Goal: Check status: Check status

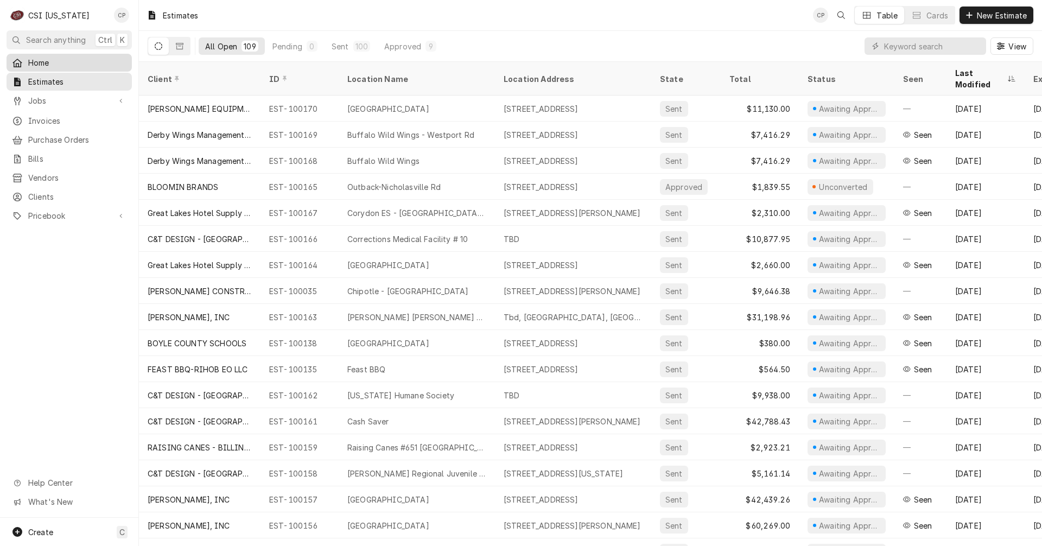
click at [42, 65] on span "Home" at bounding box center [77, 62] width 98 height 11
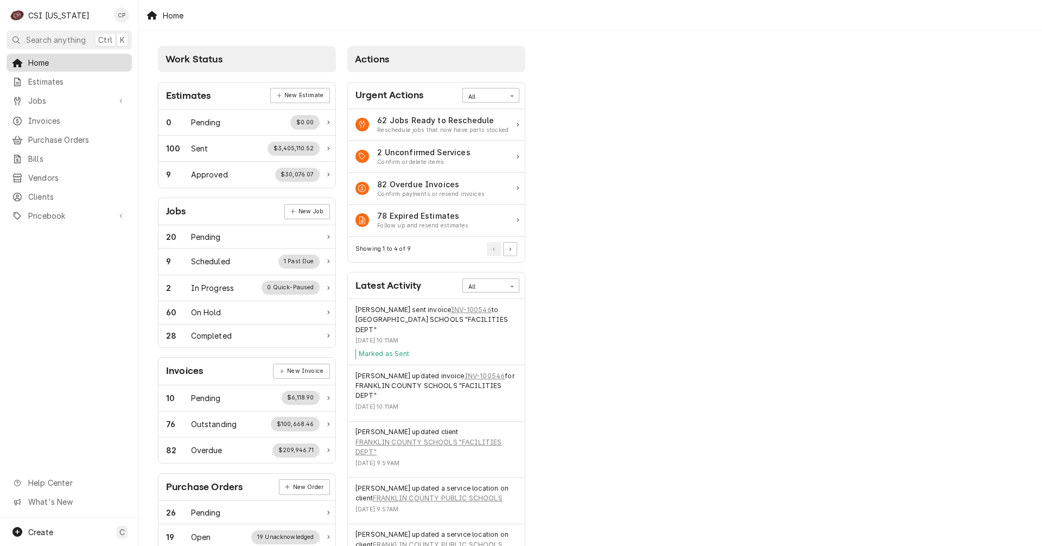
click at [42, 59] on span "Home" at bounding box center [77, 62] width 98 height 11
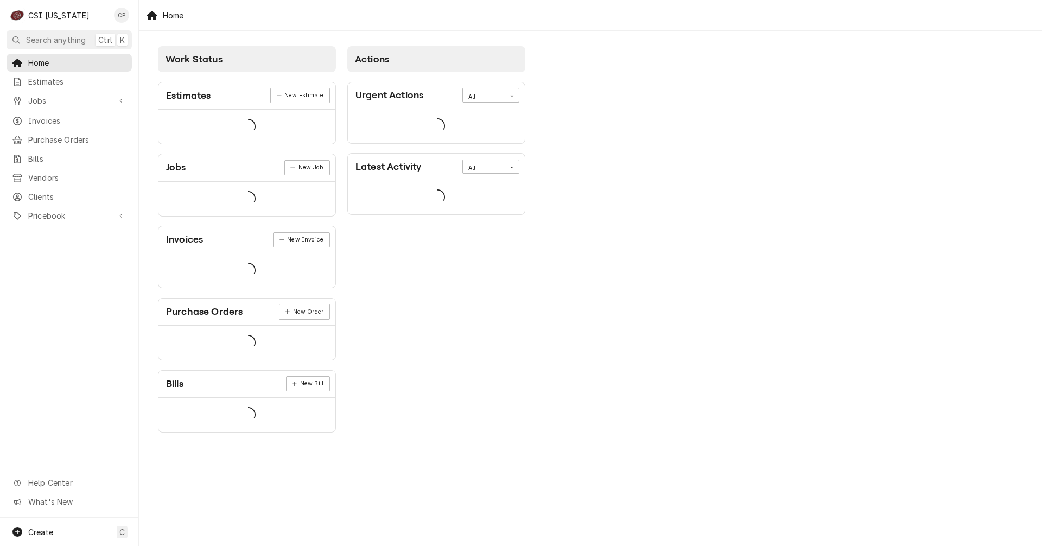
click at [39, 98] on span "Jobs" at bounding box center [69, 100] width 82 height 11
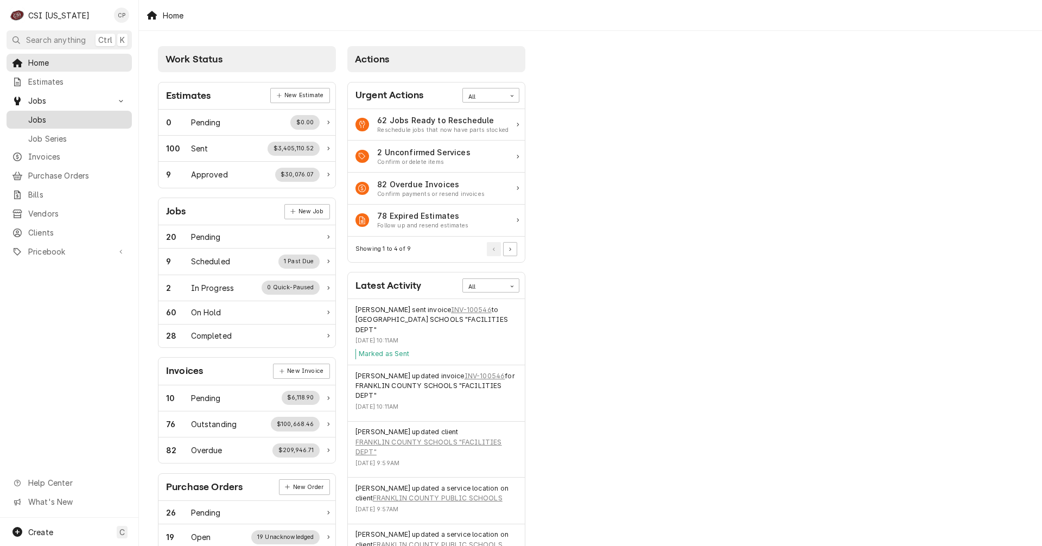
click at [40, 115] on span "Jobs" at bounding box center [77, 119] width 98 height 11
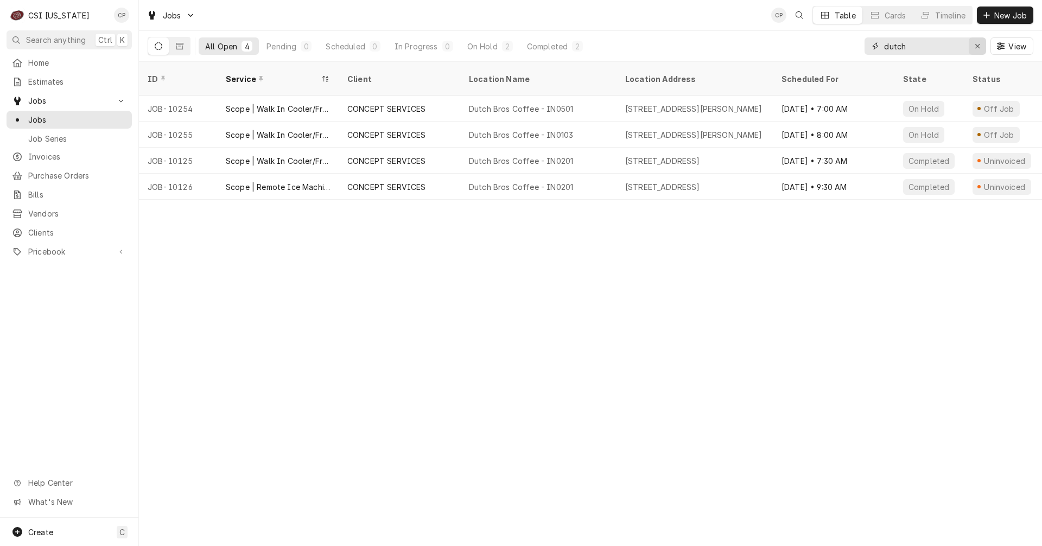
click at [982, 47] on div "Erase input" at bounding box center [977, 46] width 11 height 11
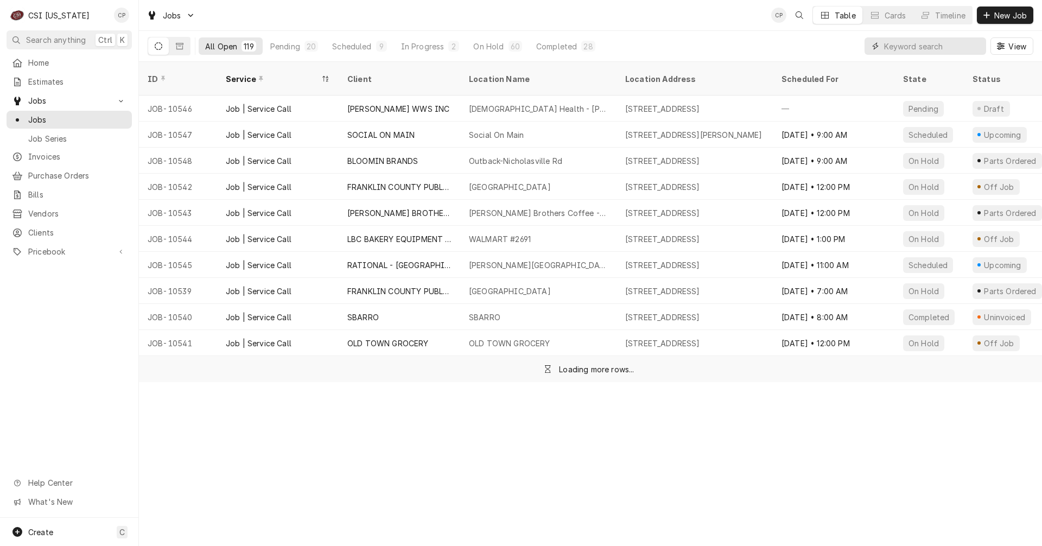
click at [908, 48] on input "Dynamic Content Wrapper" at bounding box center [932, 45] width 97 height 17
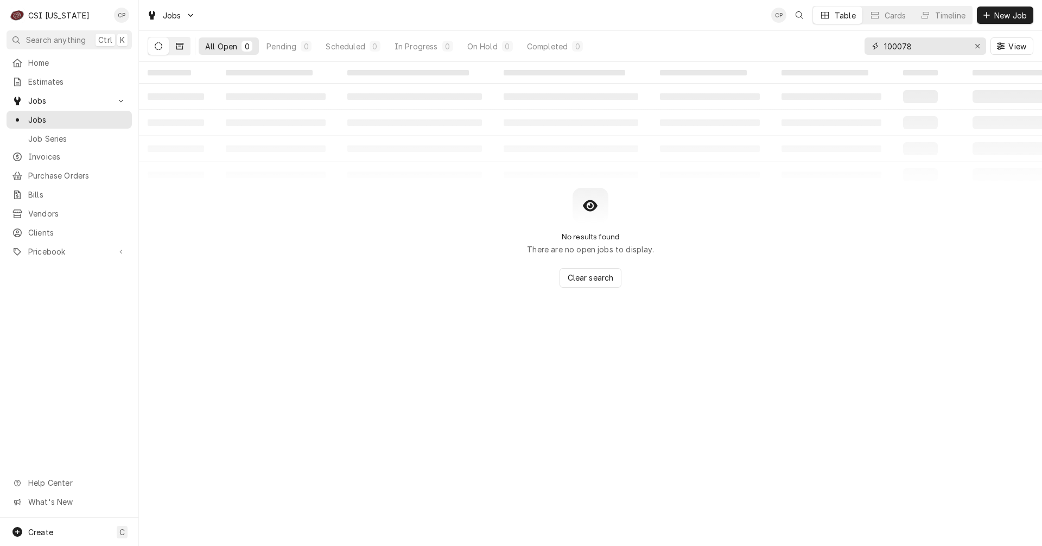
type input "100078"
click at [180, 45] on icon "Dynamic Content Wrapper" at bounding box center [180, 46] width 8 height 8
click at [180, 47] on icon "Dynamic Content Wrapper" at bounding box center [180, 46] width 8 height 8
click at [160, 48] on icon "Dynamic Content Wrapper" at bounding box center [159, 46] width 8 height 8
click at [58, 174] on span "Purchase Orders" at bounding box center [77, 175] width 98 height 11
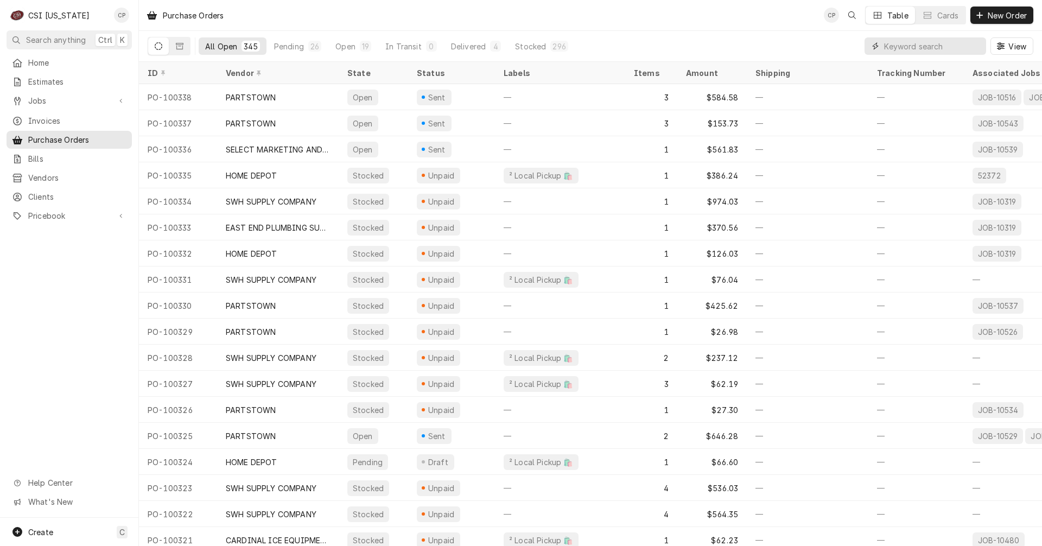
click at [892, 47] on input "Dynamic Content Wrapper" at bounding box center [932, 45] width 97 height 17
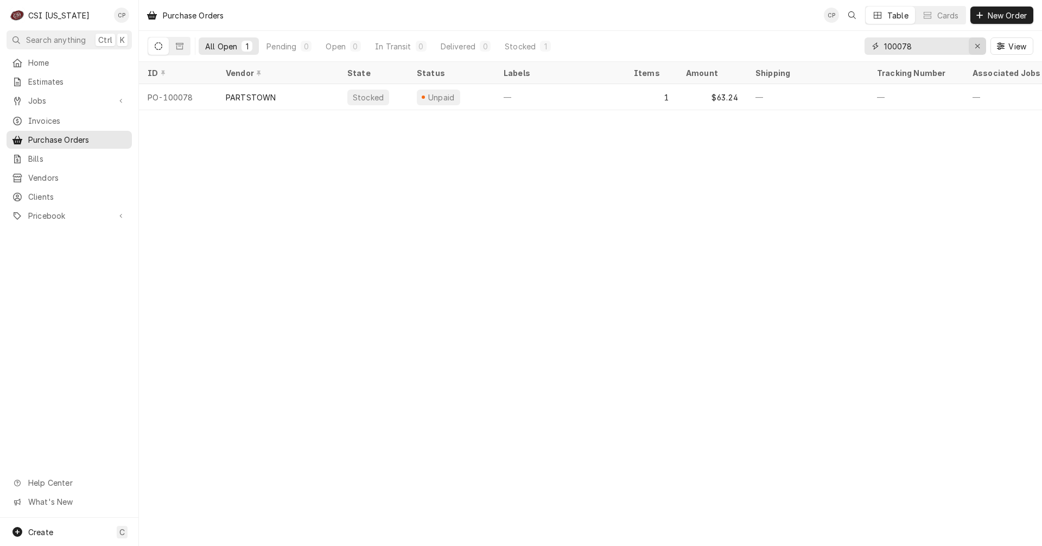
type input "100078"
drag, startPoint x: 976, startPoint y: 48, endPoint x: 969, endPoint y: 49, distance: 7.1
click at [976, 49] on icon "Erase input" at bounding box center [978, 46] width 6 height 8
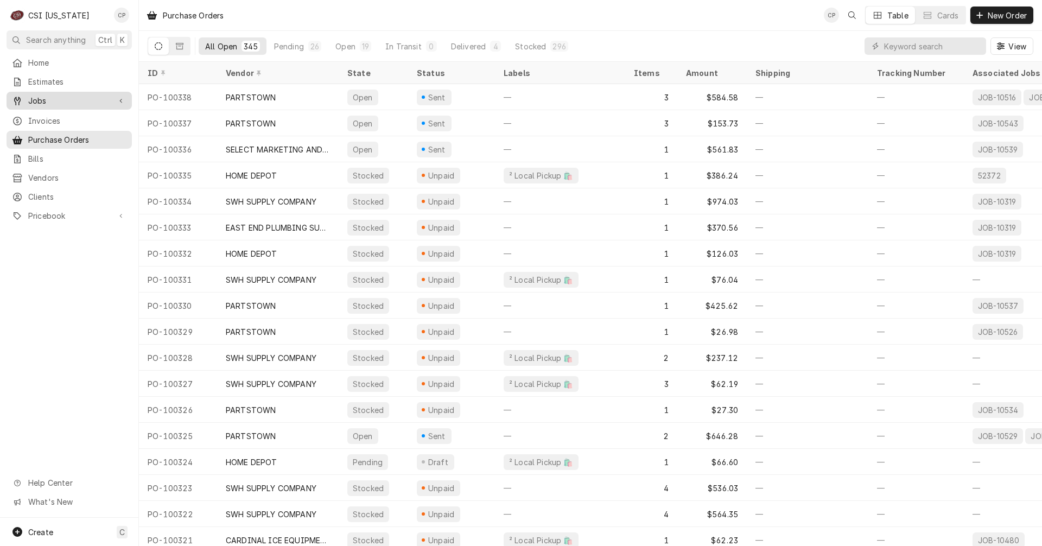
click at [37, 97] on span "Jobs" at bounding box center [69, 100] width 82 height 11
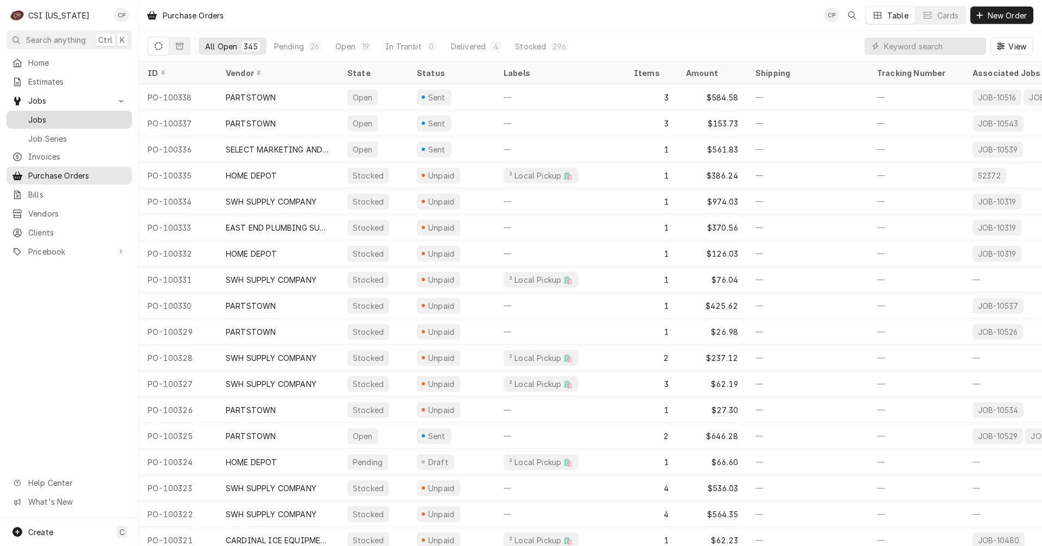
click at [39, 115] on span "Jobs" at bounding box center [77, 119] width 98 height 11
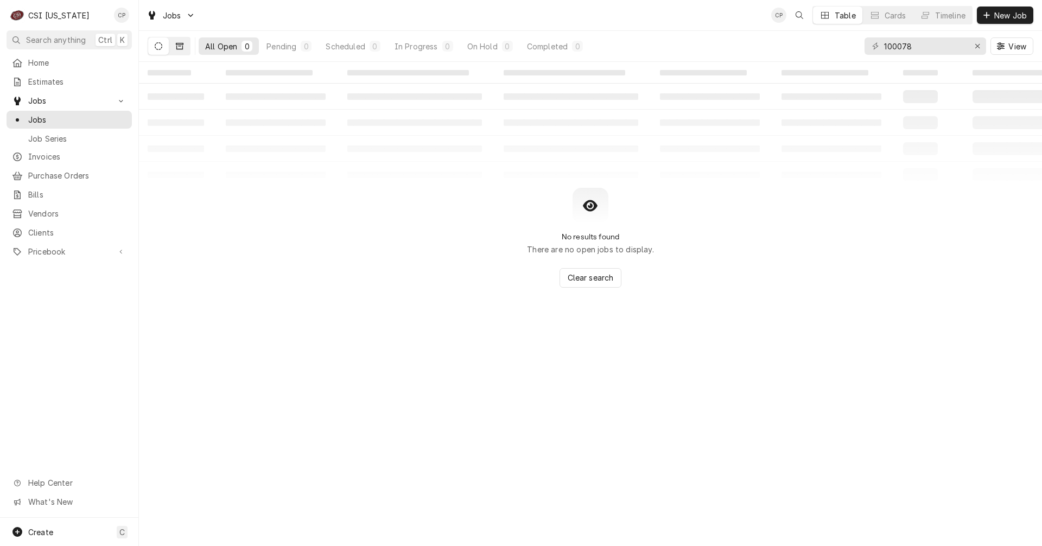
click at [180, 48] on icon "Dynamic Content Wrapper" at bounding box center [180, 46] width 8 height 8
drag, startPoint x: 914, startPoint y: 49, endPoint x: 872, endPoint y: 51, distance: 41.9
click at [872, 51] on div "100078" at bounding box center [926, 45] width 122 height 17
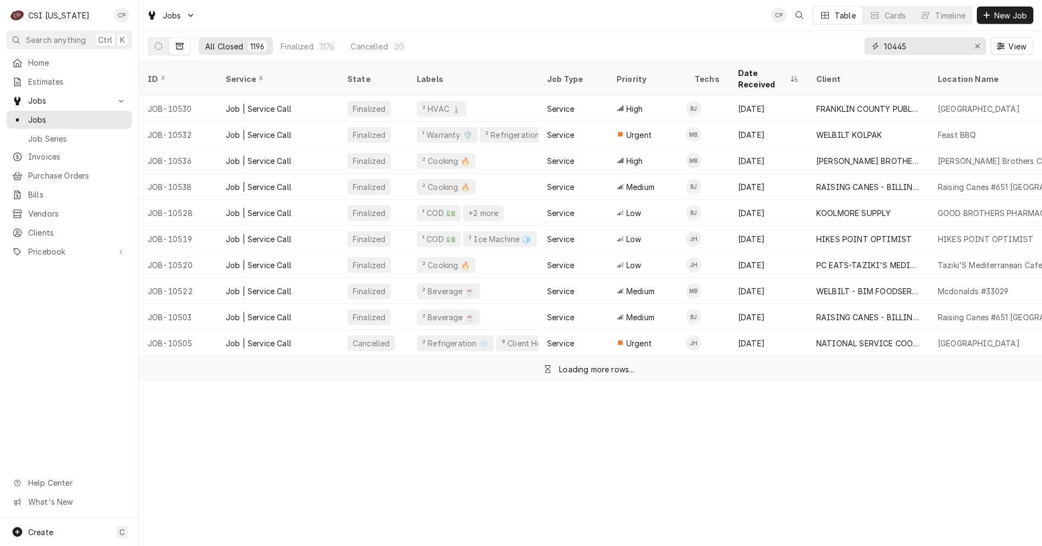
type input "10445"
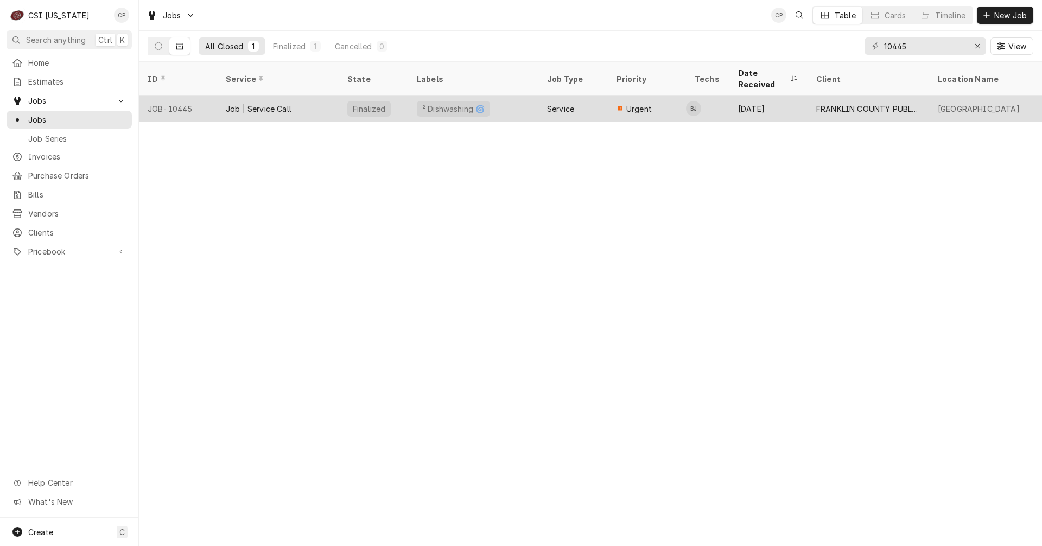
click at [263, 103] on div "Job | Service Call" at bounding box center [259, 108] width 66 height 11
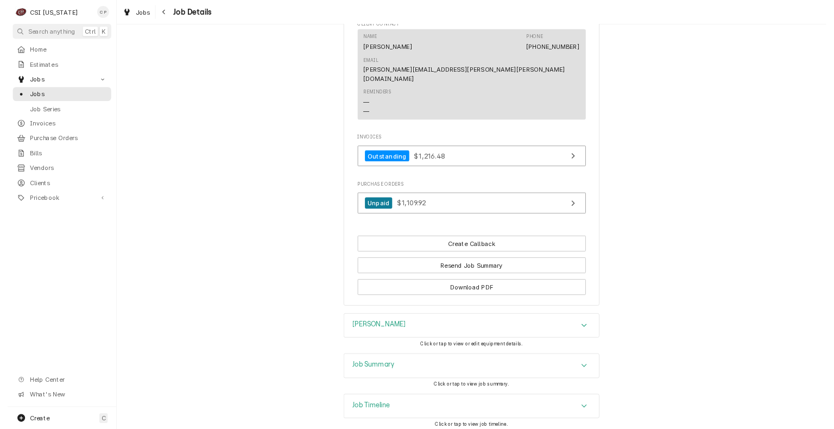
scroll to position [652, 0]
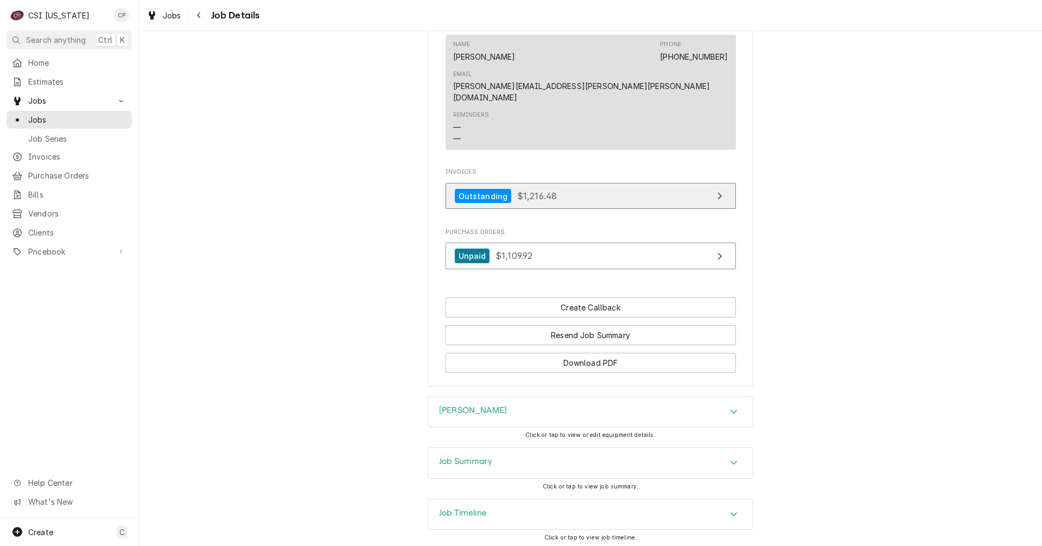
click at [608, 197] on link "Outstanding $1,216.48" at bounding box center [591, 196] width 290 height 27
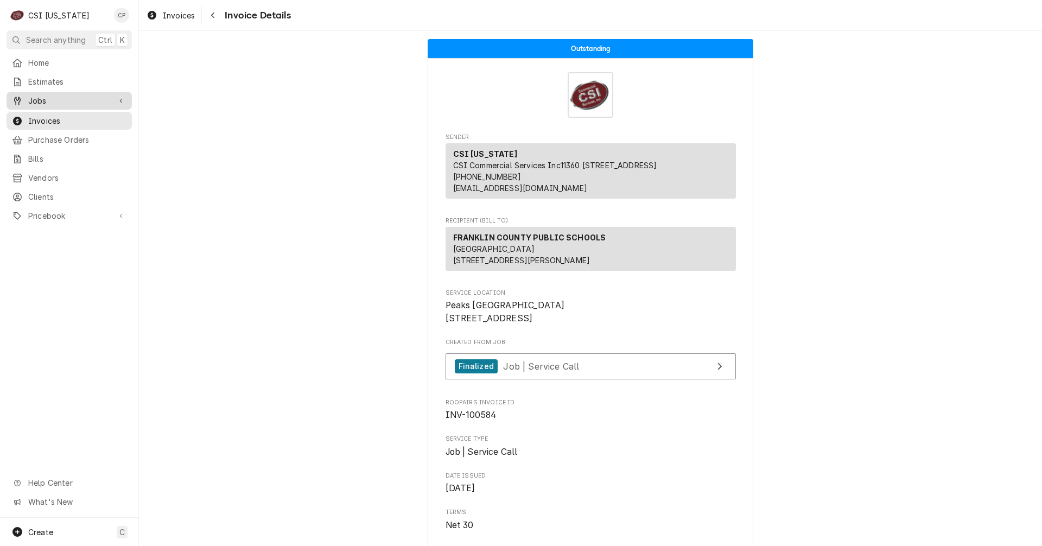
click at [69, 96] on span "Jobs" at bounding box center [69, 100] width 82 height 11
click at [49, 117] on span "Jobs" at bounding box center [77, 119] width 98 height 11
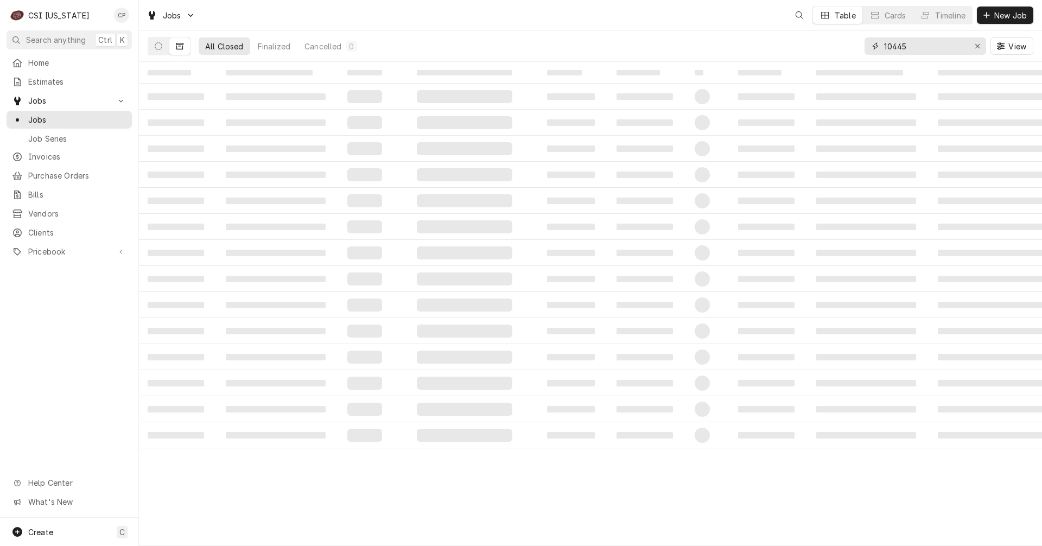
drag, startPoint x: 921, startPoint y: 46, endPoint x: 862, endPoint y: 54, distance: 59.7
click at [862, 54] on div "All Closed Finalized Cancelled 0 10445 View" at bounding box center [591, 46] width 886 height 30
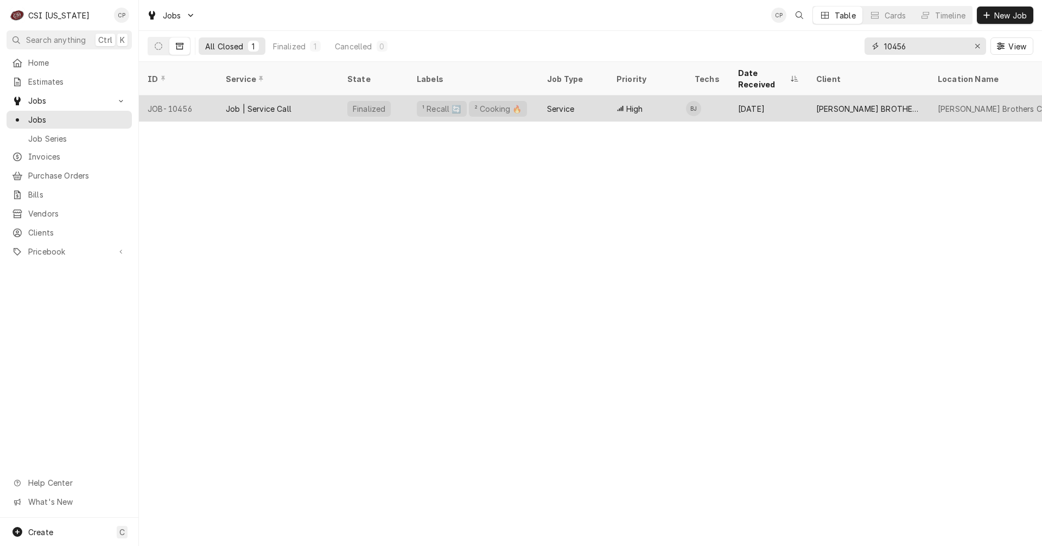
type input "10456"
click at [306, 98] on div "Job | Service Call" at bounding box center [278, 109] width 122 height 26
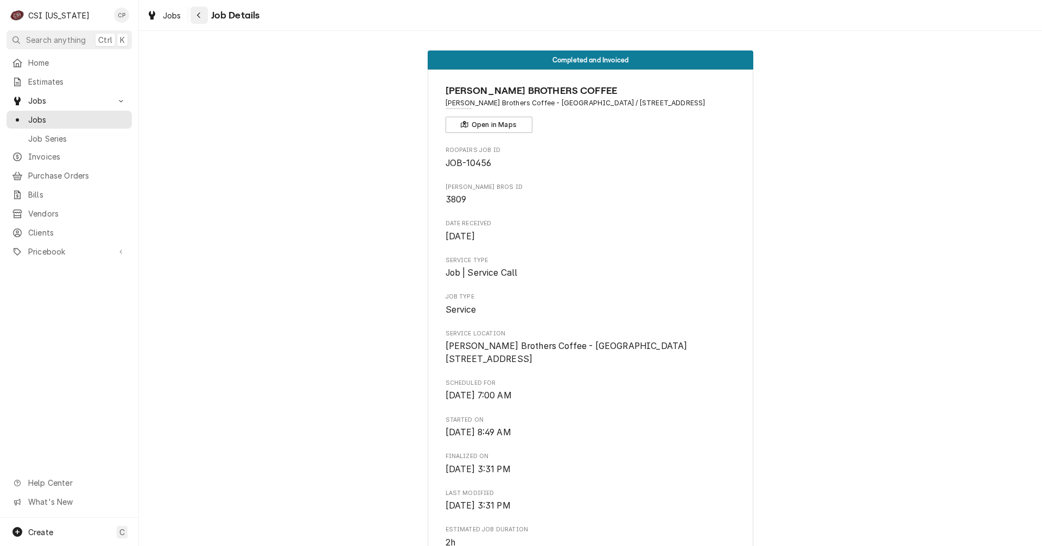
click at [201, 16] on div "Navigate back" at bounding box center [199, 15] width 11 height 11
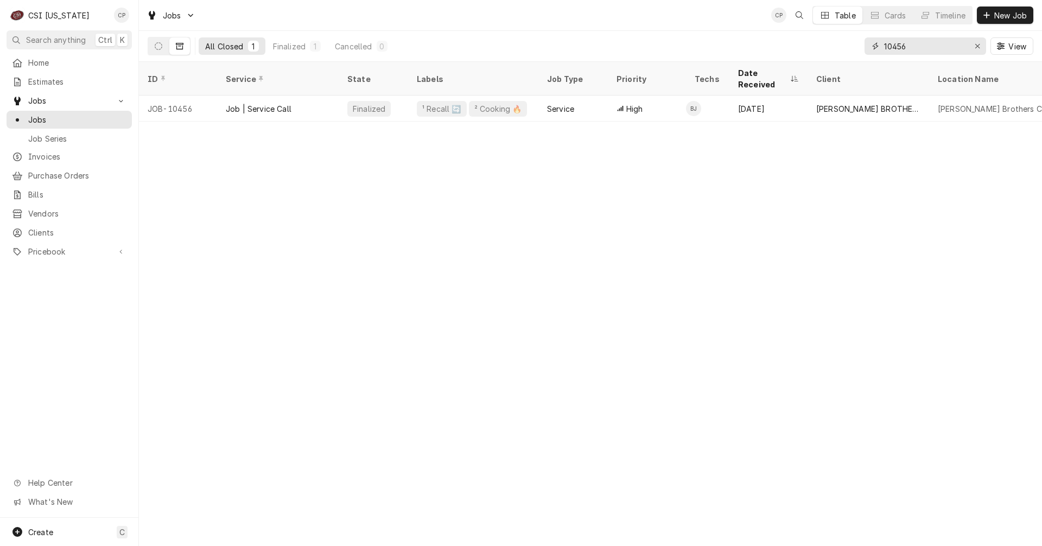
drag, startPoint x: 917, startPoint y: 49, endPoint x: 875, endPoint y: 54, distance: 42.6
click at [875, 54] on div "10456" at bounding box center [926, 45] width 122 height 17
type input "10393"
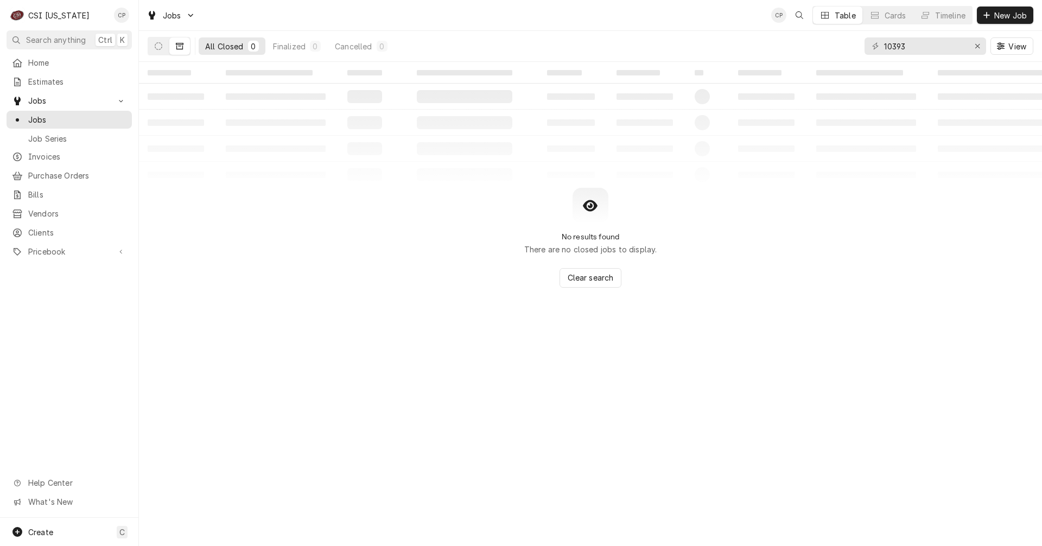
click at [179, 49] on icon "Dynamic Content Wrapper" at bounding box center [180, 46] width 8 height 7
click at [165, 46] on button "Dynamic Content Wrapper" at bounding box center [158, 45] width 21 height 17
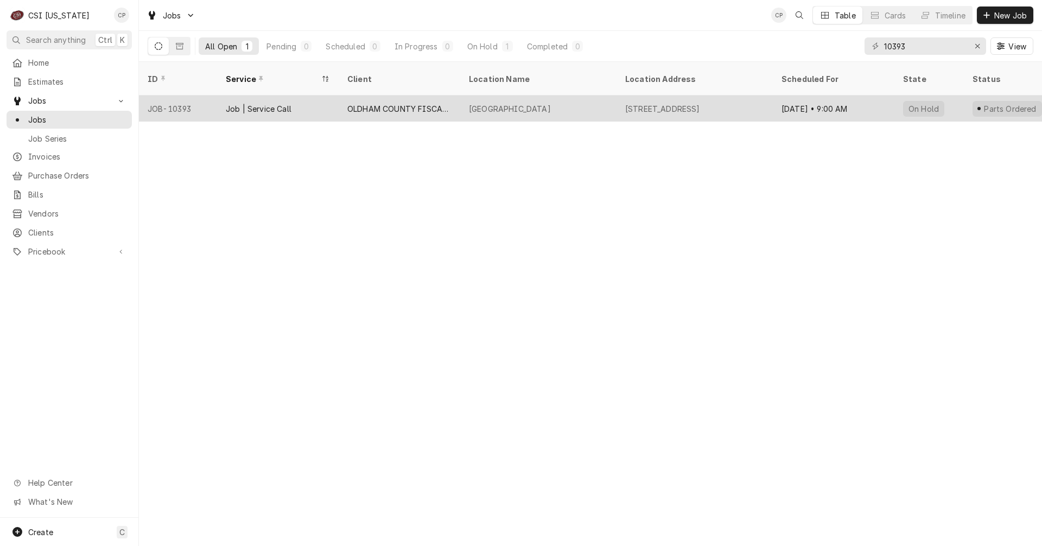
click at [418, 103] on div "OLDHAM COUNTY FISCAL COURT" at bounding box center [399, 108] width 104 height 11
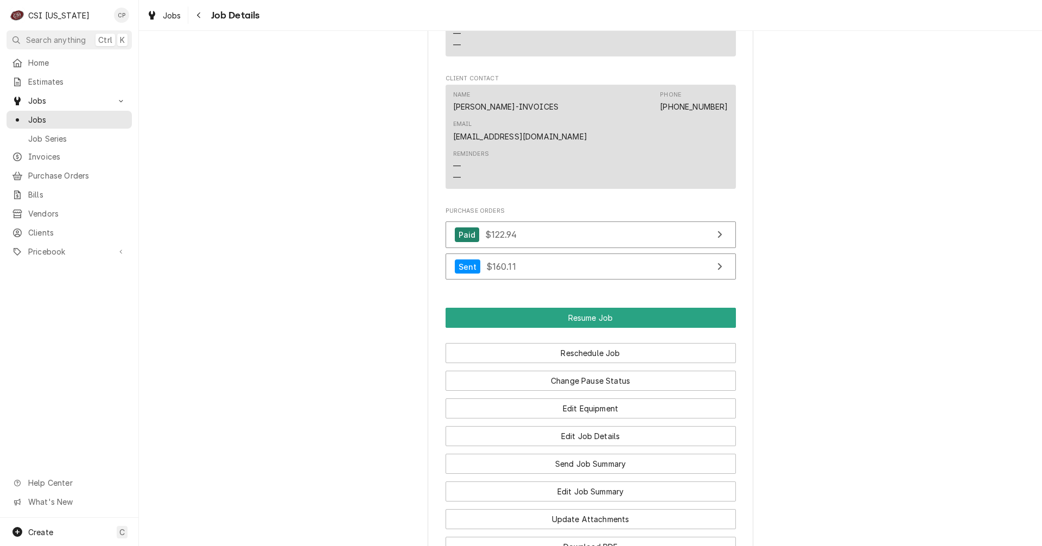
scroll to position [1140, 0]
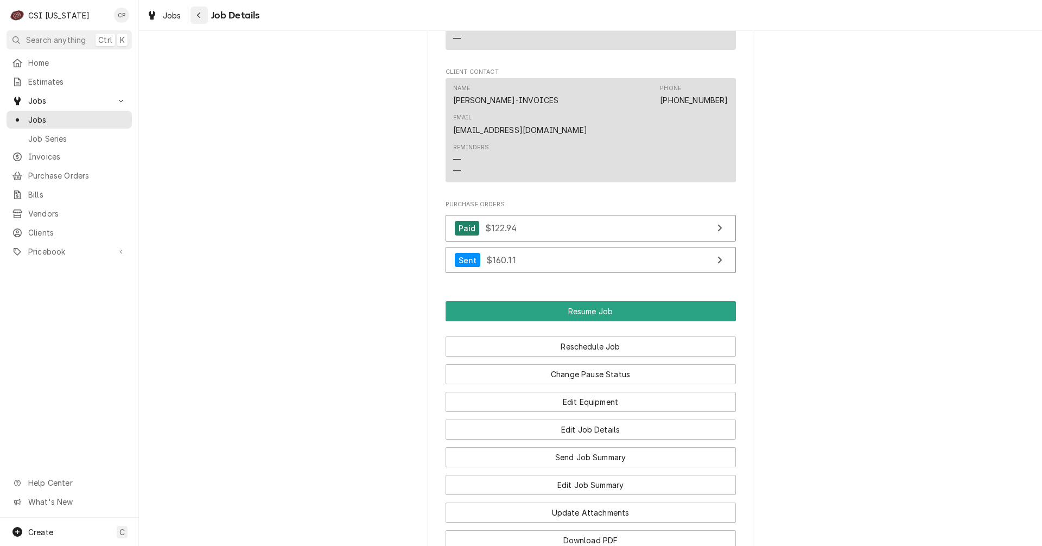
click at [206, 17] on button "Navigate back" at bounding box center [199, 15] width 17 height 17
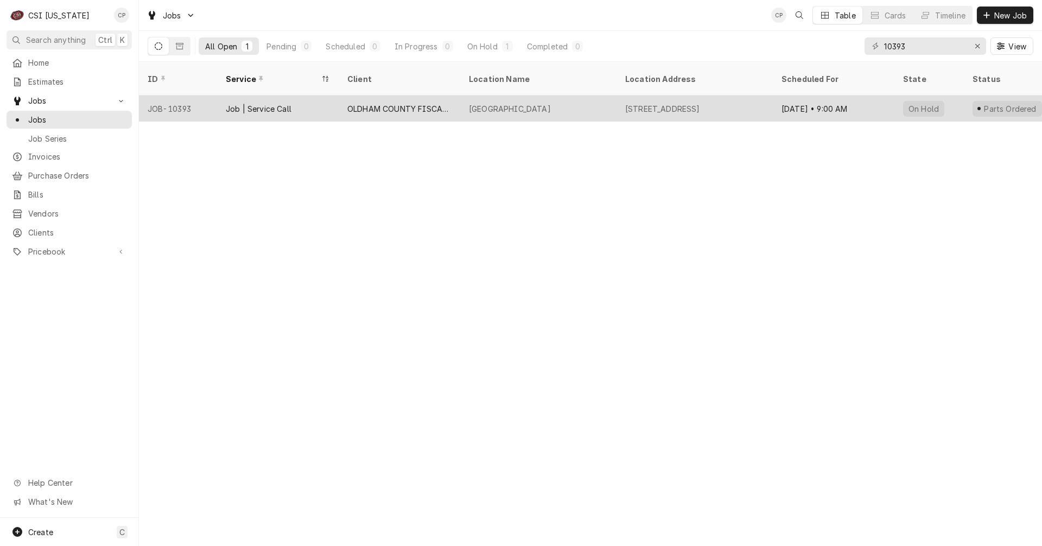
click at [508, 103] on div "OLDHAM COUNTY ANIMAL SHELTER" at bounding box center [510, 108] width 82 height 11
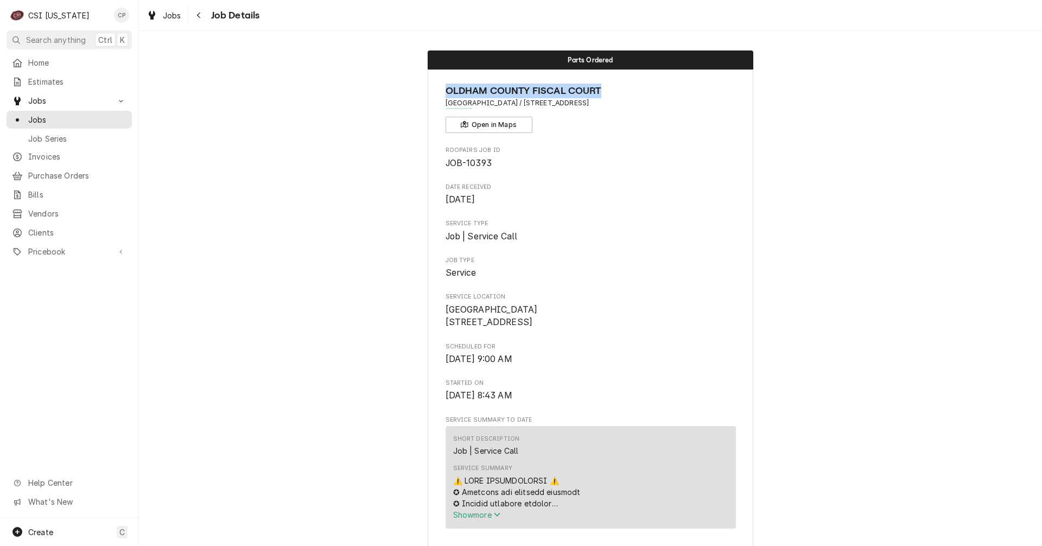
drag, startPoint x: 608, startPoint y: 86, endPoint x: 441, endPoint y: 94, distance: 167.4
copy span "OLDHAM COUNTY FISCAL COURT"
click at [557, 152] on span "Roopairs Job ID" at bounding box center [591, 150] width 290 height 9
drag, startPoint x: 564, startPoint y: 104, endPoint x: 444, endPoint y: 107, distance: 120.0
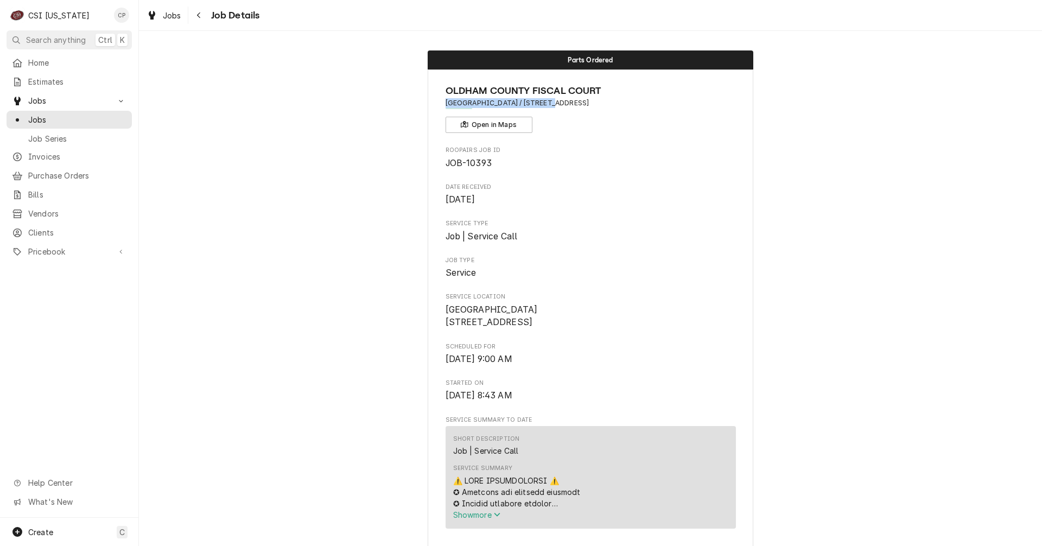
click at [446, 107] on span "[GEOGRAPHIC_DATA] / [STREET_ADDRESS]" at bounding box center [591, 103] width 290 height 10
copy span "OLDHAM COUNTY ANIMAL SHELTER"
click at [204, 13] on div "Navigate back" at bounding box center [199, 15] width 11 height 11
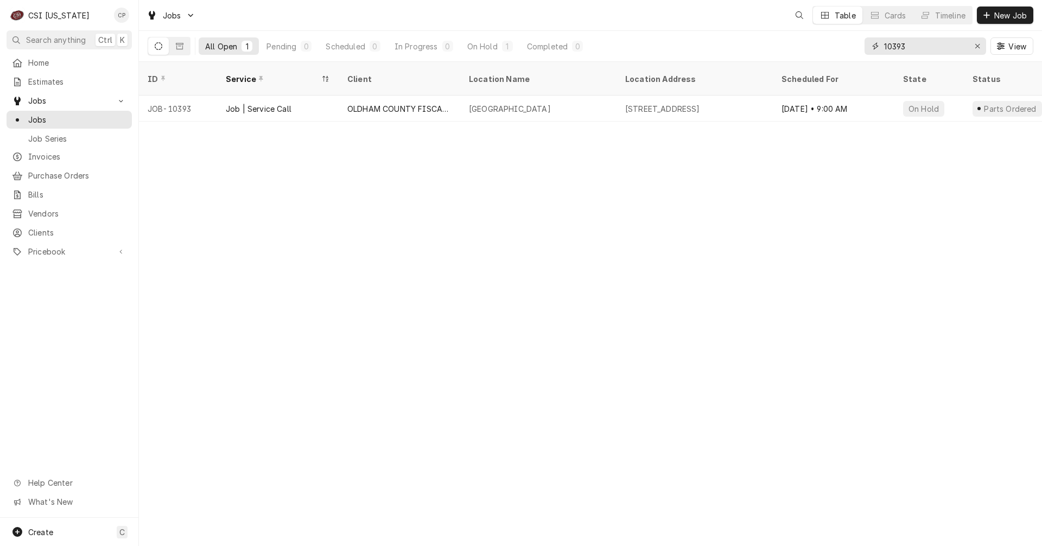
drag, startPoint x: 909, startPoint y: 40, endPoint x: 810, endPoint y: 39, distance: 99.9
click at [810, 39] on div "All Open 1 Pending 0 Scheduled 0 In Progress 0 On Hold 1 Completed 0 10393 View" at bounding box center [591, 46] width 886 height 30
type input "10353"
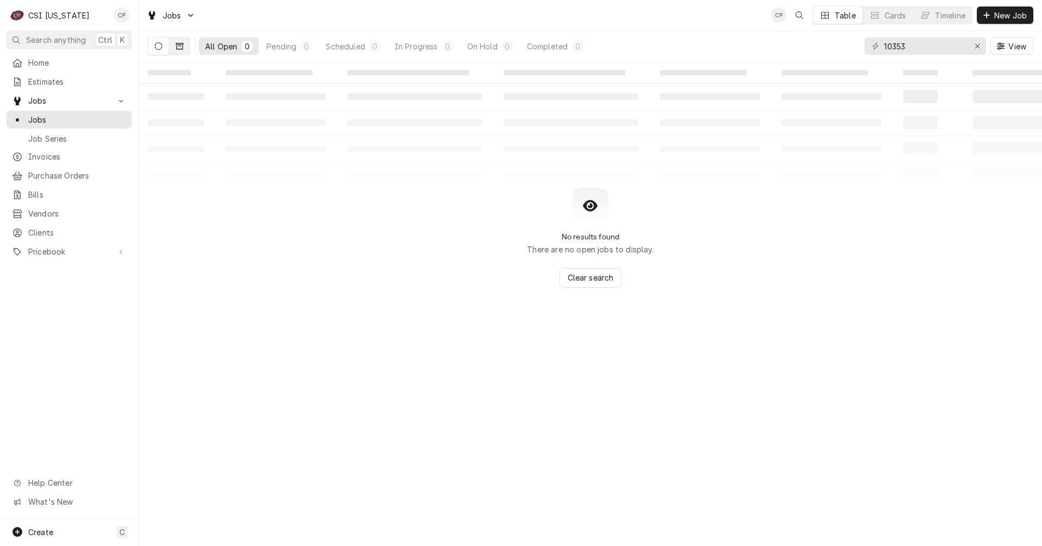
click at [183, 50] on button "Dynamic Content Wrapper" at bounding box center [179, 45] width 21 height 17
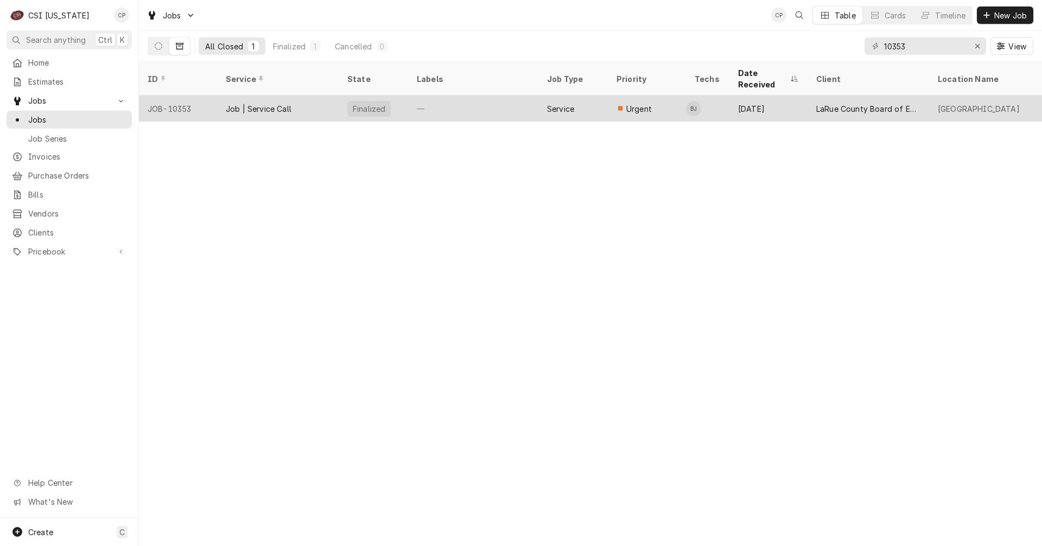
click at [507, 105] on div "—" at bounding box center [473, 109] width 130 height 26
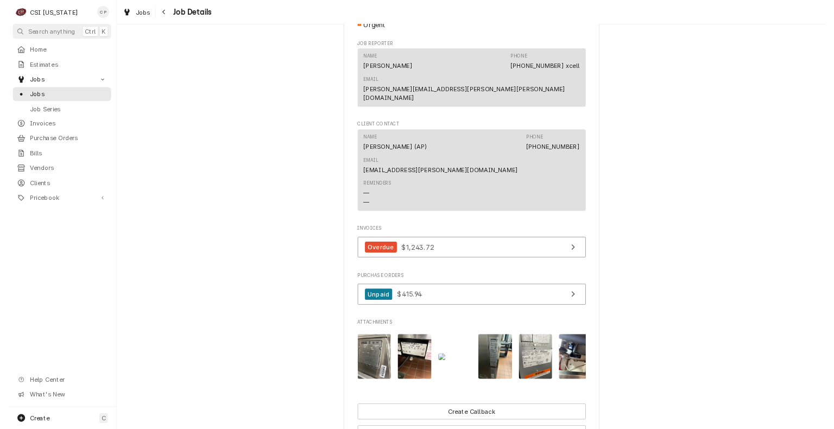
scroll to position [652, 0]
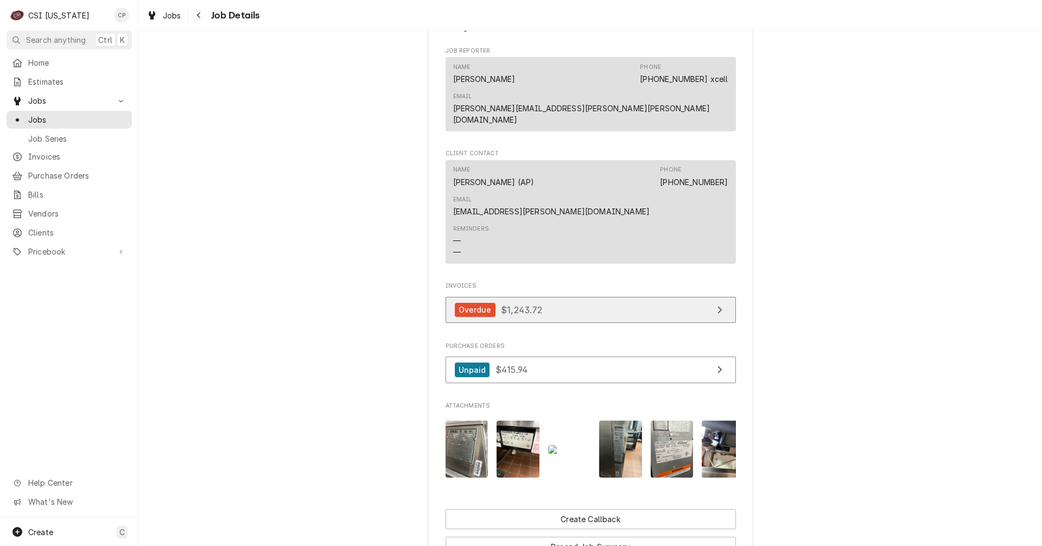
click at [636, 297] on link "Overdue $1,243.72" at bounding box center [591, 310] width 290 height 27
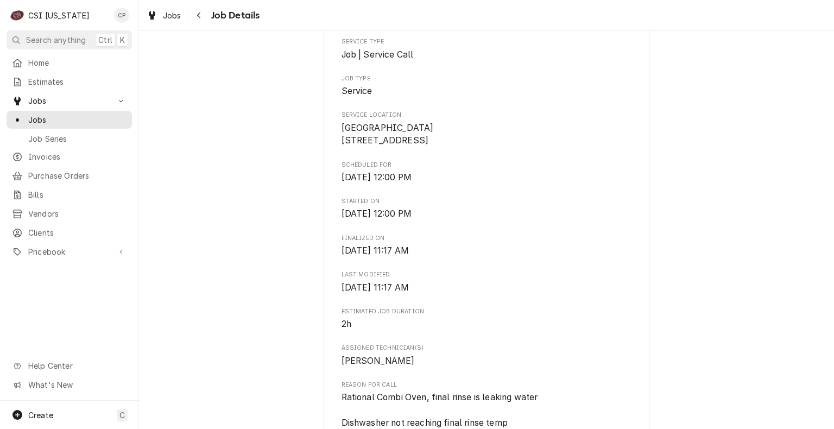
scroll to position [0, 0]
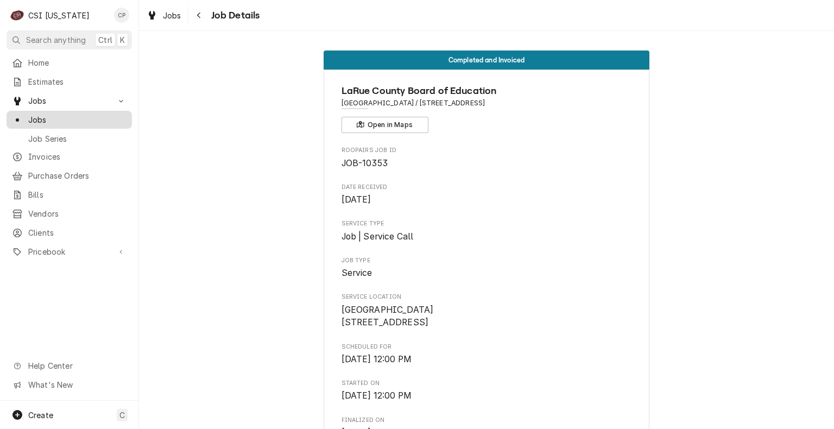
click at [46, 116] on span "Jobs" at bounding box center [77, 119] width 98 height 11
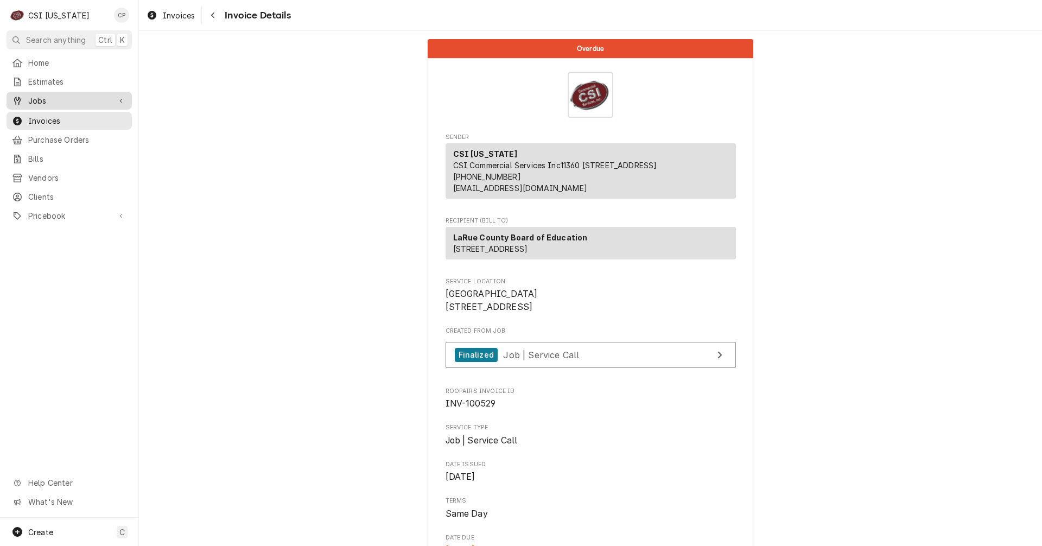
click at [53, 96] on span "Jobs" at bounding box center [69, 100] width 82 height 11
click at [52, 114] on span "Jobs" at bounding box center [77, 119] width 98 height 11
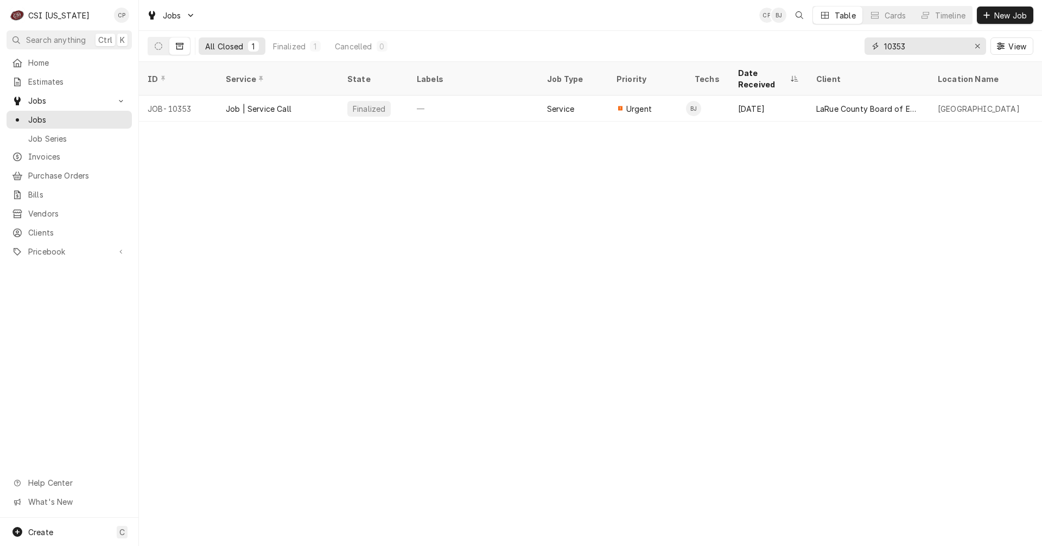
drag, startPoint x: 913, startPoint y: 47, endPoint x: 837, endPoint y: 46, distance: 76.0
click at [837, 46] on div "All Closed 1 Finalized 1 Cancelled 0 10353 View" at bounding box center [591, 46] width 886 height 30
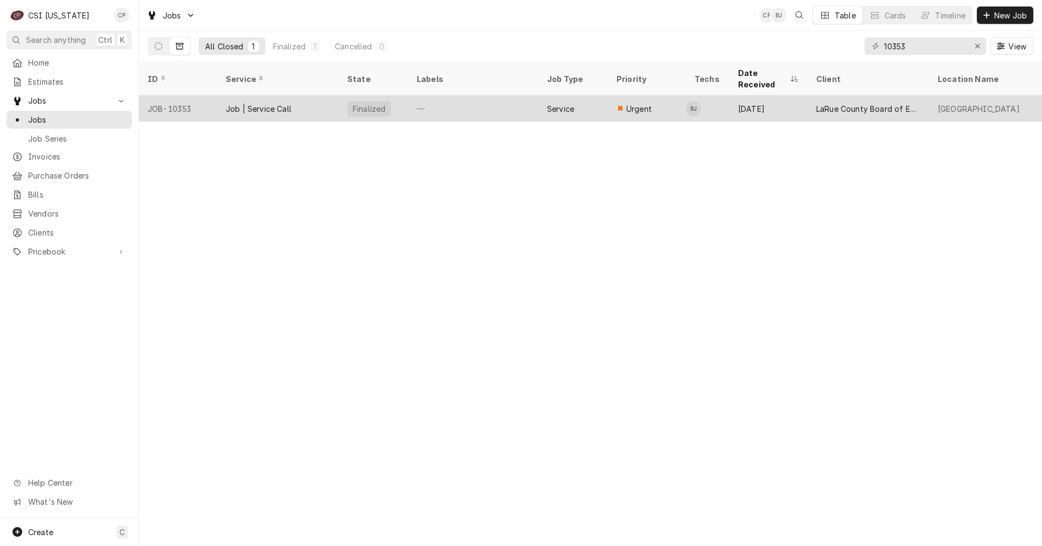
click at [759, 97] on div "[DATE]" at bounding box center [769, 109] width 78 height 26
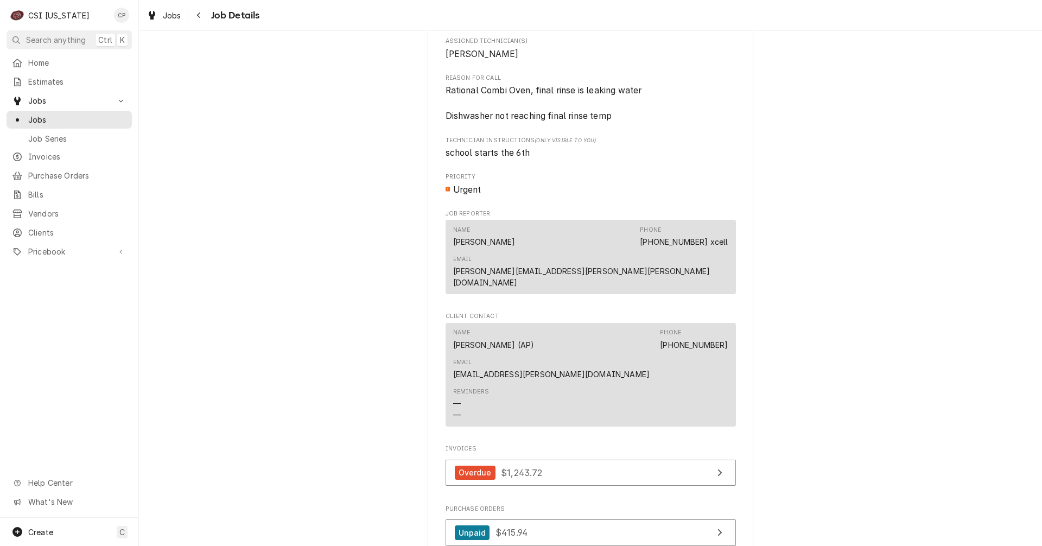
scroll to position [869, 0]
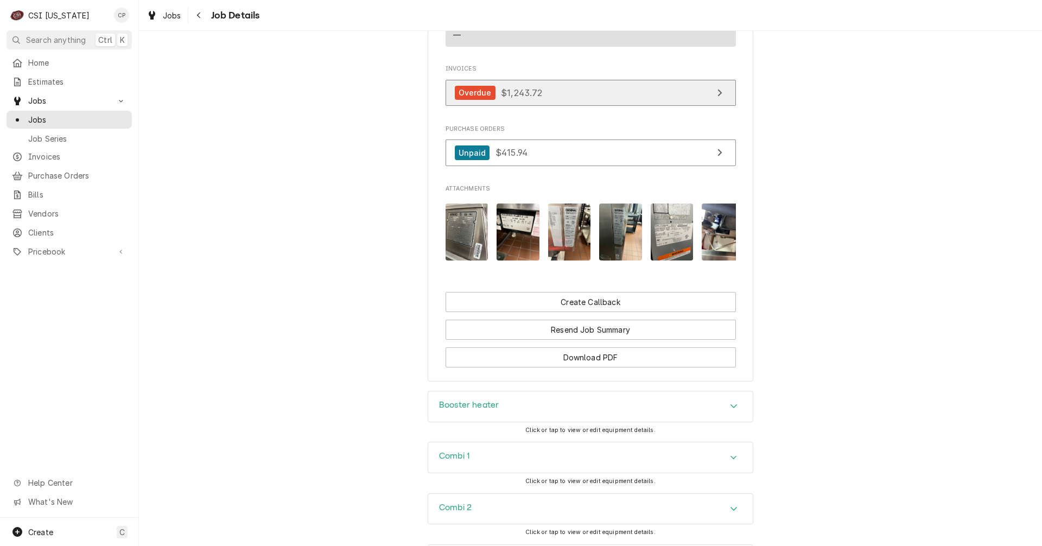
click at [598, 80] on link "Overdue $1,243.72" at bounding box center [591, 93] width 290 height 27
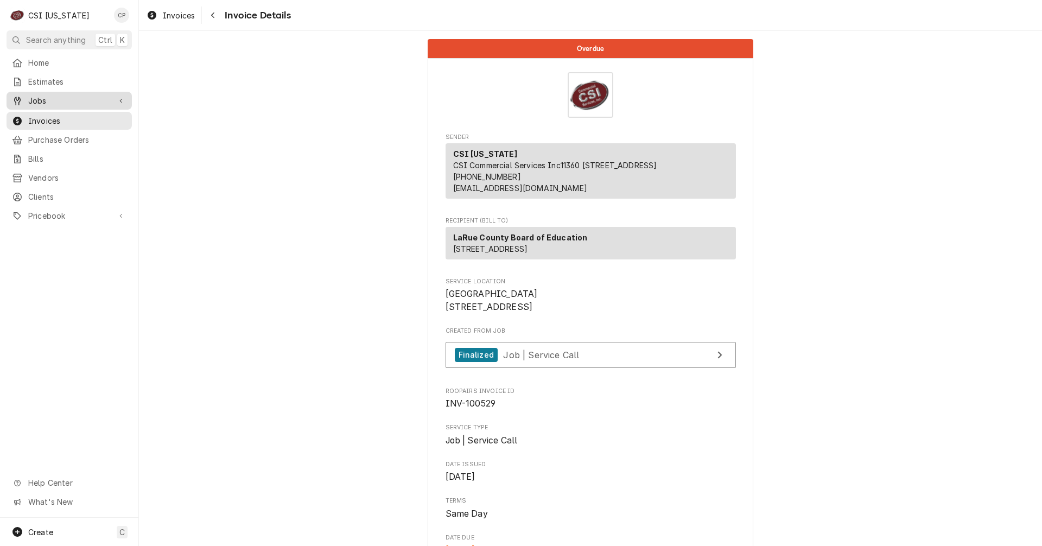
click at [47, 99] on span "Jobs" at bounding box center [69, 100] width 82 height 11
click at [42, 117] on span "Jobs" at bounding box center [77, 119] width 98 height 11
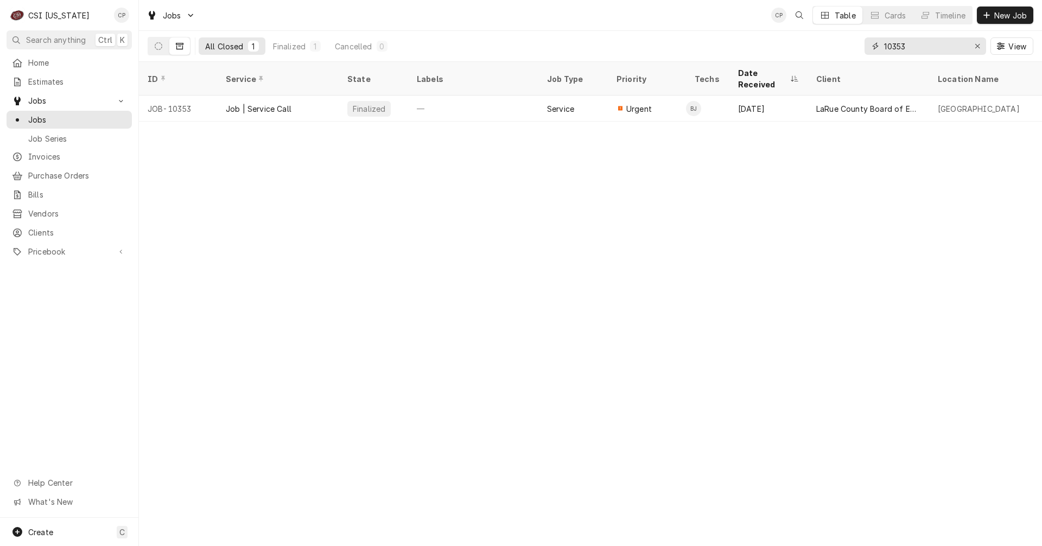
drag, startPoint x: 928, startPoint y: 48, endPoint x: 830, endPoint y: 47, distance: 98.3
click at [830, 47] on div "All Closed 1 Finalized 1 Cancelled 0 10353 View" at bounding box center [591, 46] width 886 height 30
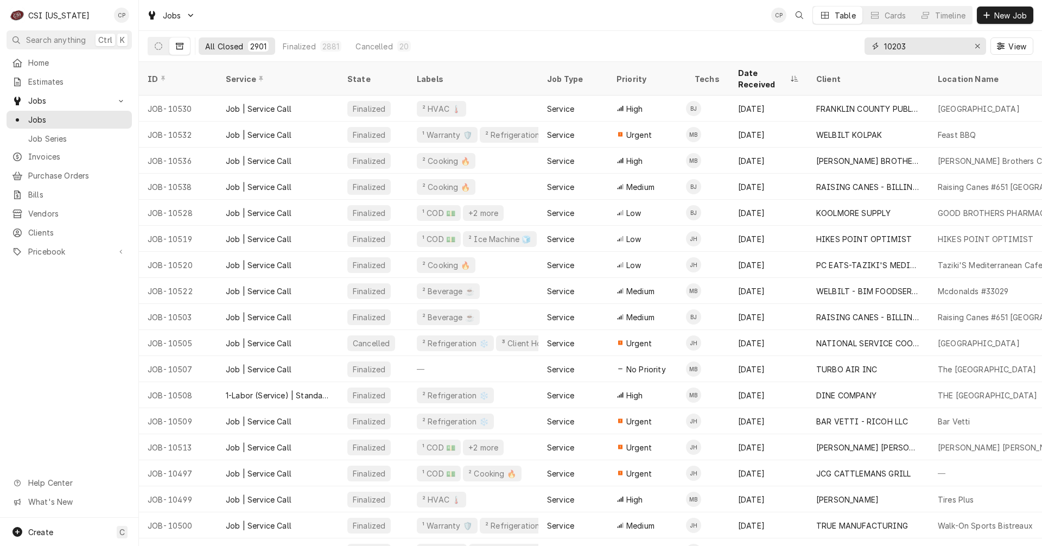
type input "10203"
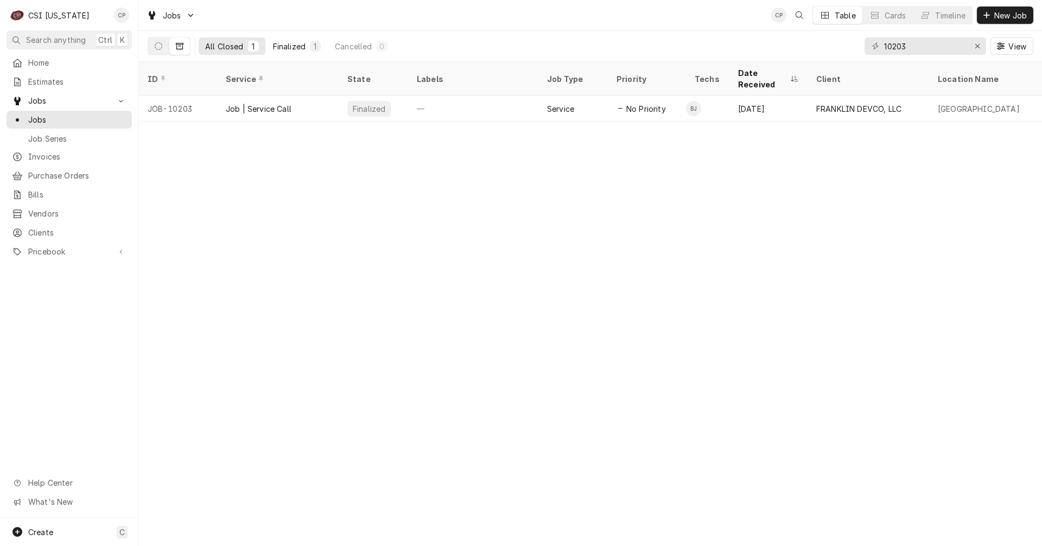
click at [302, 48] on div "Finalized" at bounding box center [289, 46] width 33 height 11
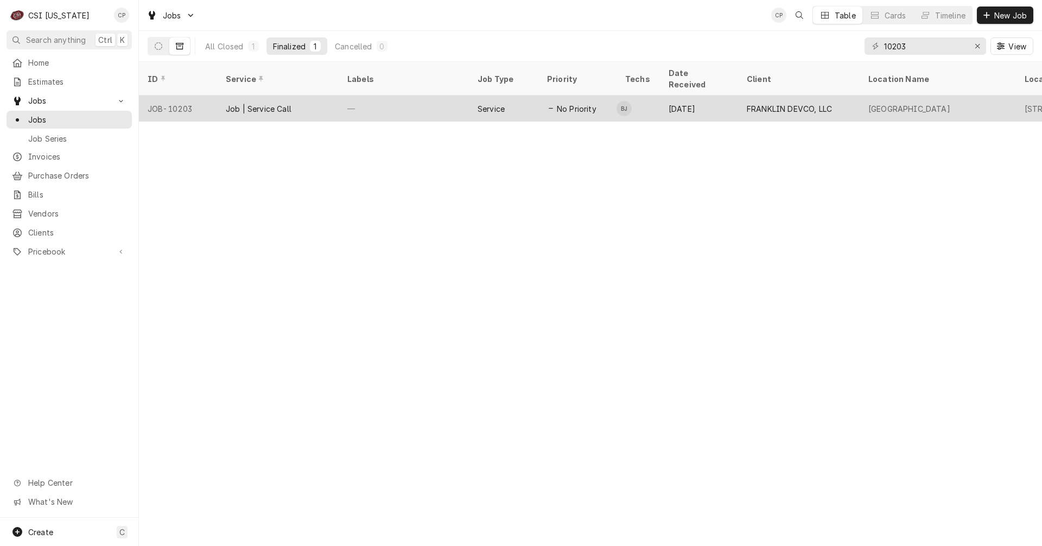
click at [540, 97] on div "No Priority" at bounding box center [578, 109] width 78 height 26
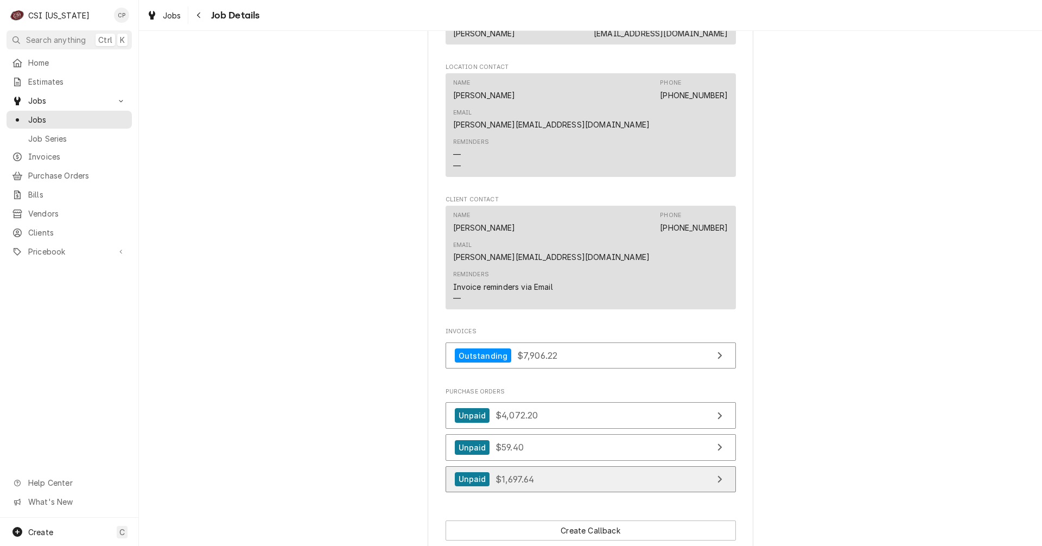
scroll to position [923, 0]
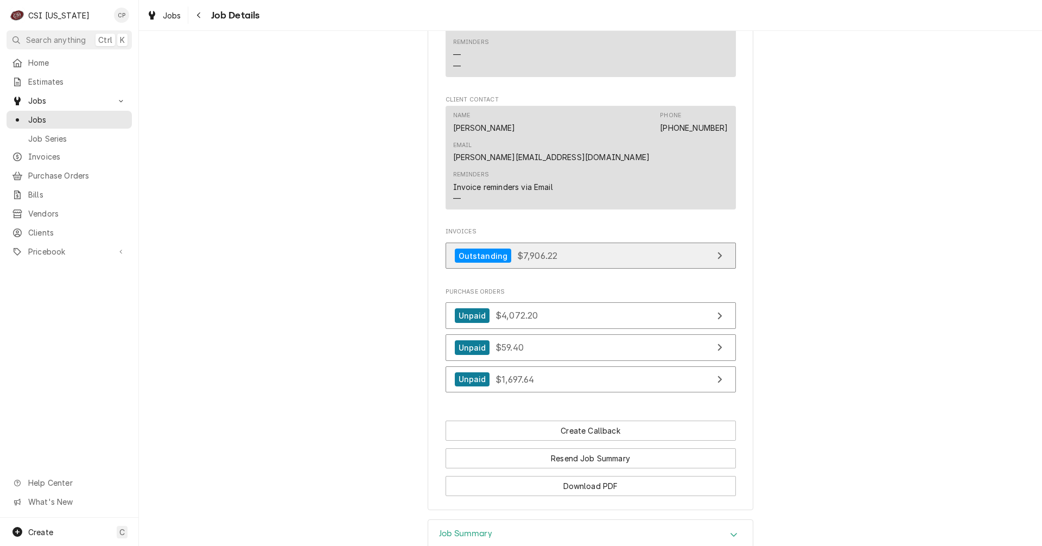
click at [573, 243] on link "Outstanding $7,906.22" at bounding box center [591, 256] width 290 height 27
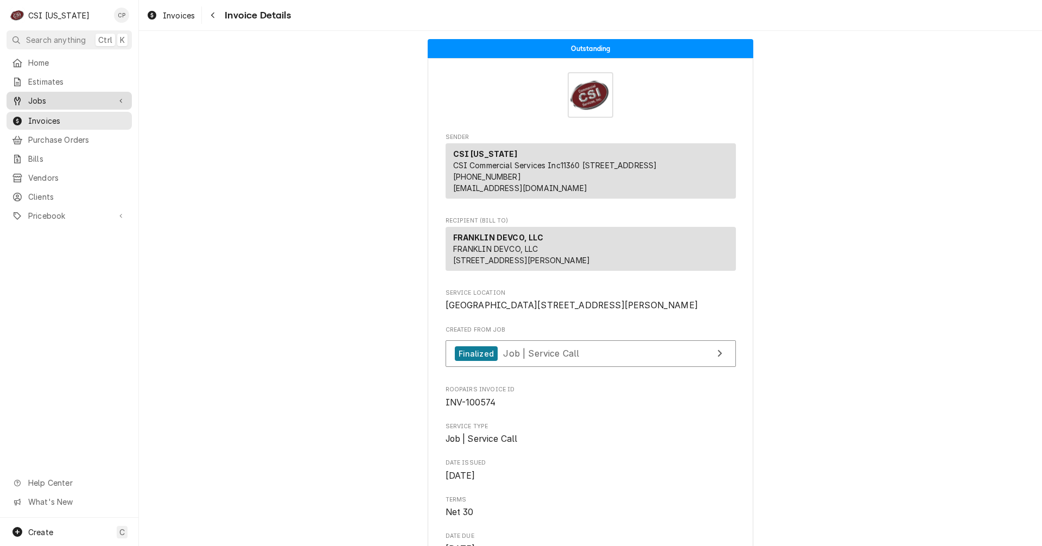
click at [64, 97] on span "Jobs" at bounding box center [69, 100] width 82 height 11
click at [58, 114] on span "Jobs" at bounding box center [77, 119] width 98 height 11
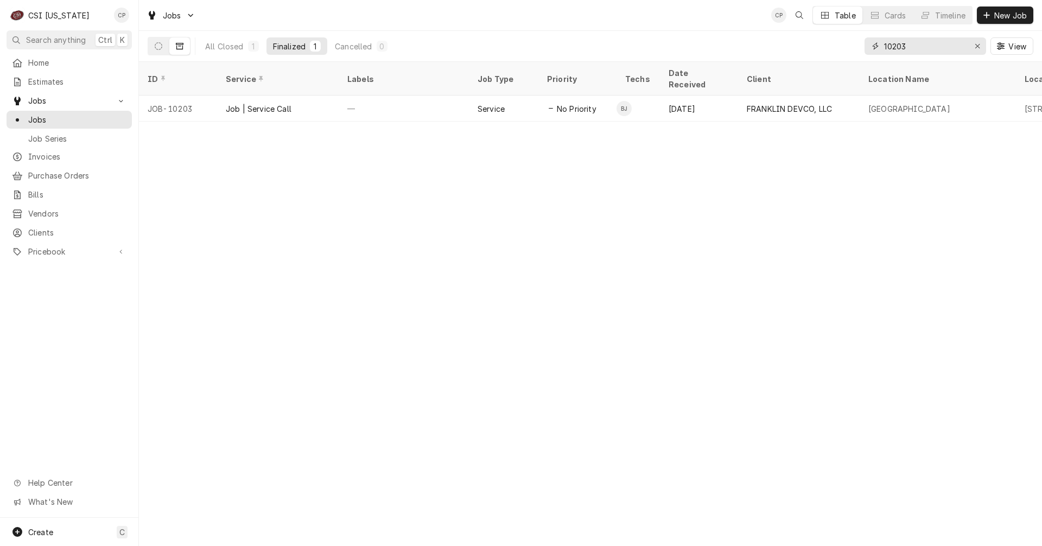
drag, startPoint x: 925, startPoint y: 46, endPoint x: 886, endPoint y: 51, distance: 40.0
click at [886, 51] on input "10203" at bounding box center [924, 45] width 81 height 17
type input "10324"
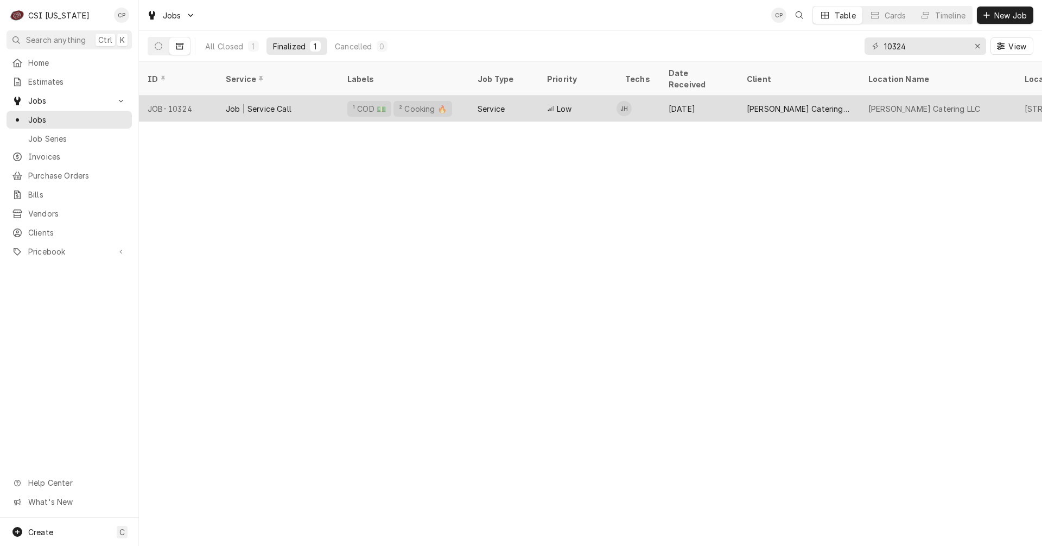
click at [573, 97] on div "Low" at bounding box center [578, 109] width 78 height 26
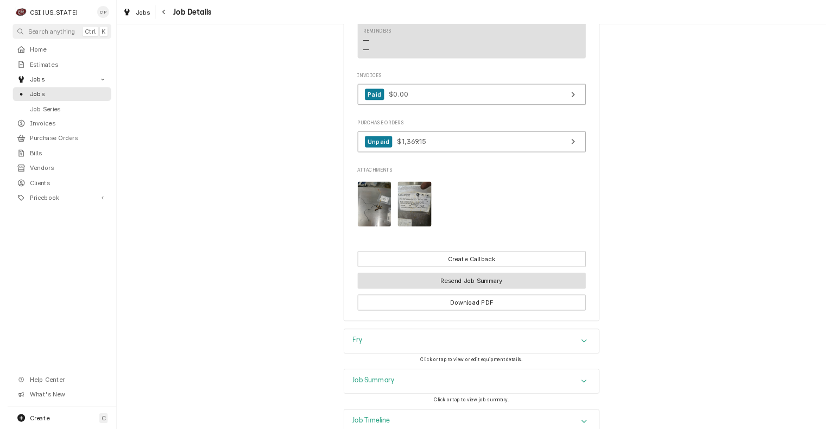
scroll to position [1249, 0]
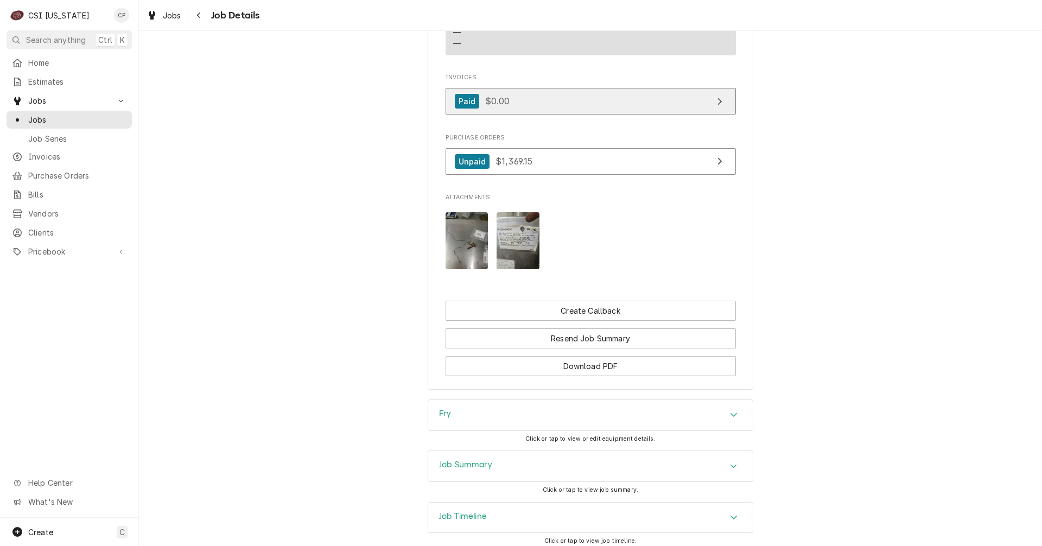
click at [579, 112] on link "Paid $0.00" at bounding box center [591, 101] width 290 height 27
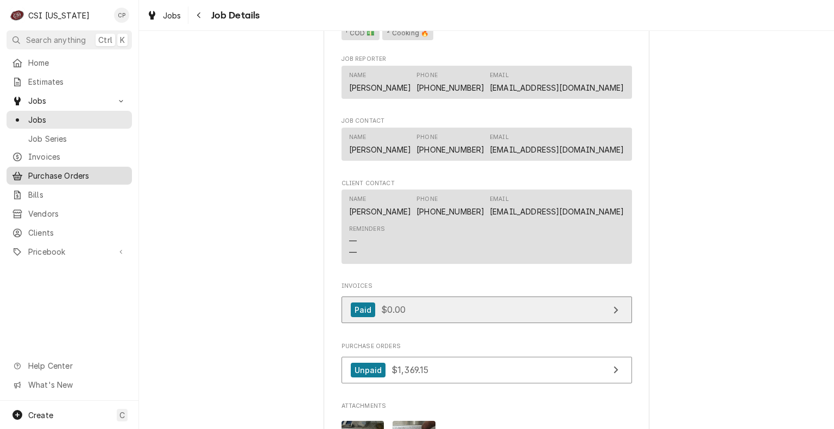
scroll to position [869, 0]
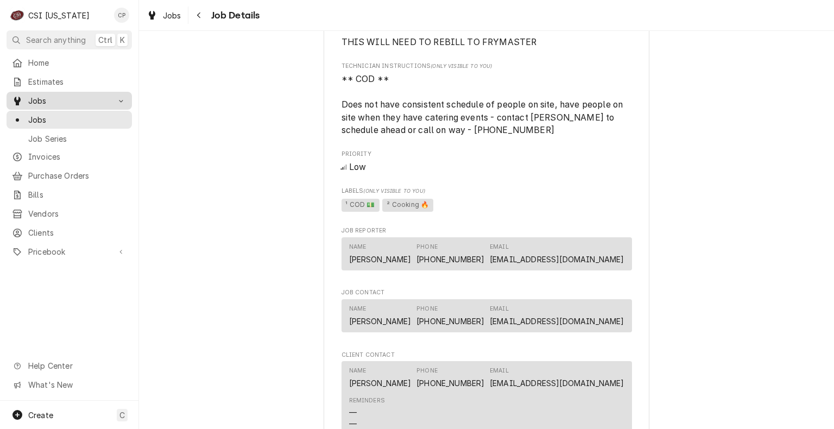
click at [50, 105] on link "Jobs" at bounding box center [69, 101] width 125 height 18
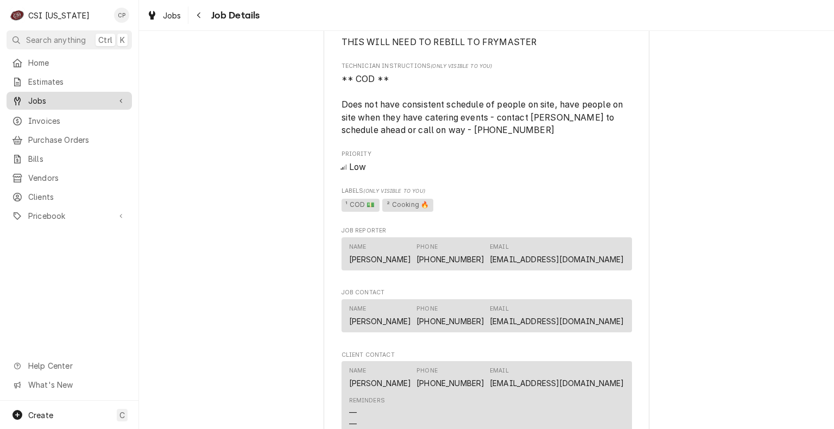
click at [50, 104] on div "Jobs" at bounding box center [69, 101] width 121 height 14
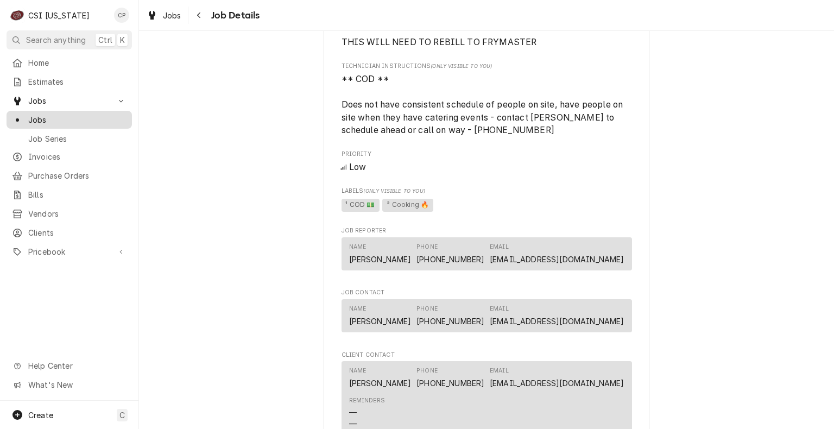
click at [48, 114] on span "Jobs" at bounding box center [77, 119] width 98 height 11
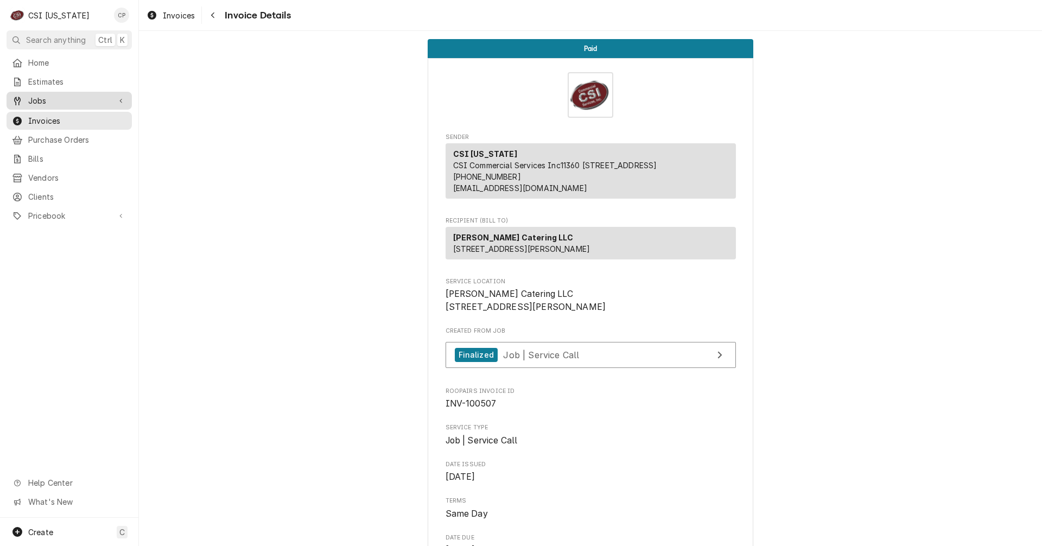
click at [50, 96] on span "Jobs" at bounding box center [69, 100] width 82 height 11
click at [53, 118] on span "Jobs" at bounding box center [77, 119] width 98 height 11
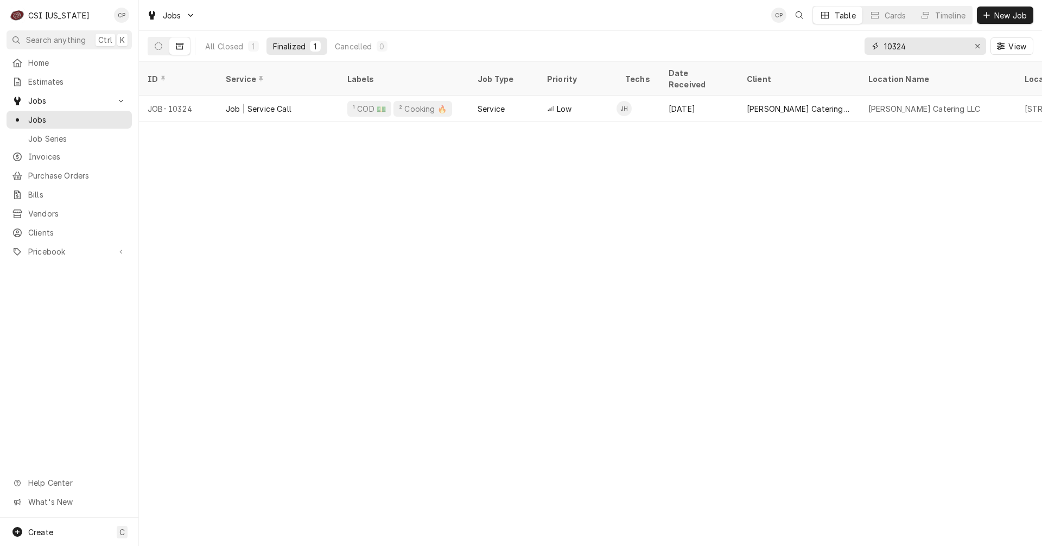
click at [832, 47] on div "All Closed 1 Finalized 1 Cancelled 0 10324 View" at bounding box center [591, 46] width 886 height 30
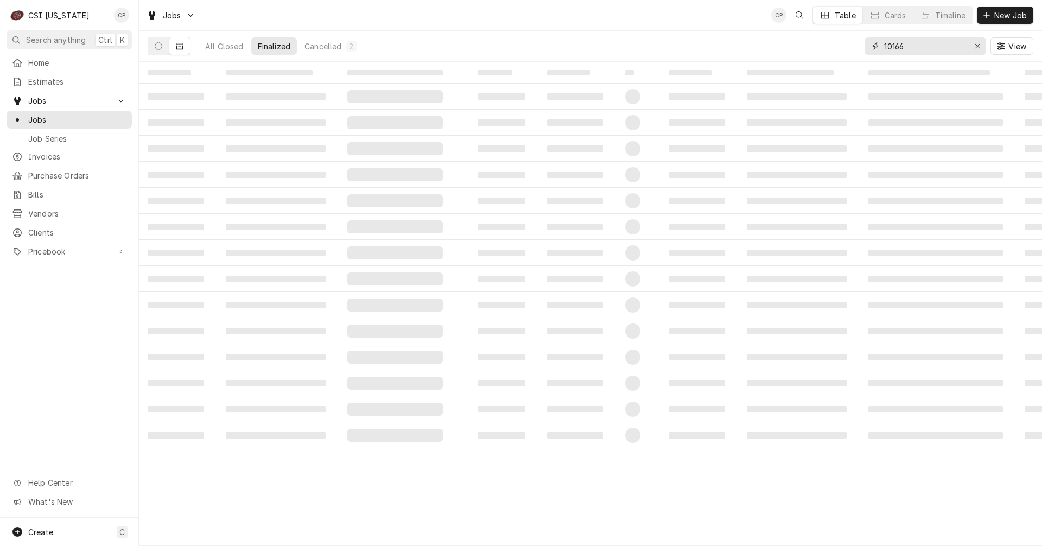
type input "10166"
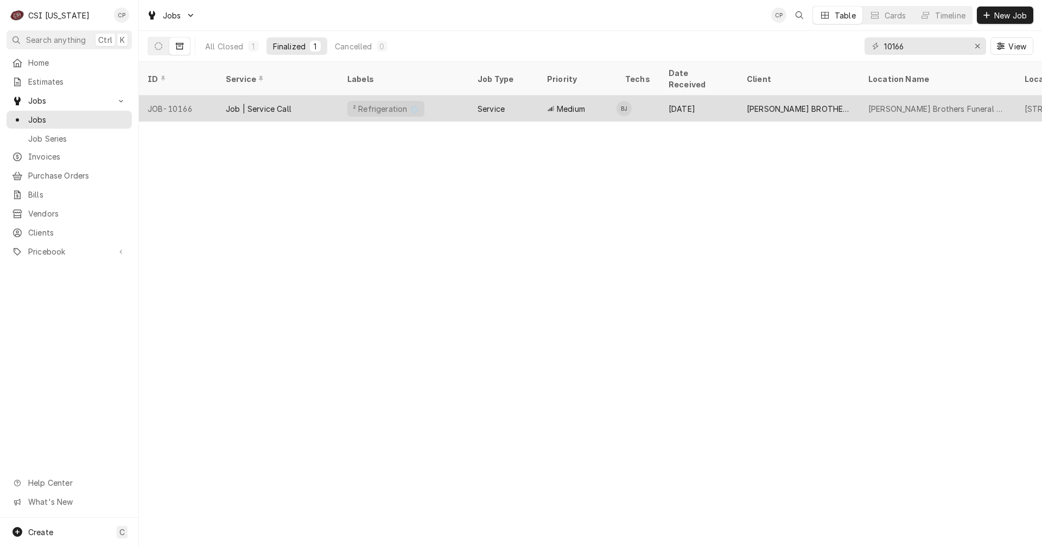
click at [532, 96] on div "Service" at bounding box center [503, 109] width 69 height 26
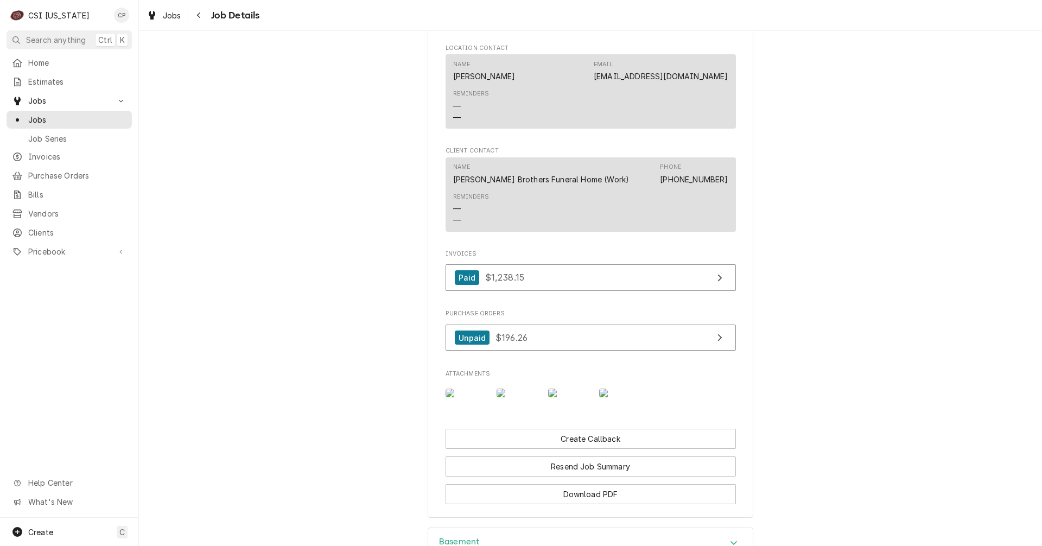
scroll to position [923, 0]
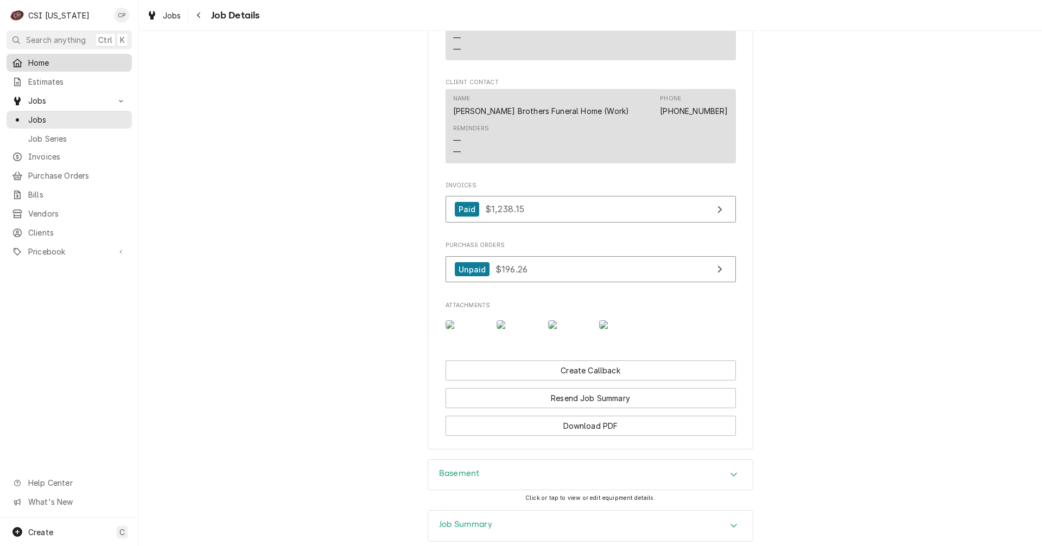
click at [47, 60] on span "Home" at bounding box center [77, 62] width 98 height 11
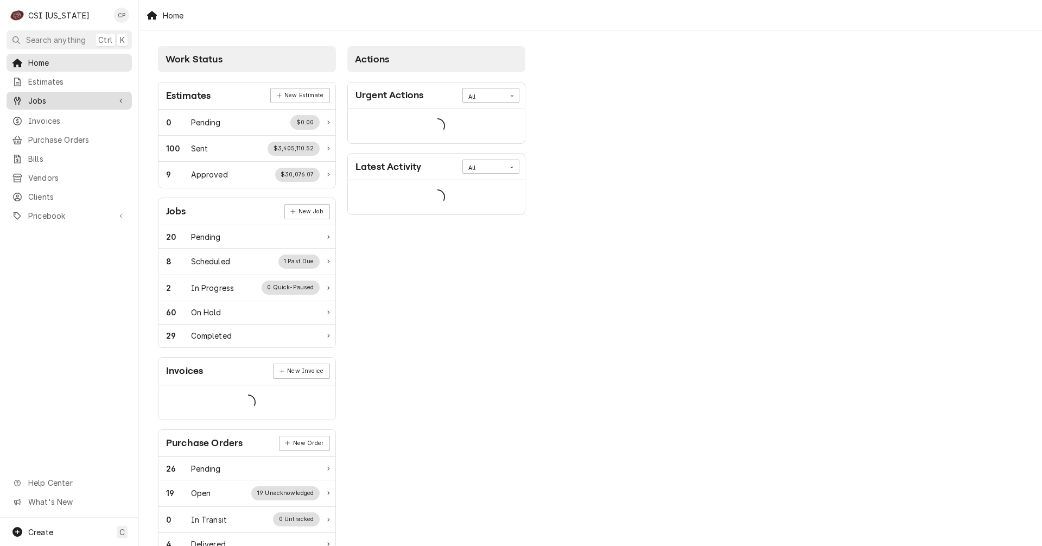
click at [46, 92] on link "Jobs" at bounding box center [69, 101] width 125 height 18
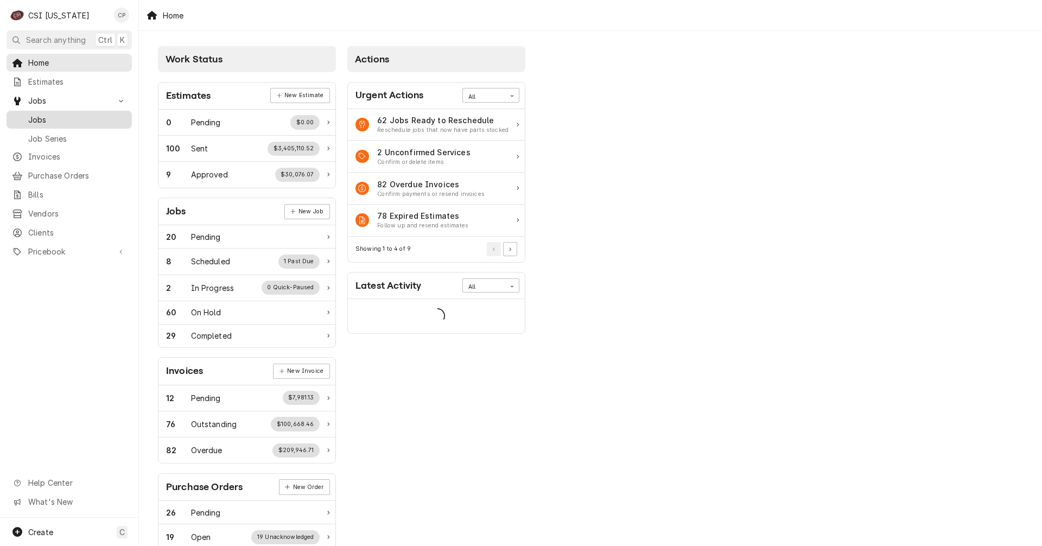
click at [40, 116] on span "Jobs" at bounding box center [77, 119] width 98 height 11
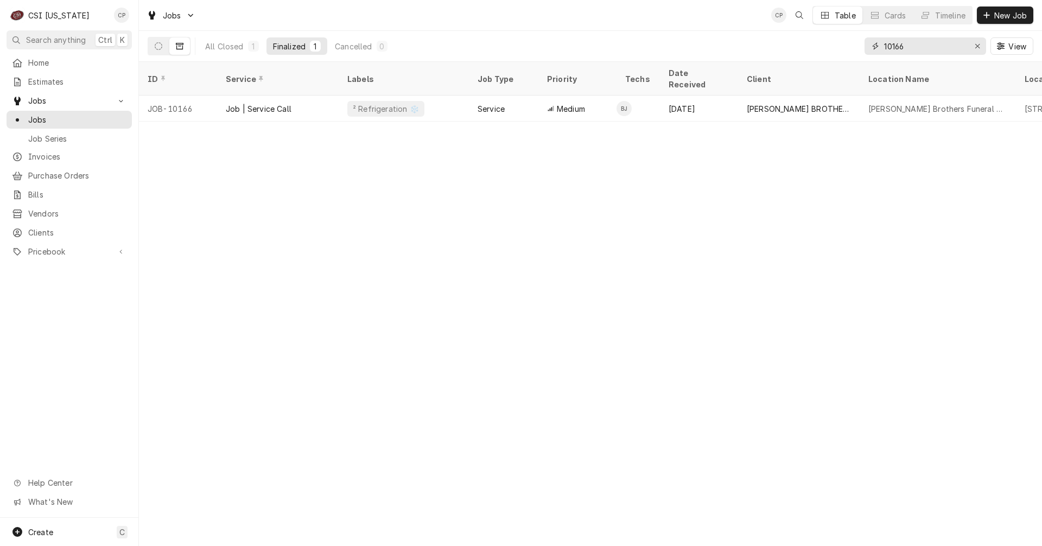
drag, startPoint x: 921, startPoint y: 52, endPoint x: 850, endPoint y: 52, distance: 71.7
click at [850, 52] on div "All Closed 1 Finalized 1 Cancelled 0 10166 View" at bounding box center [591, 46] width 886 height 30
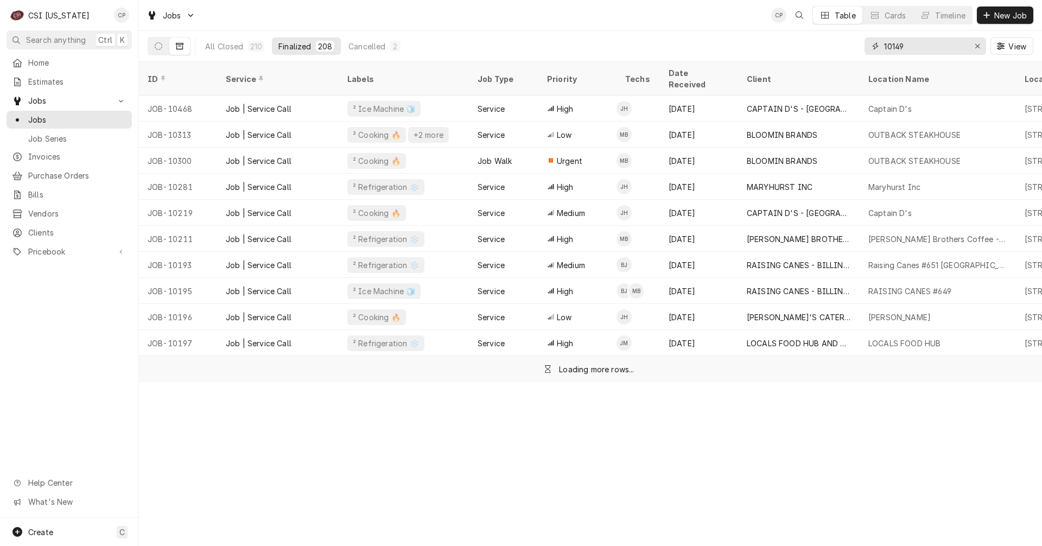
type input "10149"
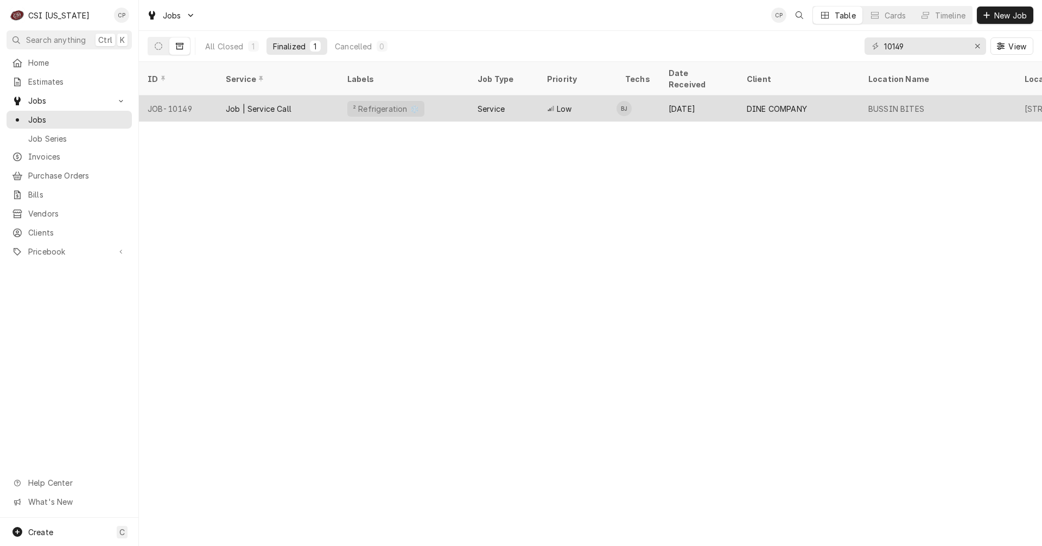
click at [488, 103] on div "Service" at bounding box center [491, 108] width 27 height 11
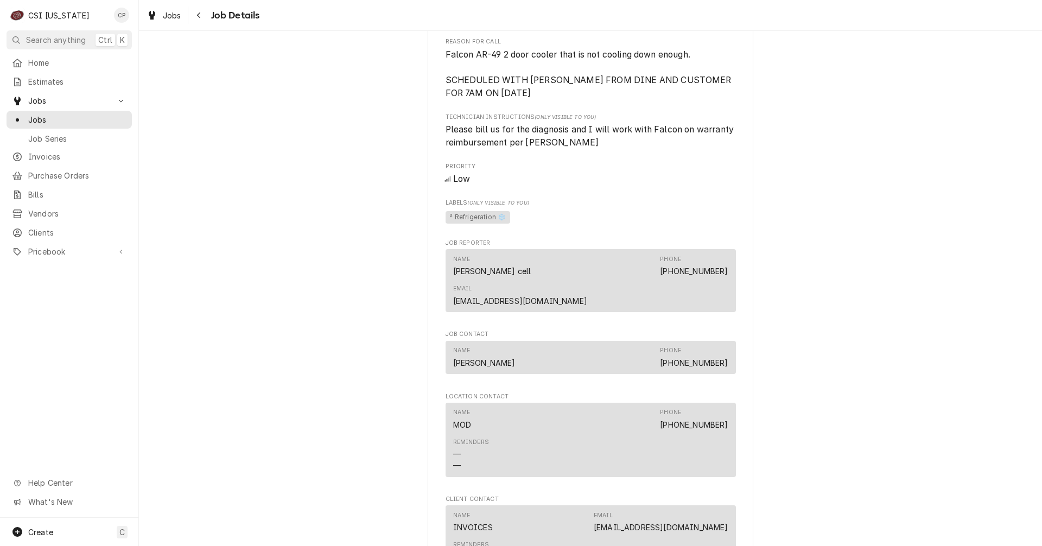
scroll to position [760, 0]
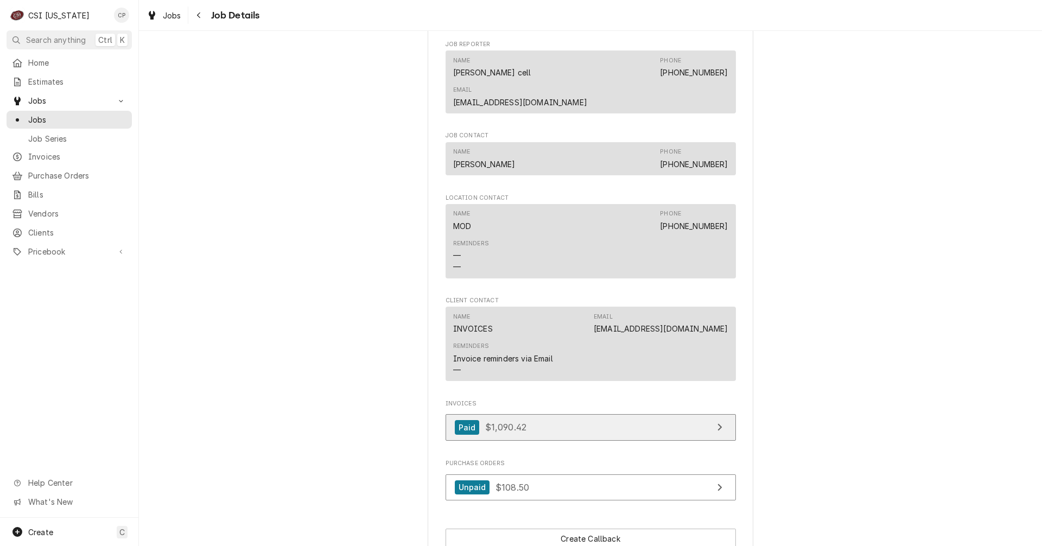
click at [623, 414] on link "Paid $1,090.42" at bounding box center [591, 427] width 290 height 27
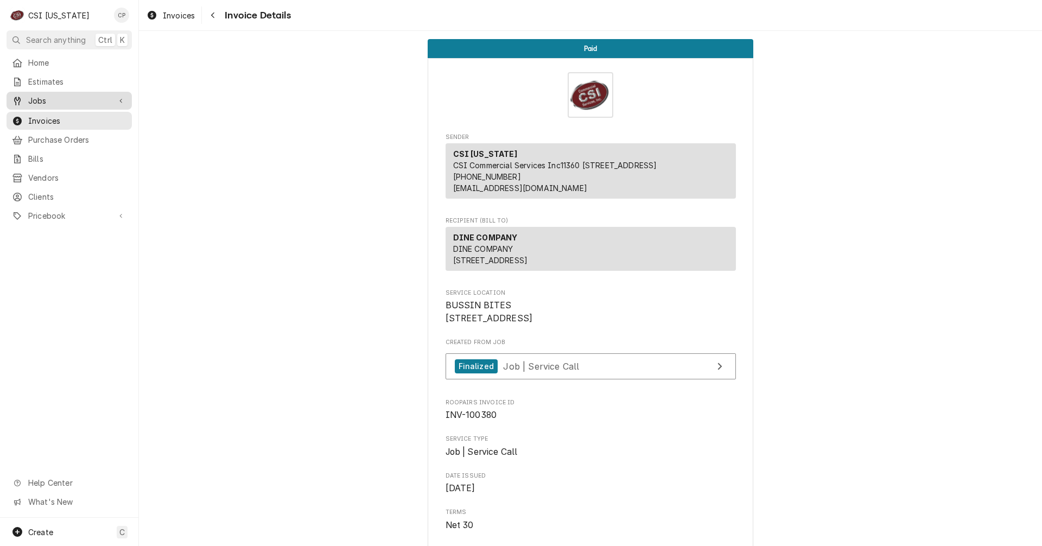
click at [47, 101] on span "Jobs" at bounding box center [69, 100] width 82 height 11
click at [50, 115] on span "Jobs" at bounding box center [77, 119] width 98 height 11
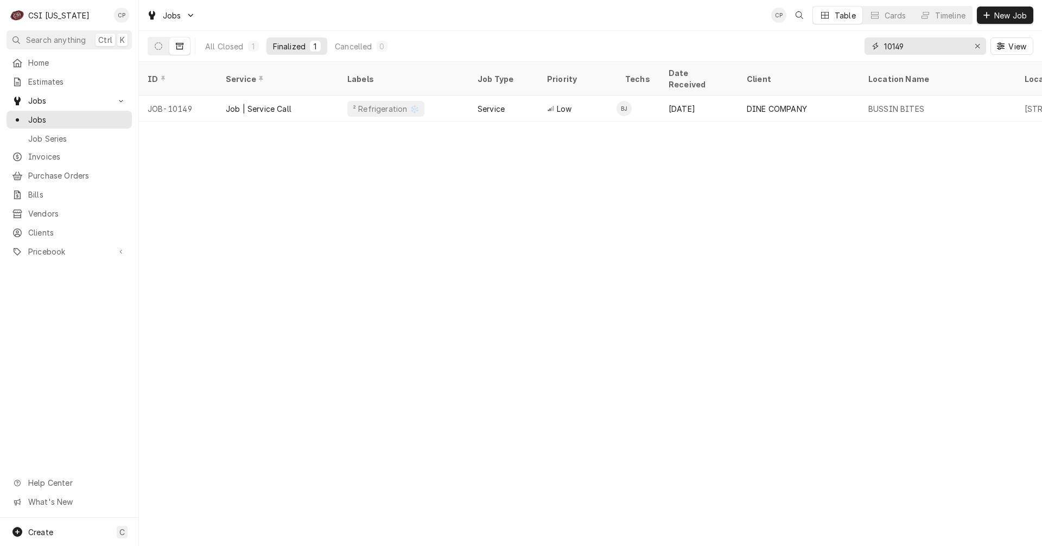
drag, startPoint x: 921, startPoint y: 48, endPoint x: 839, endPoint y: 45, distance: 82.0
click at [839, 45] on div "All Closed 1 Finalized 1 Cancelled 0 10149 View" at bounding box center [591, 46] width 886 height 30
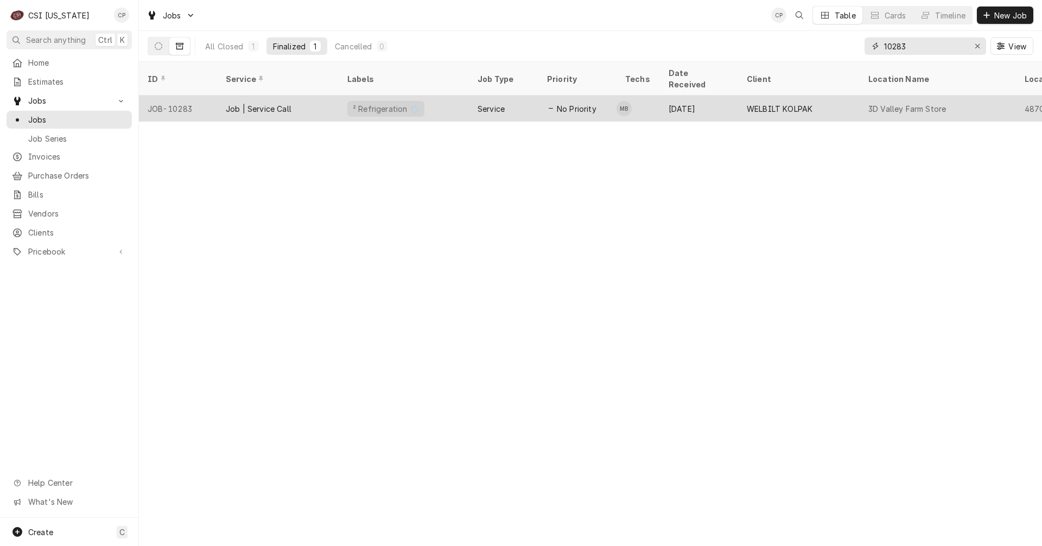
type input "10283"
click at [432, 98] on div "² Refrigeration ❄️" at bounding box center [404, 109] width 130 height 26
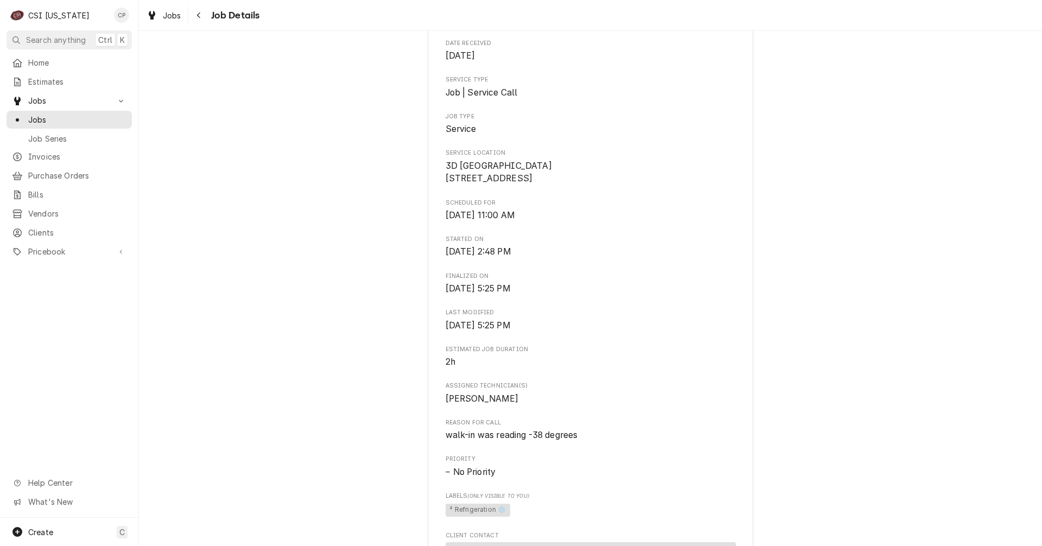
scroll to position [543, 0]
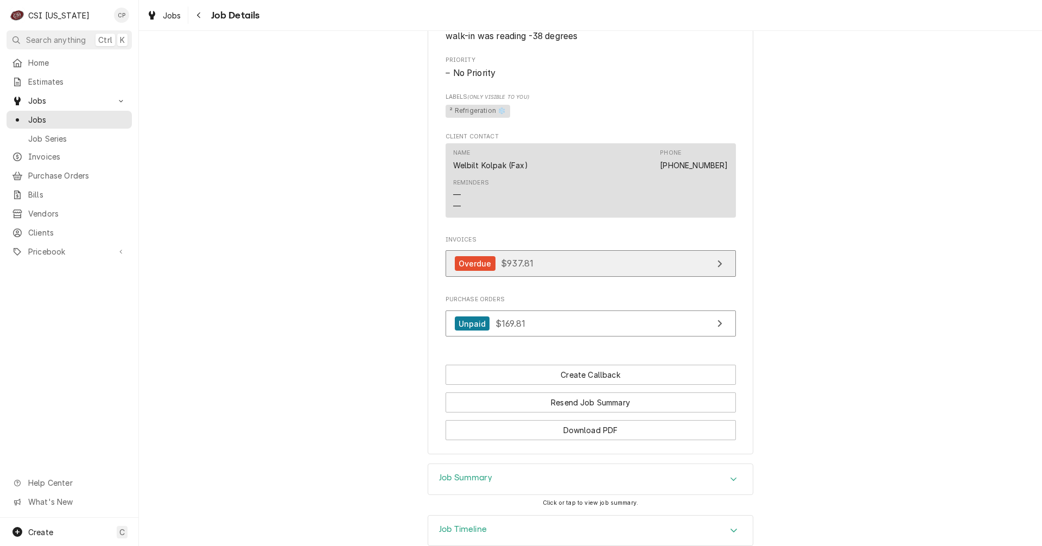
click at [616, 277] on link "Overdue $937.81" at bounding box center [591, 263] width 290 height 27
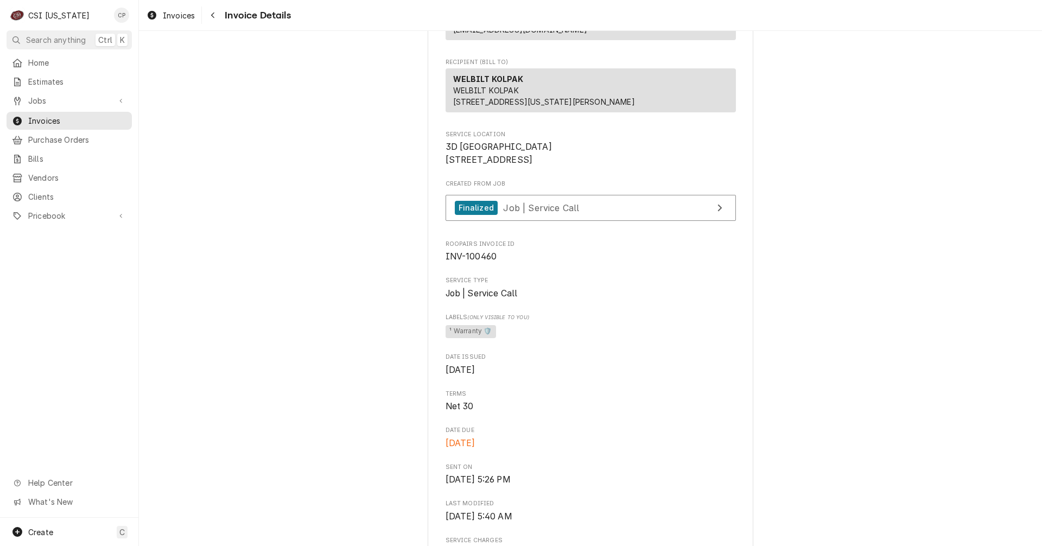
scroll to position [163, 0]
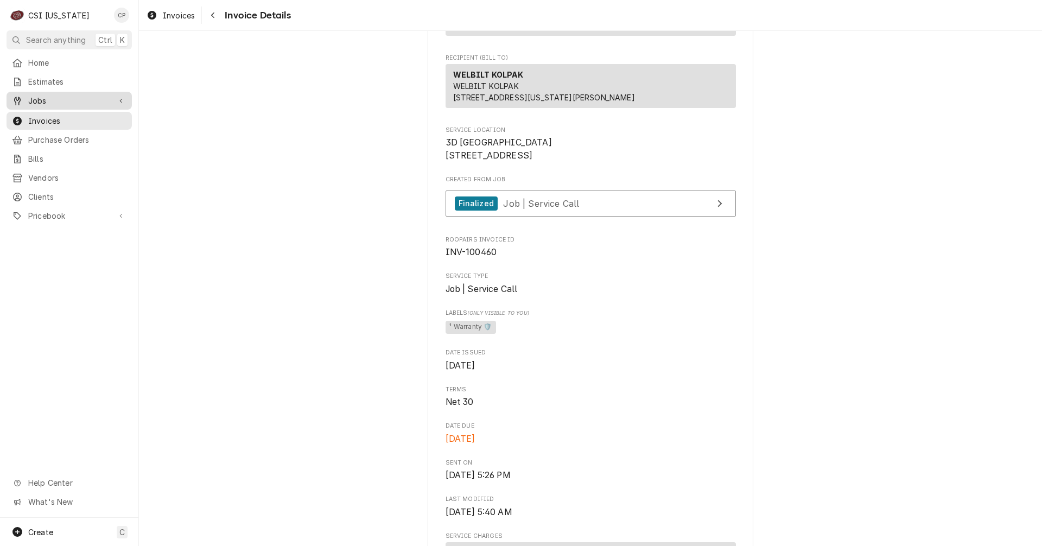
click at [56, 100] on span "Jobs" at bounding box center [69, 100] width 82 height 11
click at [58, 114] on span "Jobs" at bounding box center [77, 119] width 98 height 11
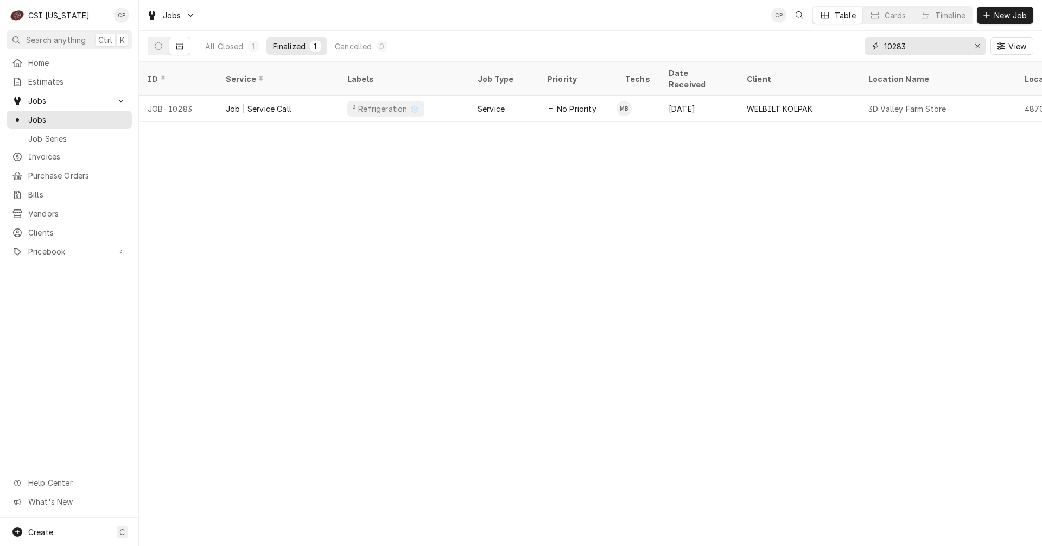
drag, startPoint x: 921, startPoint y: 48, endPoint x: 878, endPoint y: 49, distance: 42.9
click at [878, 49] on div "10283" at bounding box center [926, 45] width 122 height 17
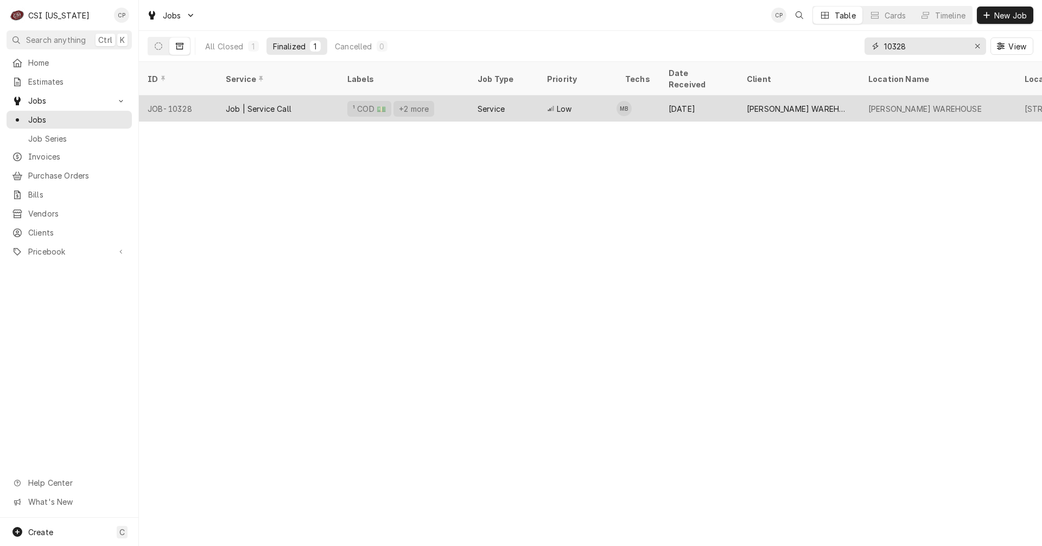
type input "10328"
click at [345, 96] on div "¹ COD 💵 +2 more" at bounding box center [404, 109] width 130 height 26
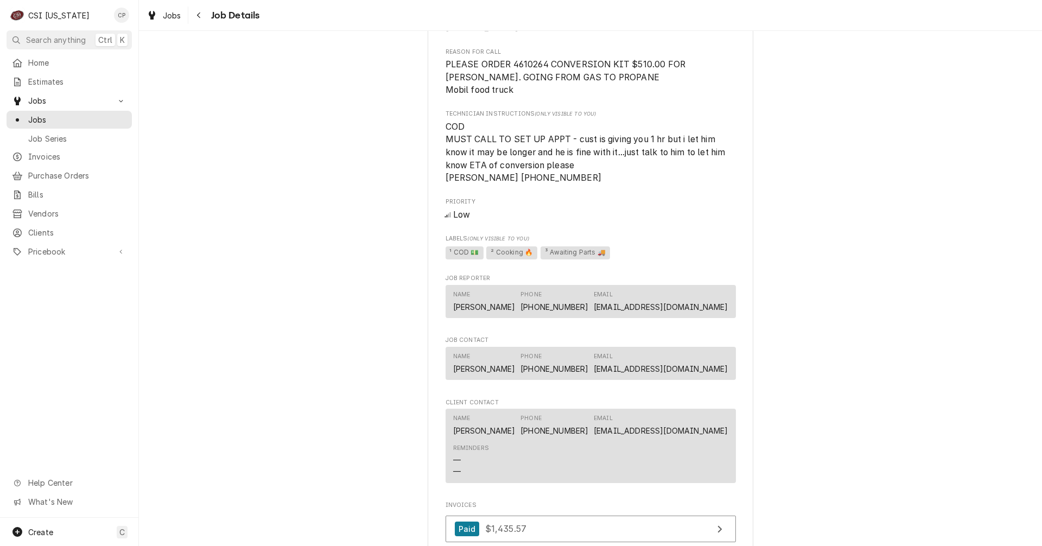
scroll to position [814, 0]
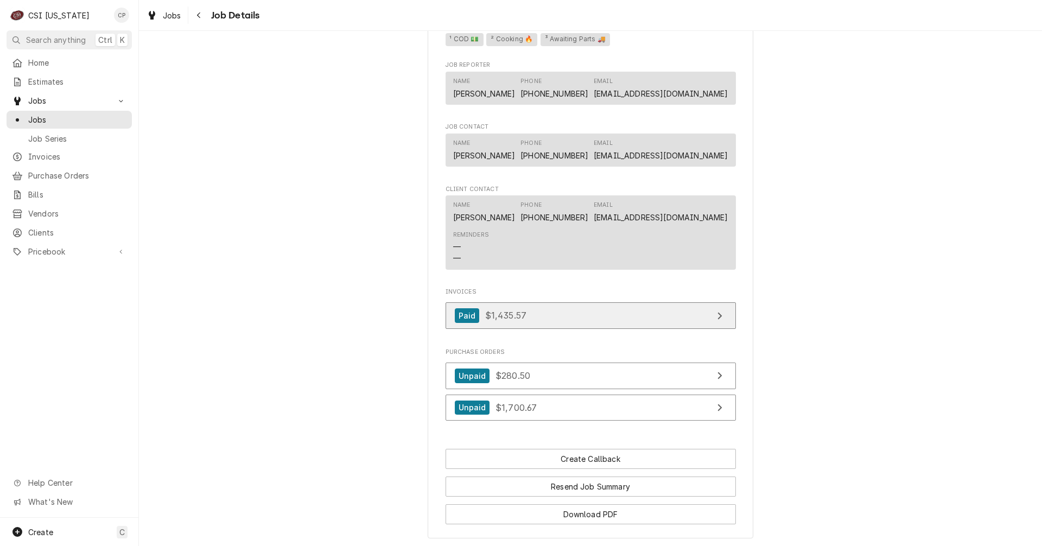
click at [581, 329] on link "Paid $1,435.57" at bounding box center [591, 315] width 290 height 27
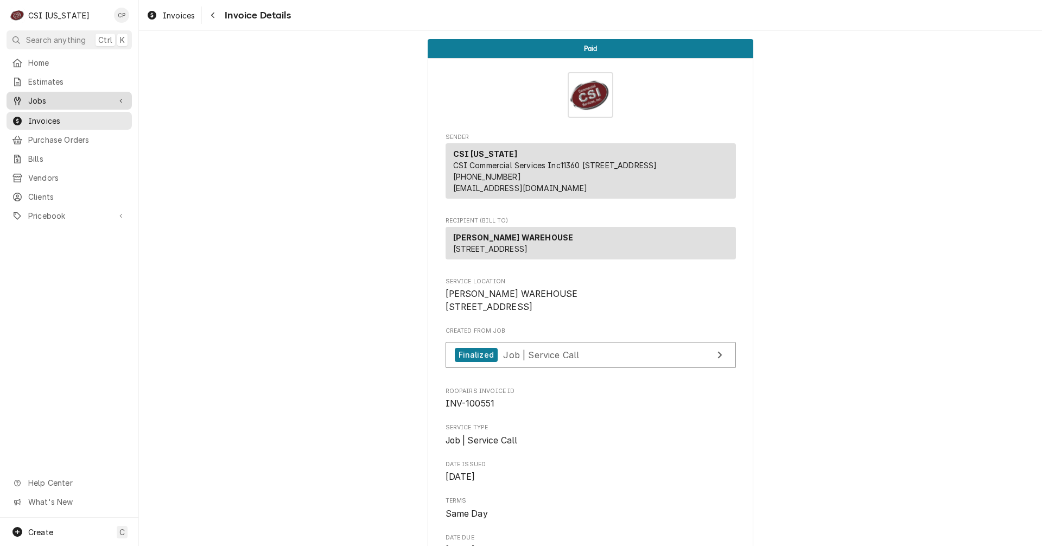
click at [44, 97] on span "Jobs" at bounding box center [69, 100] width 82 height 11
click at [45, 114] on span "Jobs" at bounding box center [77, 119] width 98 height 11
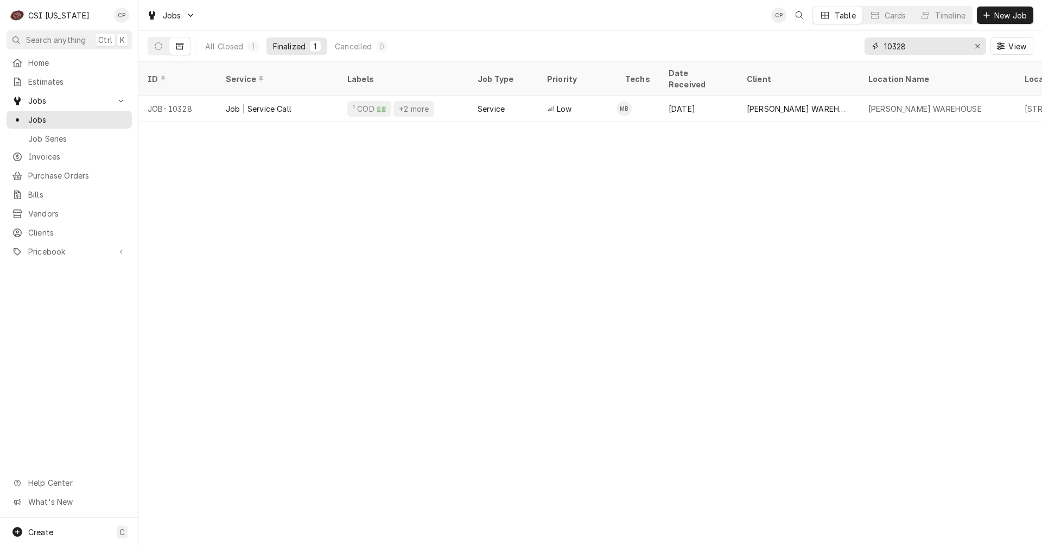
drag, startPoint x: 914, startPoint y: 49, endPoint x: 842, endPoint y: 50, distance: 72.2
click at [842, 50] on div "All Closed 1 Finalized 1 Cancelled 0 10328 View" at bounding box center [591, 46] width 886 height 30
type input "10065"
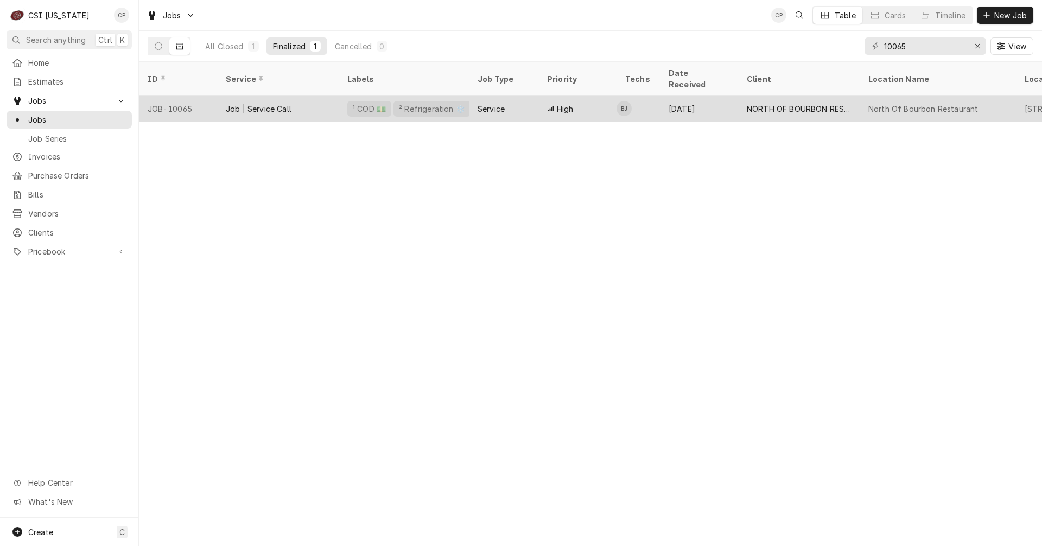
click at [305, 100] on div "Job | Service Call" at bounding box center [278, 109] width 122 height 26
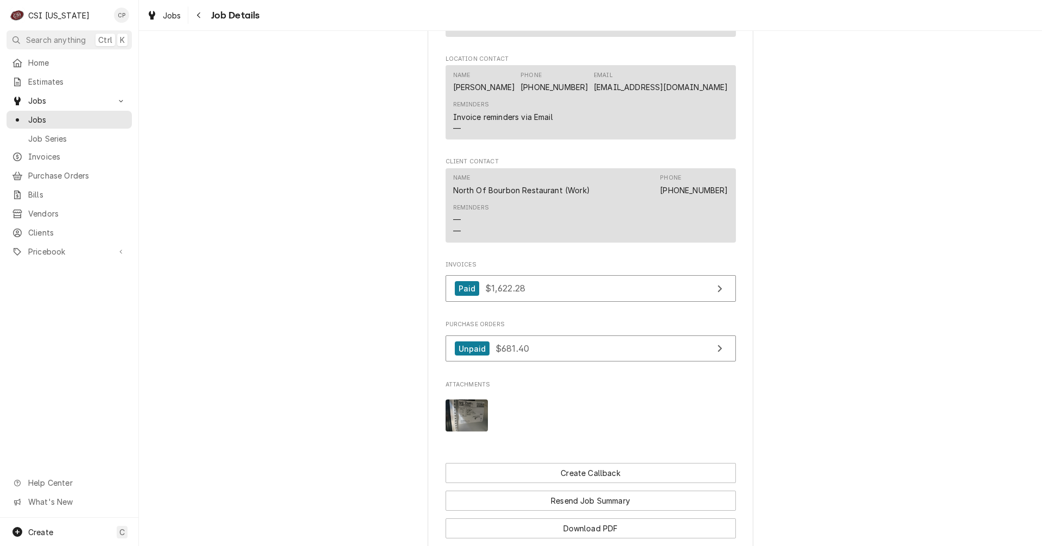
scroll to position [869, 0]
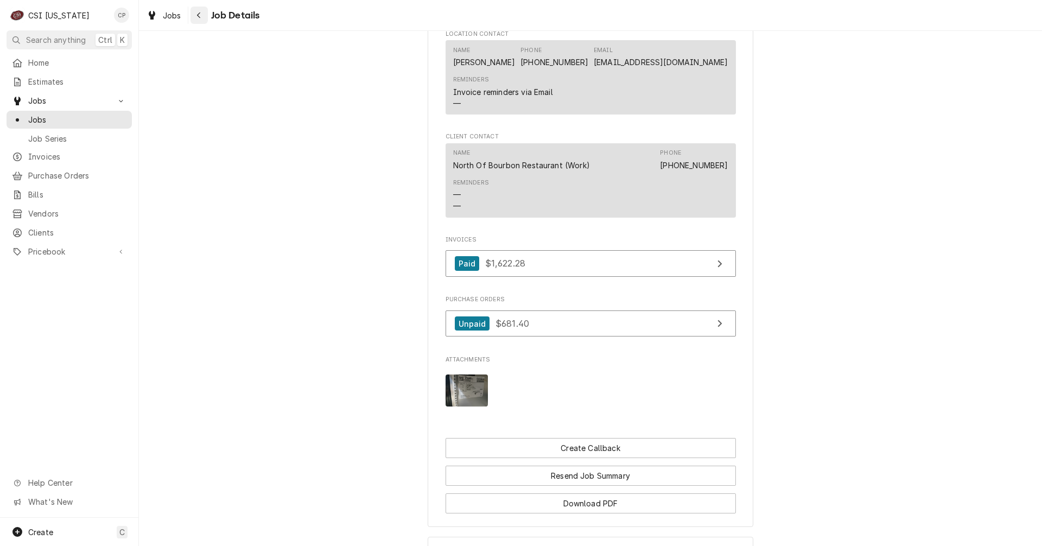
click at [200, 13] on icon "Navigate back" at bounding box center [198, 15] width 3 height 6
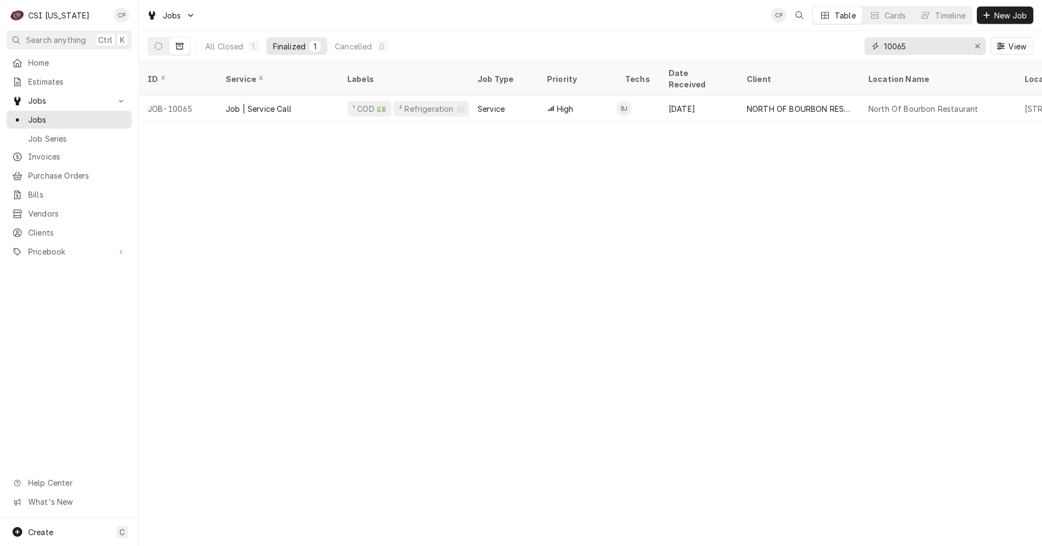
drag, startPoint x: 897, startPoint y: 49, endPoint x: 806, endPoint y: 43, distance: 91.4
click at [807, 43] on div "All Closed 1 Finalized 1 Cancelled 0 10065 View" at bounding box center [591, 46] width 886 height 30
type input "10193"
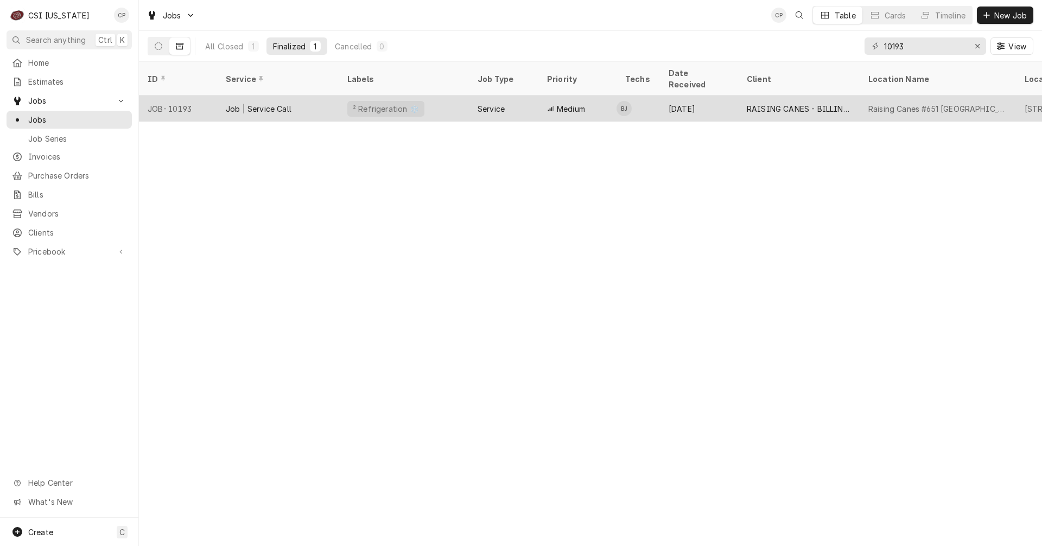
click at [437, 98] on div "² Refrigeration ❄️" at bounding box center [404, 109] width 130 height 26
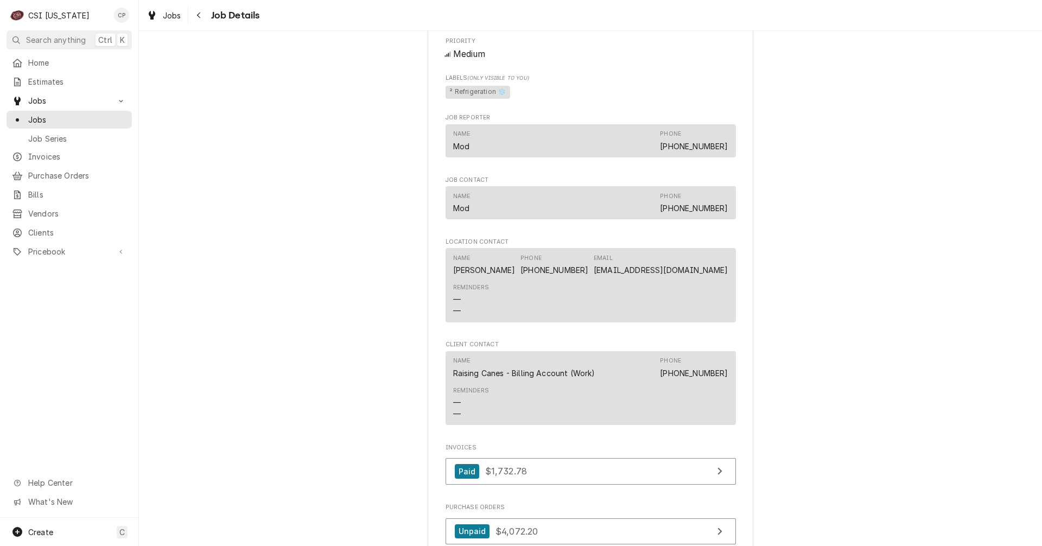
scroll to position [1032, 0]
click at [198, 14] on icon "Navigate back" at bounding box center [198, 15] width 3 height 6
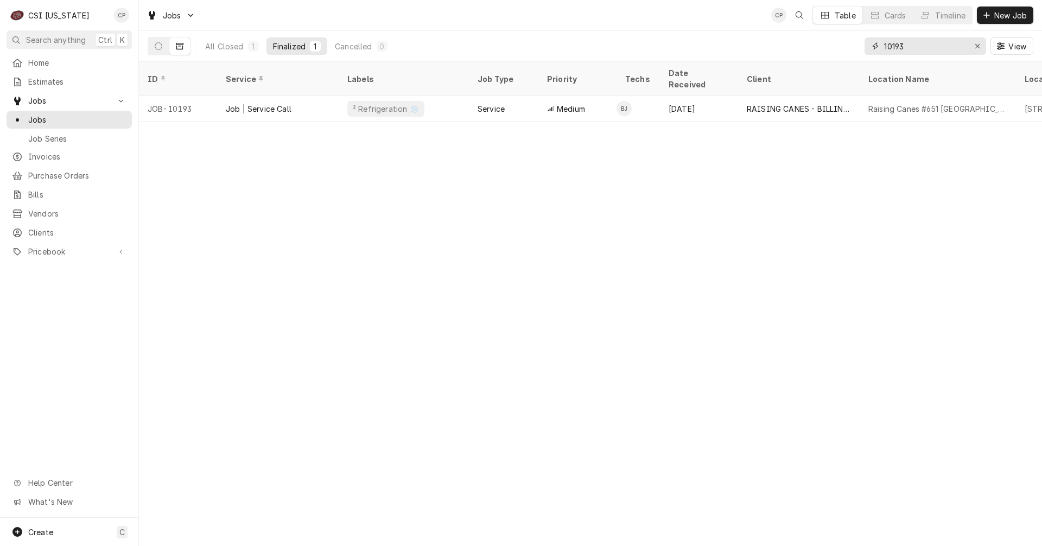
drag, startPoint x: 909, startPoint y: 44, endPoint x: 828, endPoint y: 48, distance: 81.0
click at [828, 48] on div "All Closed 1 Finalized 1 Cancelled 0 10193 View" at bounding box center [591, 46] width 886 height 30
type input "10062"
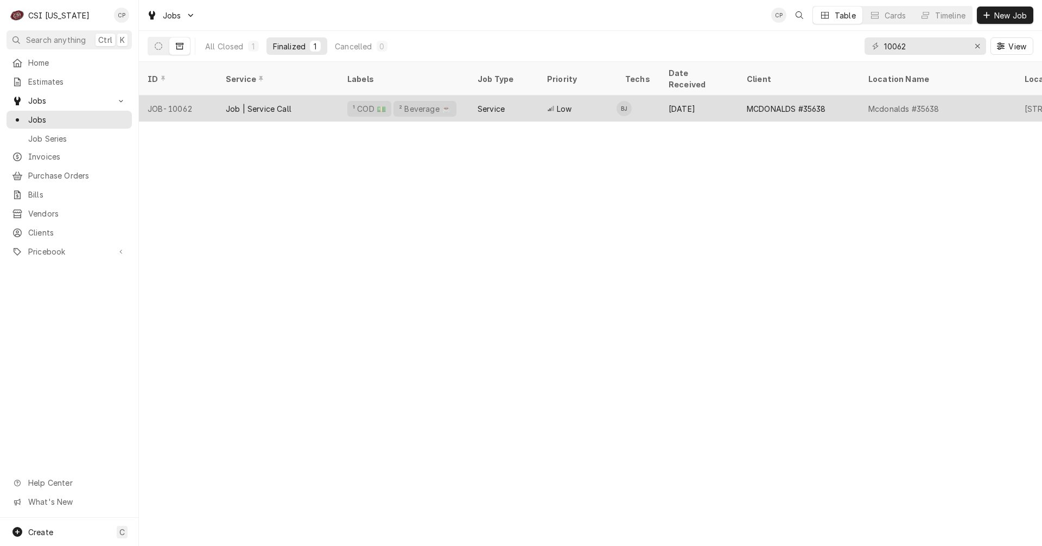
click at [477, 97] on div "Service" at bounding box center [503, 109] width 69 height 26
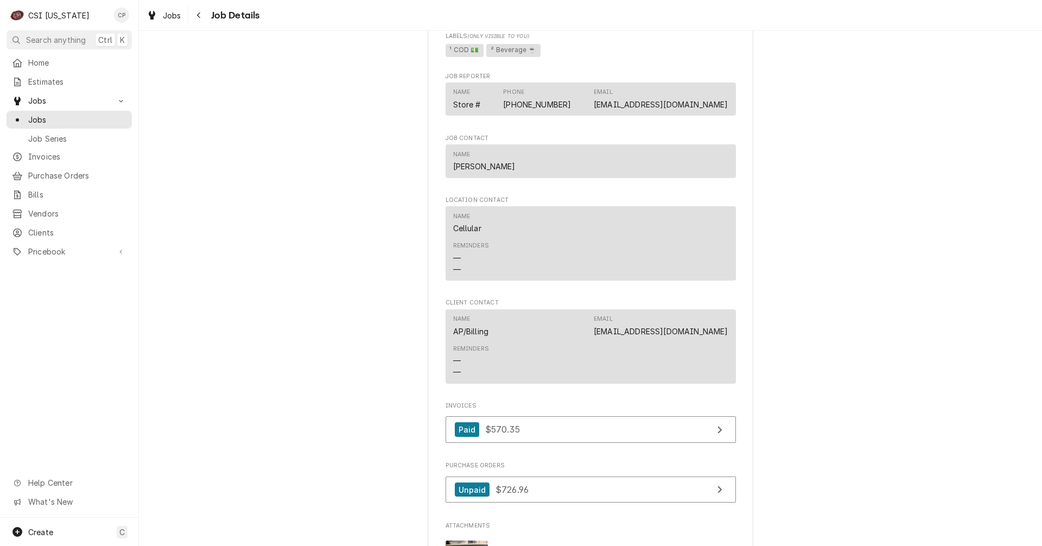
scroll to position [869, 0]
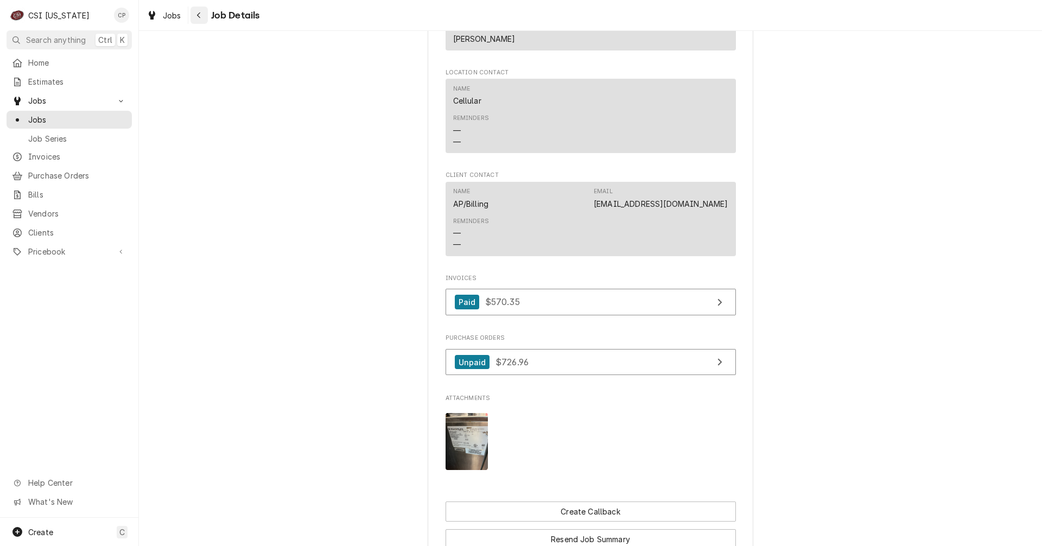
click at [199, 18] on icon "Navigate back" at bounding box center [199, 15] width 5 height 8
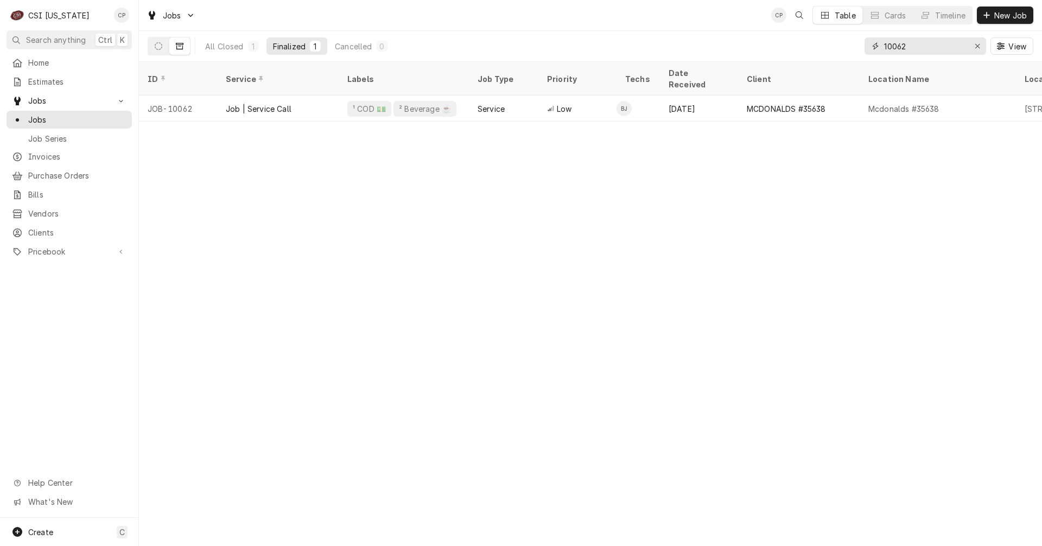
drag, startPoint x: 921, startPoint y: 48, endPoint x: 851, endPoint y: 52, distance: 69.6
click at [851, 52] on div "All Closed 1 Finalized 1 Cancelled 0 10062 View" at bounding box center [591, 46] width 886 height 30
type input "10049"
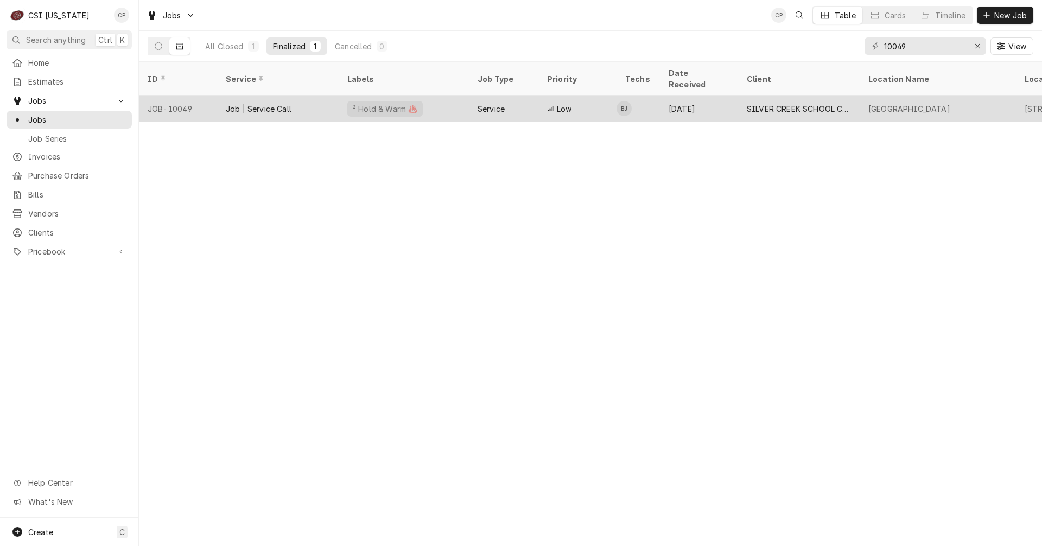
click at [791, 103] on div "SILVER CREEK SCHOOL CORPORATION" at bounding box center [799, 108] width 104 height 11
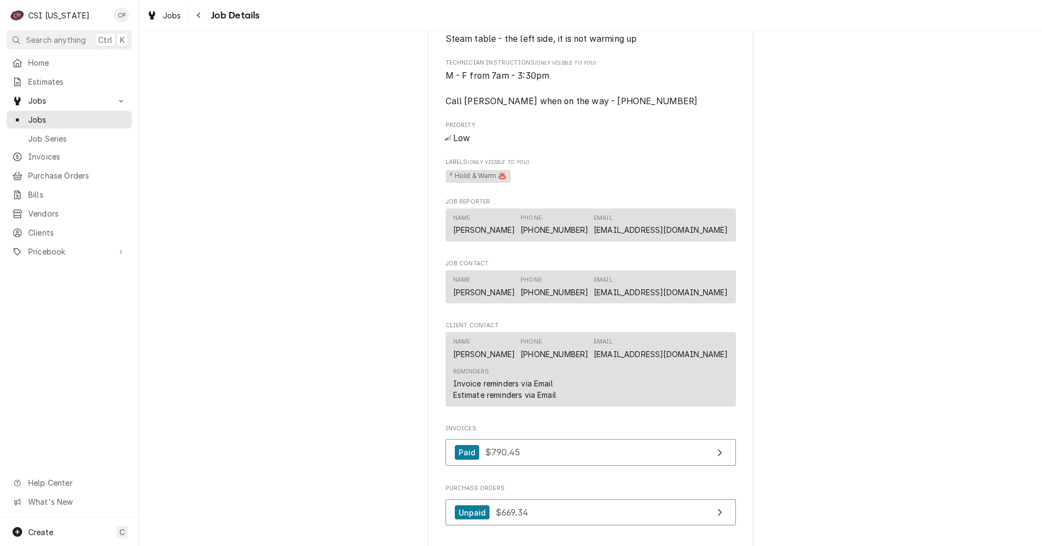
scroll to position [706, 0]
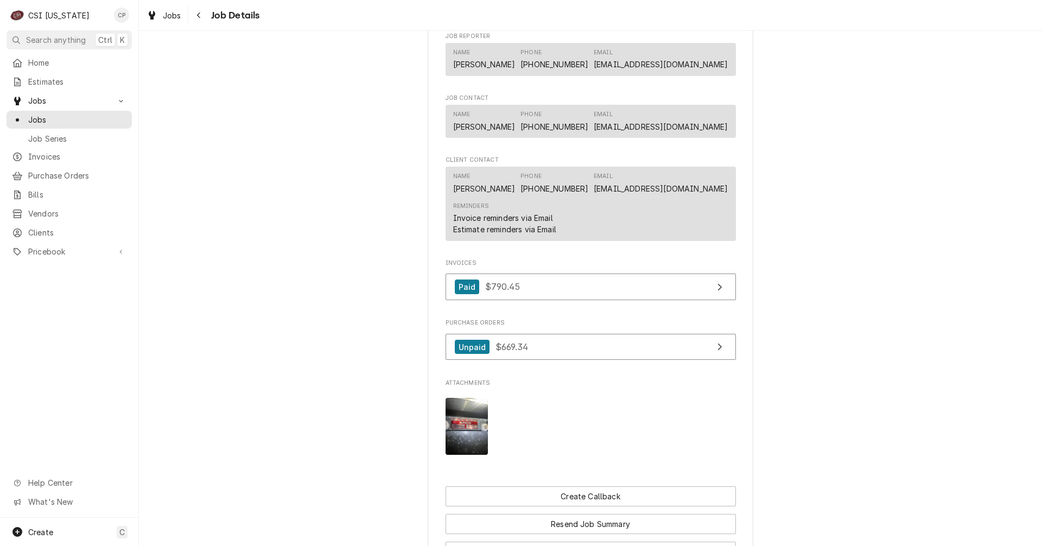
click at [228, 17] on span "Job Details" at bounding box center [234, 15] width 52 height 15
click at [202, 14] on div "Navigate back" at bounding box center [199, 15] width 11 height 11
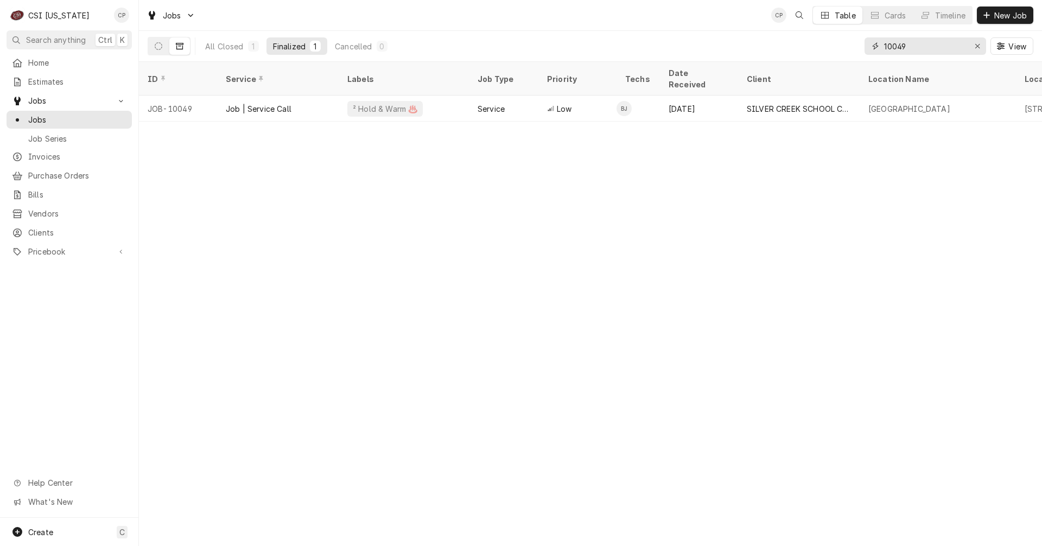
drag, startPoint x: 919, startPoint y: 49, endPoint x: 809, endPoint y: 38, distance: 110.7
click at [809, 38] on div "All Closed 1 Finalized 1 Cancelled 0 10049 View" at bounding box center [591, 46] width 886 height 30
type input "10074"
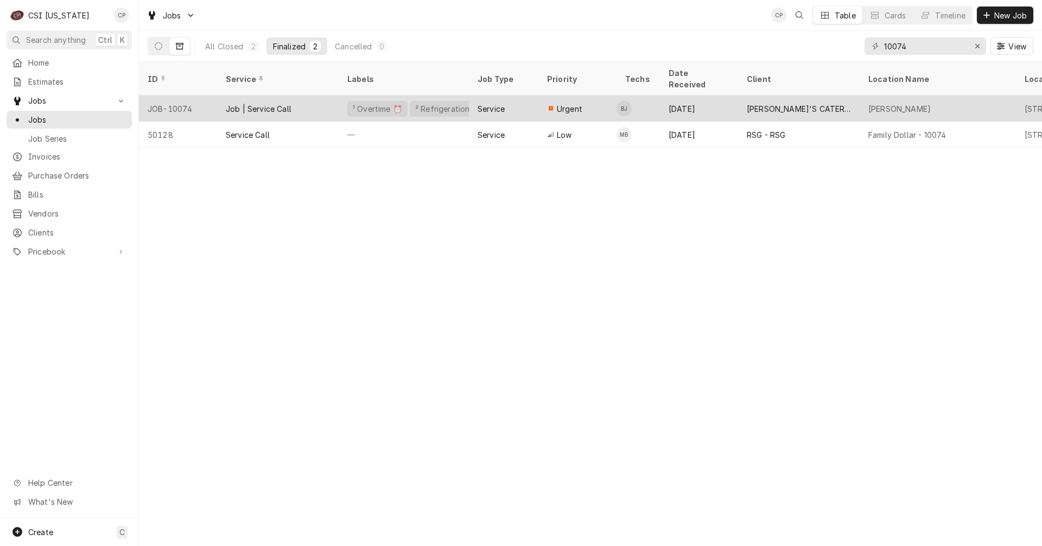
click at [448, 103] on div "² Refrigeration ❄️" at bounding box center [448, 108] width 68 height 11
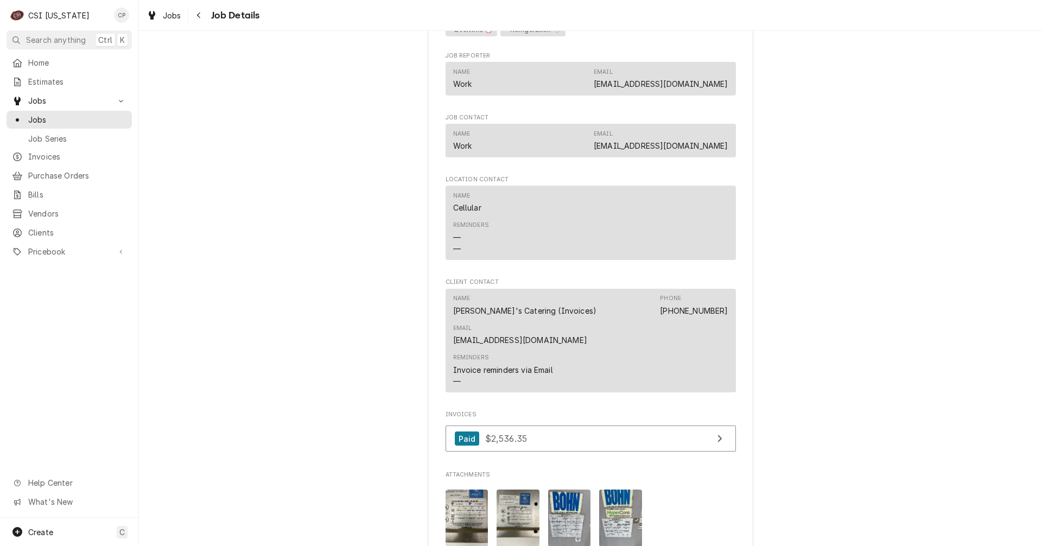
scroll to position [760, 0]
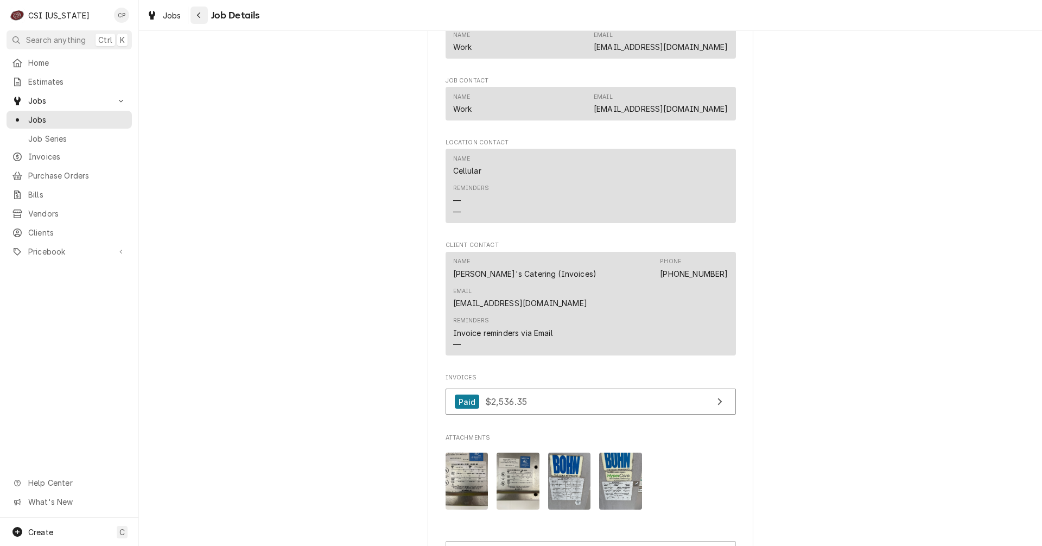
click at [204, 12] on div "Navigate back" at bounding box center [199, 15] width 11 height 11
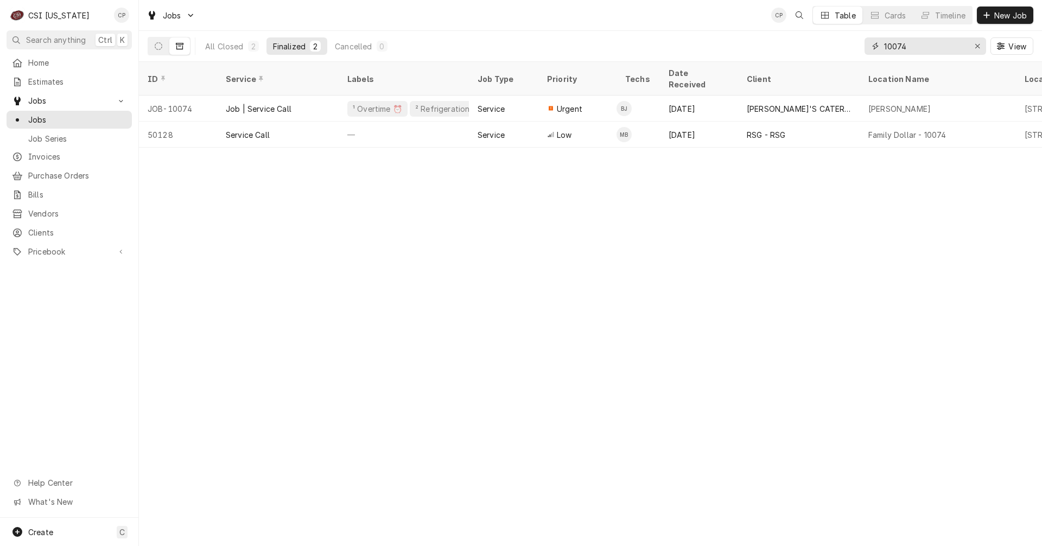
drag, startPoint x: 904, startPoint y: 51, endPoint x: 858, endPoint y: 53, distance: 45.6
click at [859, 53] on div "All Closed 2 Finalized 2 Cancelled 0 10074 View" at bounding box center [591, 46] width 886 height 30
type input "10084"
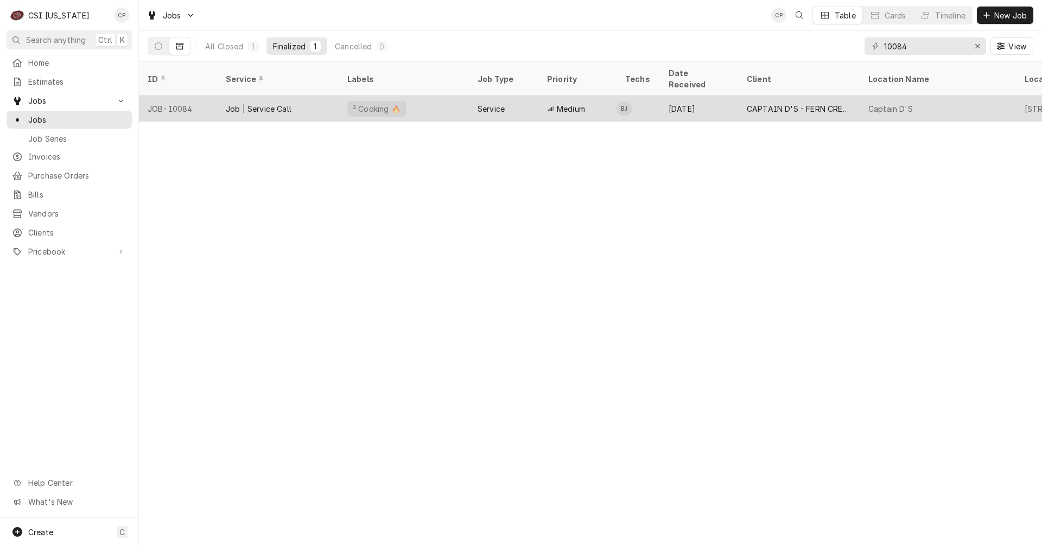
click at [584, 103] on span "Medium" at bounding box center [571, 108] width 28 height 11
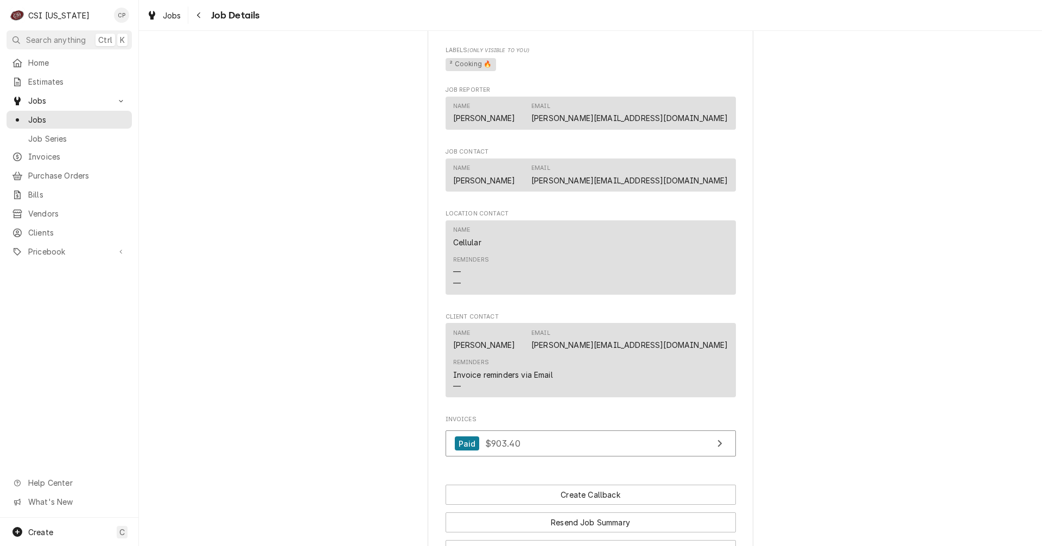
scroll to position [814, 0]
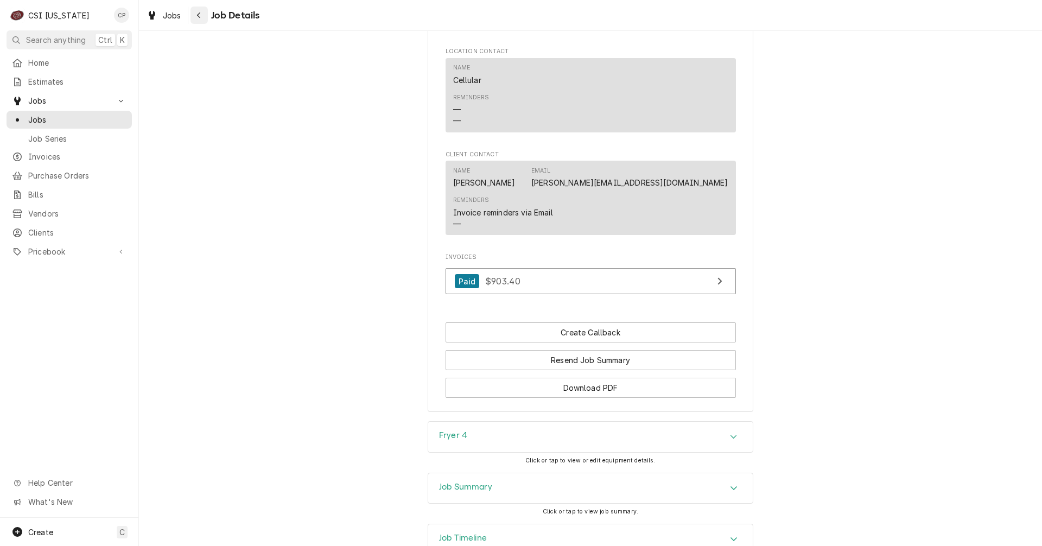
click at [205, 16] on button "Navigate back" at bounding box center [199, 15] width 17 height 17
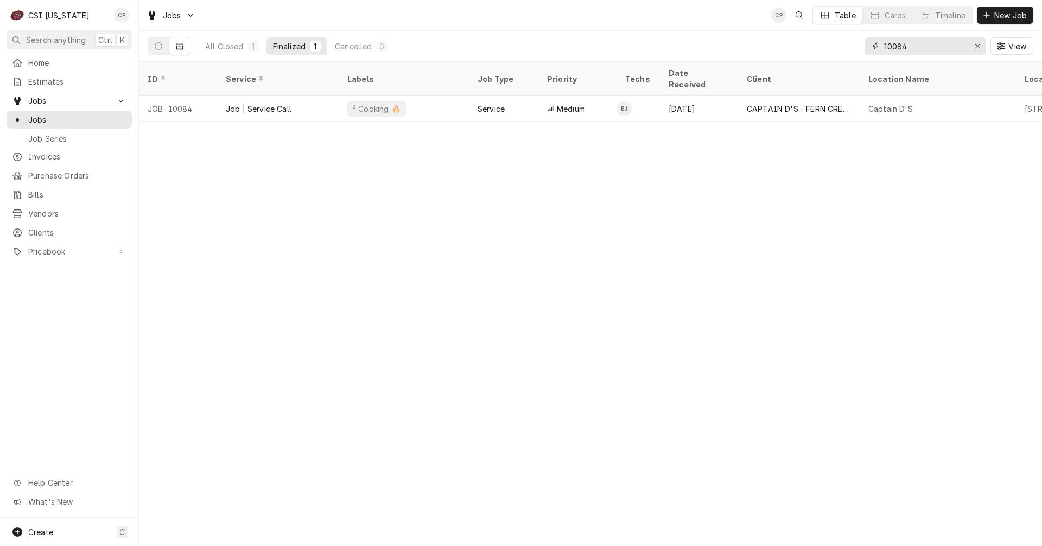
drag, startPoint x: 912, startPoint y: 51, endPoint x: 839, endPoint y: 46, distance: 73.5
click at [839, 46] on div "All Closed 1 Finalized 1 Cancelled 0 10084 View" at bounding box center [591, 46] width 886 height 30
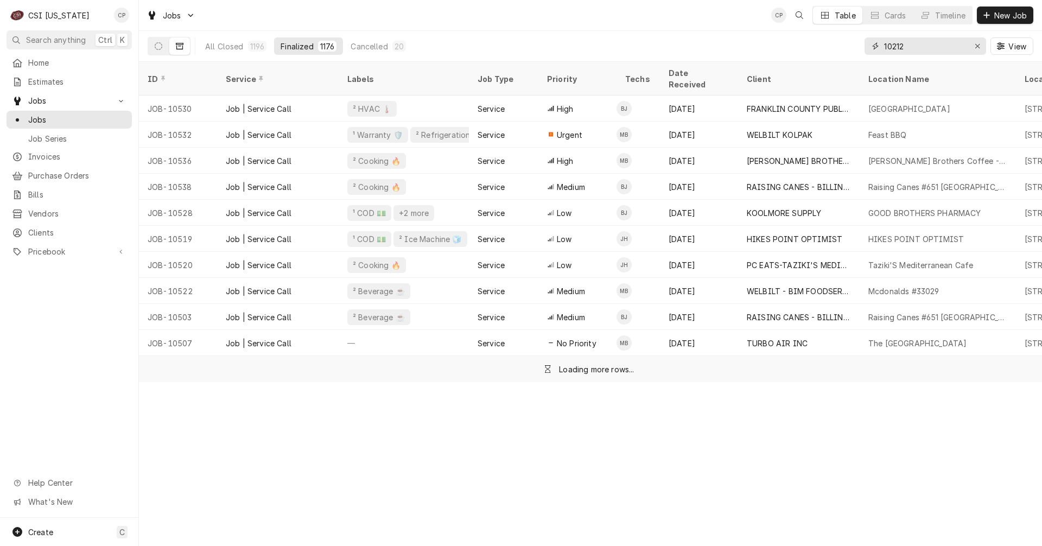
type input "10212"
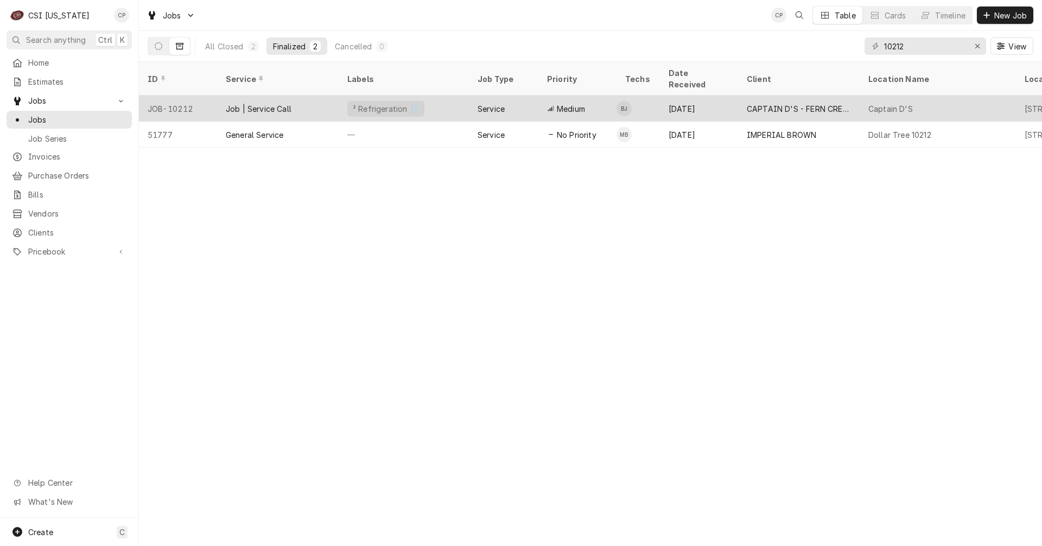
click at [292, 96] on div "Job | Service Call" at bounding box center [278, 109] width 122 height 26
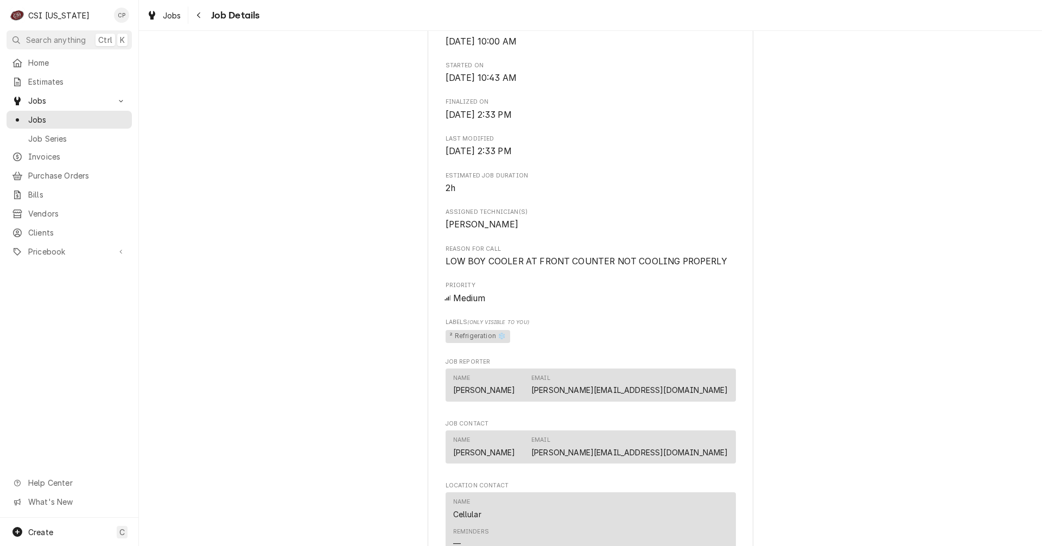
scroll to position [706, 0]
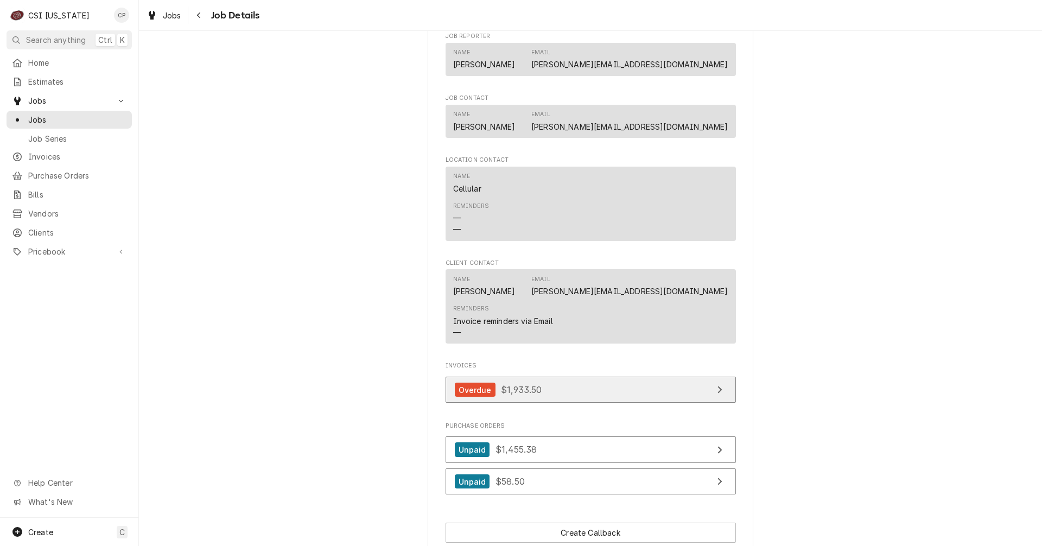
click at [586, 385] on link "Overdue $1,933.50" at bounding box center [591, 390] width 290 height 27
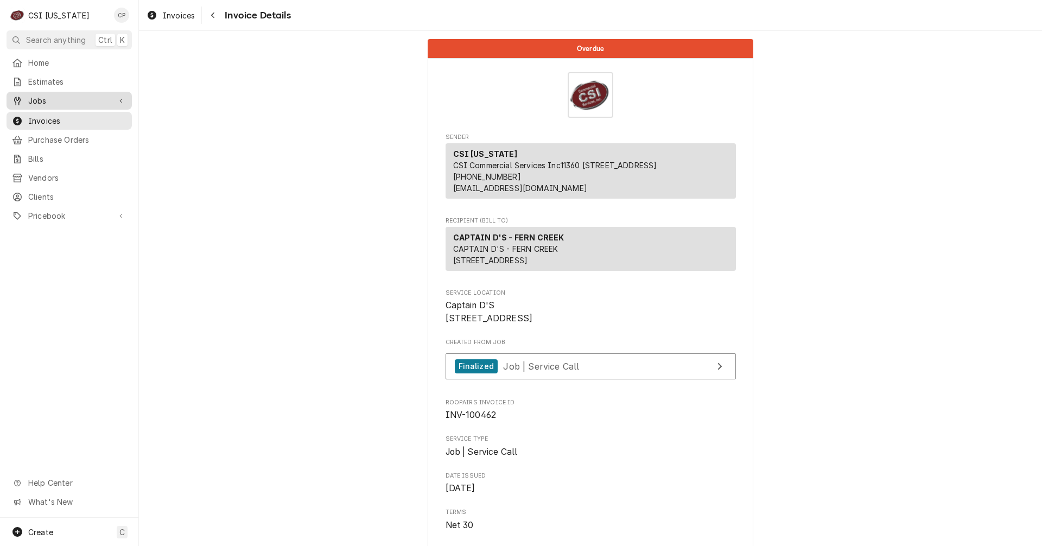
click at [49, 97] on span "Jobs" at bounding box center [69, 100] width 82 height 11
click at [47, 116] on span "Jobs" at bounding box center [77, 119] width 98 height 11
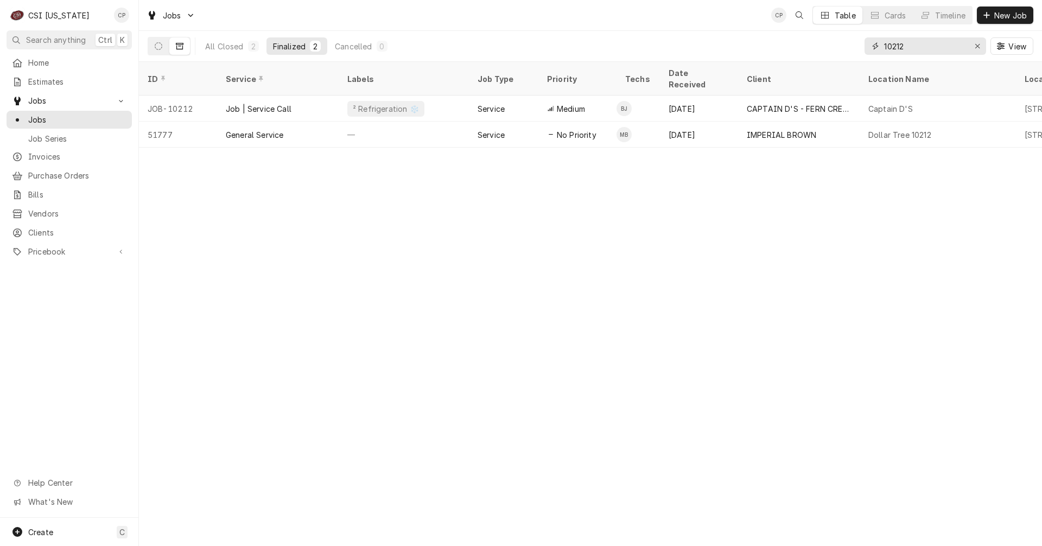
drag, startPoint x: 916, startPoint y: 45, endPoint x: 829, endPoint y: 50, distance: 87.0
click at [829, 50] on div "All Closed 2 Finalized 2 Cancelled 0 10212 View" at bounding box center [591, 46] width 886 height 30
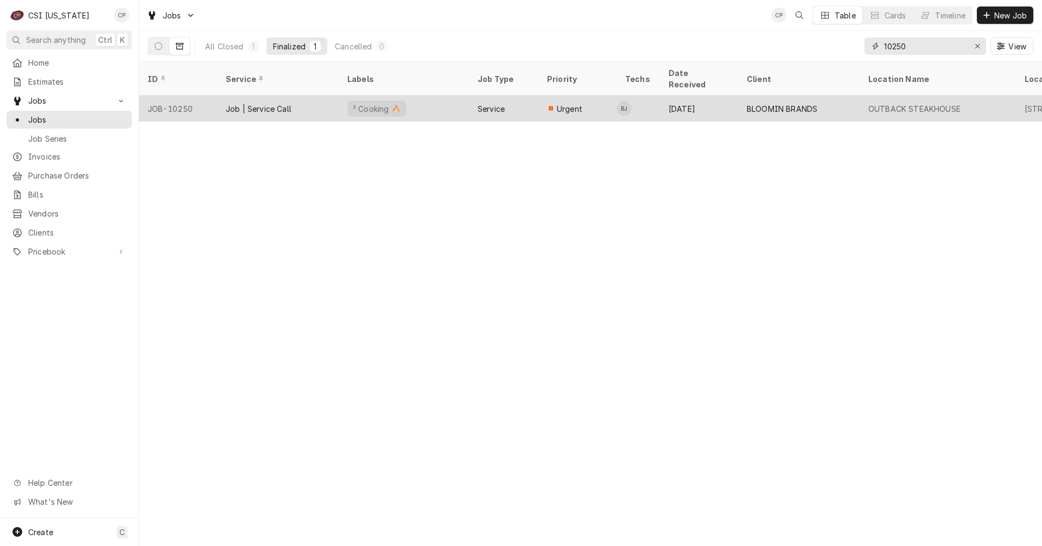
type input "10250"
click at [433, 96] on div "² Cooking 🔥" at bounding box center [404, 109] width 130 height 26
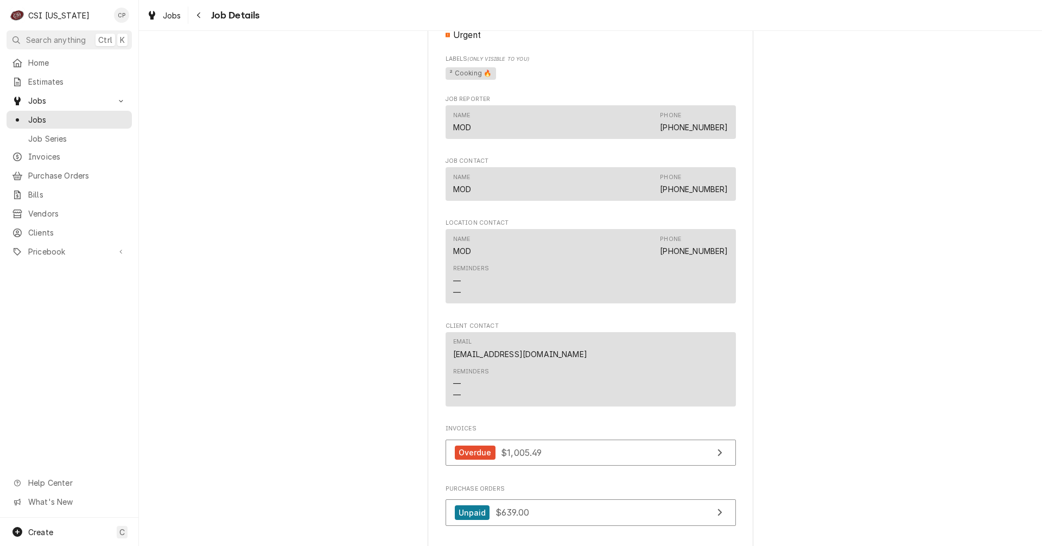
scroll to position [869, 0]
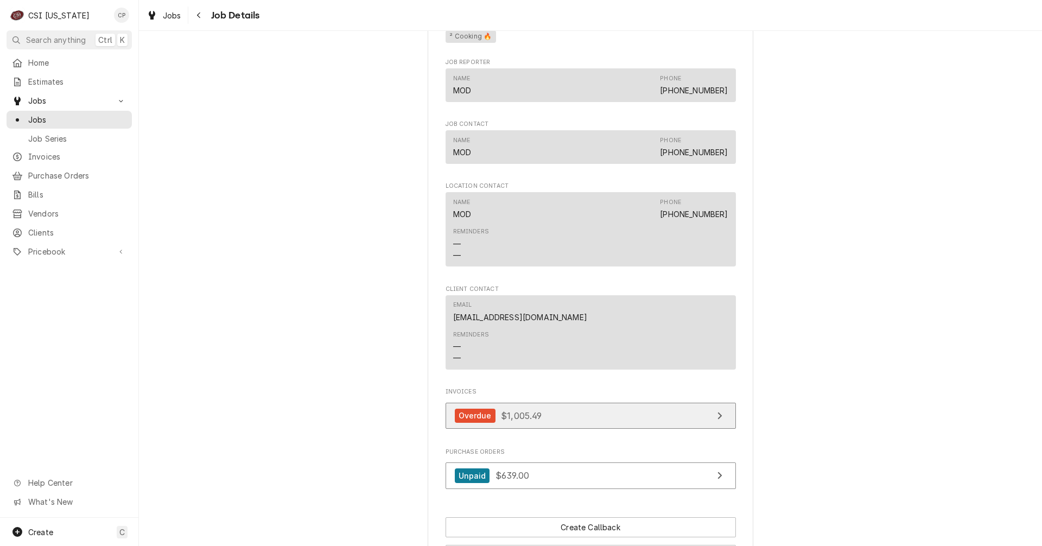
click at [599, 429] on link "Overdue $1,005.49" at bounding box center [591, 416] width 290 height 27
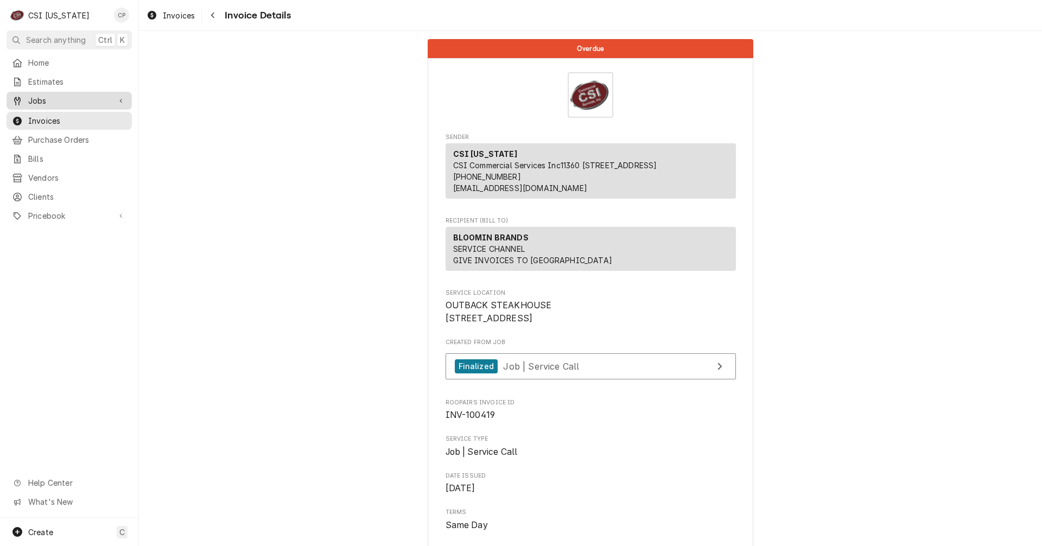
click at [49, 100] on span "Jobs" at bounding box center [69, 100] width 82 height 11
click at [46, 114] on span "Jobs" at bounding box center [77, 119] width 98 height 11
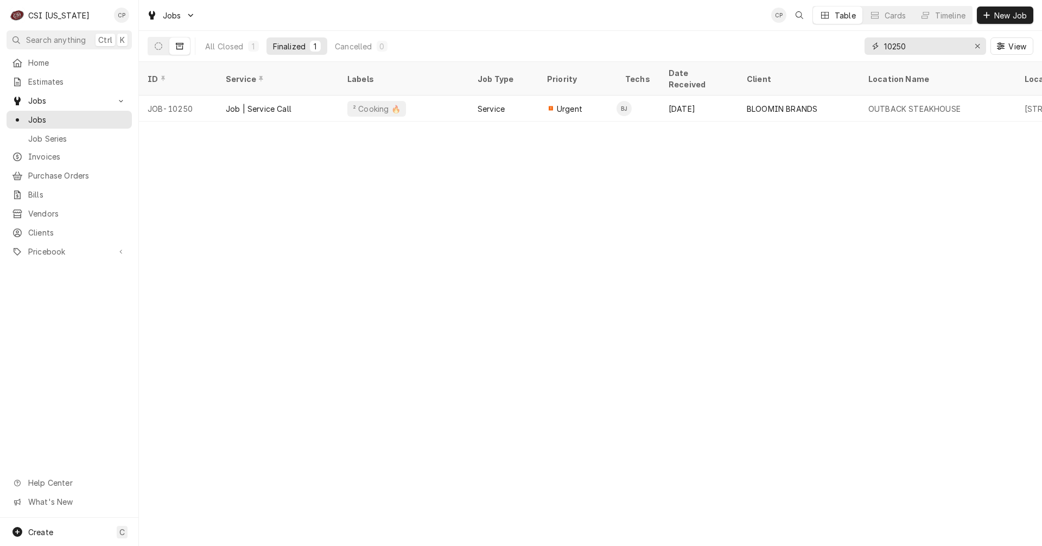
drag, startPoint x: 921, startPoint y: 48, endPoint x: 839, endPoint y: 47, distance: 82.0
click at [839, 47] on div "All Closed 1 Finalized 1 Cancelled 0 10250 View" at bounding box center [591, 46] width 886 height 30
type input "10206"
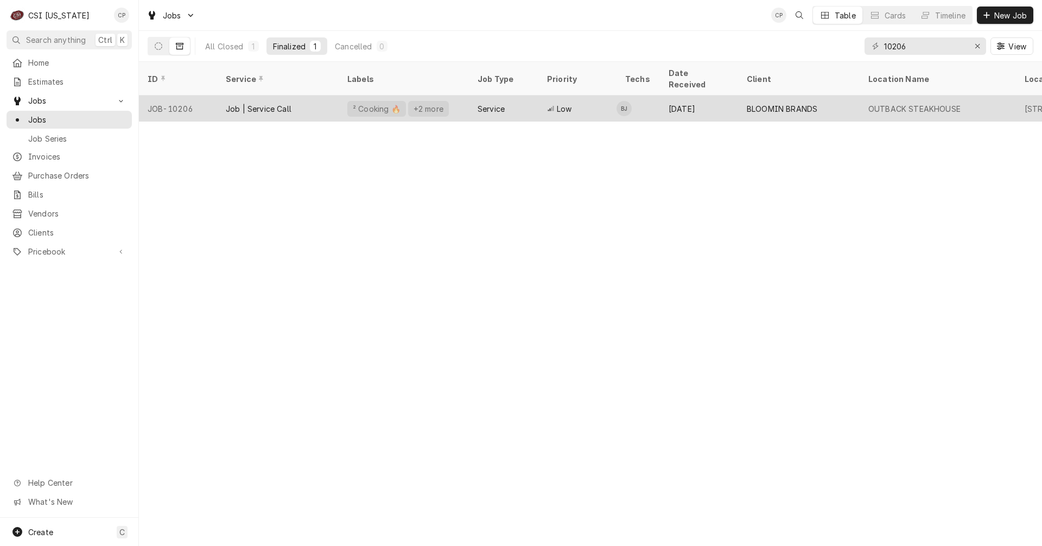
click at [481, 103] on div "Service" at bounding box center [491, 108] width 27 height 11
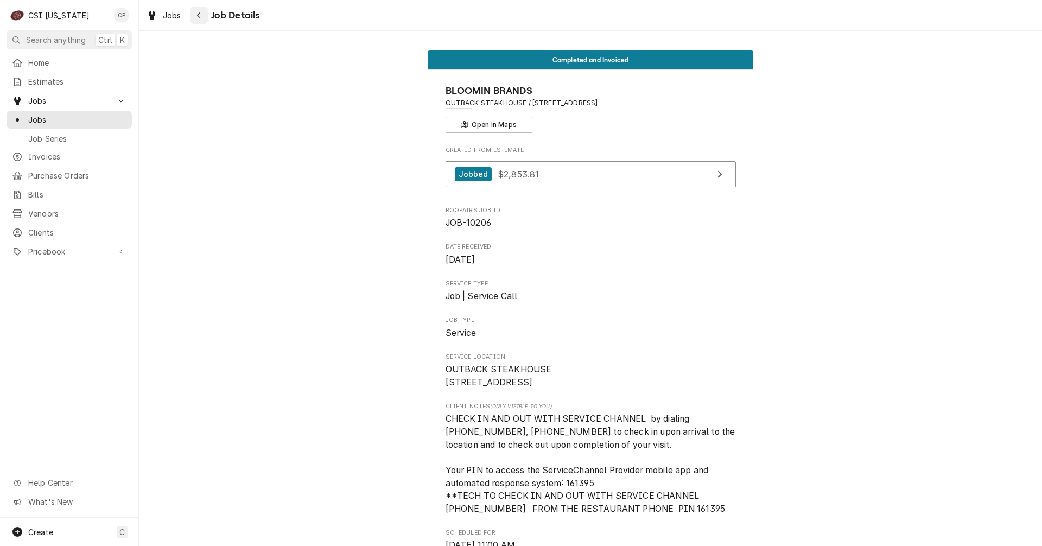
click at [198, 11] on div "Navigate back" at bounding box center [199, 15] width 11 height 11
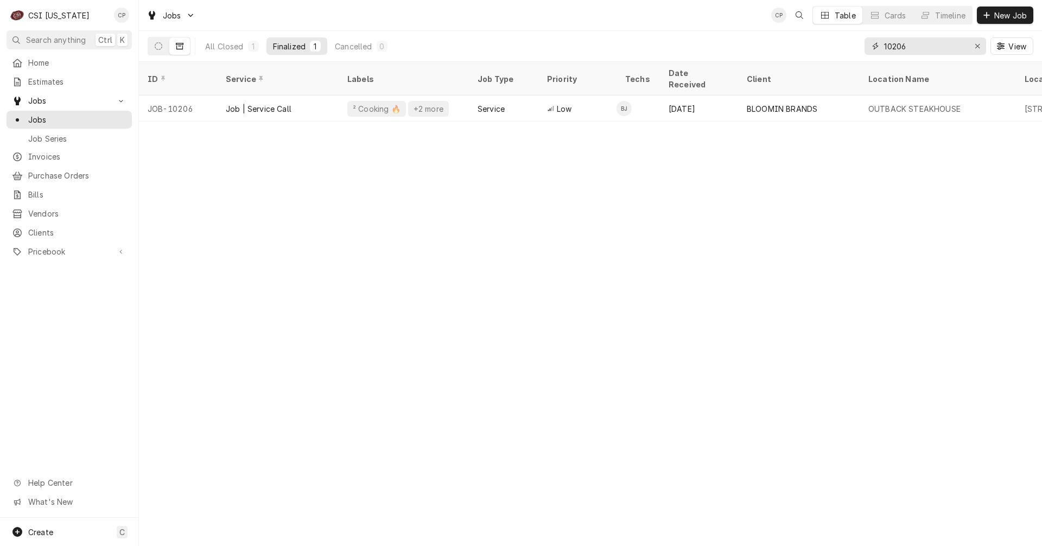
drag, startPoint x: 918, startPoint y: 48, endPoint x: 825, endPoint y: 54, distance: 92.5
click at [825, 54] on div "All Closed 1 Finalized 1 Cancelled 0 10206 View" at bounding box center [591, 46] width 886 height 30
drag, startPoint x: 921, startPoint y: 43, endPoint x: 843, endPoint y: 48, distance: 78.4
click at [843, 48] on div "All Closed 1 Finalized 1 Cancelled 0 10250 View" at bounding box center [591, 46] width 886 height 30
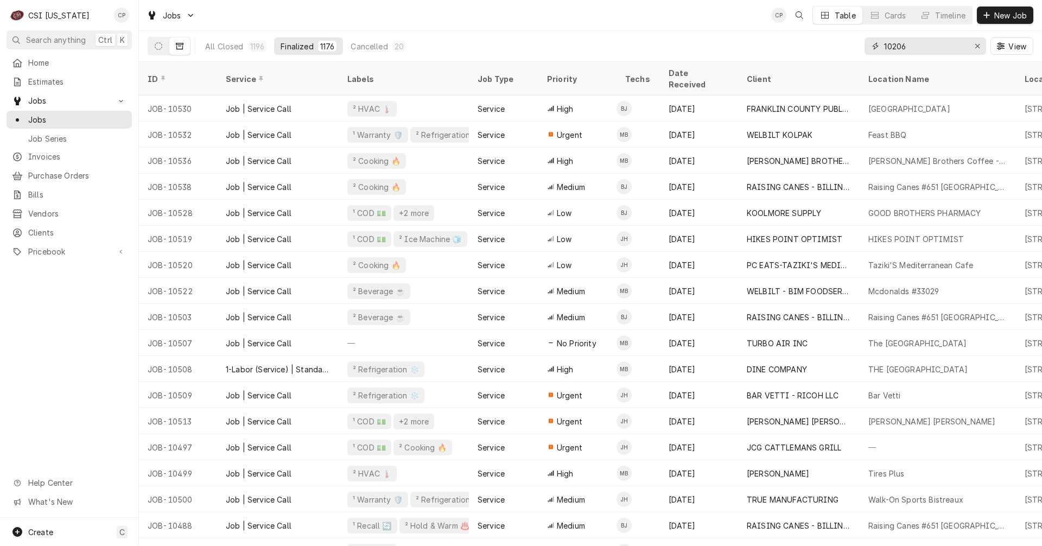
type input "10206"
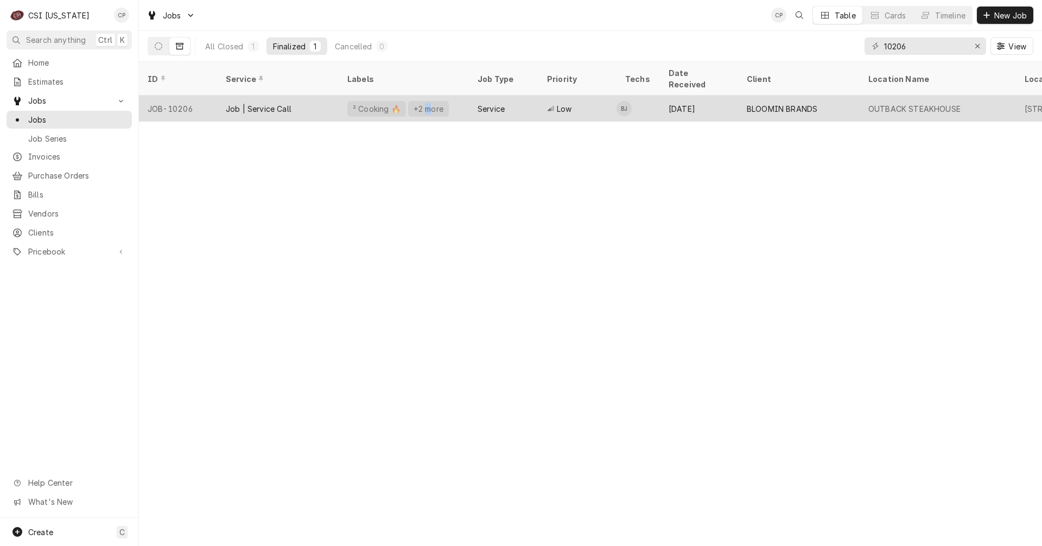
click at [420, 103] on div "+2 more" at bounding box center [429, 108] width 32 height 11
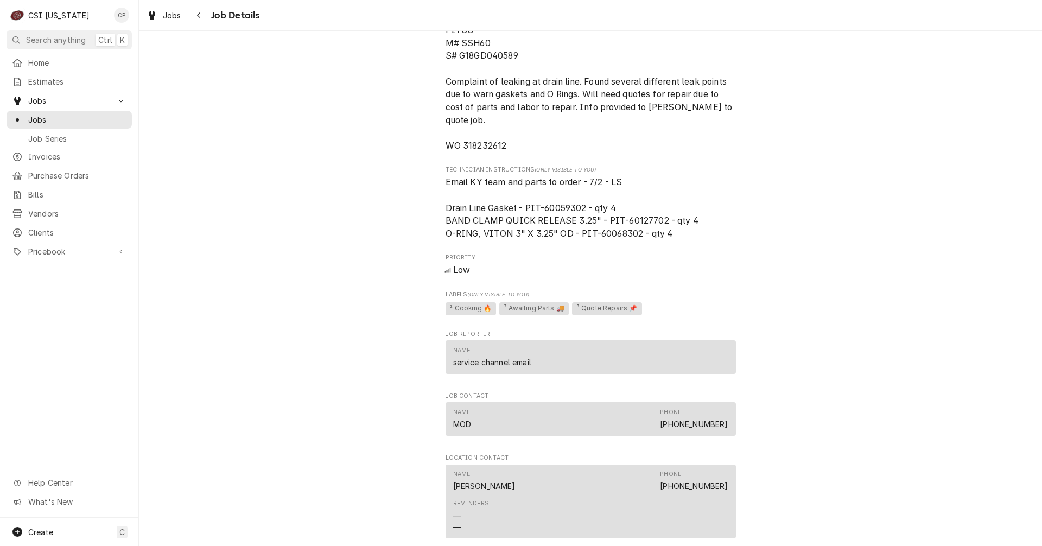
scroll to position [1086, 0]
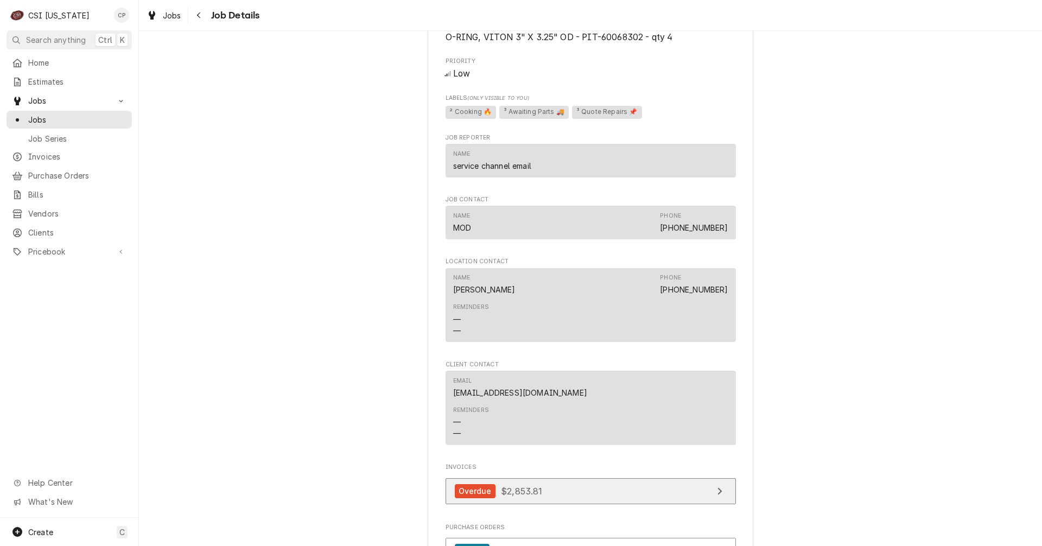
click at [614, 490] on link "Overdue $2,853.81" at bounding box center [591, 491] width 290 height 27
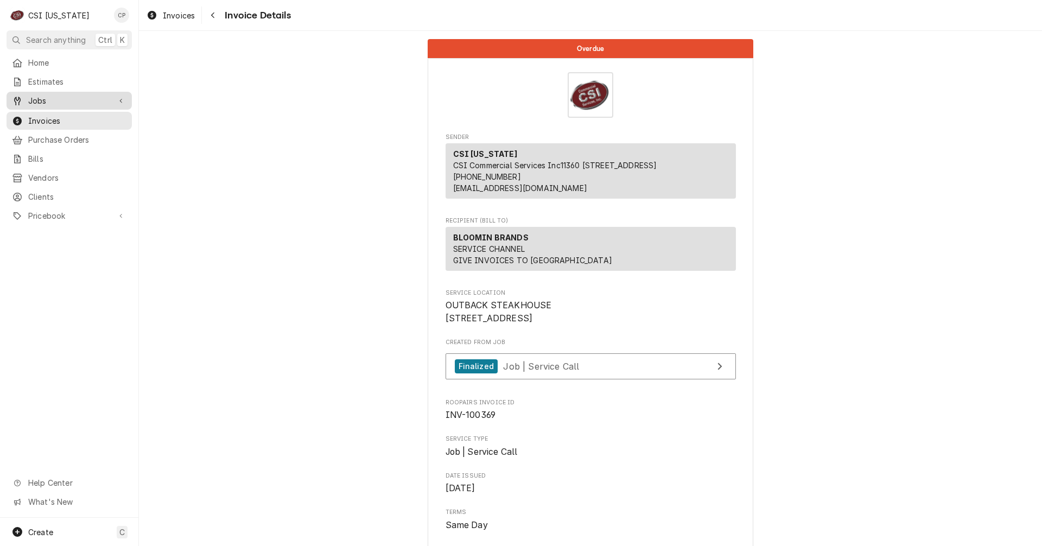
click at [43, 96] on span "Jobs" at bounding box center [69, 100] width 82 height 11
click at [44, 114] on span "Jobs" at bounding box center [77, 119] width 98 height 11
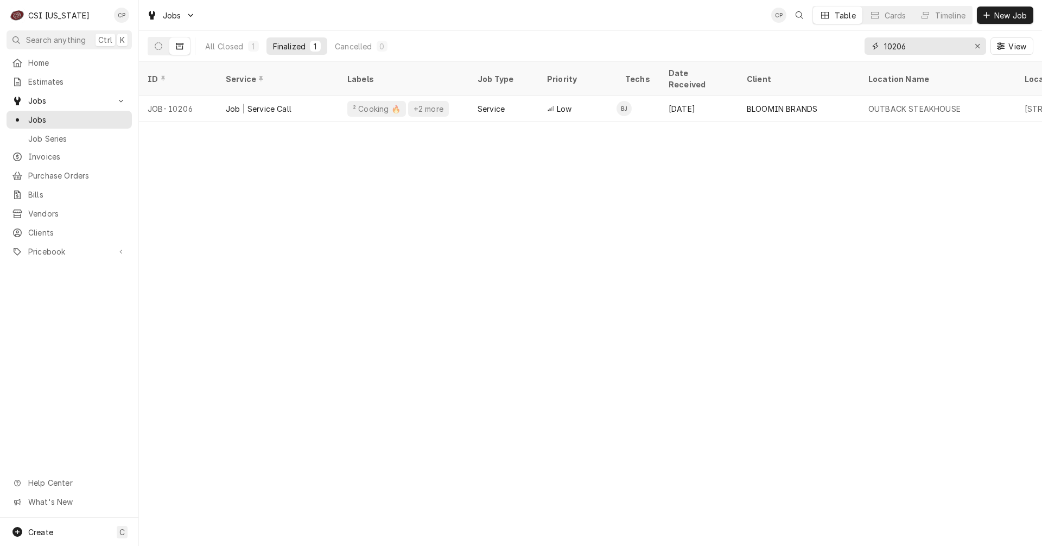
drag, startPoint x: 929, startPoint y: 46, endPoint x: 832, endPoint y: 48, distance: 96.7
click at [832, 48] on div "All Closed 1 Finalized 1 Cancelled 0 10206 View" at bounding box center [591, 46] width 886 height 30
type input "100190"
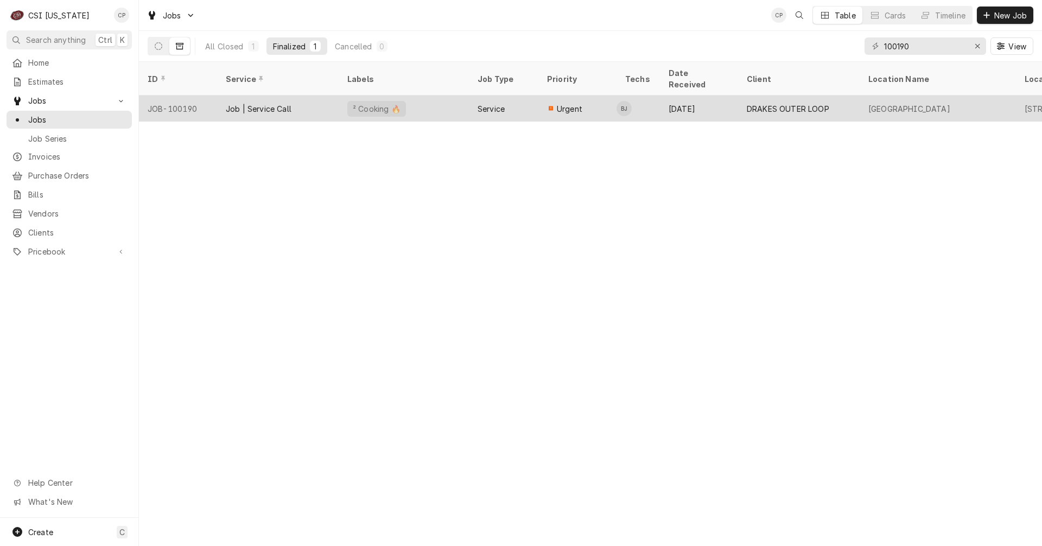
click at [441, 97] on div "² Cooking 🔥" at bounding box center [404, 109] width 130 height 26
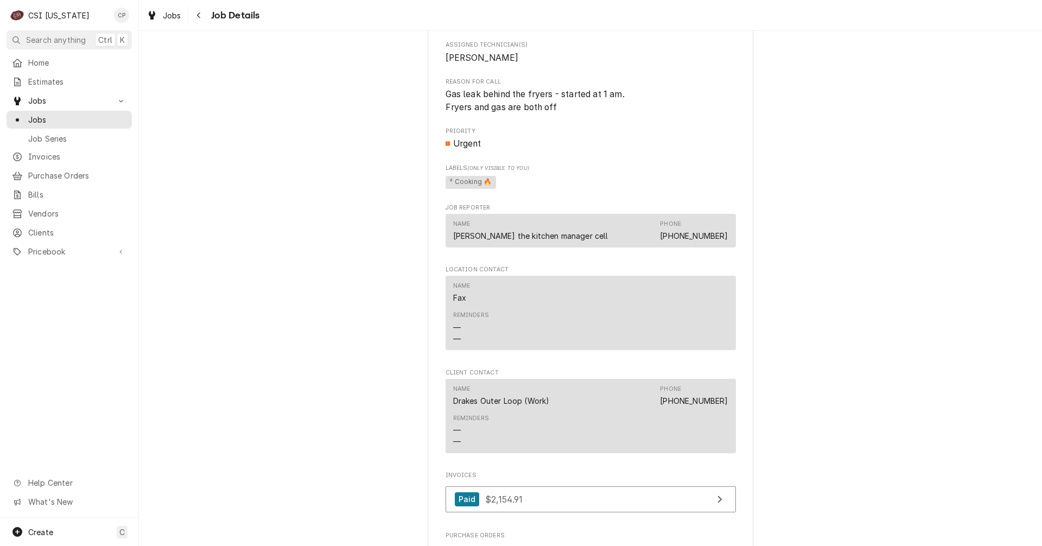
scroll to position [597, 0]
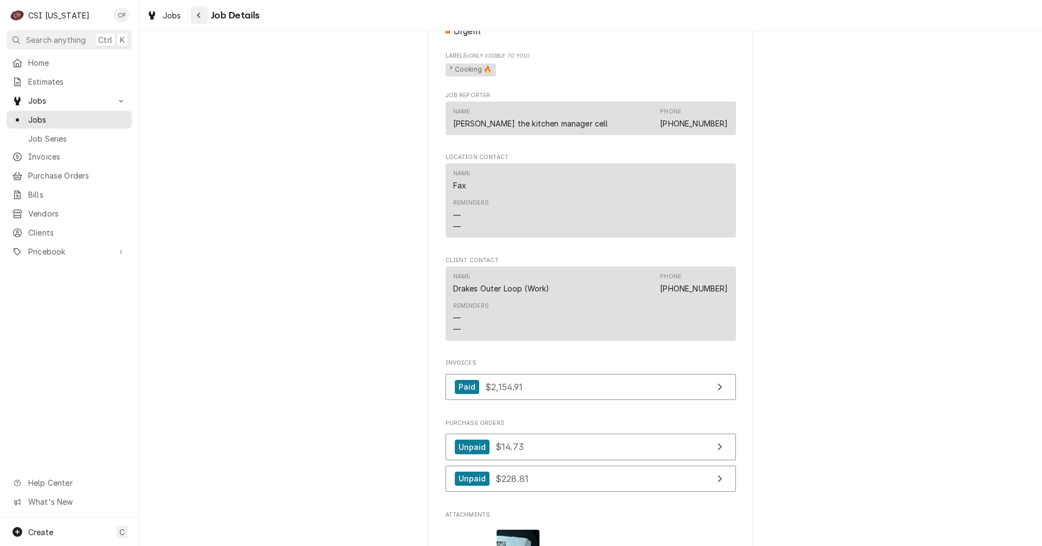
click at [197, 12] on icon "Navigate back" at bounding box center [199, 15] width 5 height 8
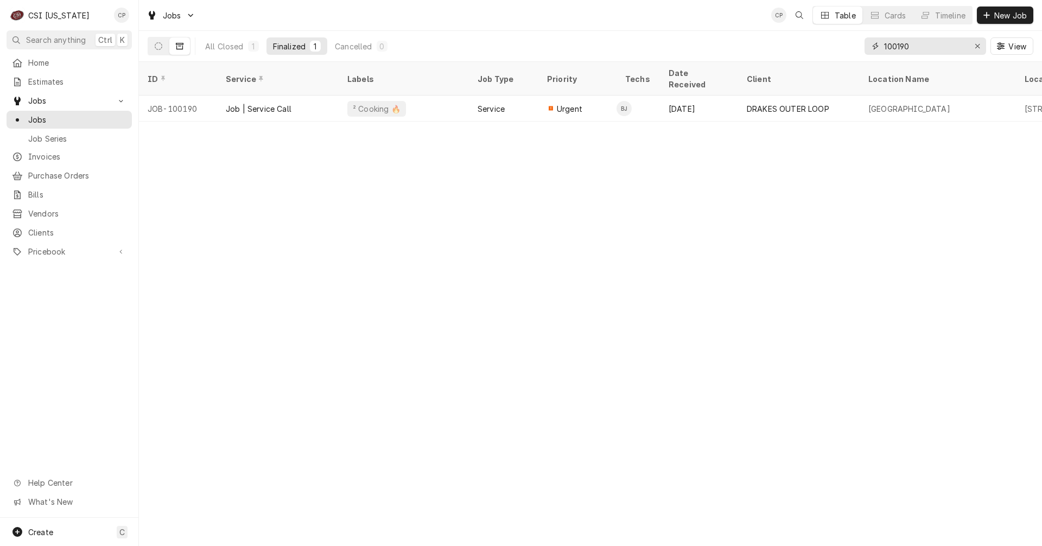
drag, startPoint x: 918, startPoint y: 53, endPoint x: 823, endPoint y: 59, distance: 95.7
click at [823, 59] on div "All Closed 1 Finalized 1 Cancelled 0 100190 View" at bounding box center [591, 46] width 886 height 30
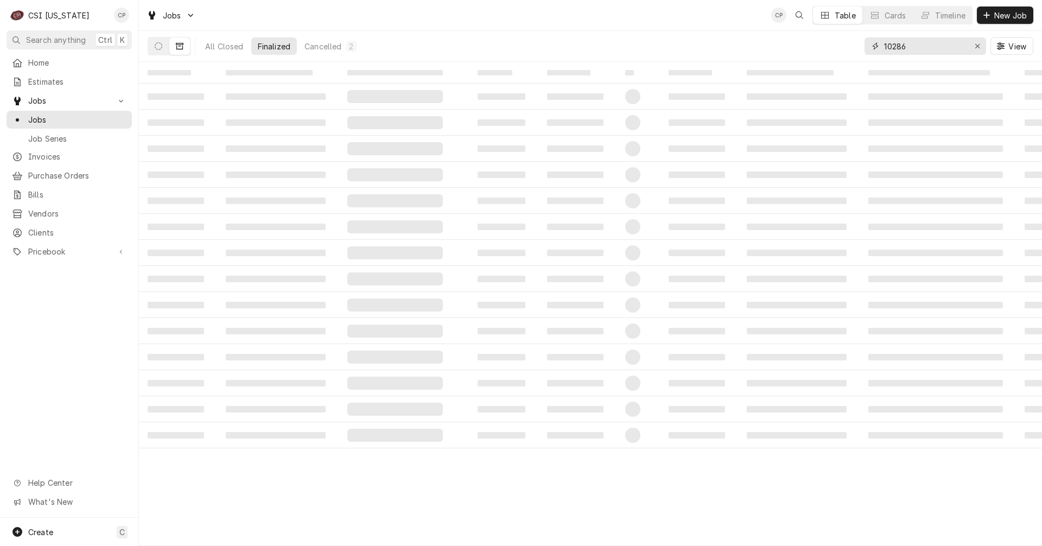
type input "10286"
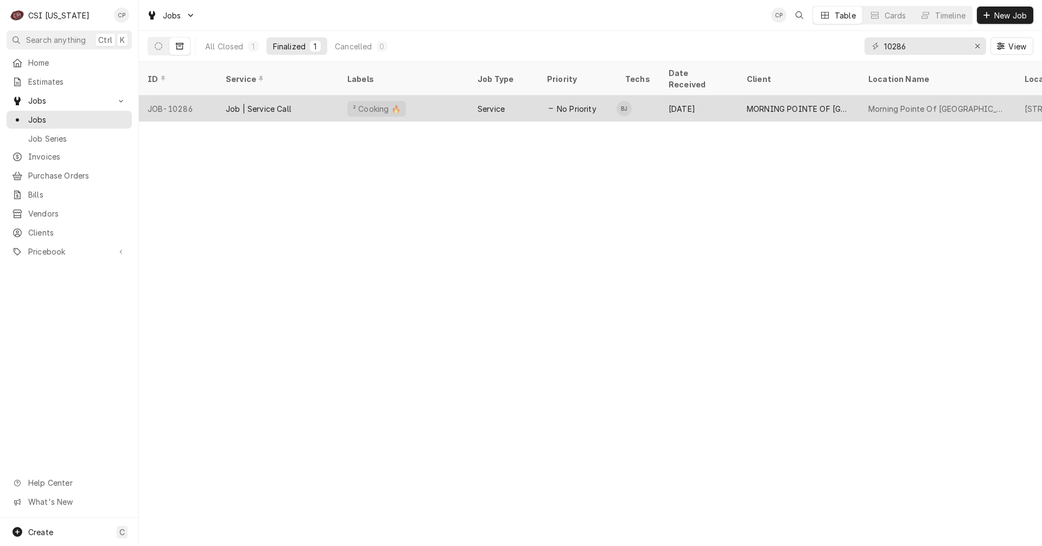
click at [297, 99] on div "Job | Service Call" at bounding box center [278, 109] width 122 height 26
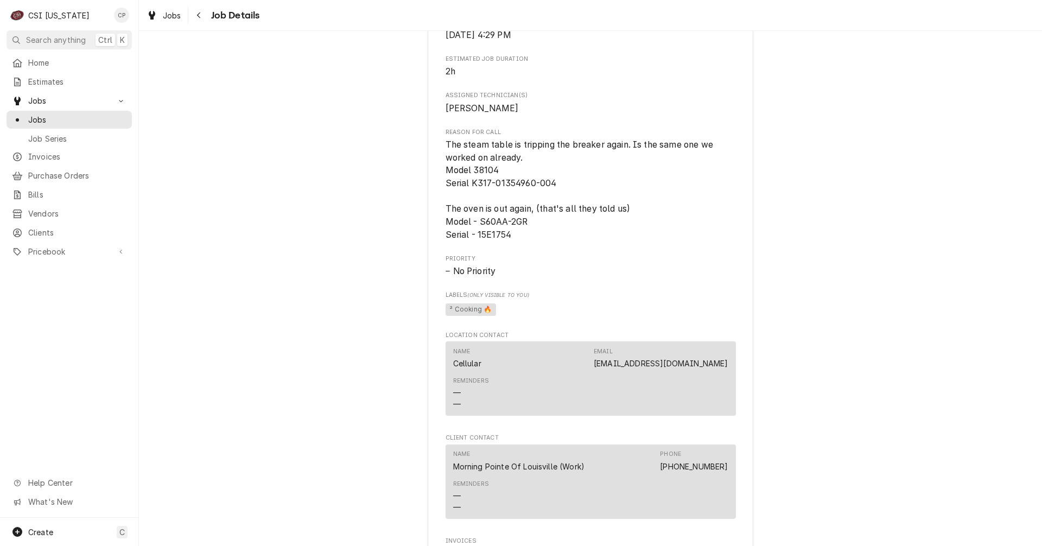
scroll to position [706, 0]
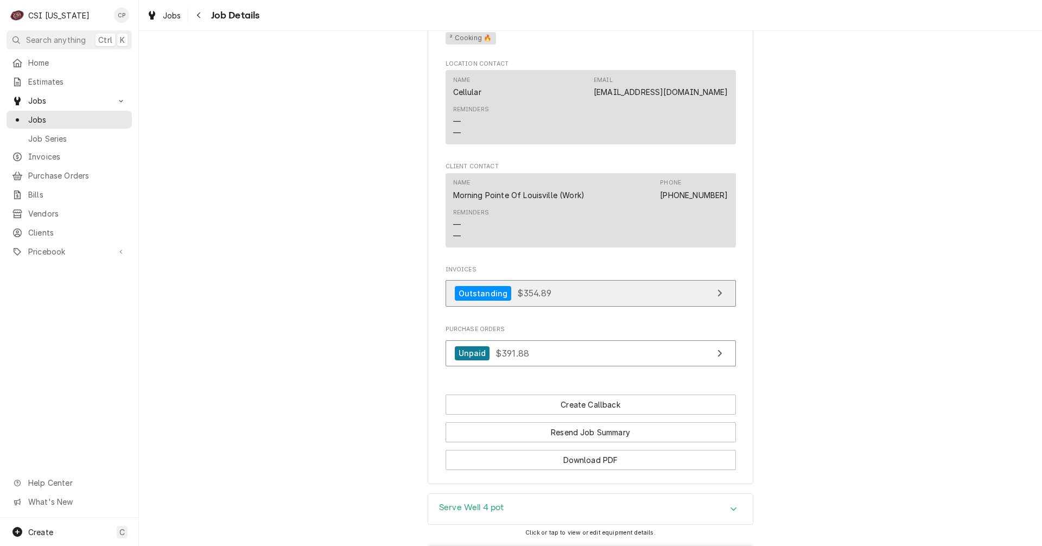
click at [610, 306] on link "Outstanding $354.89" at bounding box center [591, 293] width 290 height 27
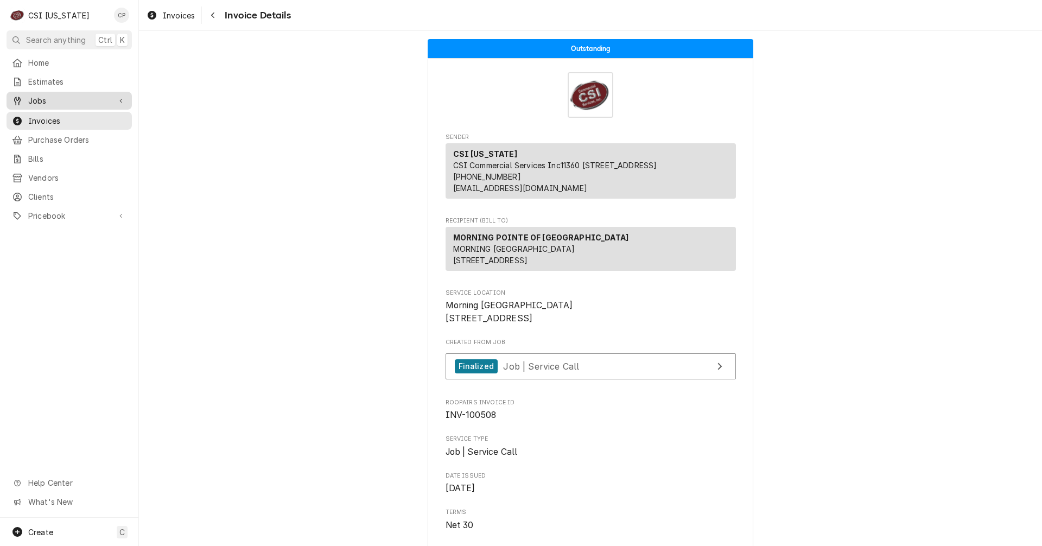
click at [53, 99] on span "Jobs" at bounding box center [69, 100] width 82 height 11
click at [41, 117] on span "Jobs" at bounding box center [77, 119] width 98 height 11
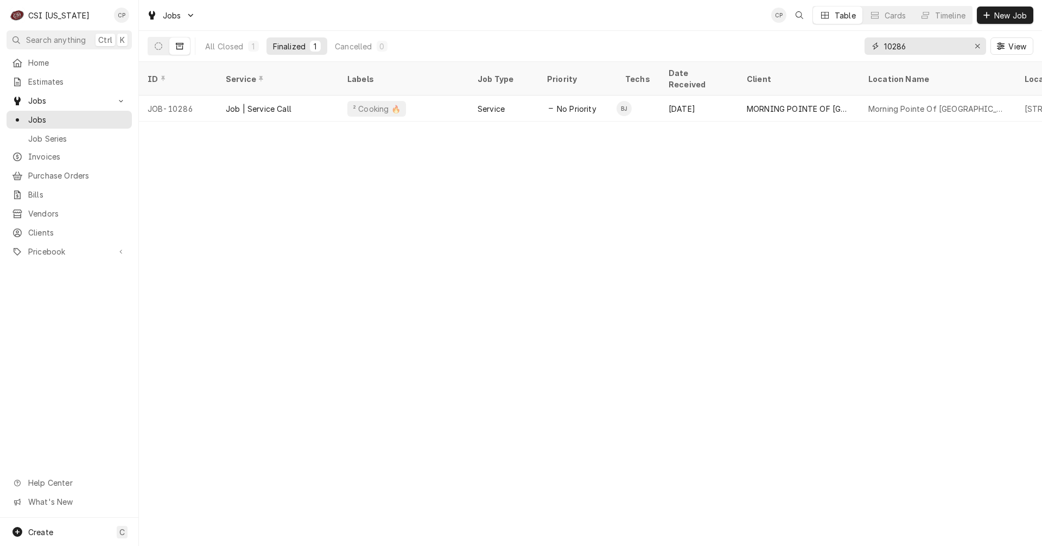
drag, startPoint x: 878, startPoint y: 50, endPoint x: 848, endPoint y: 53, distance: 30.5
click at [848, 53] on div "All Closed 1 Finalized 1 Cancelled 0 10286 View" at bounding box center [591, 46] width 886 height 30
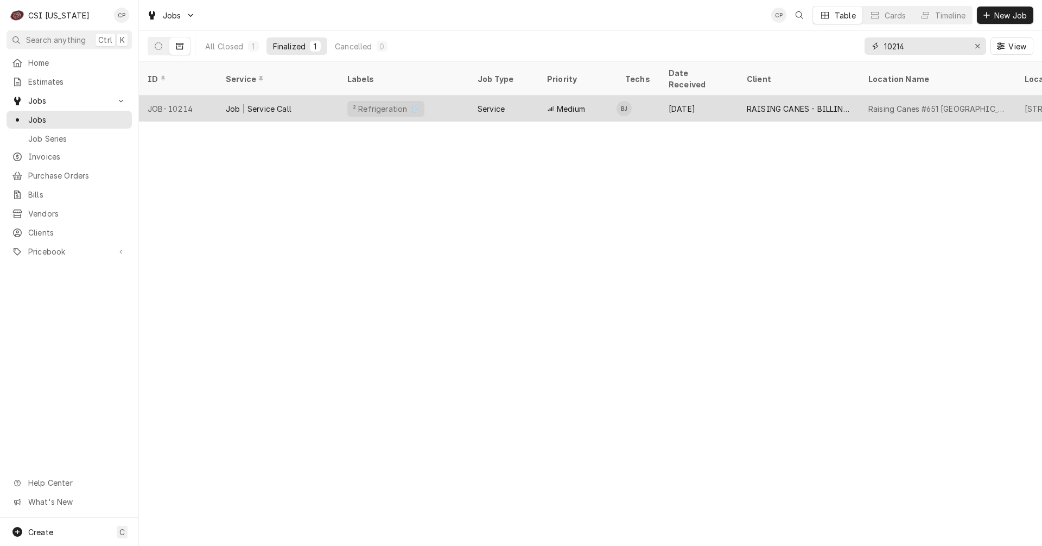
type input "10214"
click at [419, 98] on div "² Refrigeration ❄️" at bounding box center [404, 109] width 130 height 26
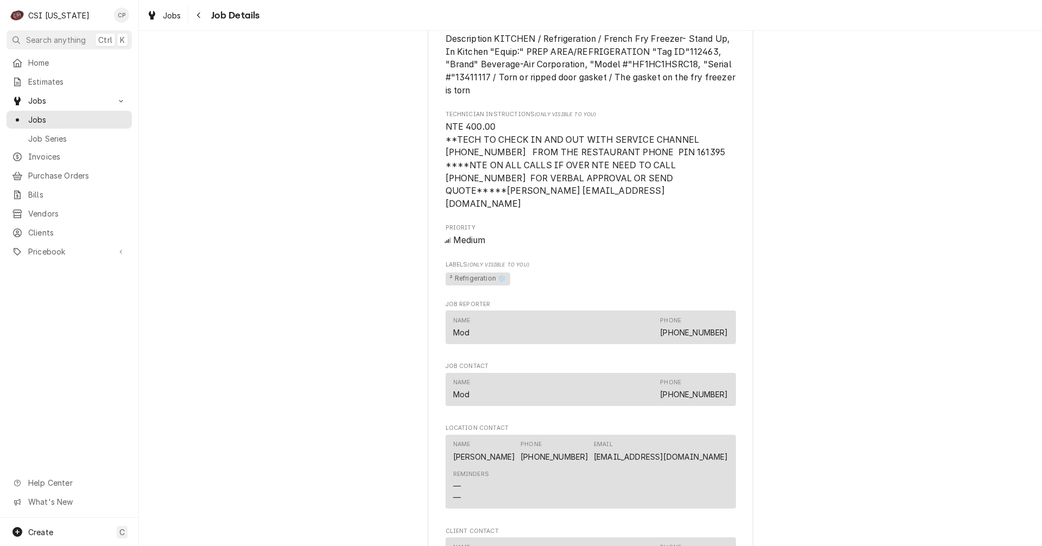
scroll to position [1032, 0]
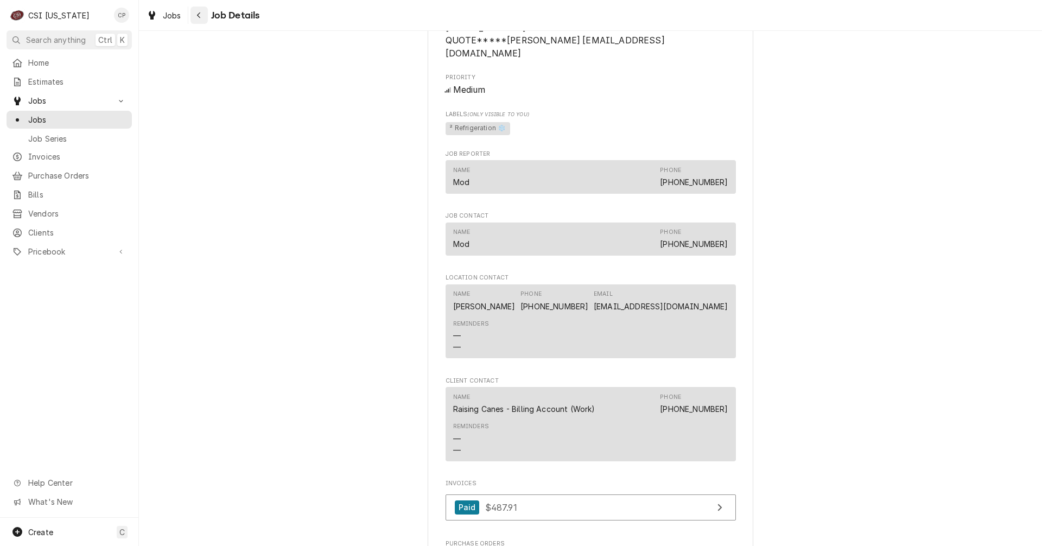
click at [201, 17] on div "Navigate back" at bounding box center [199, 15] width 11 height 11
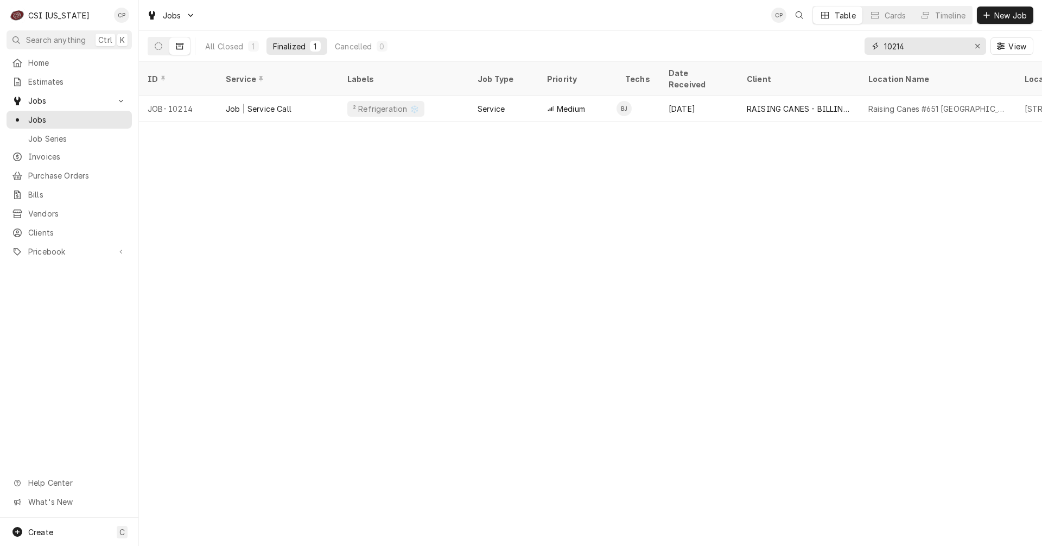
drag, startPoint x: 906, startPoint y: 47, endPoint x: 850, endPoint y: 52, distance: 56.1
click at [850, 52] on div "All Closed 1 Finalized 1 Cancelled 0 10214 View" at bounding box center [591, 46] width 886 height 30
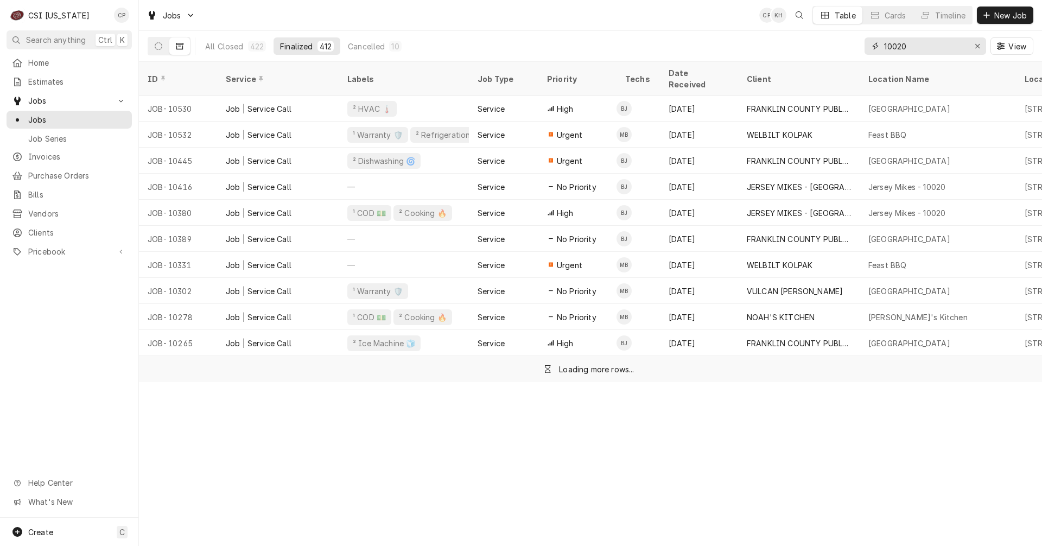
type input "10020"
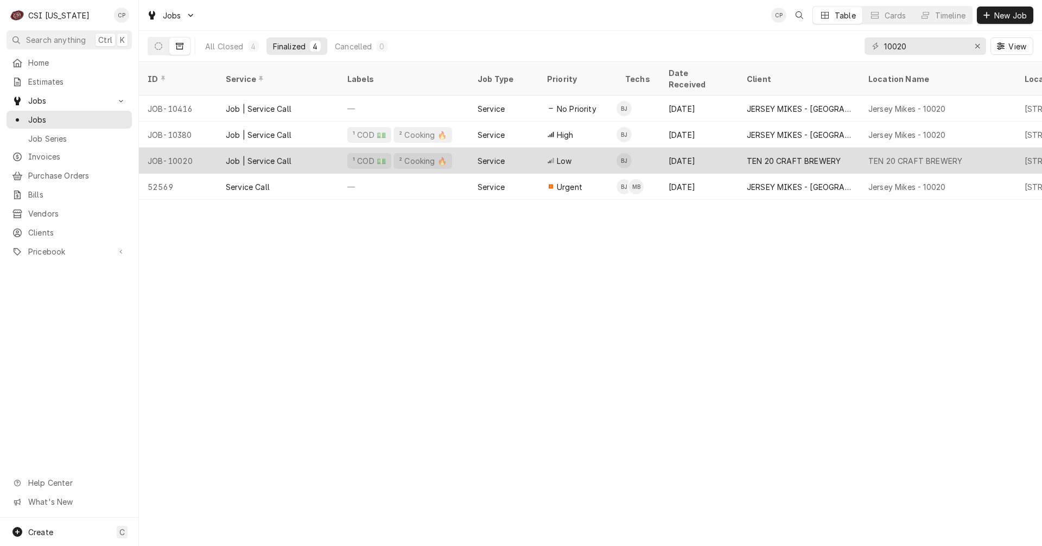
click at [272, 155] on div "Job | Service Call" at bounding box center [259, 160] width 66 height 11
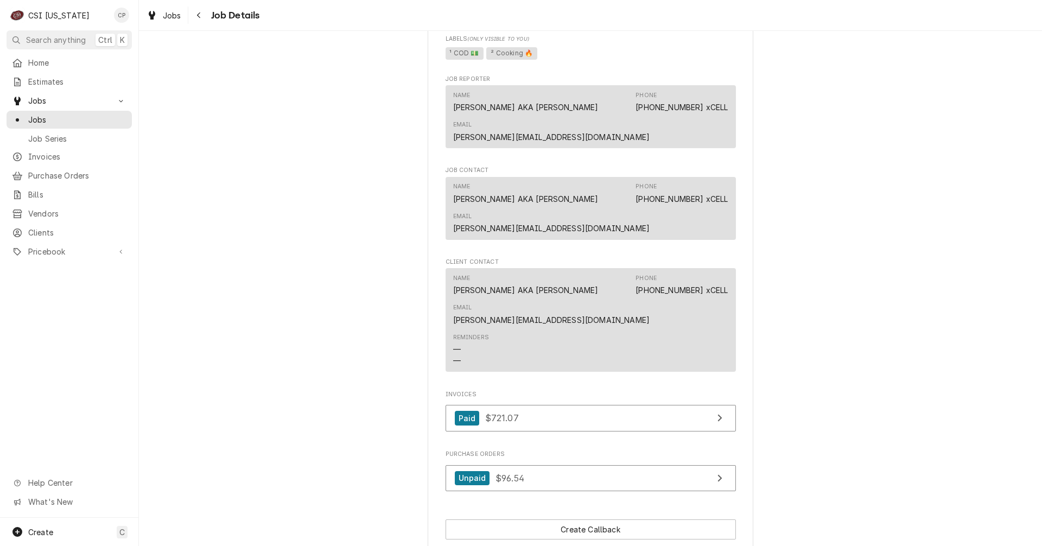
scroll to position [977, 0]
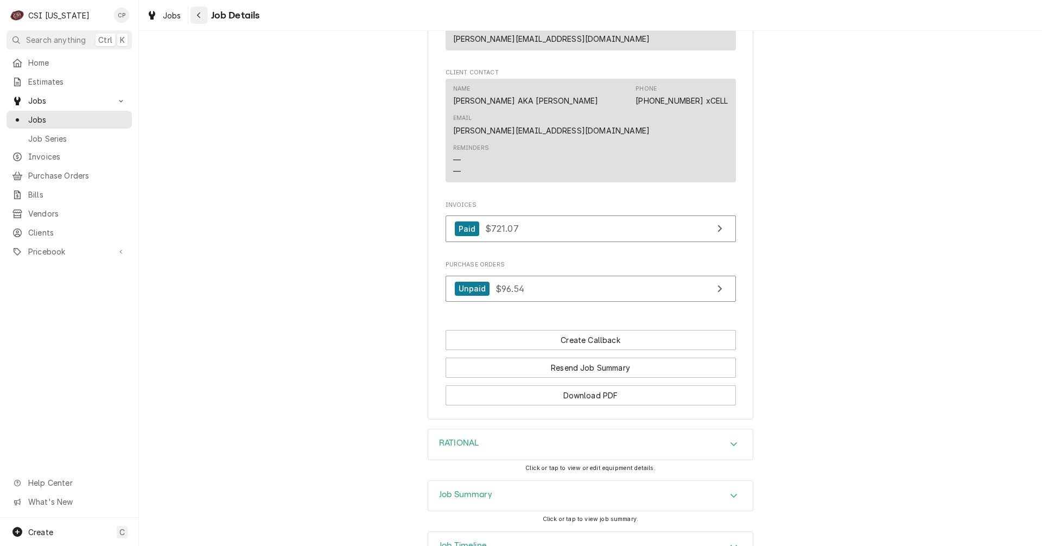
click at [201, 15] on div "Navigate back" at bounding box center [199, 15] width 11 height 11
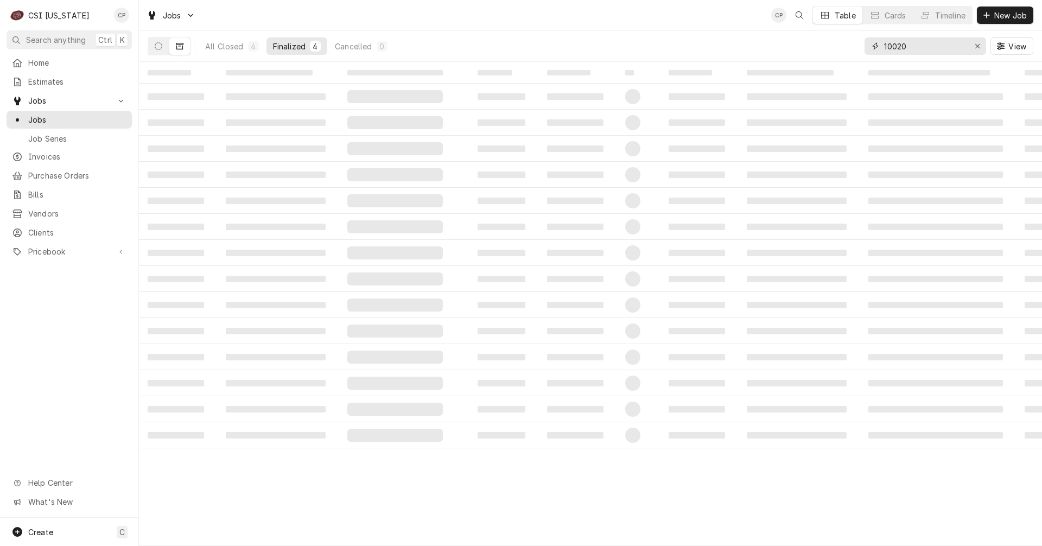
drag, startPoint x: 913, startPoint y: 49, endPoint x: 827, endPoint y: 53, distance: 85.9
click at [827, 53] on div "All Closed 4 Finalized 4 Cancelled 0 10020 View" at bounding box center [591, 46] width 886 height 30
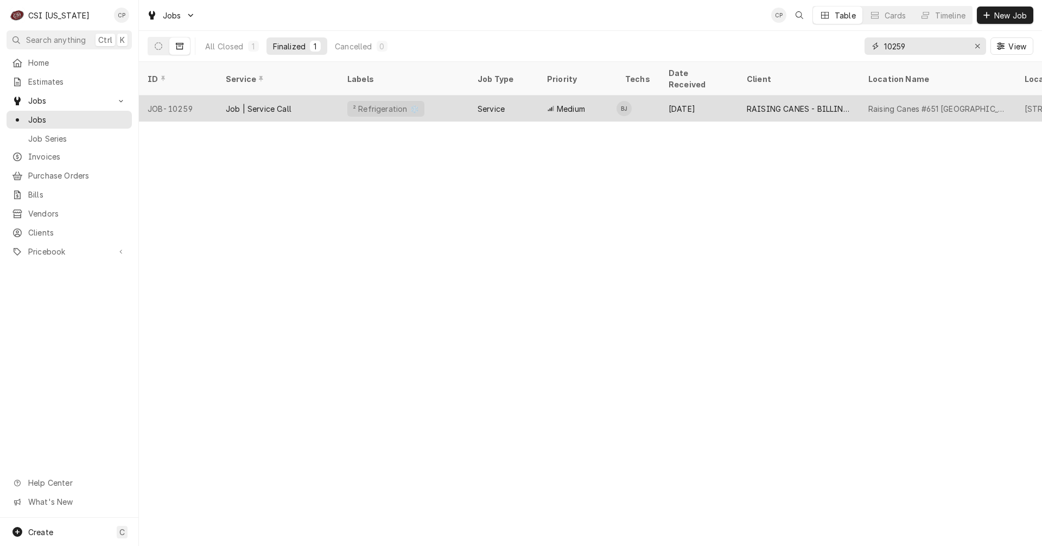
type input "10259"
click at [292, 96] on div "Job | Service Call" at bounding box center [278, 109] width 122 height 26
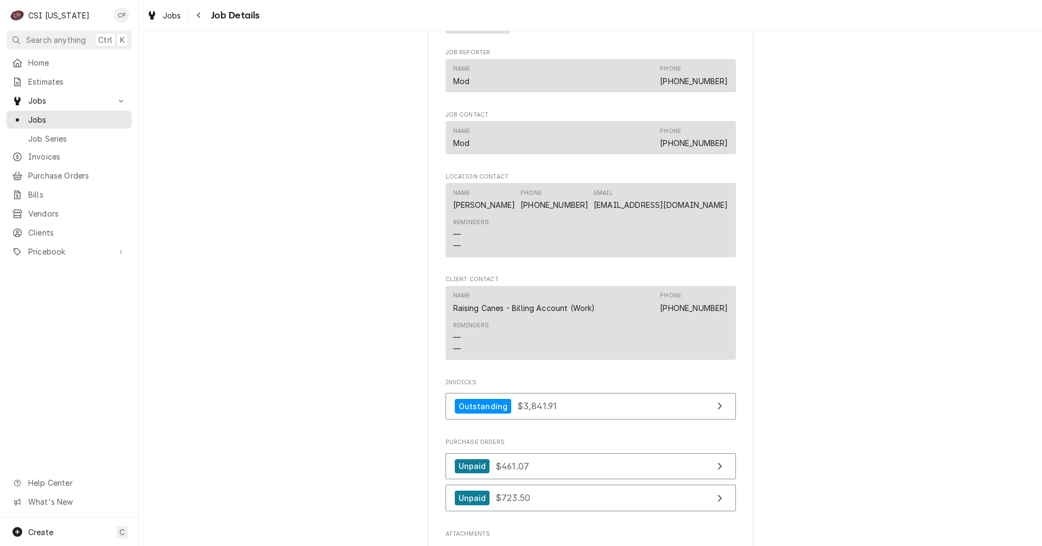
scroll to position [1303, 0]
click at [654, 411] on link "Outstanding $3,841.91" at bounding box center [591, 404] width 290 height 27
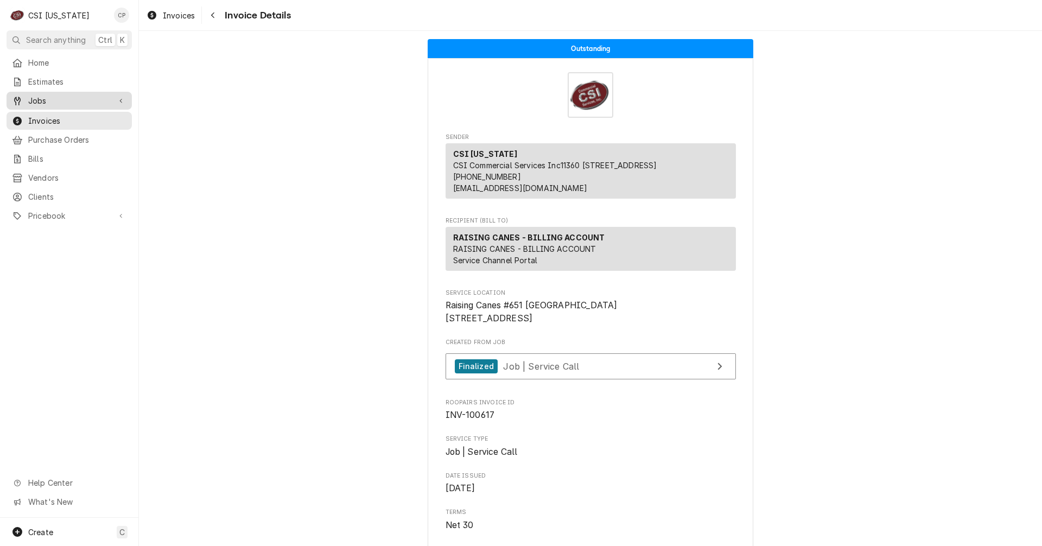
click at [55, 95] on span "Jobs" at bounding box center [69, 100] width 82 height 11
click at [40, 116] on span "Jobs" at bounding box center [77, 119] width 98 height 11
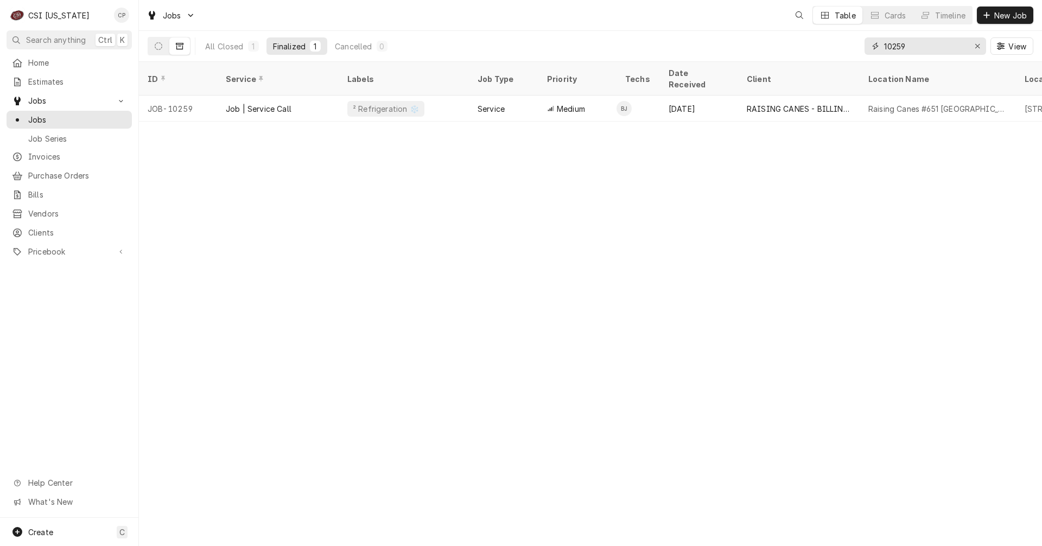
click at [867, 49] on div "10259" at bounding box center [926, 45] width 122 height 17
type input "10348"
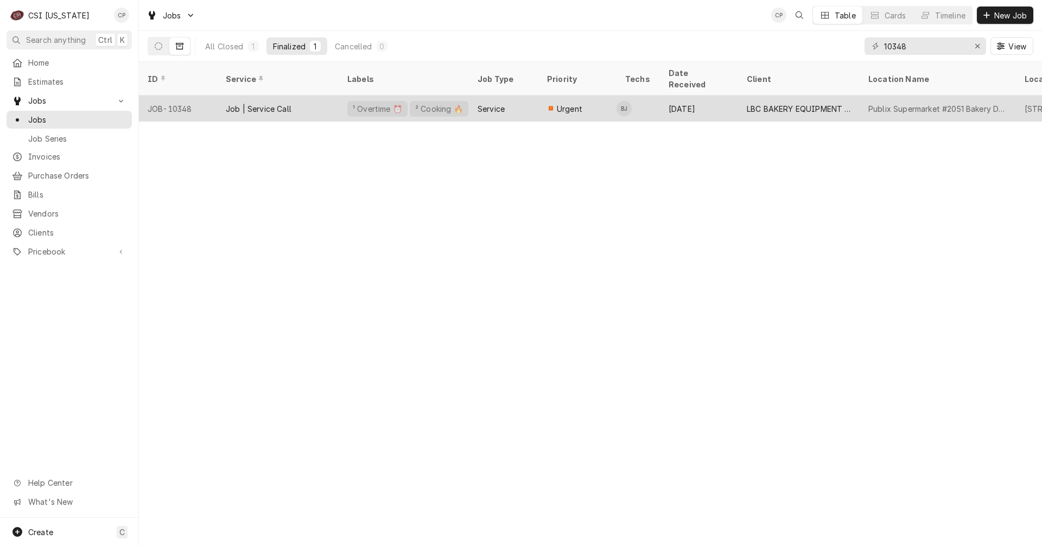
click at [490, 103] on div "Service" at bounding box center [491, 108] width 27 height 11
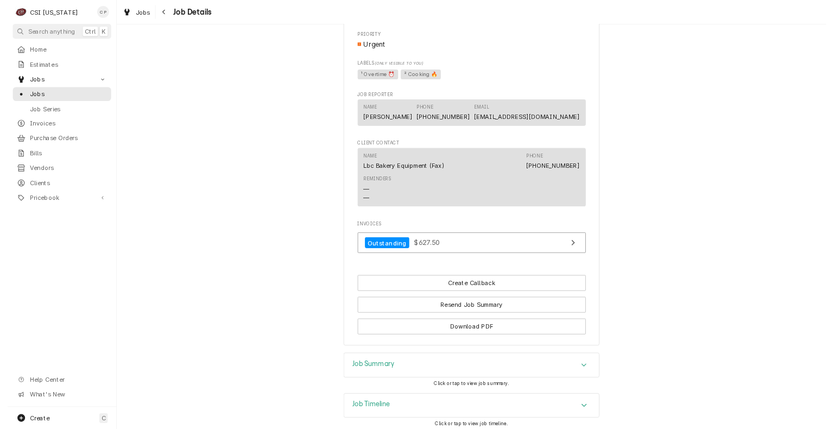
scroll to position [760, 0]
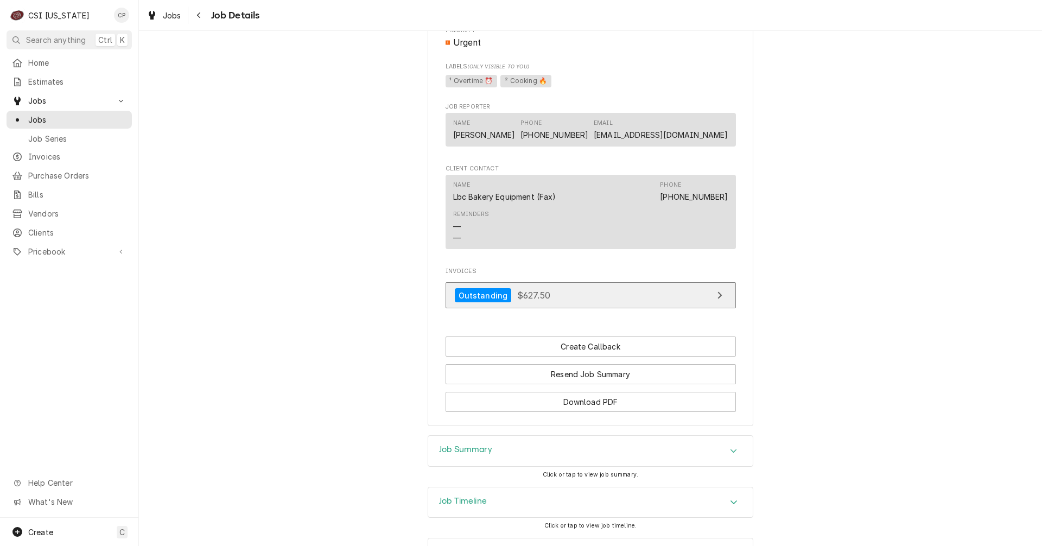
click at [602, 304] on link "Outstanding $627.50" at bounding box center [591, 295] width 290 height 27
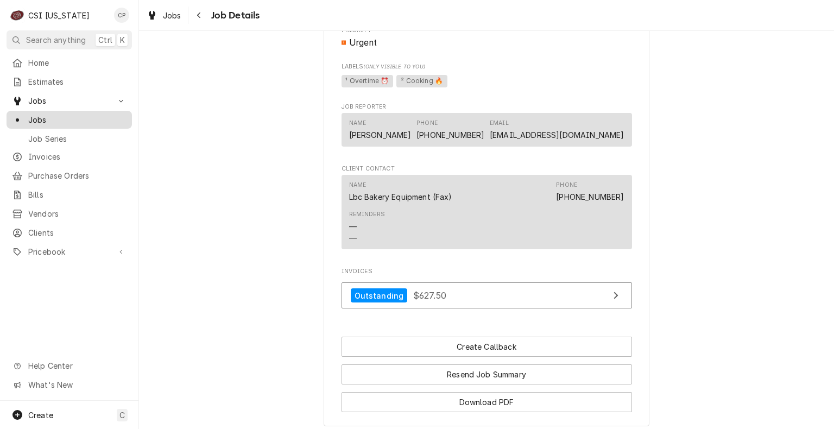
click at [59, 118] on span "Jobs" at bounding box center [77, 119] width 98 height 11
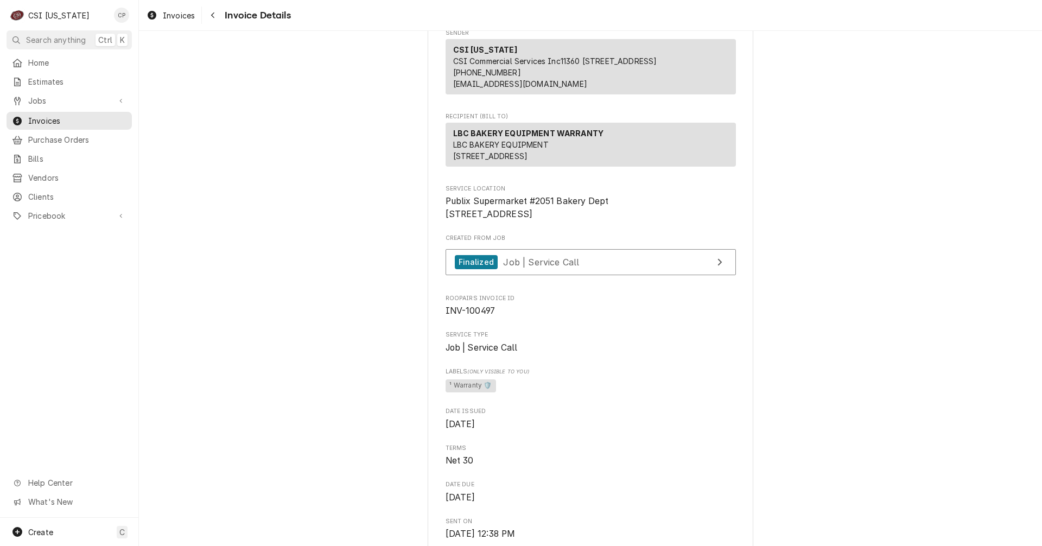
scroll to position [109, 0]
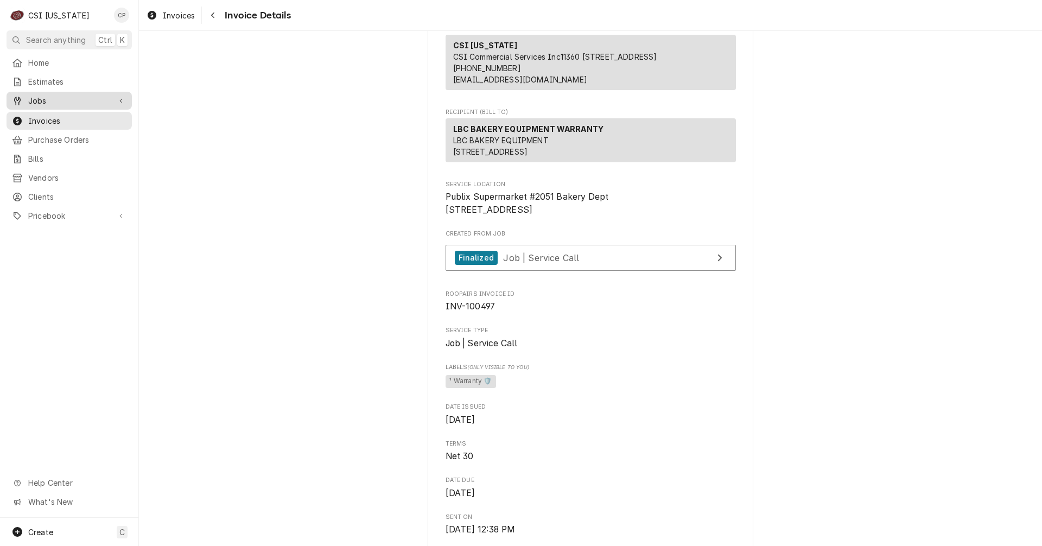
click at [53, 97] on span "Jobs" at bounding box center [69, 100] width 82 height 11
click at [54, 115] on span "Jobs" at bounding box center [77, 119] width 98 height 11
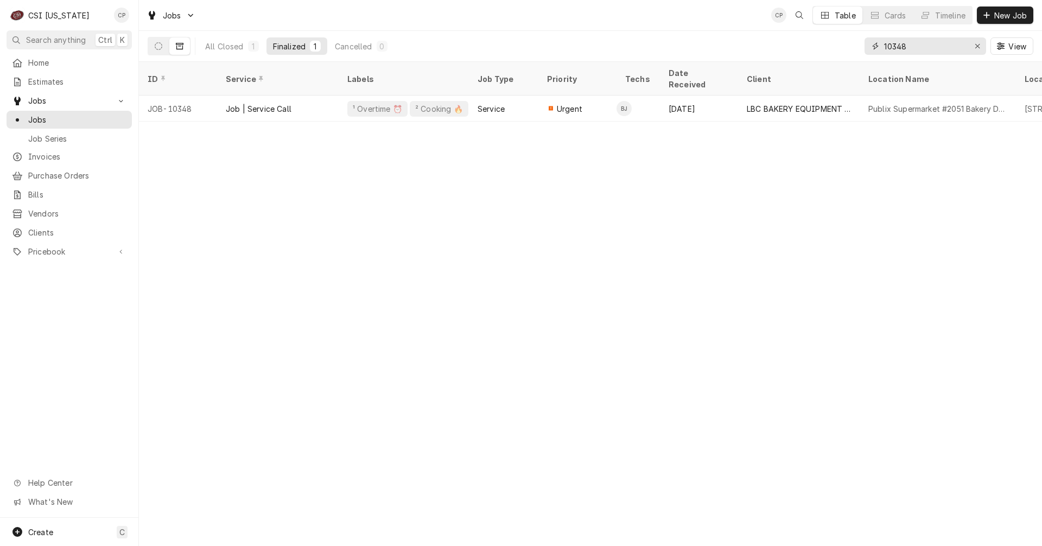
drag, startPoint x: 920, startPoint y: 49, endPoint x: 841, endPoint y: 51, distance: 78.8
click at [841, 51] on div "All Closed 1 Finalized 1 Cancelled 0 10348 View" at bounding box center [591, 46] width 886 height 30
type input "1"
type input "0"
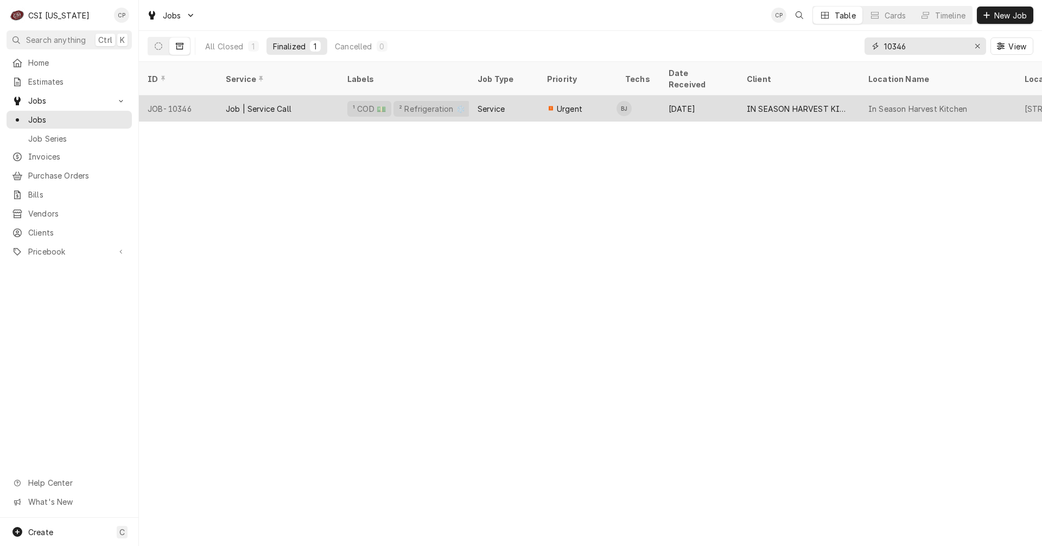
type input "10346"
click at [419, 103] on div "² Refrigeration ❄️" at bounding box center [432, 108] width 68 height 11
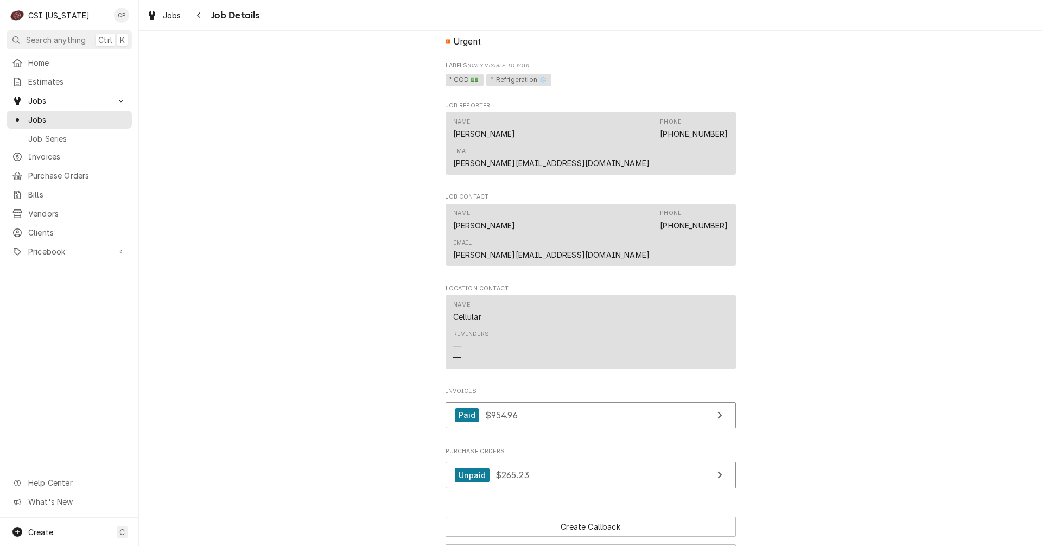
scroll to position [814, 0]
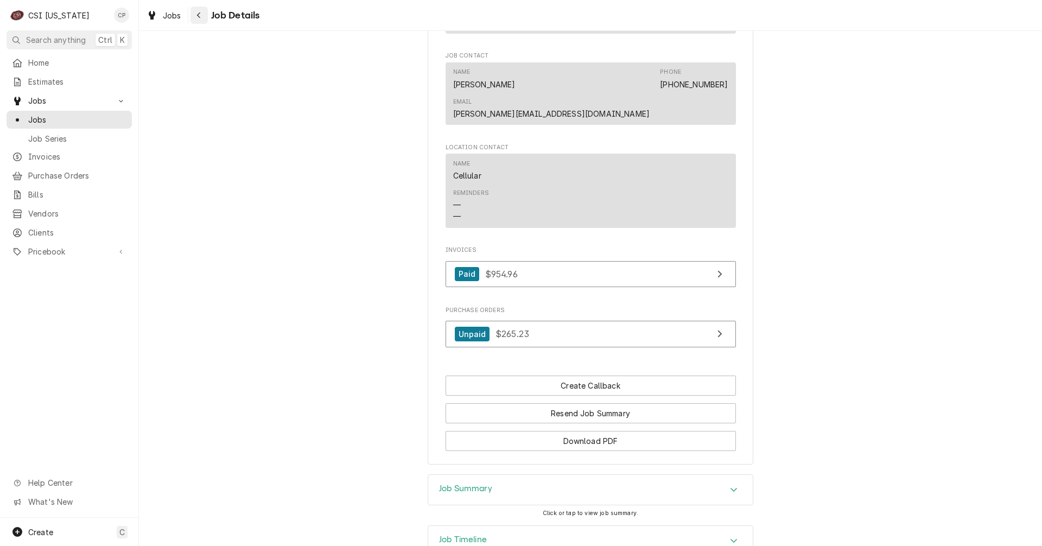
click at [199, 17] on icon "Navigate back" at bounding box center [198, 15] width 3 height 6
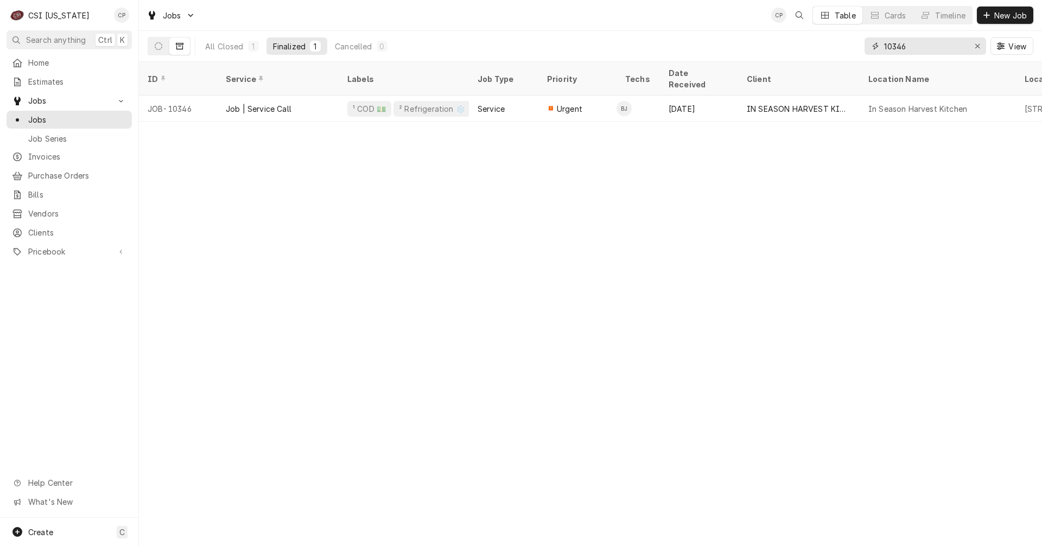
drag, startPoint x: 927, startPoint y: 48, endPoint x: 862, endPoint y: 43, distance: 65.9
click at [862, 43] on div "All Closed 1 Finalized 1 Cancelled 0 10346 View" at bounding box center [591, 46] width 886 height 30
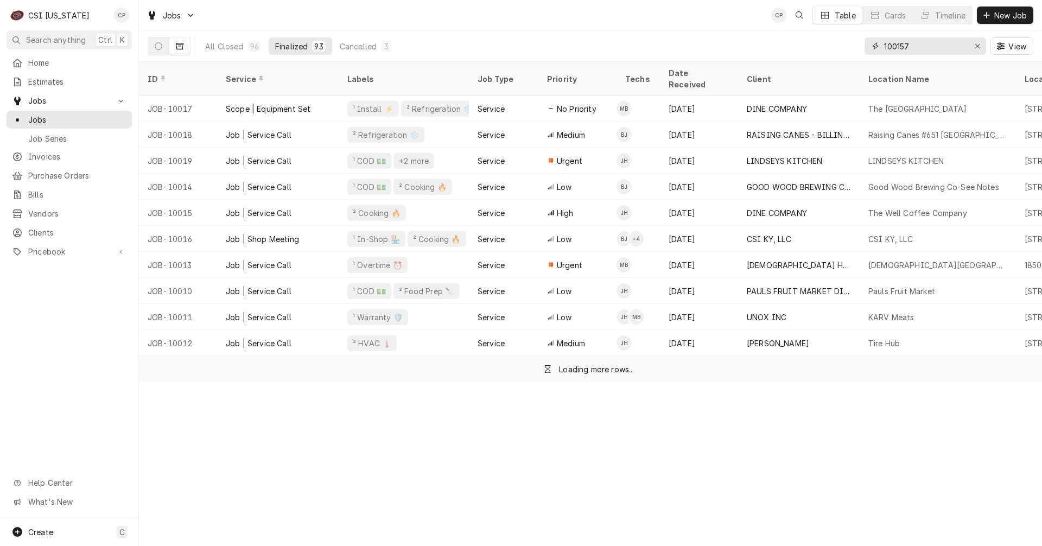
type input "100157"
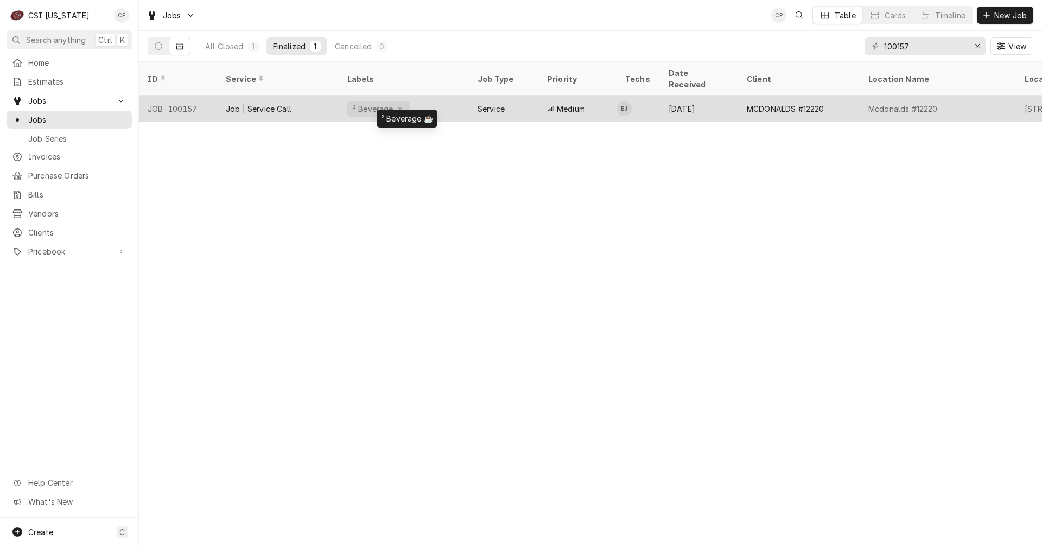
click at [450, 103] on div "² Beverage ☕️" at bounding box center [404, 109] width 130 height 26
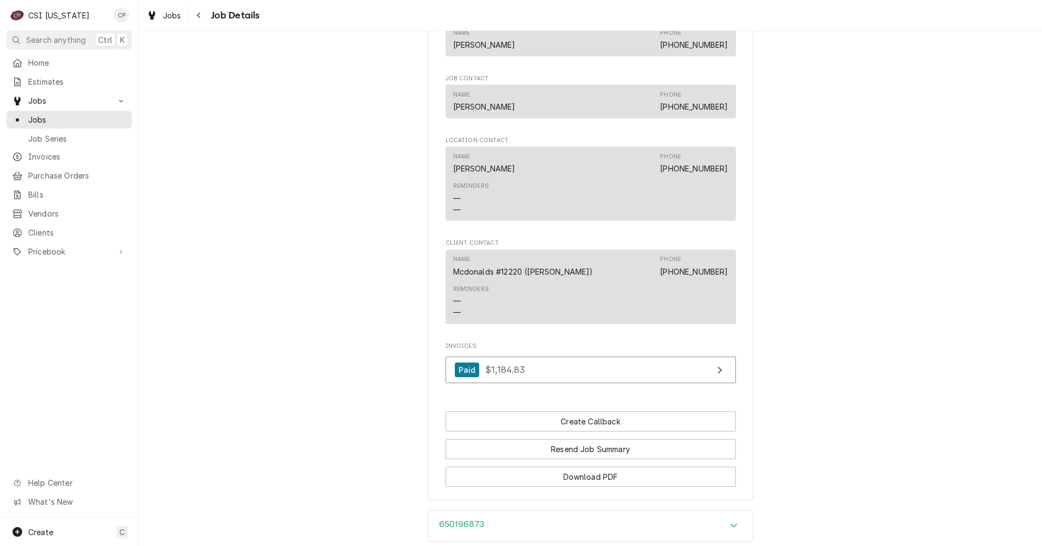
scroll to position [977, 0]
click at [201, 15] on icon "Navigate back" at bounding box center [199, 15] width 5 height 8
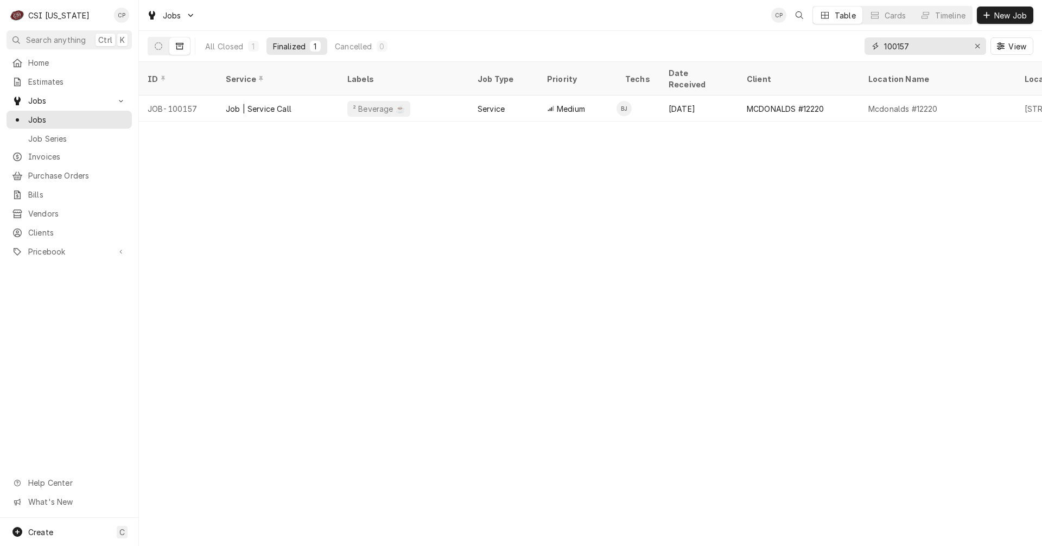
drag, startPoint x: 920, startPoint y: 48, endPoint x: 836, endPoint y: 45, distance: 83.7
click at [836, 45] on div "All Closed 1 Finalized 1 Cancelled 0 100157 View" at bounding box center [591, 46] width 886 height 30
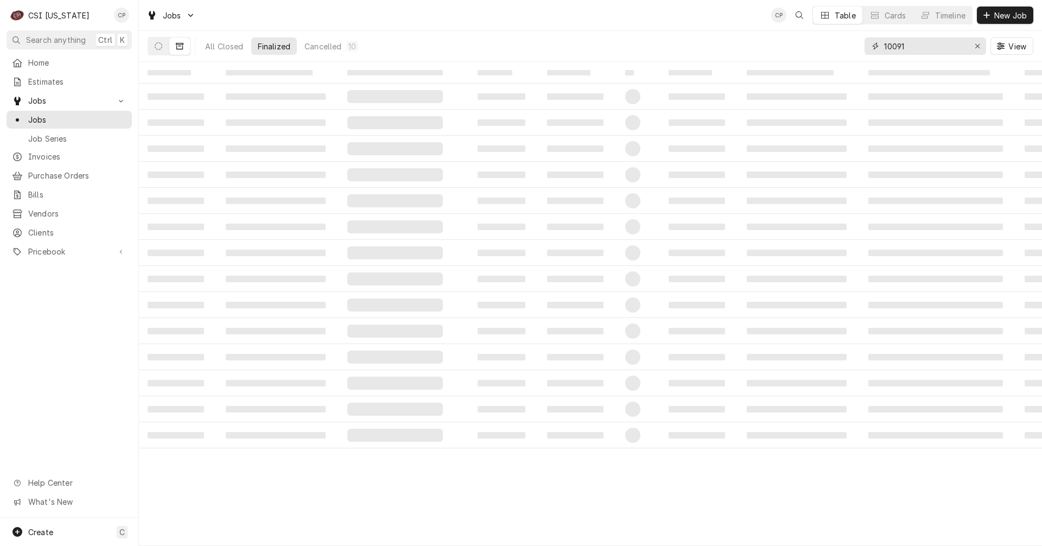
type input "10091"
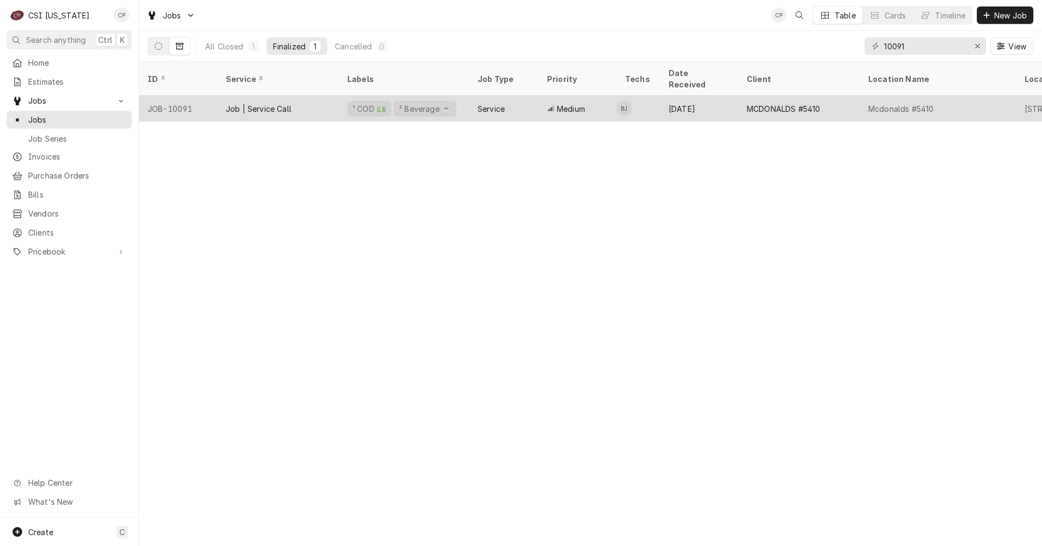
click at [430, 101] on div "² Beverage ☕️" at bounding box center [425, 109] width 63 height 16
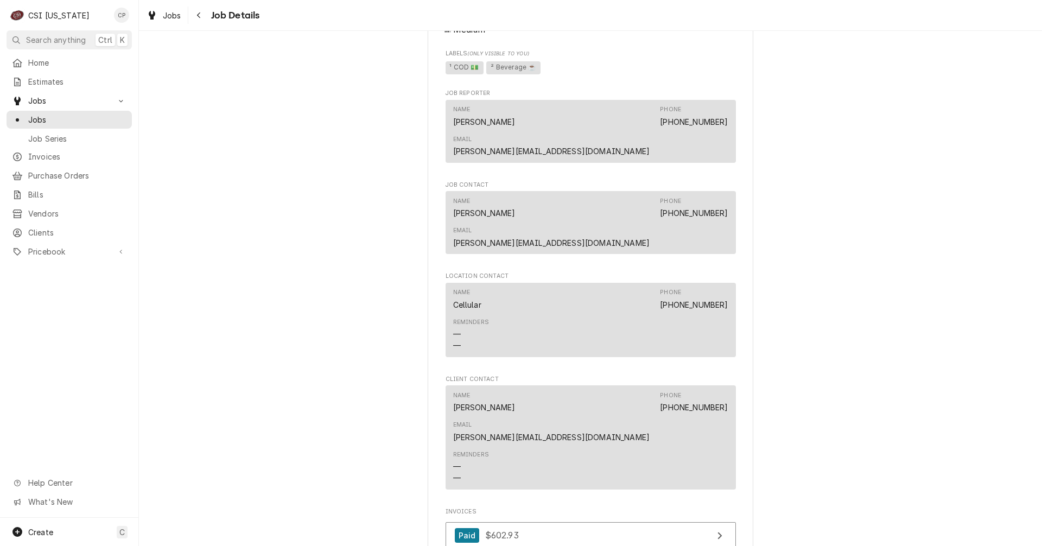
scroll to position [760, 0]
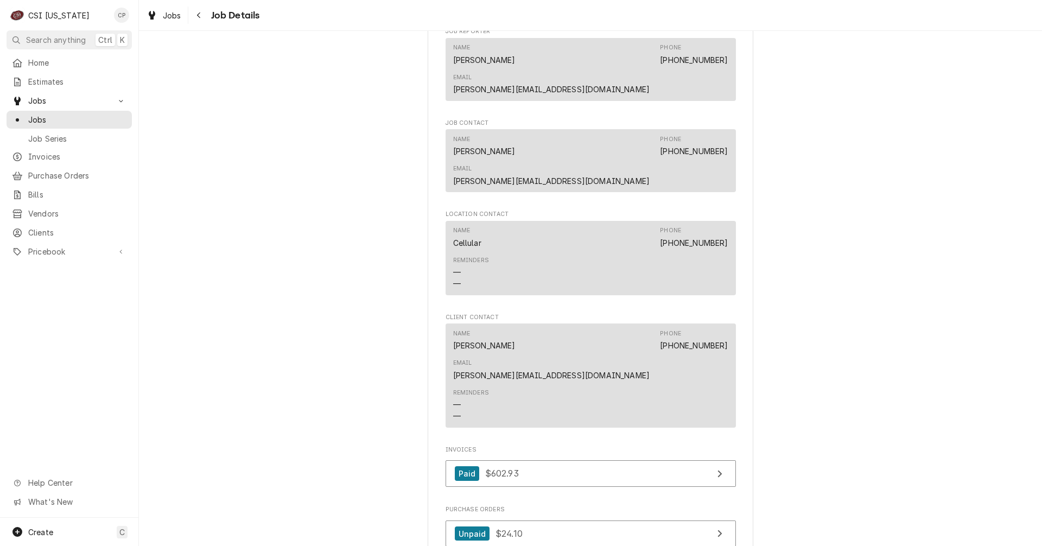
click at [210, 15] on span "Job Details" at bounding box center [234, 15] width 52 height 15
click at [219, 14] on span "Job Details" at bounding box center [234, 15] width 52 height 15
click at [201, 14] on icon "Navigate back" at bounding box center [199, 15] width 5 height 8
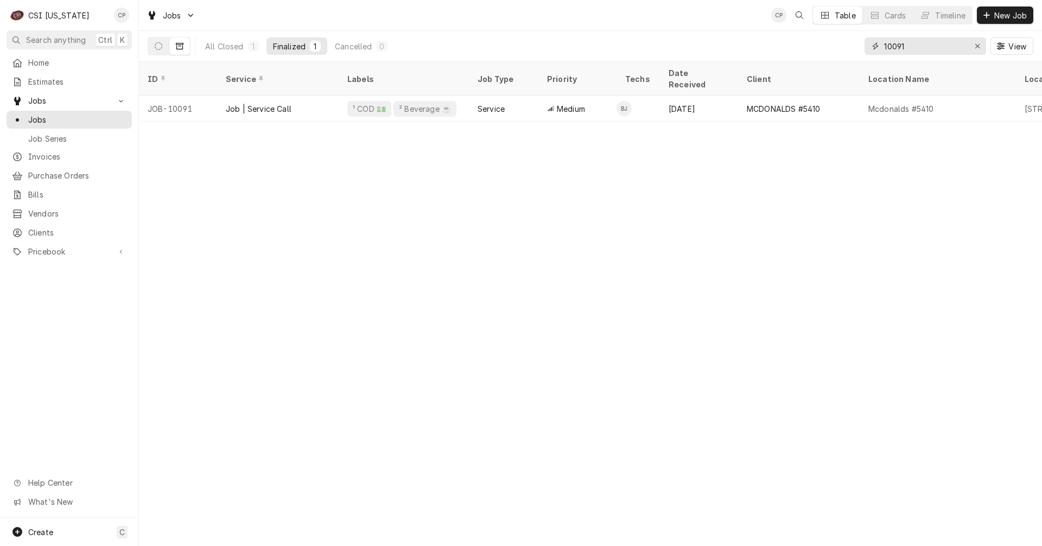
drag, startPoint x: 916, startPoint y: 46, endPoint x: 858, endPoint y: 47, distance: 58.1
click at [858, 47] on div "All Closed 1 Finalized 1 Cancelled 0 10091 View" at bounding box center [591, 46] width 886 height 30
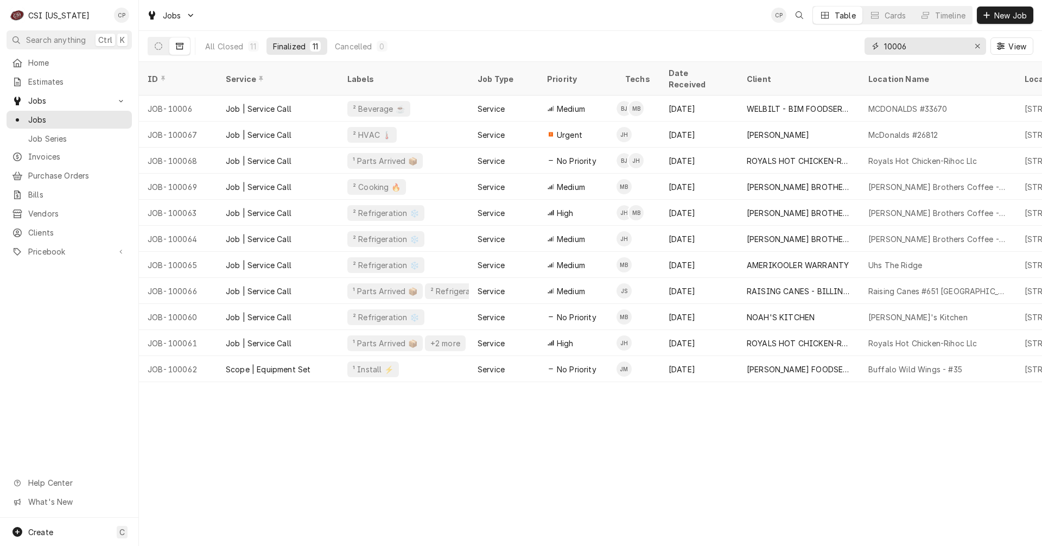
click at [930, 48] on input "10006" at bounding box center [924, 45] width 81 height 17
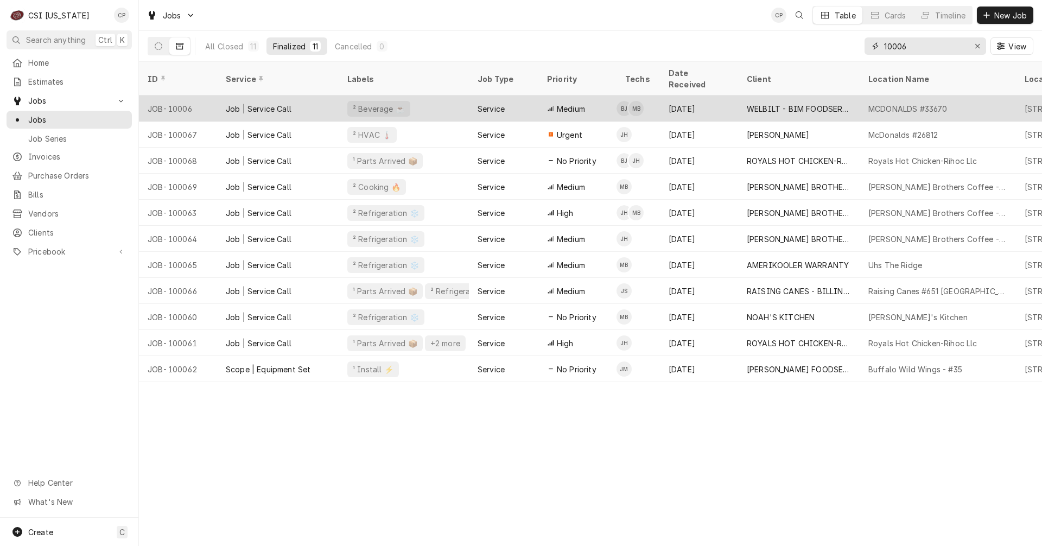
type input "10006"
click at [183, 96] on div "JOB-10006" at bounding box center [178, 109] width 78 height 26
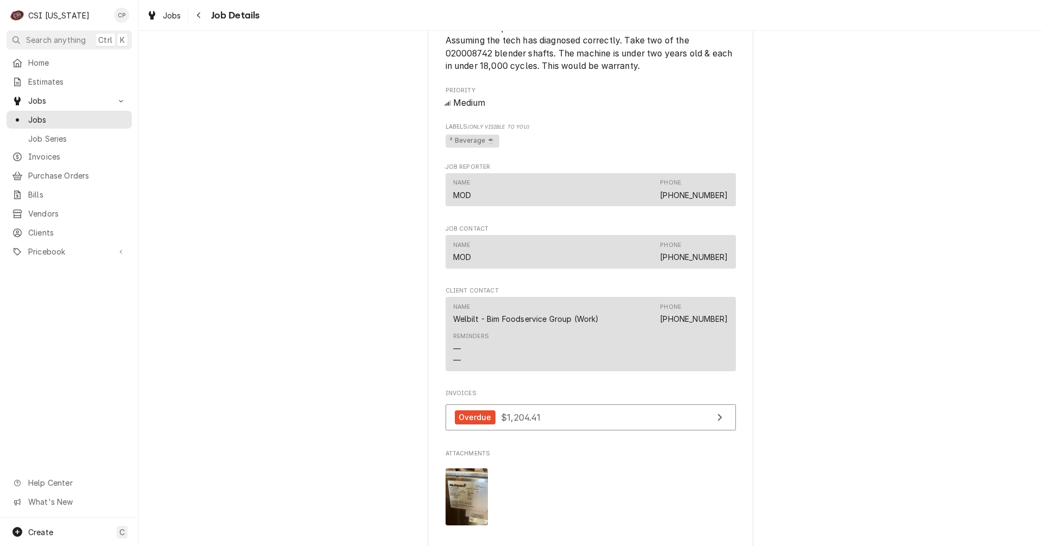
scroll to position [652, 0]
click at [608, 430] on link "Overdue $1,204.41" at bounding box center [591, 416] width 290 height 27
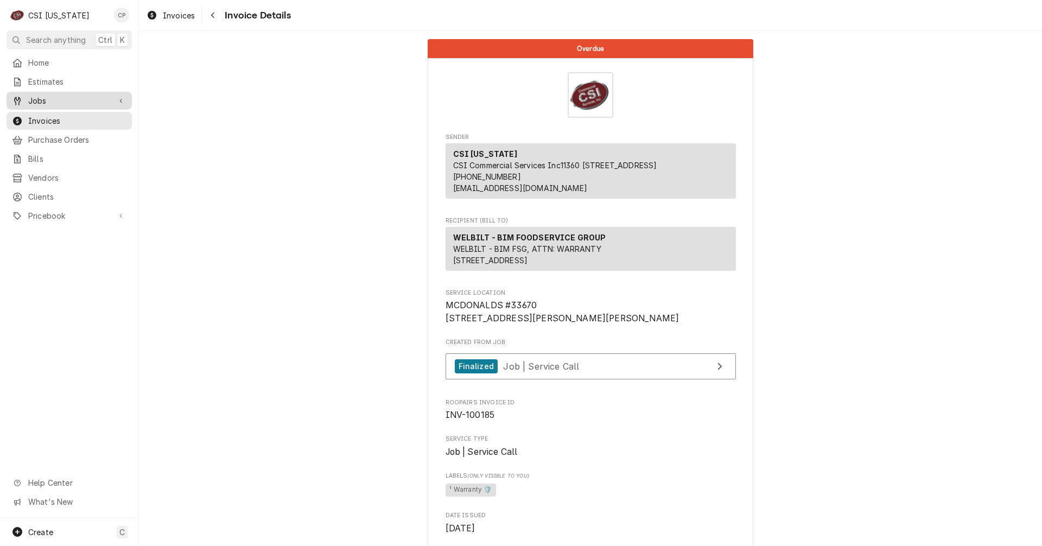
click at [41, 95] on span "Jobs" at bounding box center [69, 100] width 82 height 11
click at [45, 114] on span "Jobs" at bounding box center [77, 119] width 98 height 11
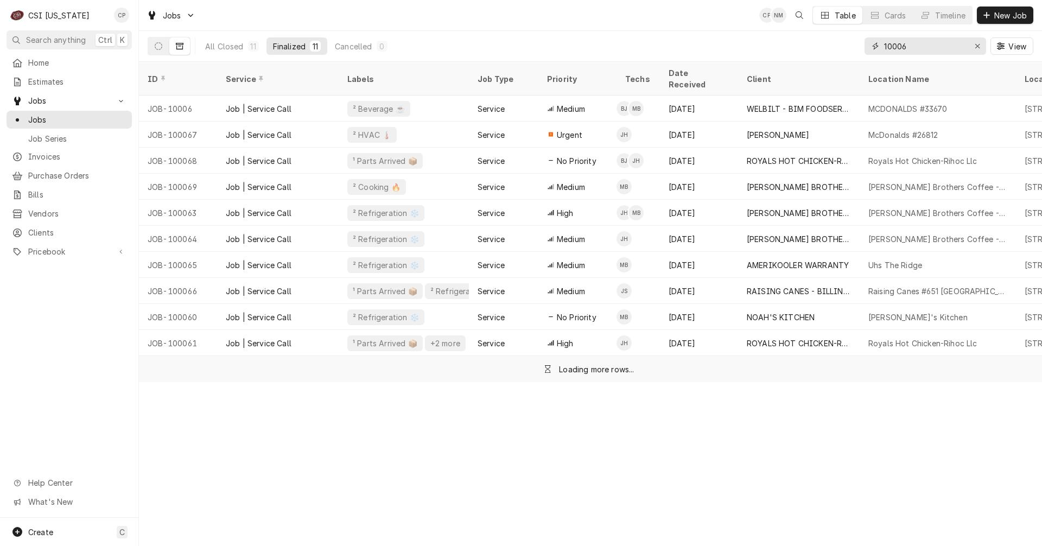
drag, startPoint x: 858, startPoint y: 48, endPoint x: 811, endPoint y: 48, distance: 46.7
click at [811, 48] on div "All Closed 11 Finalized 11 Cancelled 0 10006 View" at bounding box center [591, 46] width 886 height 30
type input "100148"
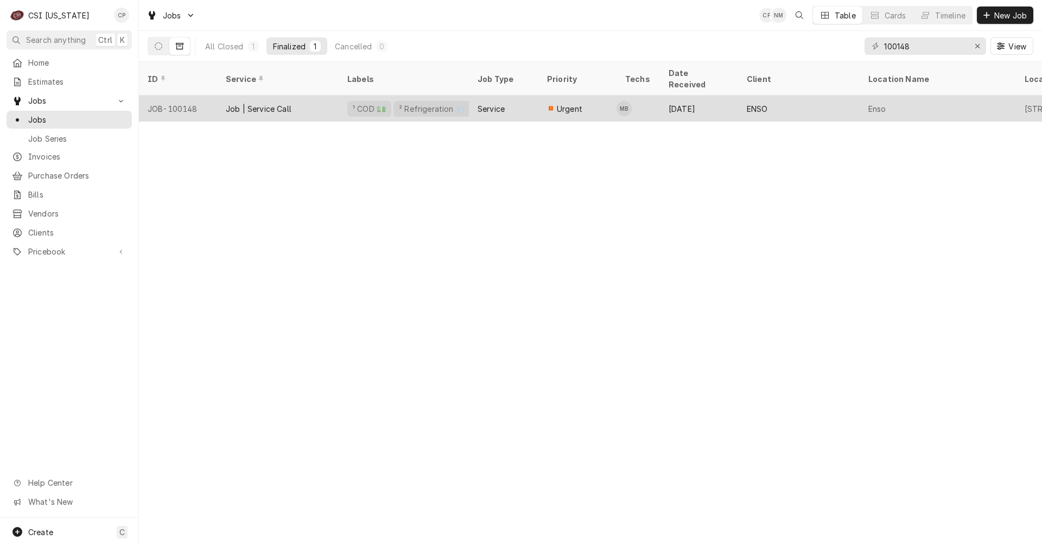
click at [461, 96] on div "¹ COD 💵 ² Refrigeration ❄️" at bounding box center [404, 109] width 130 height 26
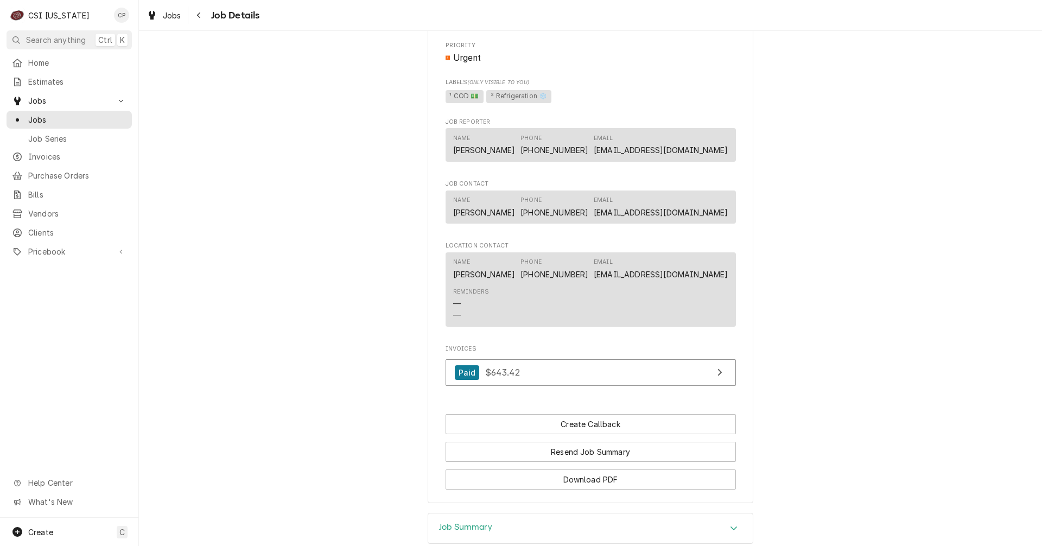
scroll to position [652, 0]
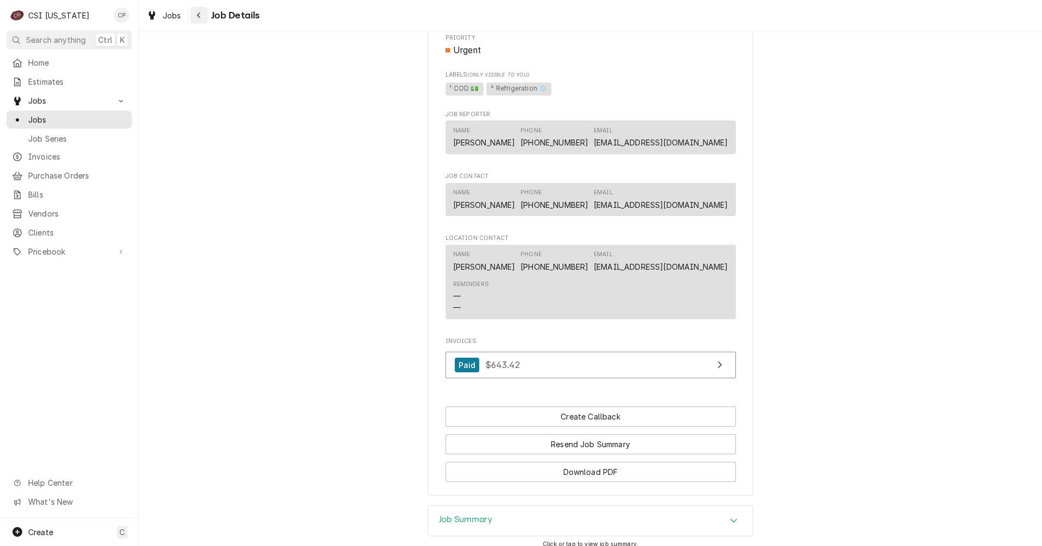
click at [200, 19] on div "Navigate back" at bounding box center [199, 15] width 11 height 11
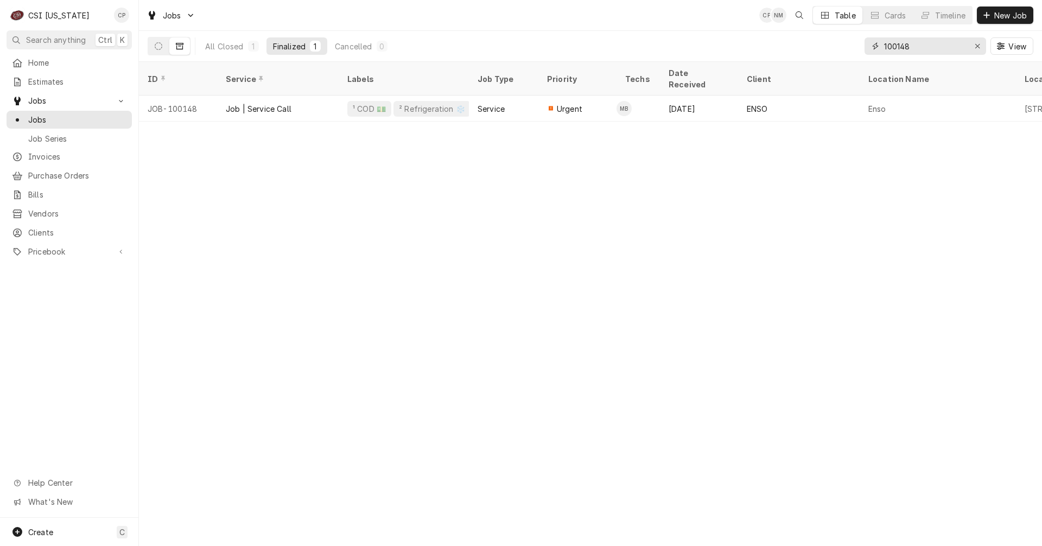
drag, startPoint x: 924, startPoint y: 47, endPoint x: 888, endPoint y: 52, distance: 36.2
click at [889, 52] on input "100148" at bounding box center [924, 45] width 81 height 17
type input "1"
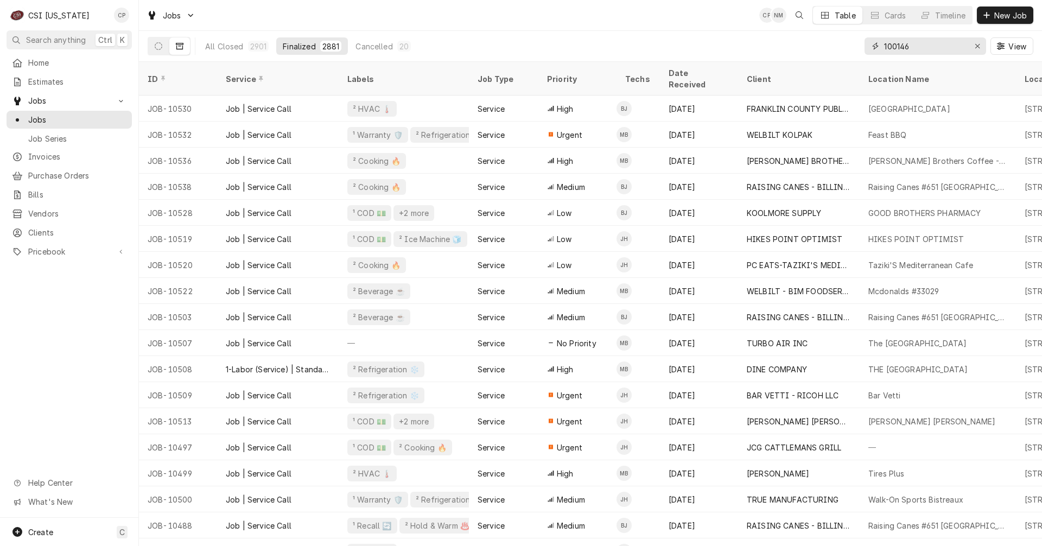
type input "100146"
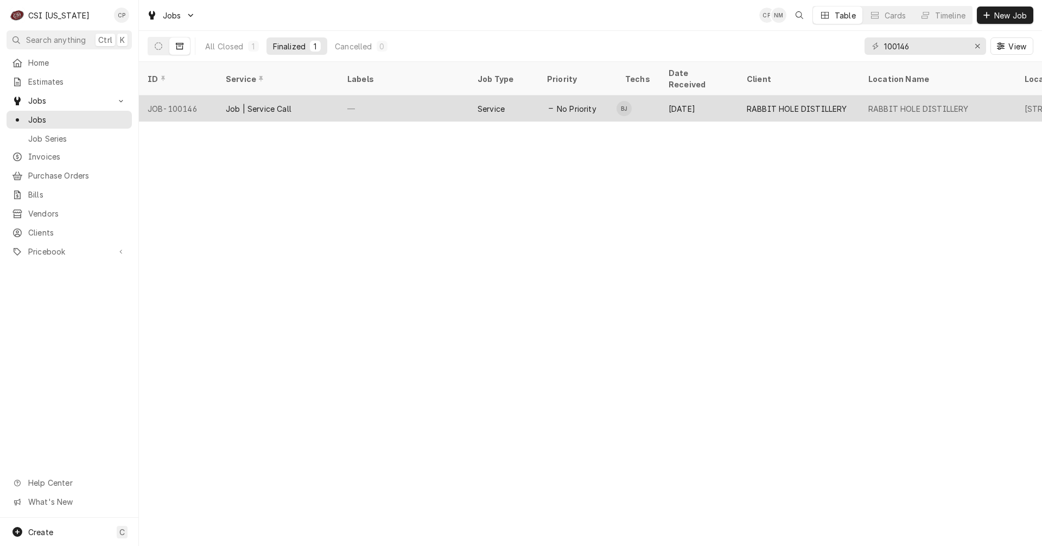
click at [439, 96] on div "—" at bounding box center [404, 109] width 130 height 26
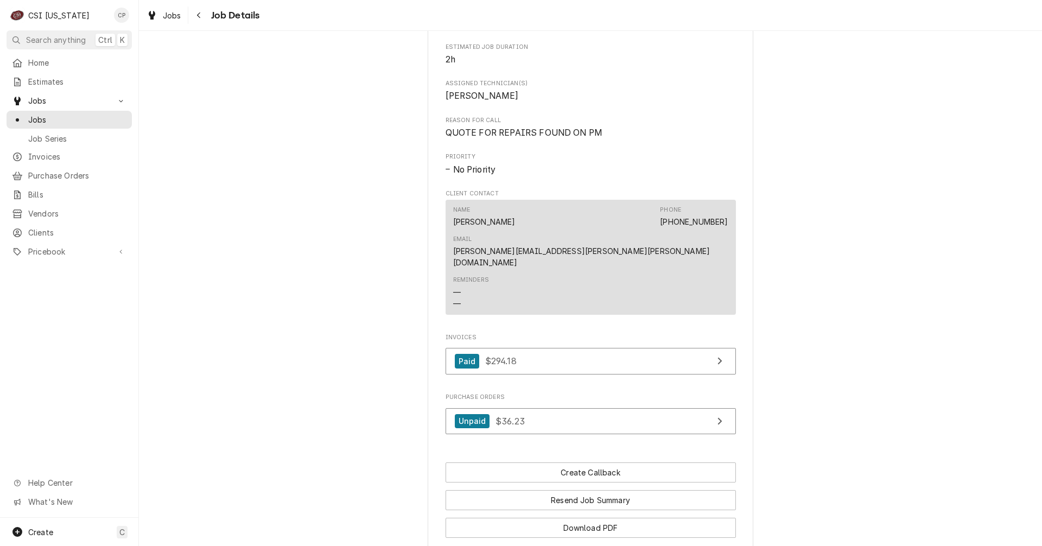
scroll to position [652, 0]
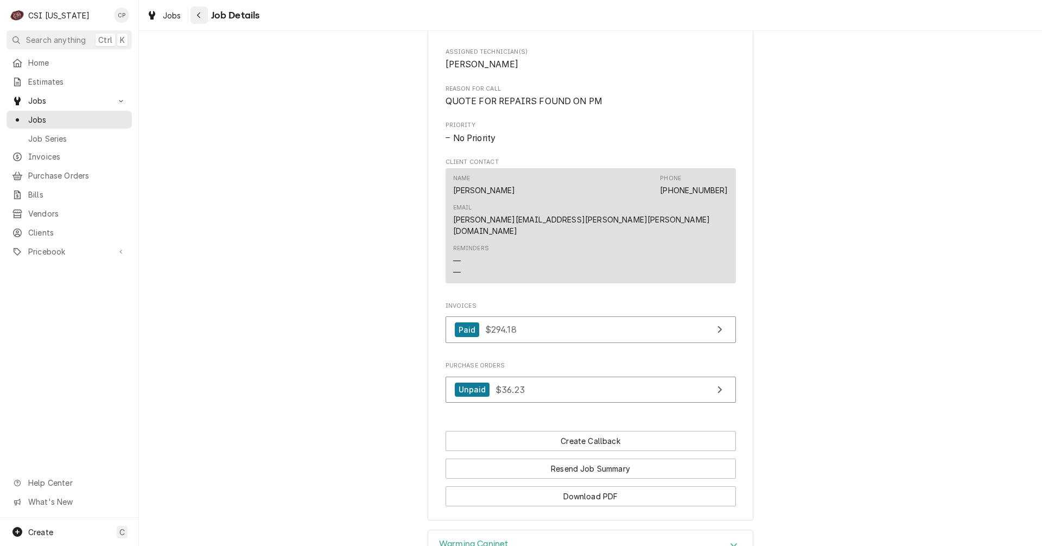
click at [200, 14] on icon "Navigate back" at bounding box center [199, 15] width 5 height 8
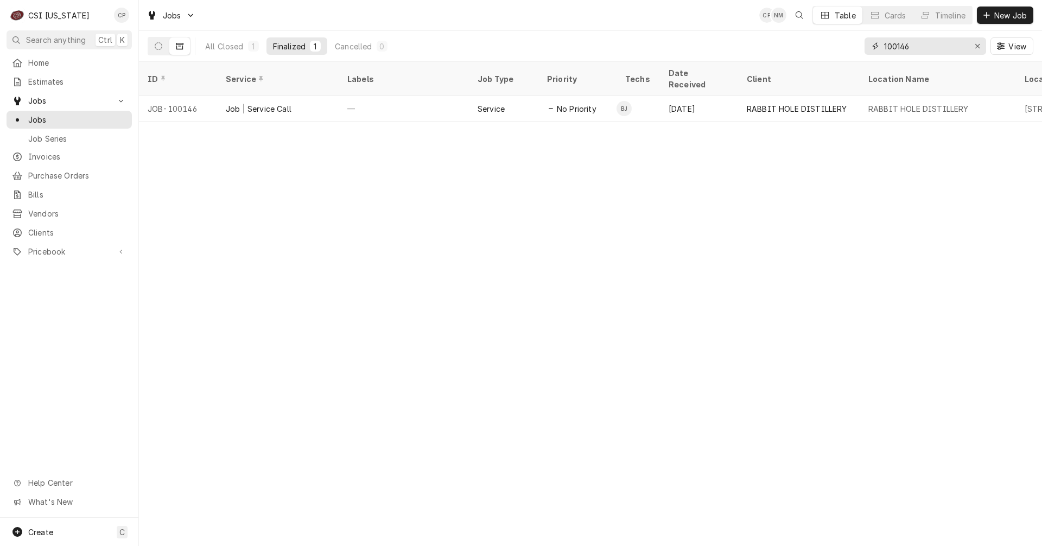
drag, startPoint x: 921, startPoint y: 49, endPoint x: 831, endPoint y: 45, distance: 90.7
click at [831, 45] on div "All Closed 1 Finalized 1 Cancelled 0 100146 View" at bounding box center [591, 46] width 886 height 30
drag, startPoint x: 918, startPoint y: 46, endPoint x: 838, endPoint y: 45, distance: 79.8
click at [838, 45] on div "All Closed 1 Finalized 1 Cancelled 0 10146 View" at bounding box center [591, 46] width 886 height 30
type input "10116"
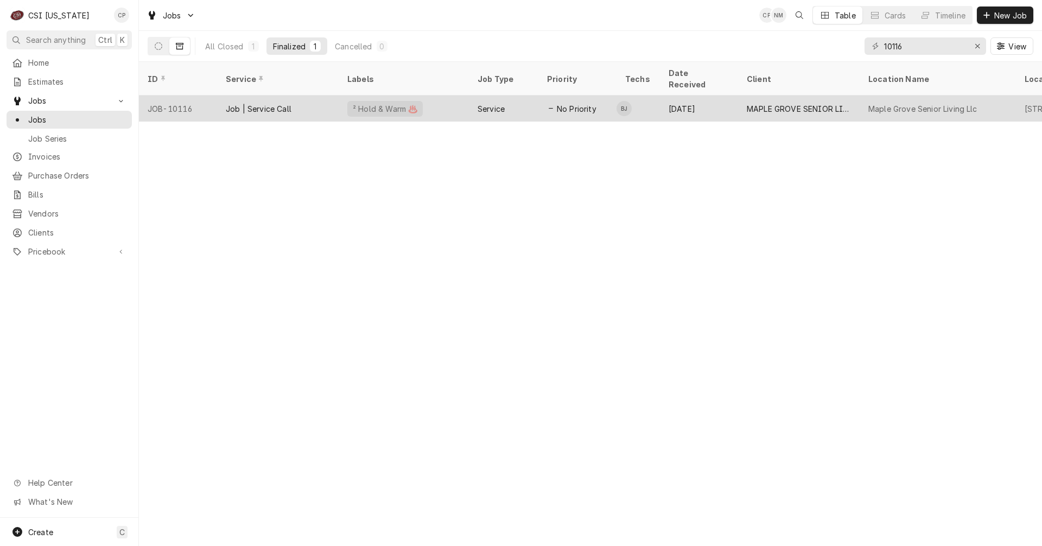
click at [571, 103] on span "No Priority" at bounding box center [577, 108] width 40 height 11
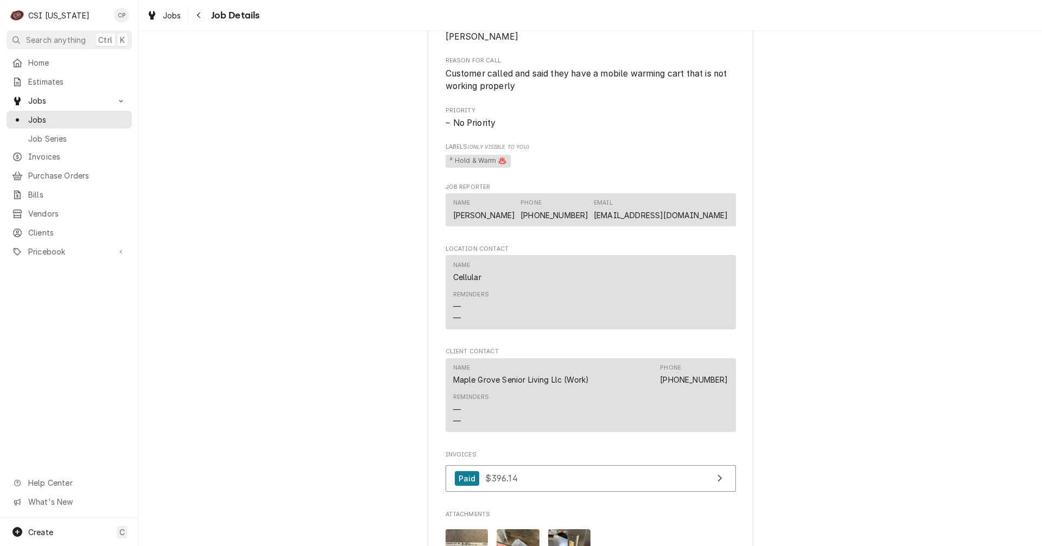
scroll to position [543, 0]
click at [200, 12] on icon "Navigate back" at bounding box center [198, 15] width 3 height 6
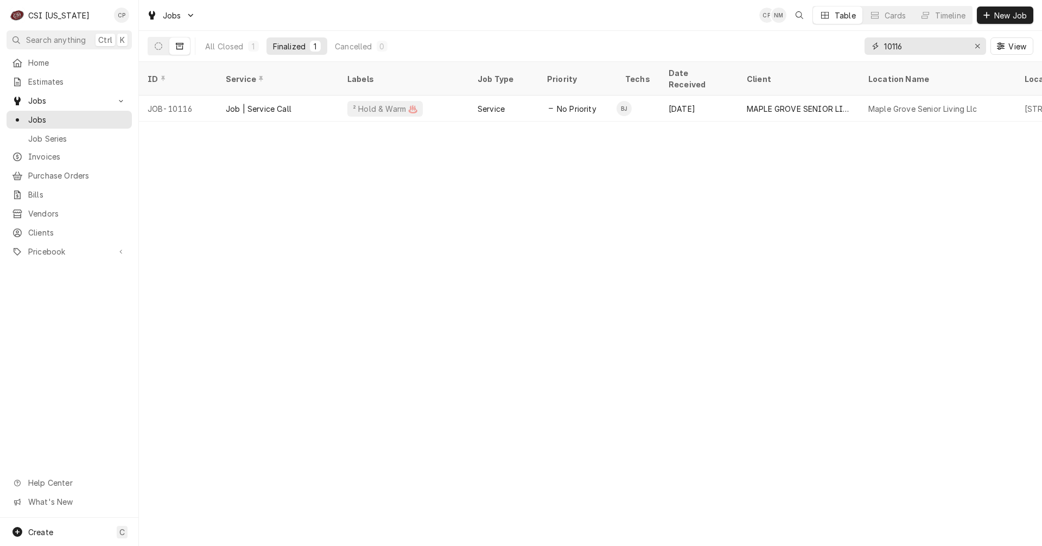
drag, startPoint x: 912, startPoint y: 48, endPoint x: 853, endPoint y: 46, distance: 58.1
click at [853, 46] on div "All Closed 1 Finalized 1 Cancelled 0 10116 View" at bounding box center [591, 46] width 886 height 30
type input "100126"
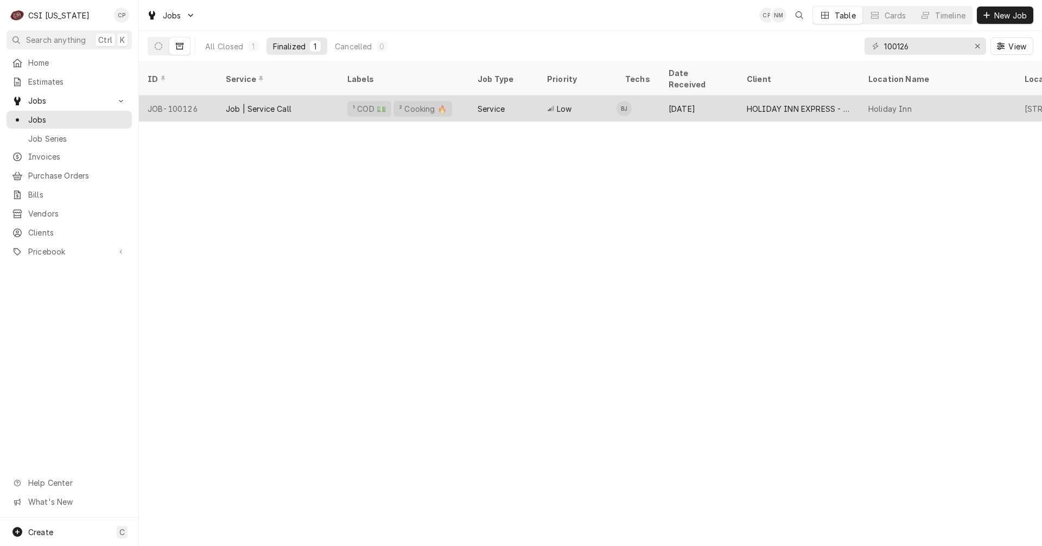
click at [495, 102] on div "Service" at bounding box center [503, 109] width 69 height 26
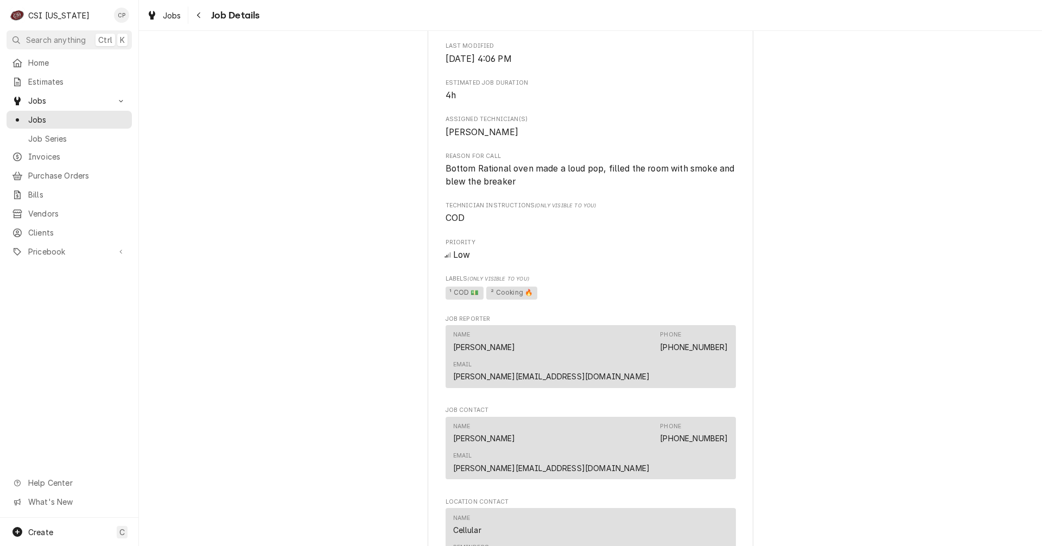
scroll to position [652, 0]
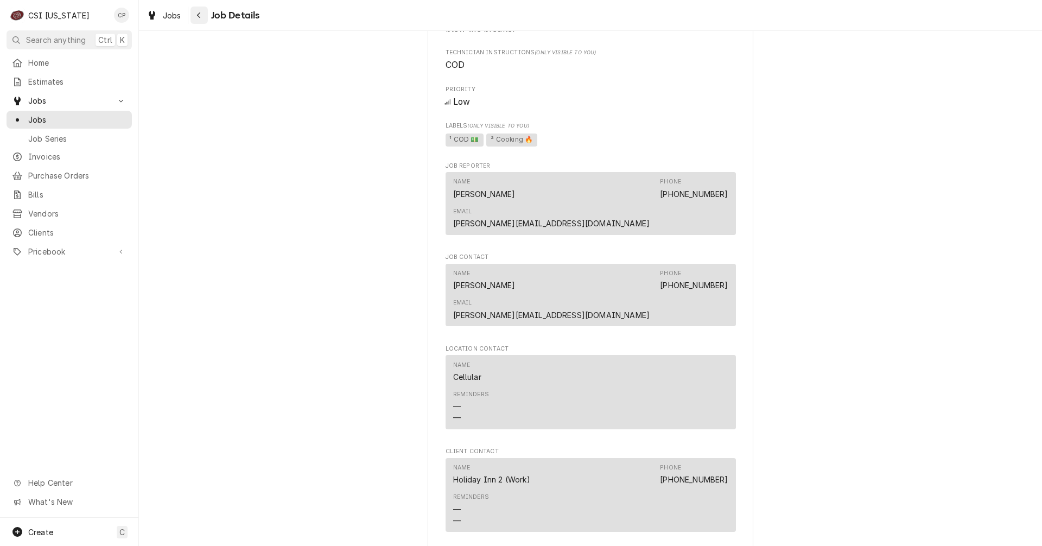
click at [198, 18] on icon "Navigate back" at bounding box center [199, 15] width 5 height 8
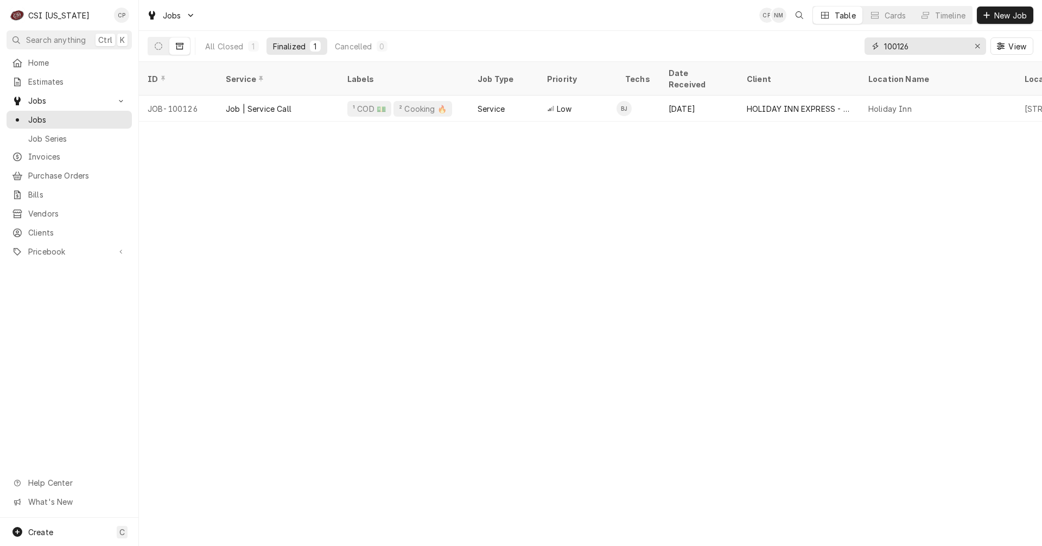
drag, startPoint x: 848, startPoint y: 43, endPoint x: 824, endPoint y: 42, distance: 23.4
click at [824, 42] on div "All Closed 1 Finalized 1 Cancelled 0 100126 View" at bounding box center [591, 46] width 886 height 30
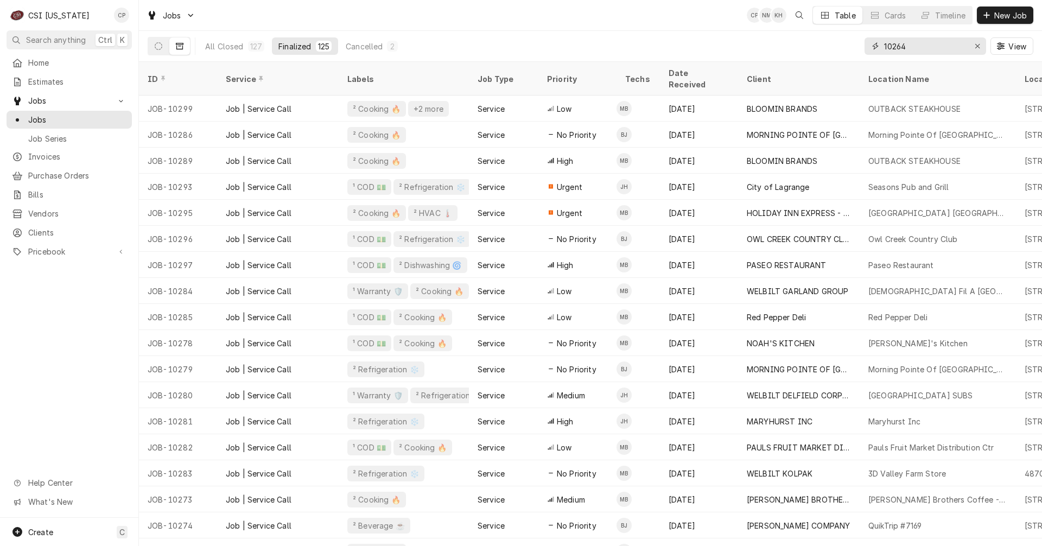
type input "10264"
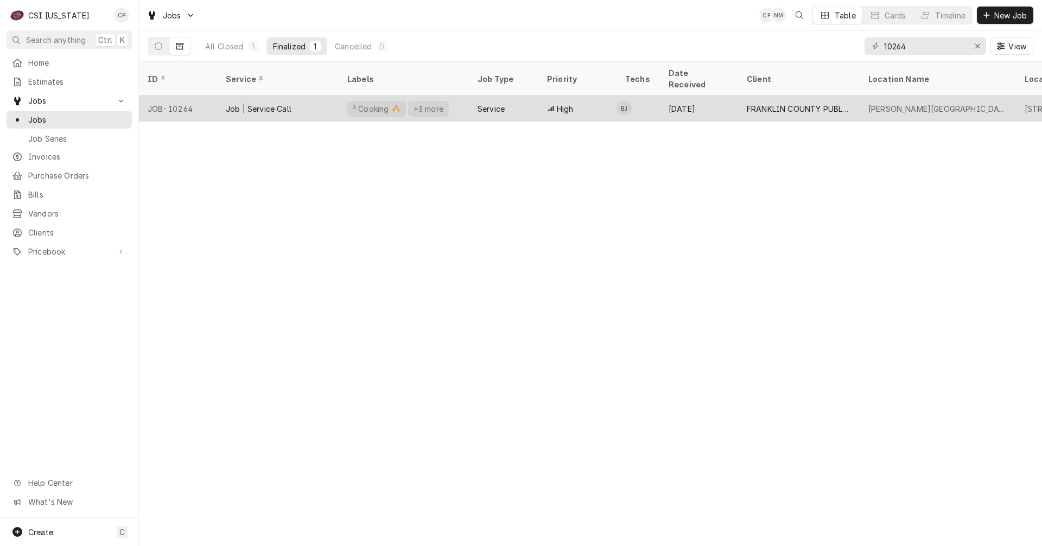
click at [359, 103] on div "² Cooking 🔥" at bounding box center [377, 108] width 50 height 11
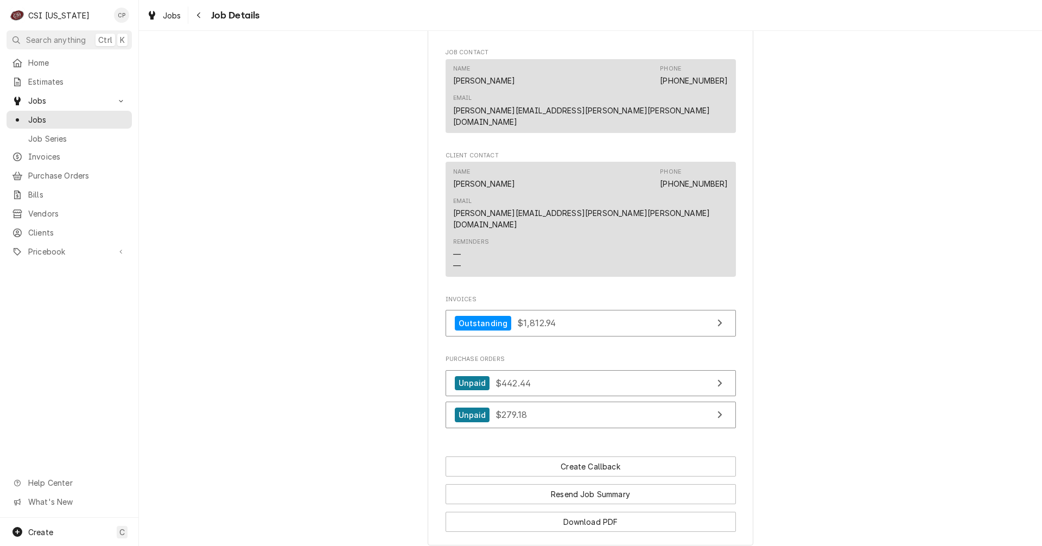
scroll to position [760, 0]
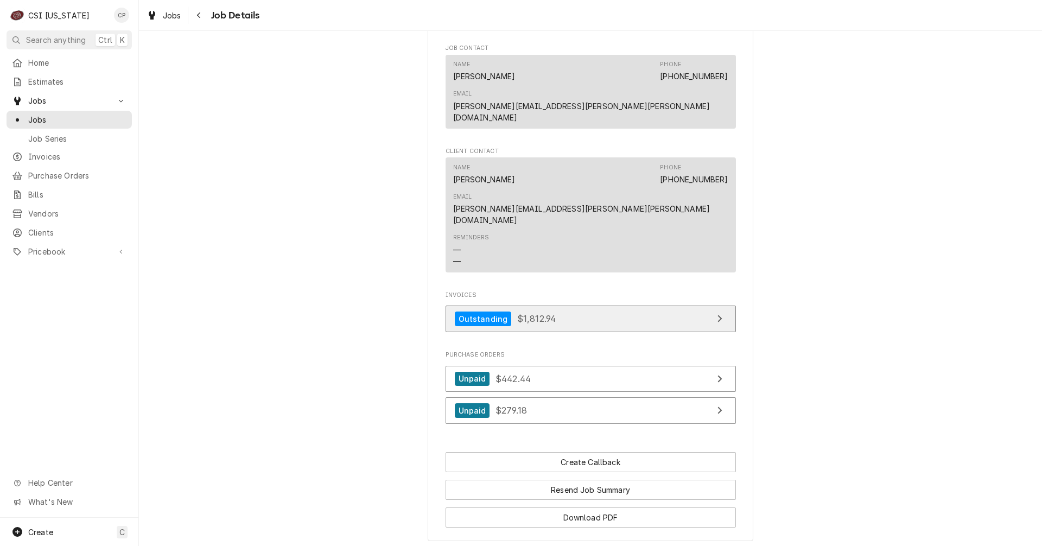
click at [619, 306] on link "Outstanding $1,812.94" at bounding box center [591, 319] width 290 height 27
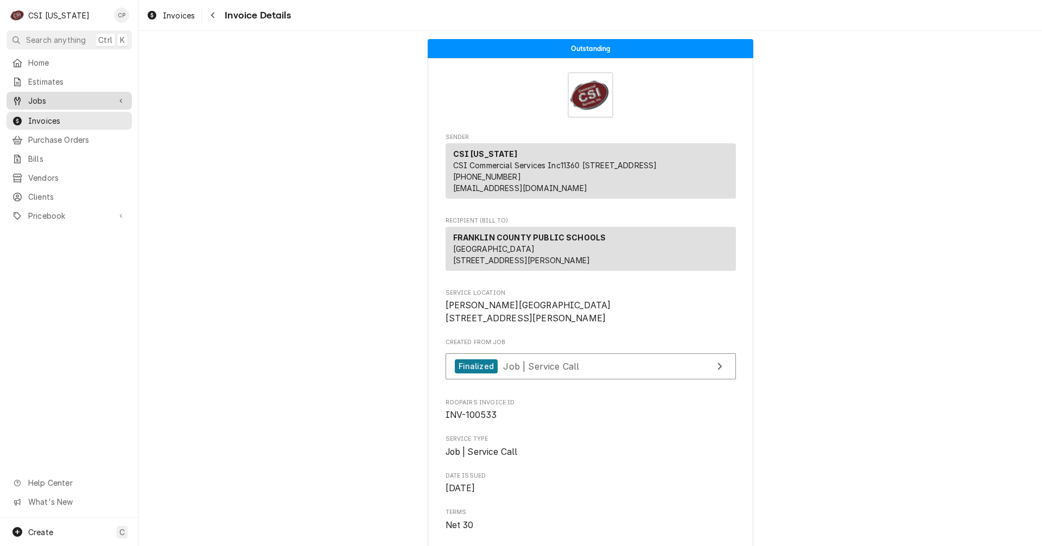
click at [33, 98] on span "Jobs" at bounding box center [69, 100] width 82 height 11
click at [39, 115] on span "Jobs" at bounding box center [77, 119] width 98 height 11
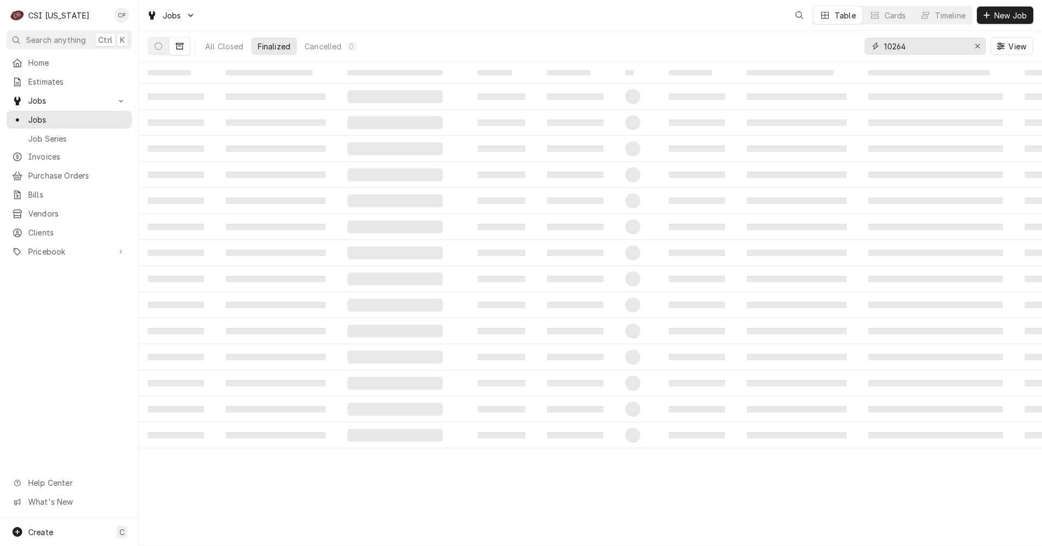
drag, startPoint x: 932, startPoint y: 44, endPoint x: 828, endPoint y: 53, distance: 104.1
click at [829, 53] on div "All Closed Finalized Cancelled 0 10264 View" at bounding box center [591, 46] width 886 height 30
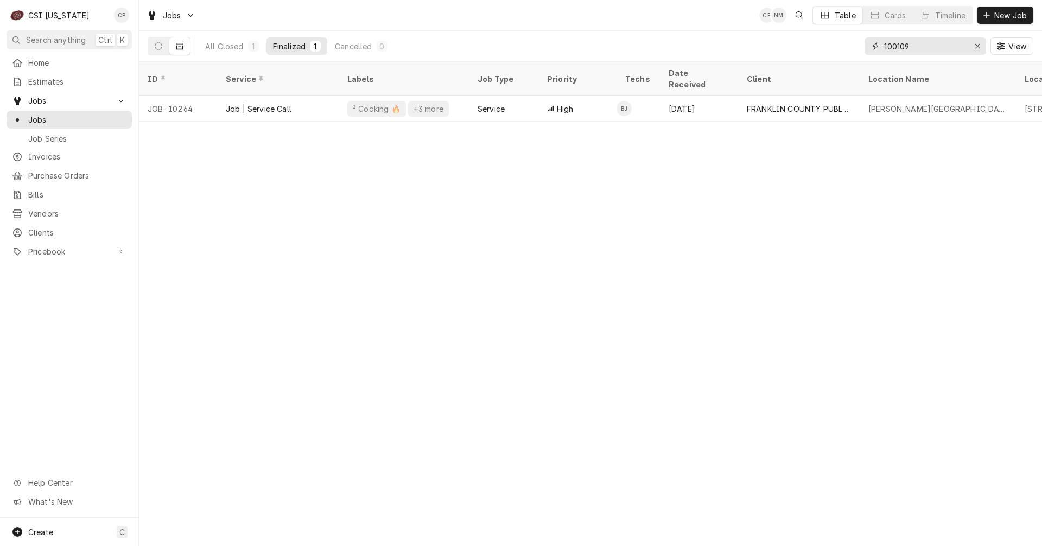
type input "100109"
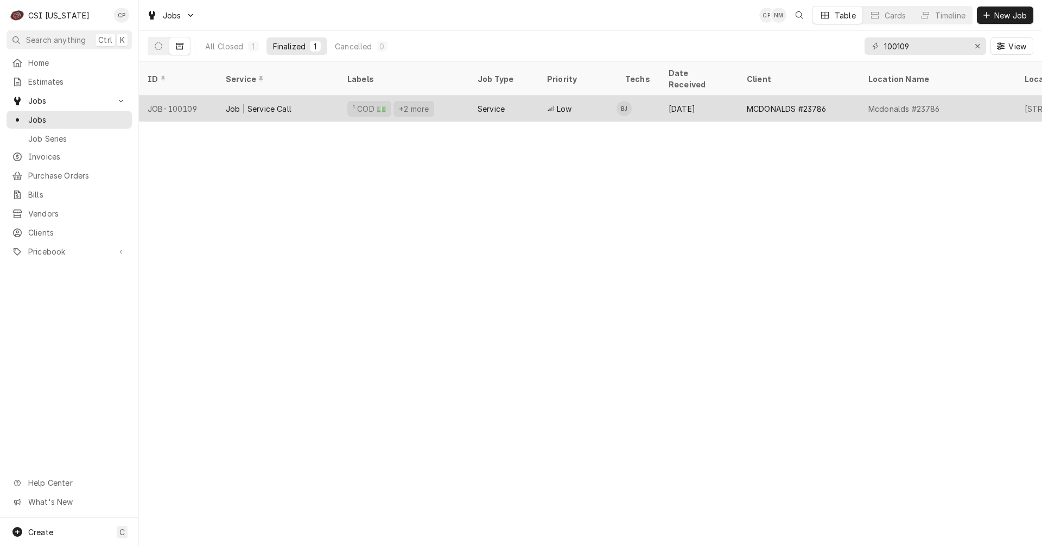
click at [632, 99] on td "BJ" at bounding box center [638, 109] width 43 height 26
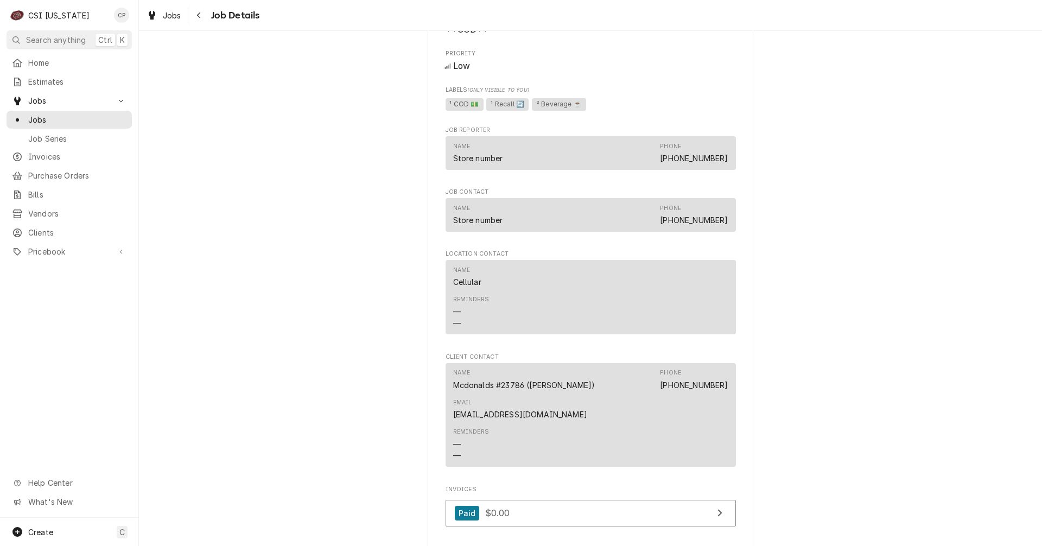
scroll to position [706, 0]
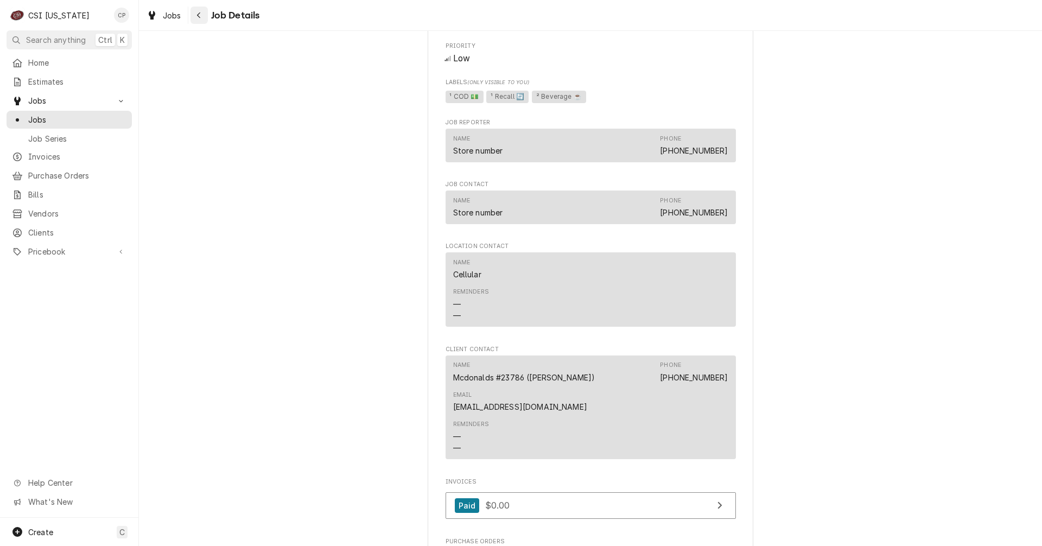
click at [196, 11] on div "Navigate back" at bounding box center [199, 15] width 11 height 11
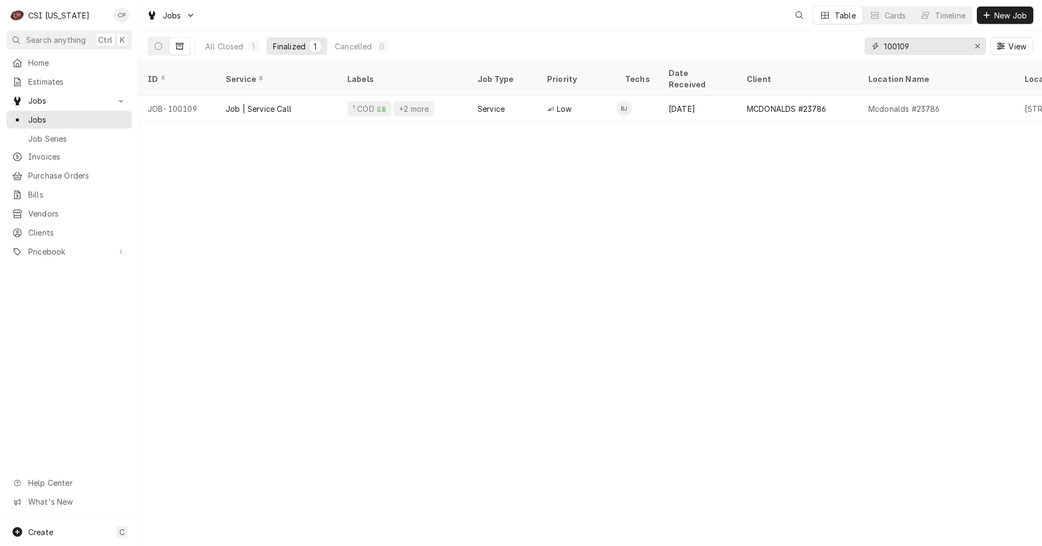
drag, startPoint x: 926, startPoint y: 48, endPoint x: 806, endPoint y: 46, distance: 119.5
click at [806, 46] on div "All Closed 1 Finalized 1 Cancelled 0 100109 View" at bounding box center [591, 46] width 886 height 30
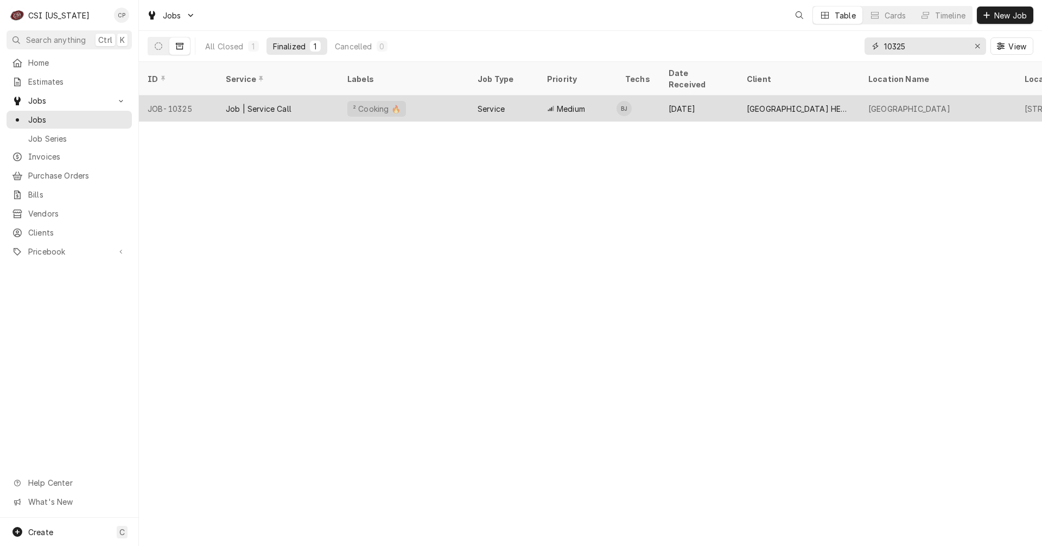
type input "10325"
click at [576, 102] on div "Medium" at bounding box center [578, 109] width 78 height 26
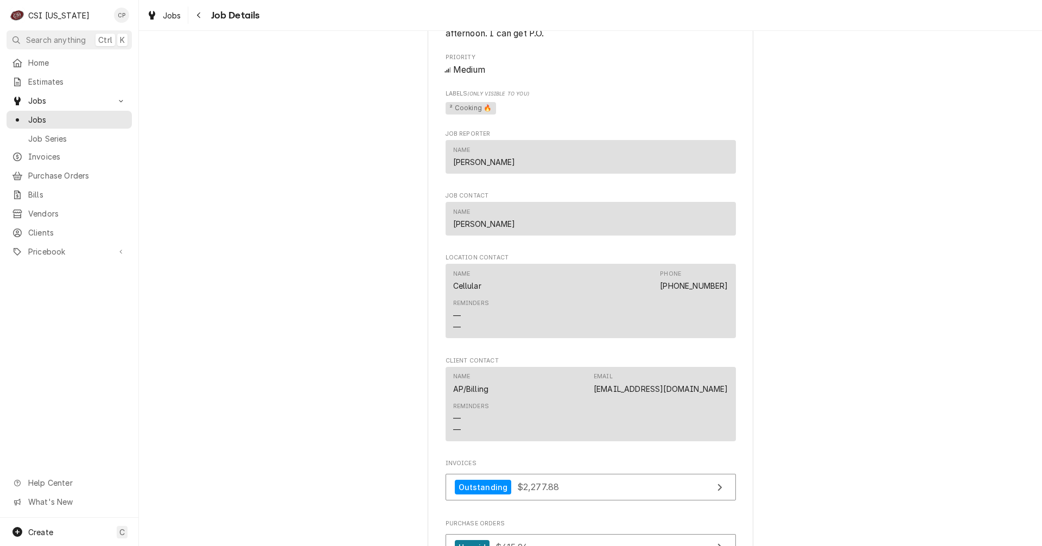
scroll to position [814, 0]
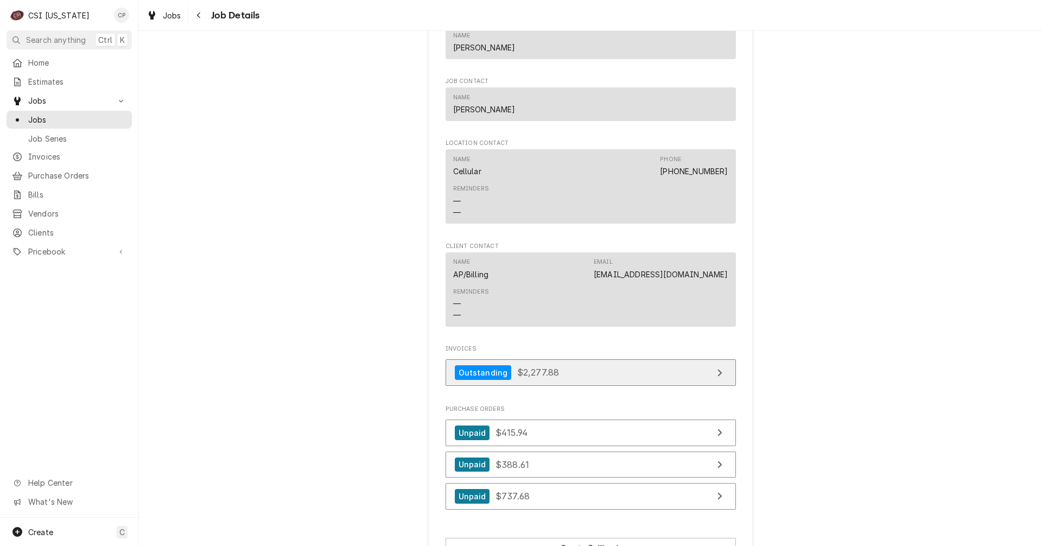
click at [617, 386] on link "Outstanding $2,277.88" at bounding box center [591, 372] width 290 height 27
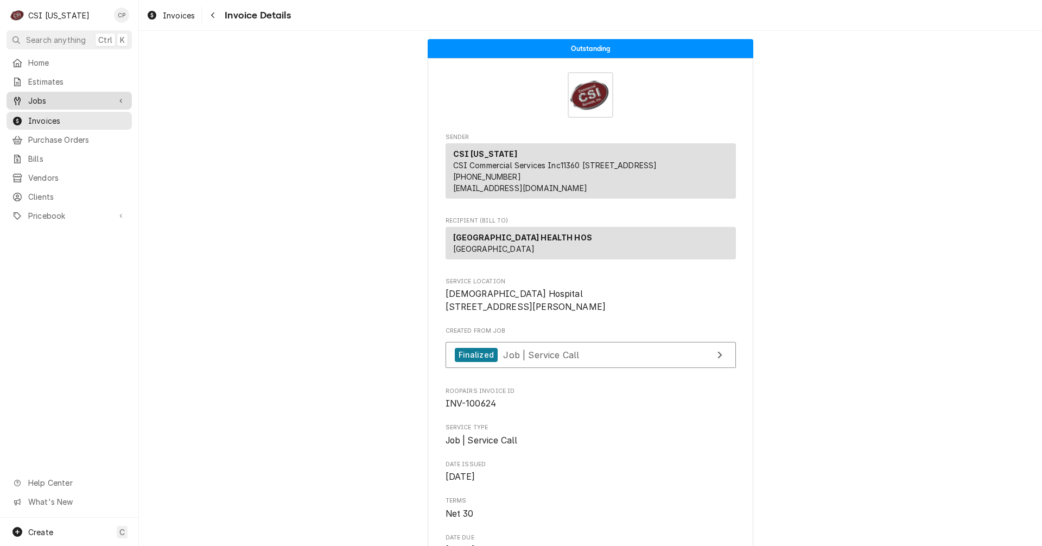
click at [47, 97] on span "Jobs" at bounding box center [69, 100] width 82 height 11
click at [49, 114] on span "Jobs" at bounding box center [77, 119] width 98 height 11
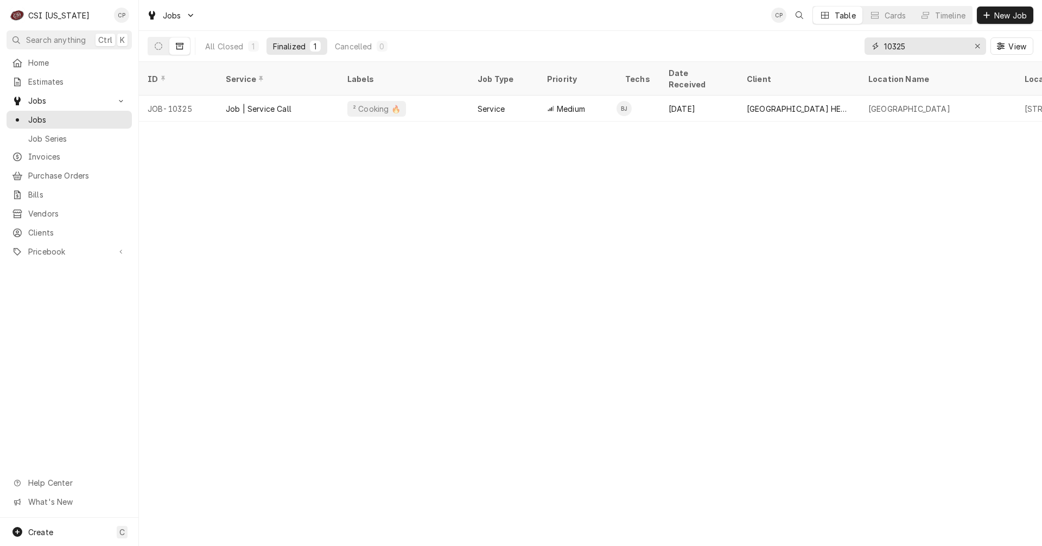
drag, startPoint x: 914, startPoint y: 49, endPoint x: 786, endPoint y: 42, distance: 128.3
click at [797, 45] on div "All Closed 1 Finalized 1 Cancelled 0 10325 View" at bounding box center [591, 46] width 886 height 30
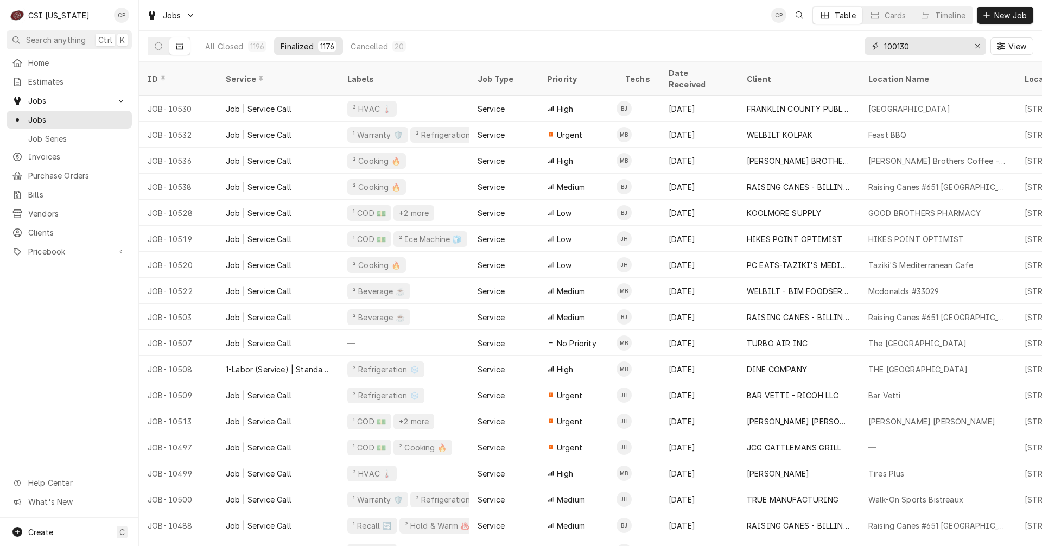
type input "100130"
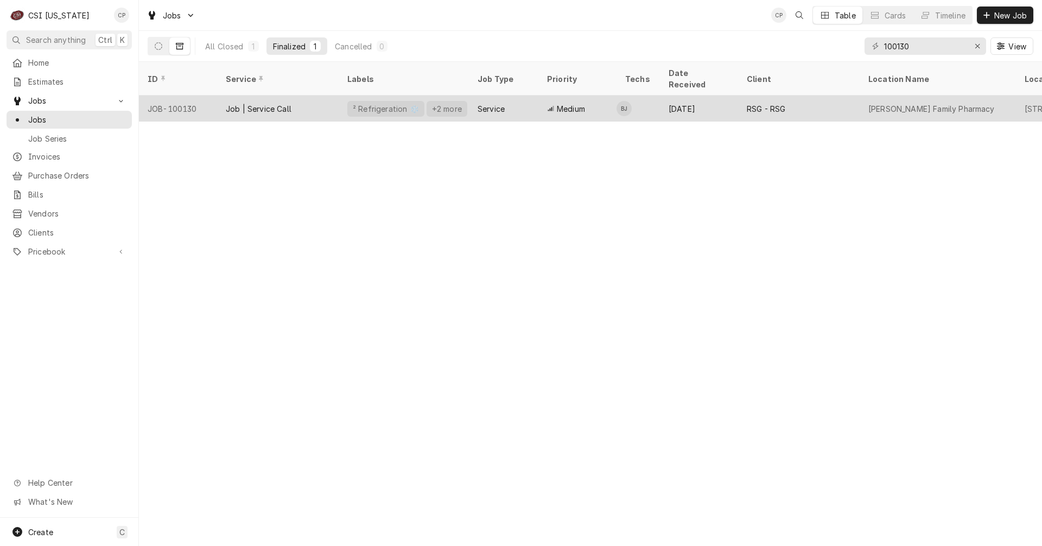
click at [482, 103] on div "Service" at bounding box center [503, 109] width 69 height 26
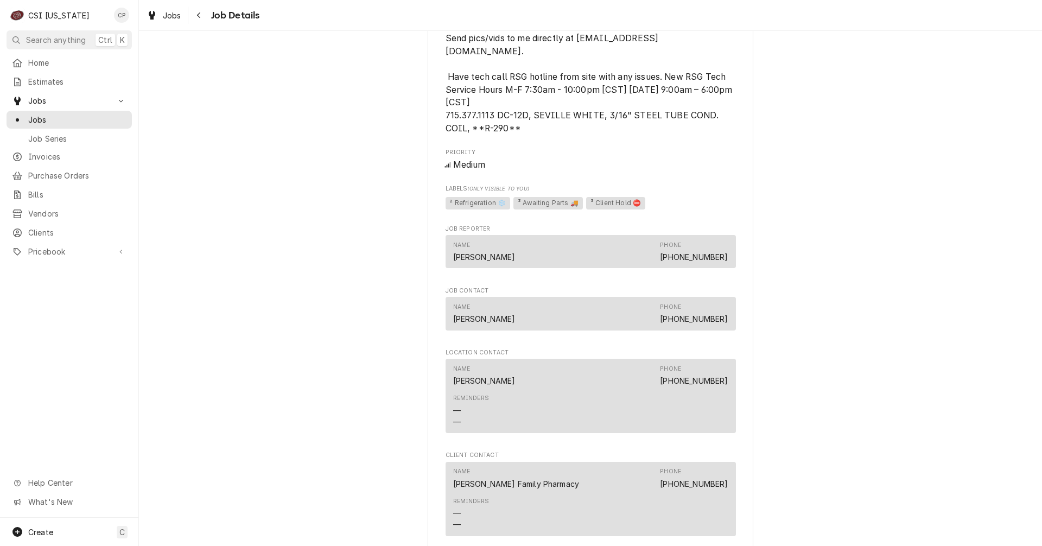
scroll to position [977, 0]
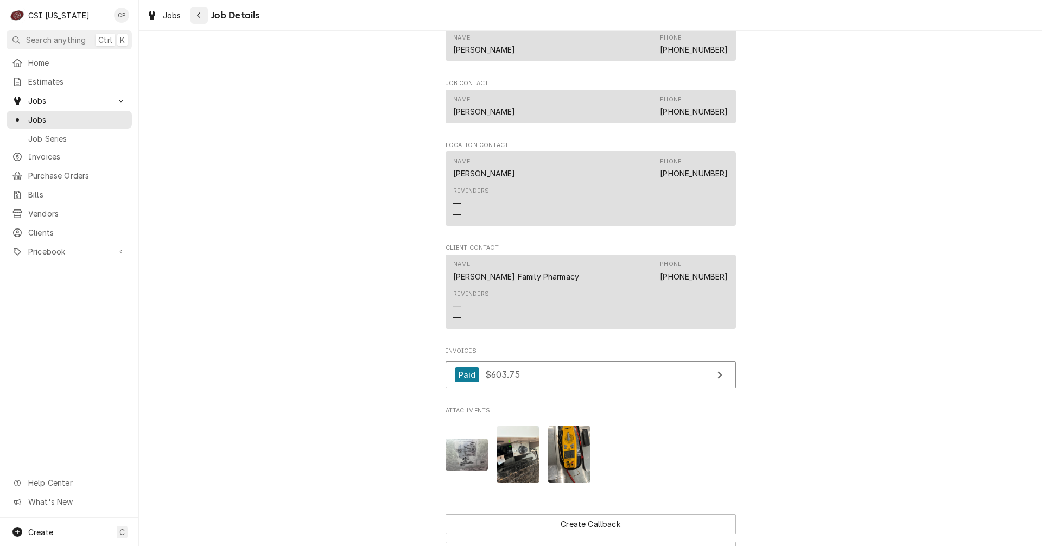
click at [195, 16] on div "Navigate back" at bounding box center [199, 15] width 11 height 11
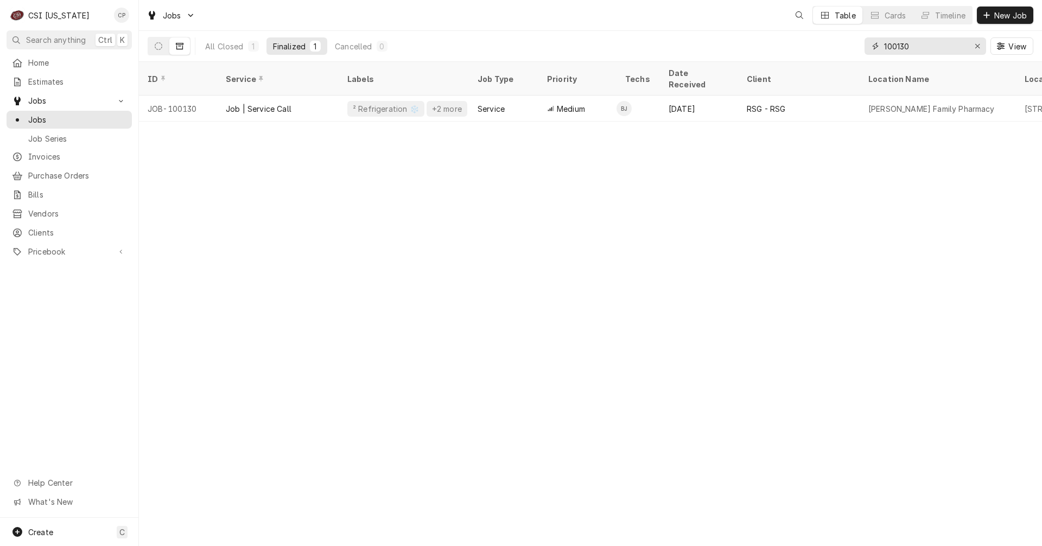
drag, startPoint x: 825, startPoint y: 46, endPoint x: 799, endPoint y: 46, distance: 26.1
click at [799, 46] on div "All Closed 1 Finalized 1 Cancelled 0 100130 View" at bounding box center [591, 46] width 886 height 30
type input "100147"
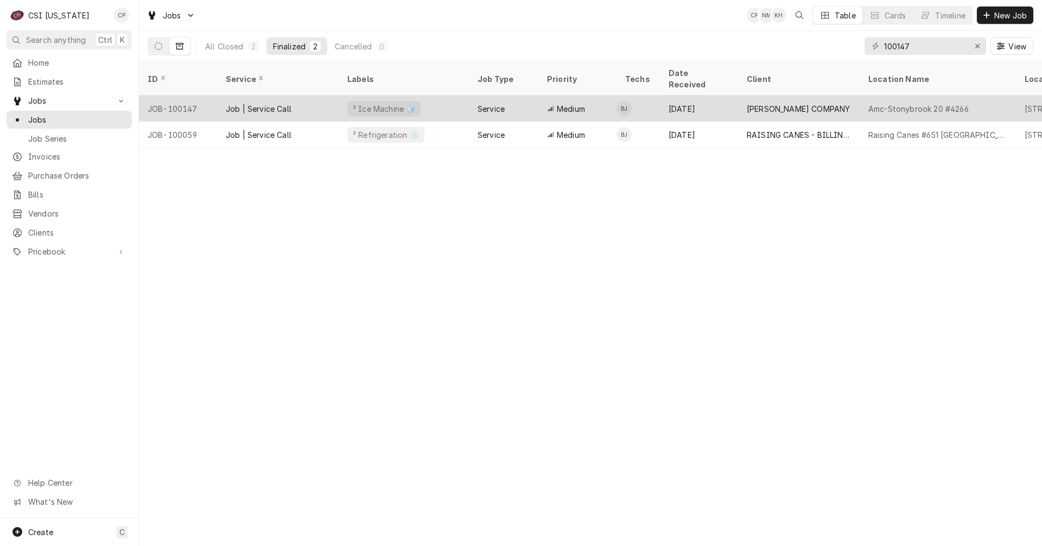
click at [316, 103] on div "Job | Service Call" at bounding box center [278, 109] width 122 height 26
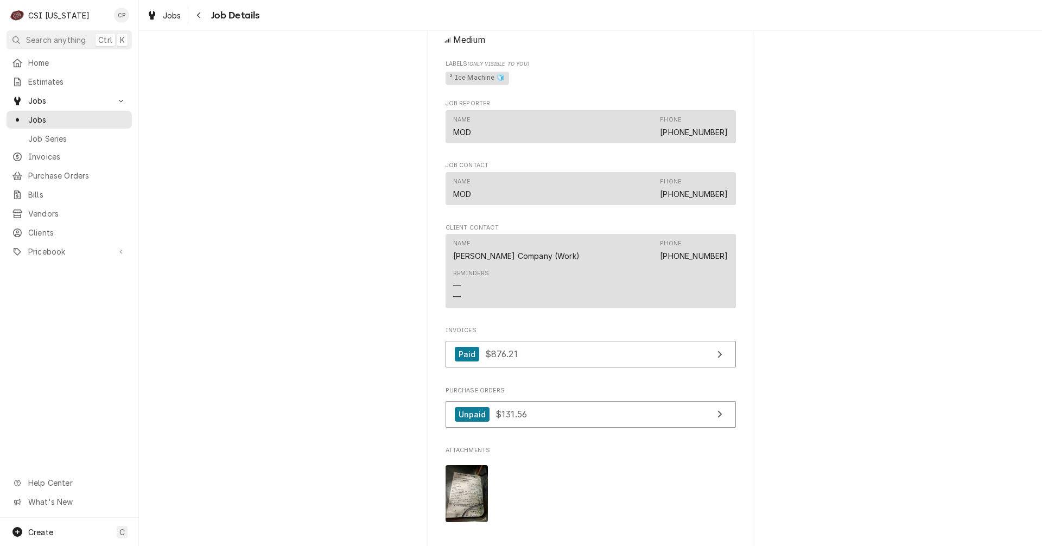
scroll to position [706, 0]
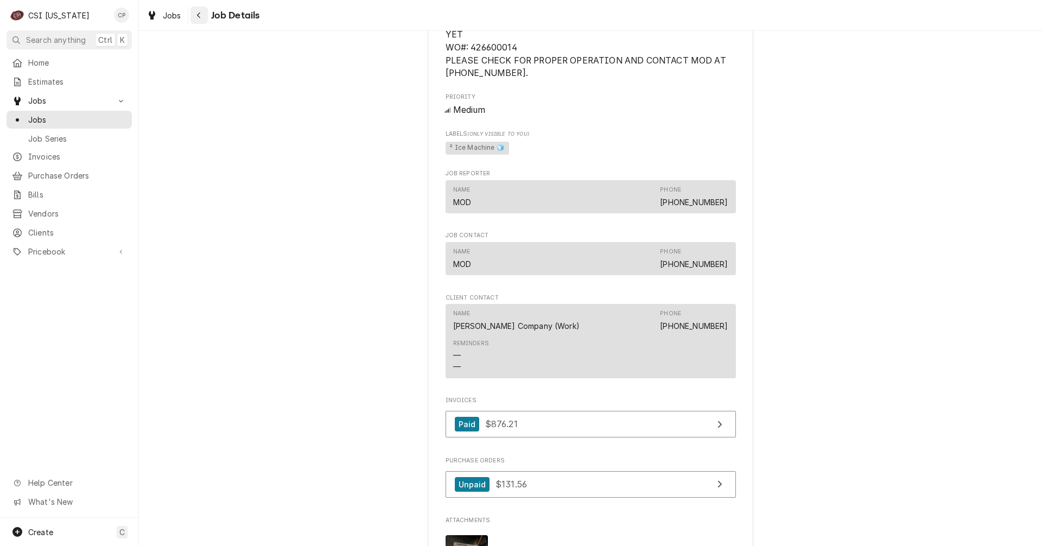
click at [202, 17] on div "Navigate back" at bounding box center [199, 15] width 11 height 11
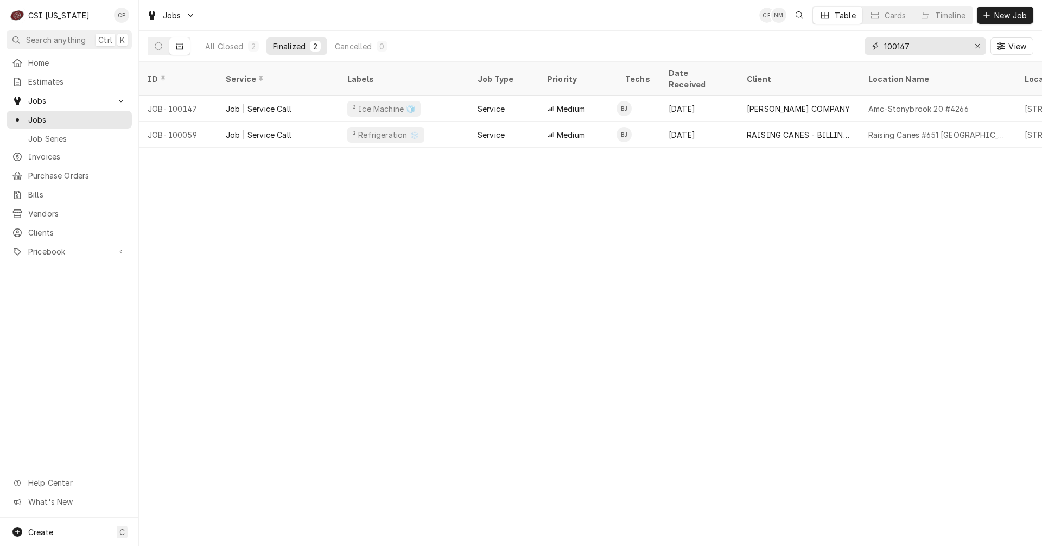
drag, startPoint x: 927, startPoint y: 47, endPoint x: 802, endPoint y: 52, distance: 124.4
click at [802, 52] on div "All Closed 2 Finalized 2 Cancelled 0 100147 View" at bounding box center [591, 46] width 886 height 30
type input "10080"
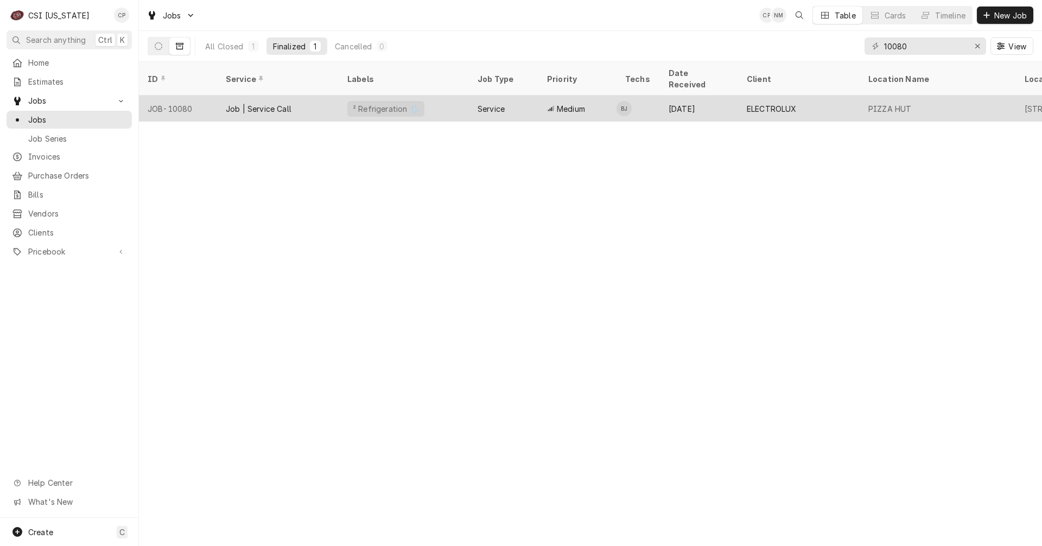
click at [435, 100] on div "² Refrigeration ❄️" at bounding box center [404, 109] width 130 height 26
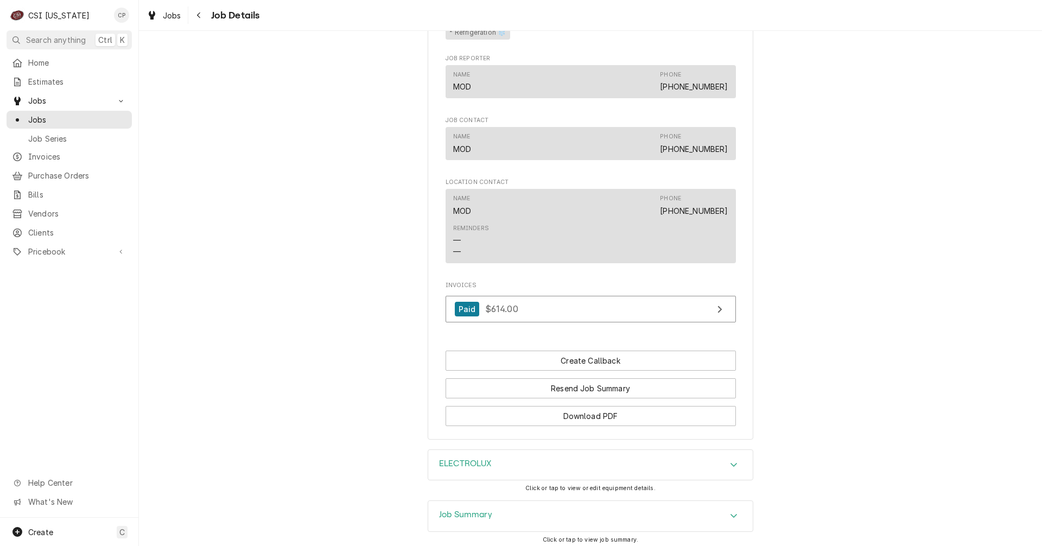
scroll to position [923, 0]
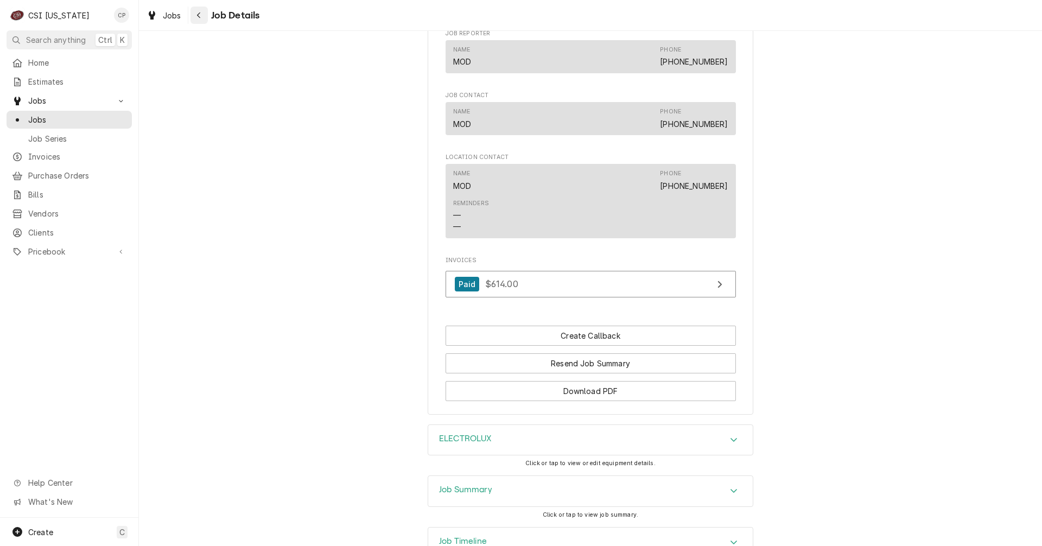
click at [199, 13] on icon "Navigate back" at bounding box center [199, 15] width 5 height 8
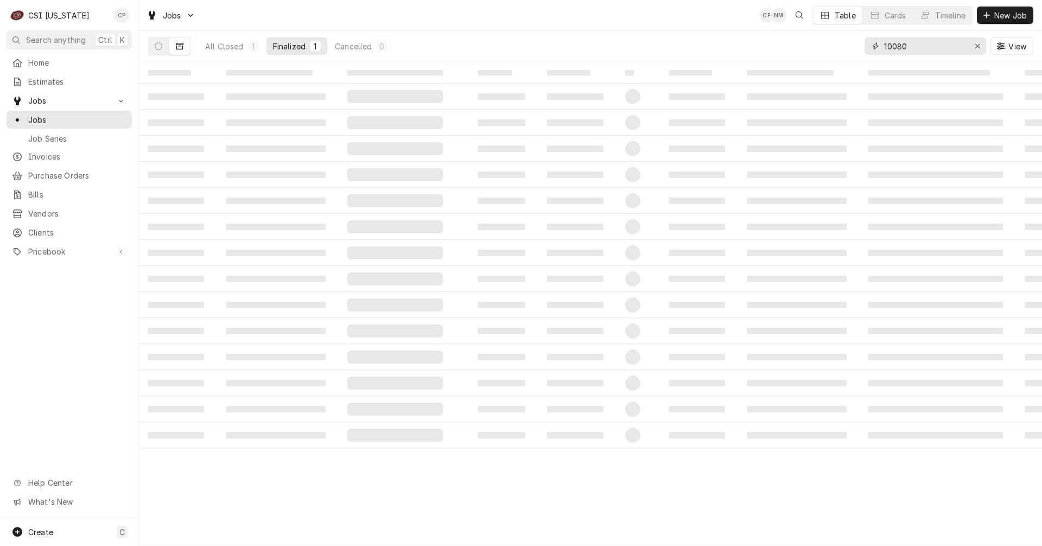
drag, startPoint x: 919, startPoint y: 49, endPoint x: 844, endPoint y: 52, distance: 74.5
click at [844, 52] on div "All Closed 1 Finalized 1 Cancelled 0 10080 View" at bounding box center [591, 46] width 886 height 30
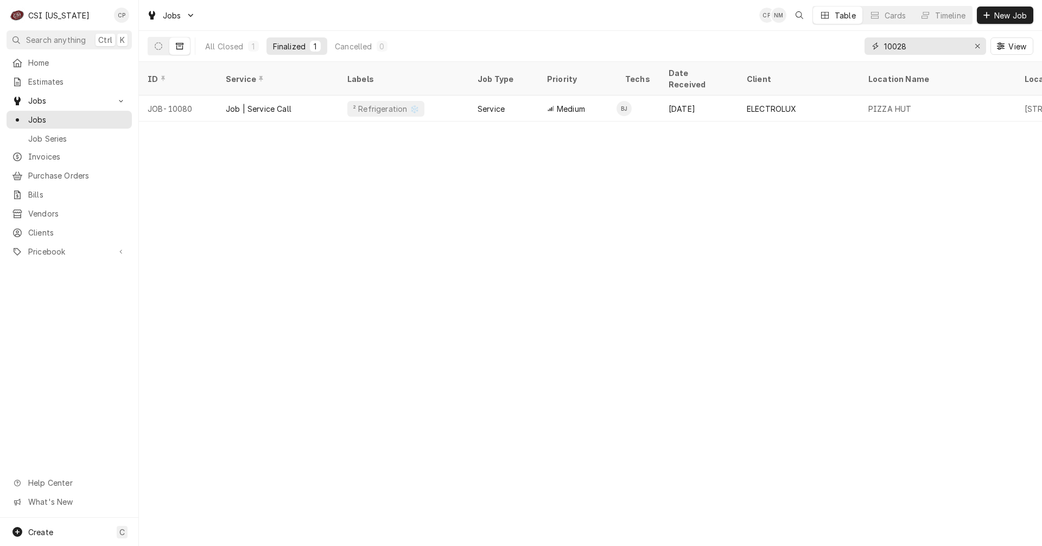
type input "10028"
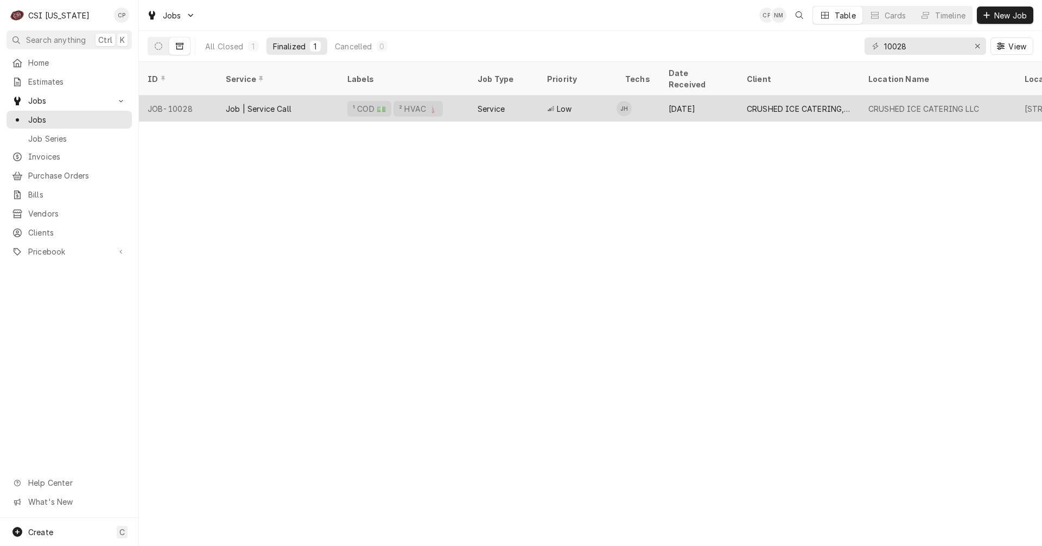
click at [517, 96] on div "Service" at bounding box center [503, 109] width 69 height 26
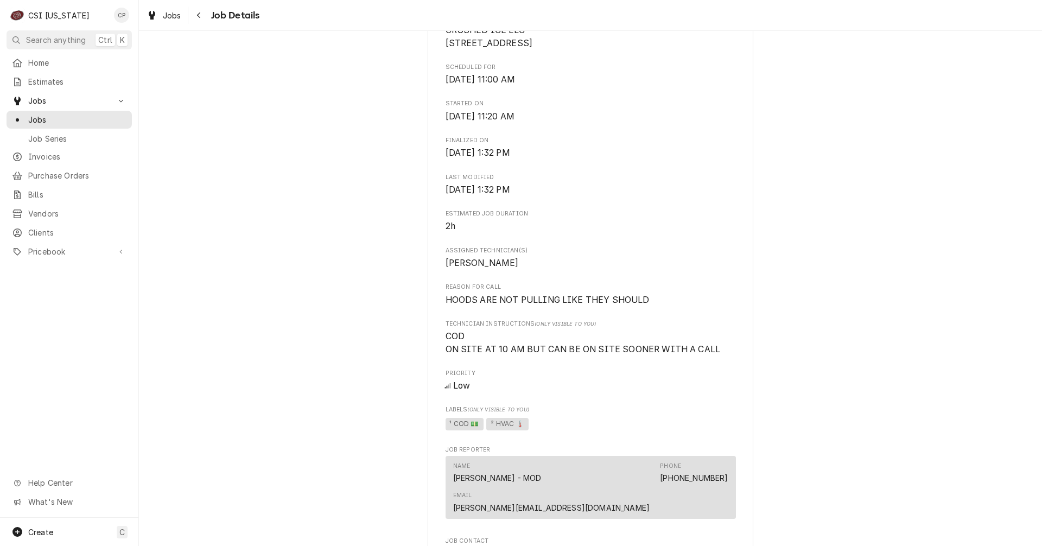
scroll to position [652, 0]
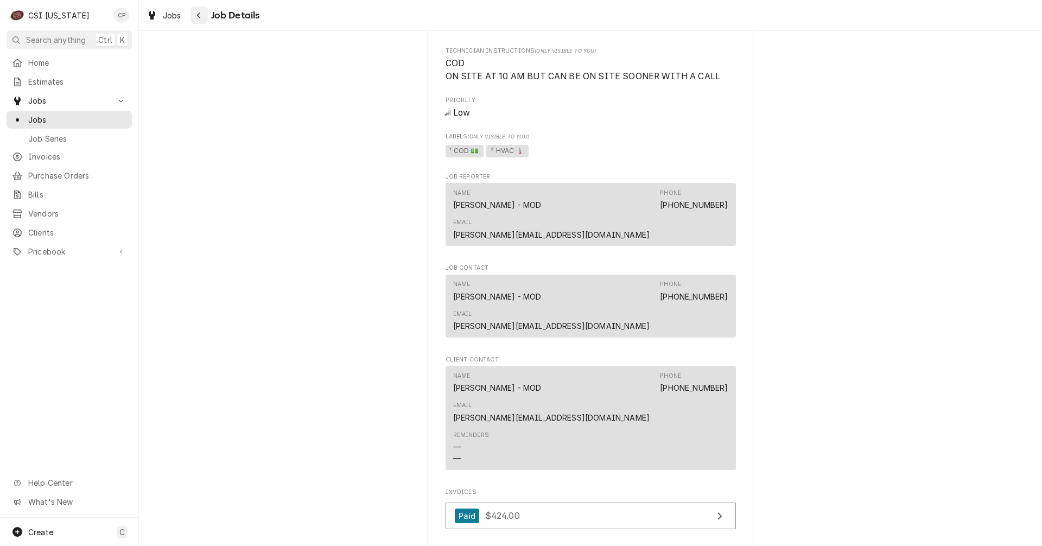
click at [199, 15] on icon "Navigate back" at bounding box center [199, 15] width 5 height 8
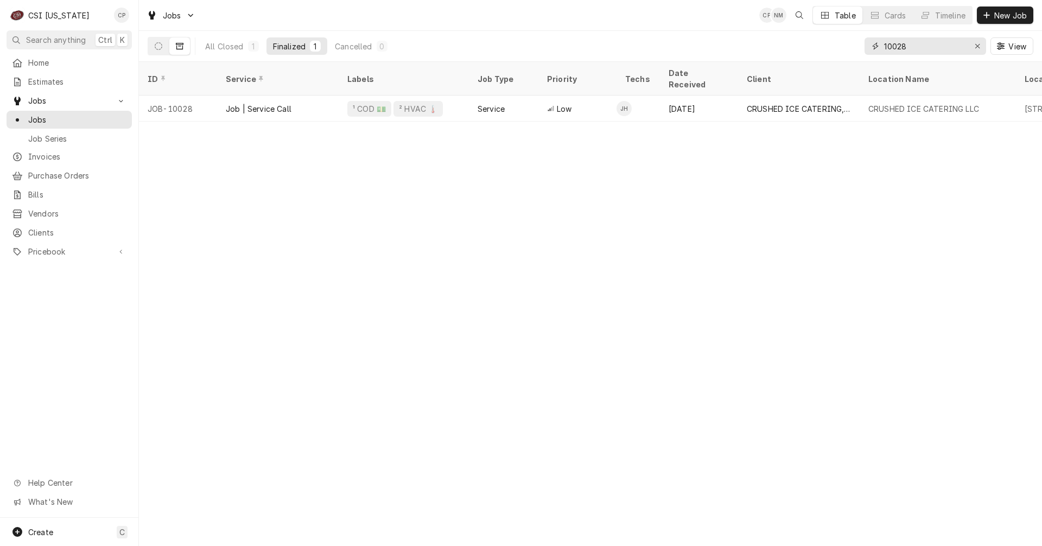
drag, startPoint x: 916, startPoint y: 49, endPoint x: 855, endPoint y: 49, distance: 61.4
click at [855, 49] on div "All Closed 1 Finalized 1 Cancelled 0 10028 View" at bounding box center [591, 46] width 886 height 30
type input "10070"
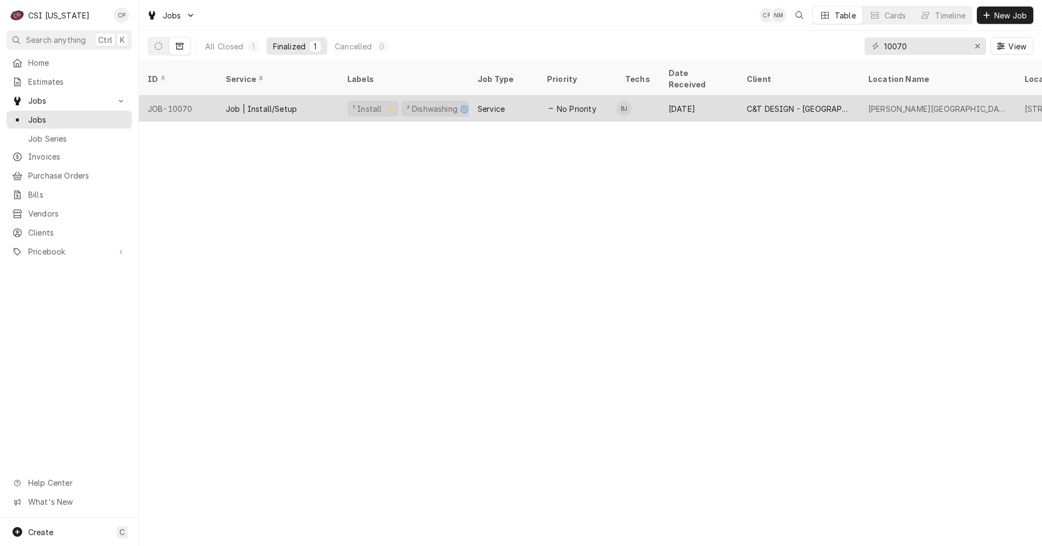
click at [505, 102] on div "Service" at bounding box center [503, 109] width 69 height 26
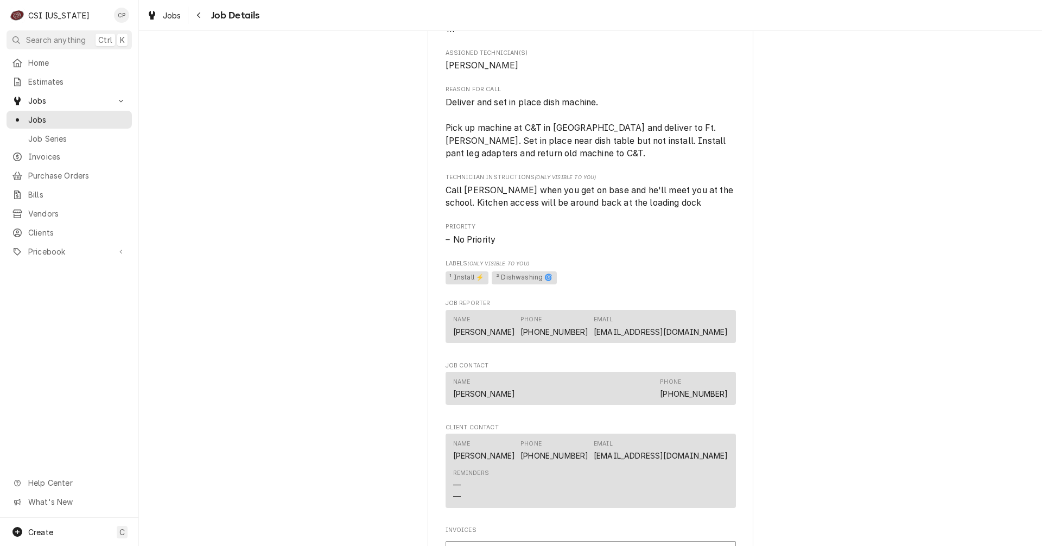
scroll to position [760, 0]
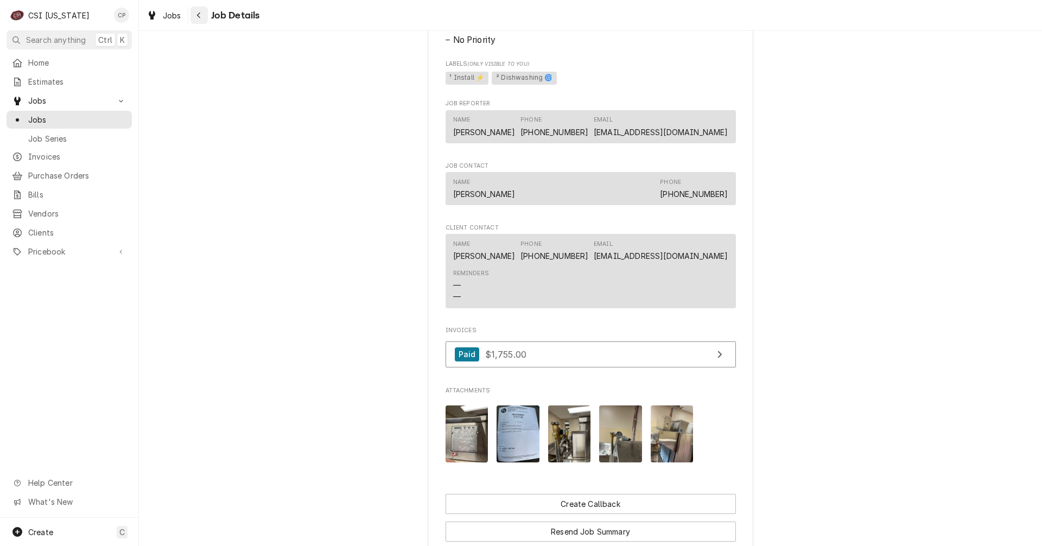
click at [200, 12] on icon "Navigate back" at bounding box center [199, 15] width 5 height 8
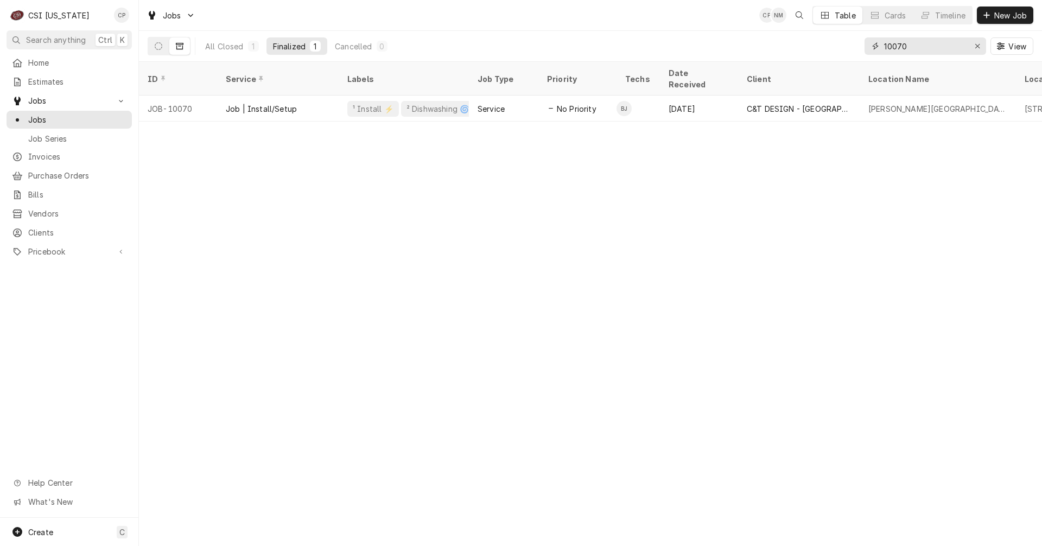
drag, startPoint x: 925, startPoint y: 45, endPoint x: 859, endPoint y: 45, distance: 65.7
click at [859, 45] on div "All Closed 1 Finalized 1 Cancelled 0 10070 View" at bounding box center [591, 46] width 886 height 30
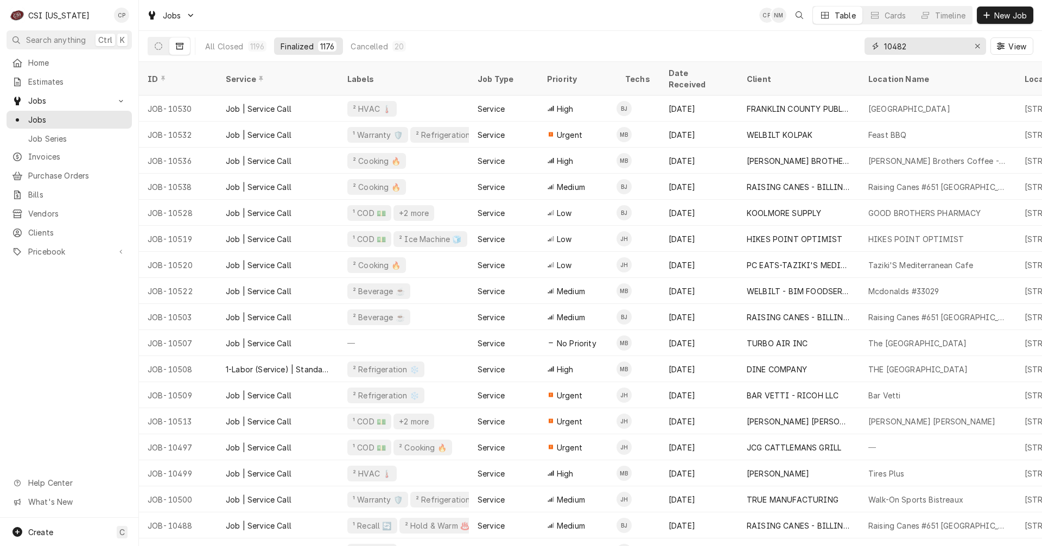
type input "10482"
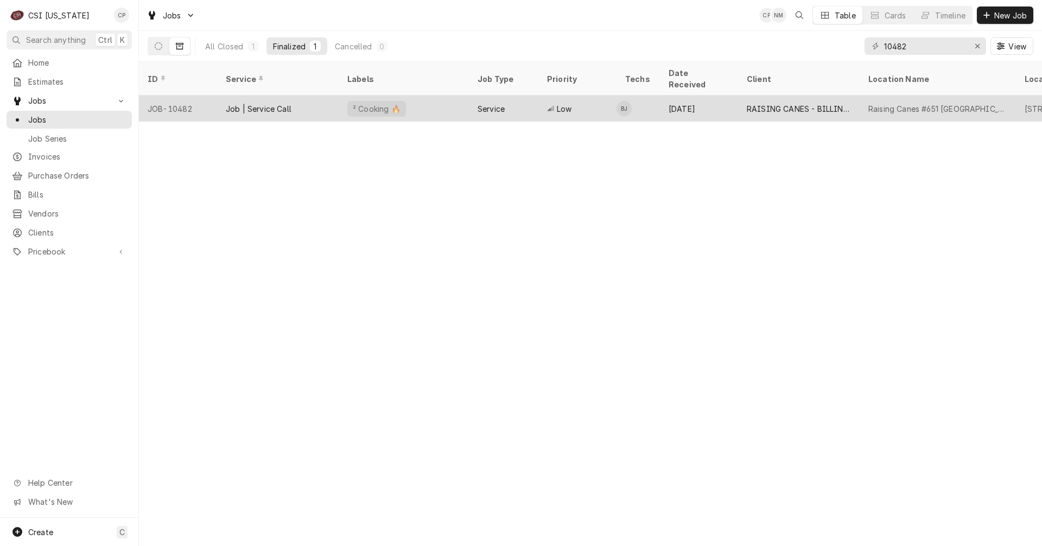
click at [510, 104] on div "Service" at bounding box center [503, 109] width 69 height 26
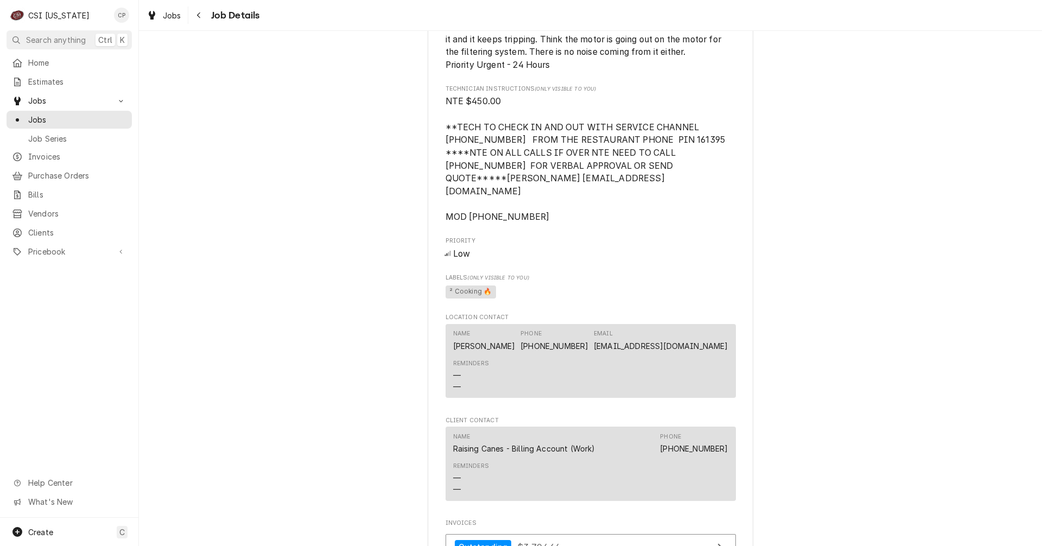
scroll to position [1086, 0]
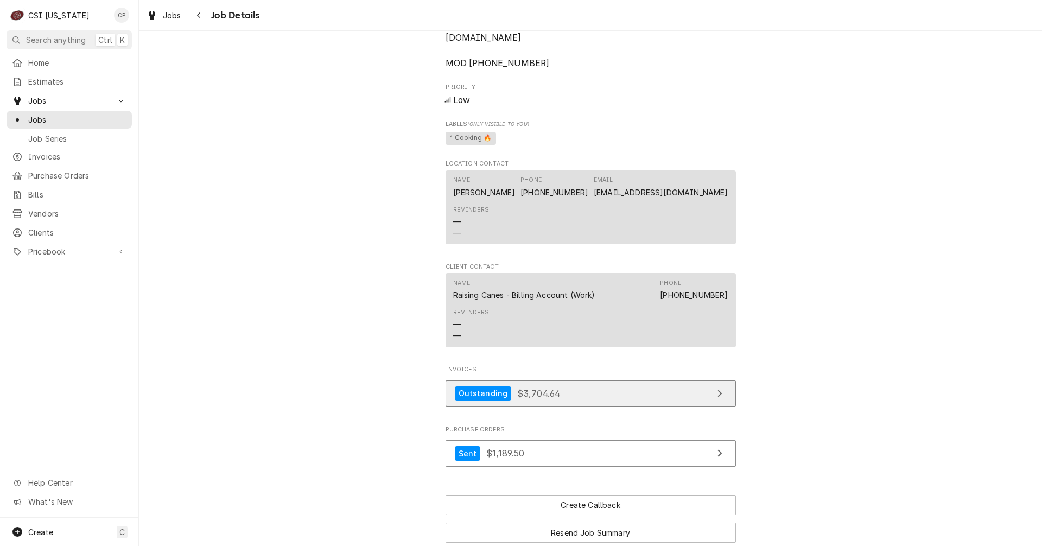
click at [623, 381] on link "Outstanding $3,704.64" at bounding box center [591, 394] width 290 height 27
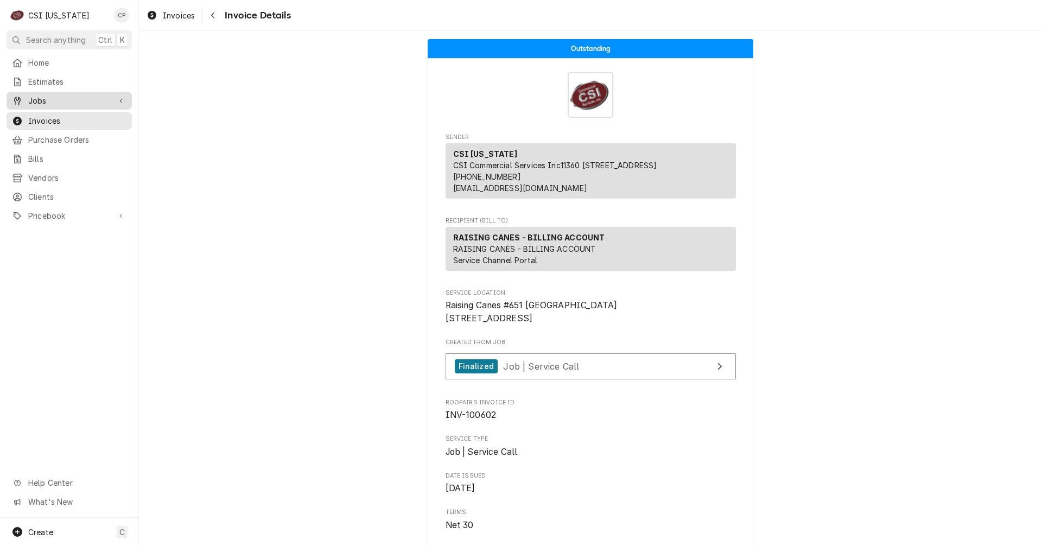
click at [46, 96] on span "Jobs" at bounding box center [69, 100] width 82 height 11
click at [49, 115] on span "Jobs" at bounding box center [77, 119] width 98 height 11
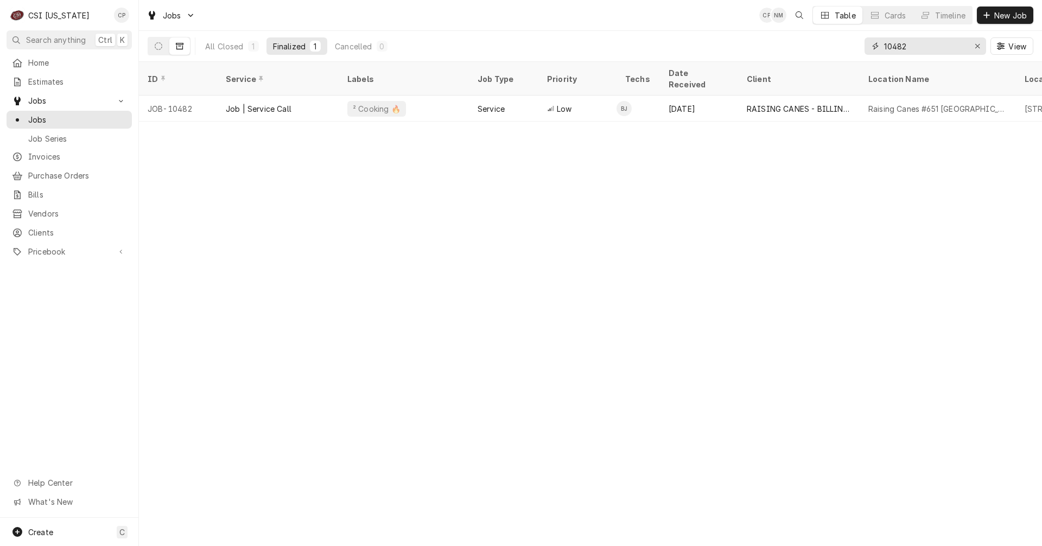
drag, startPoint x: 918, startPoint y: 42, endPoint x: 830, endPoint y: 50, distance: 88.3
click at [830, 50] on div "All Closed 1 Finalized 1 Cancelled 0 10482 View" at bounding box center [591, 46] width 886 height 30
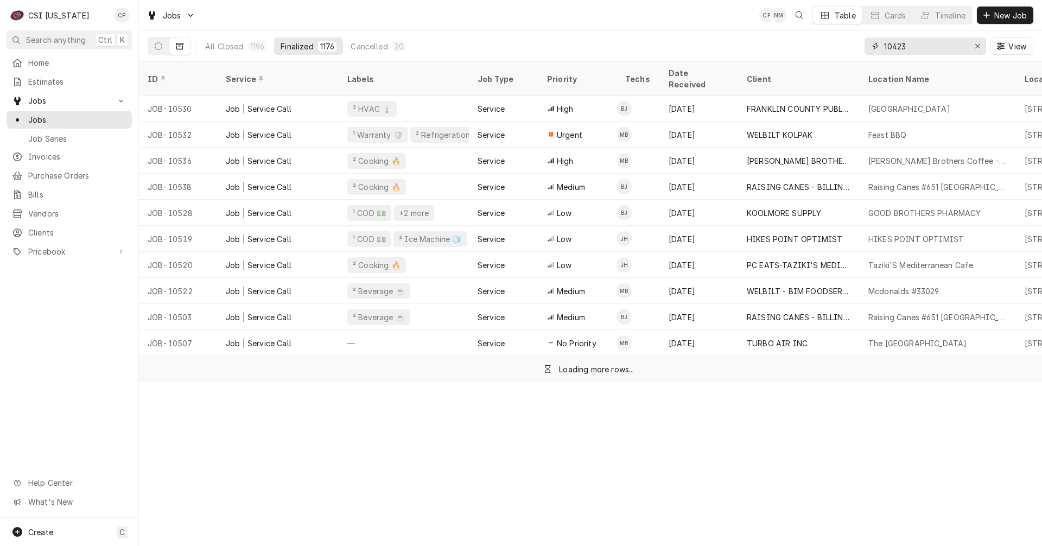
type input "10423"
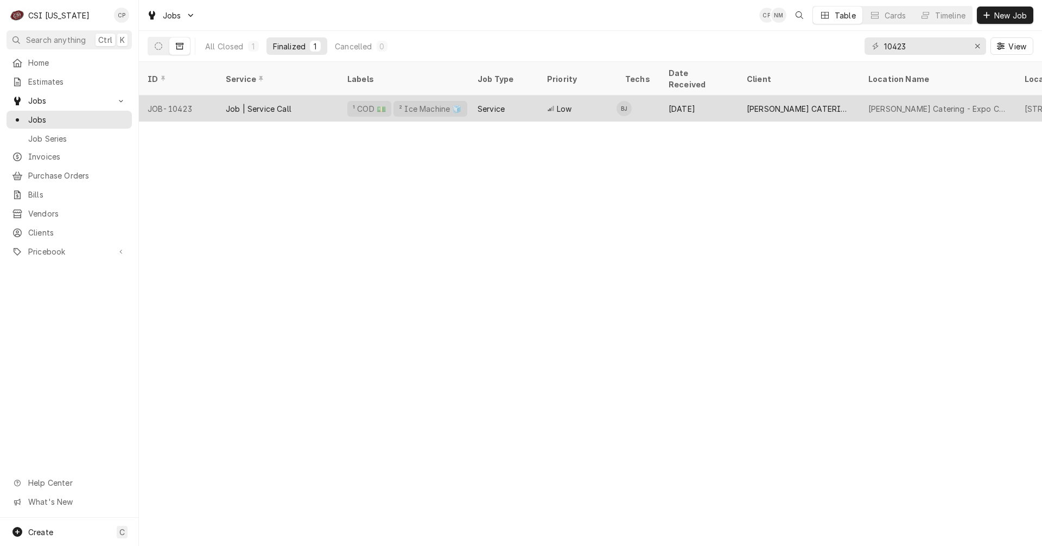
click at [565, 103] on span "Low" at bounding box center [564, 108] width 15 height 11
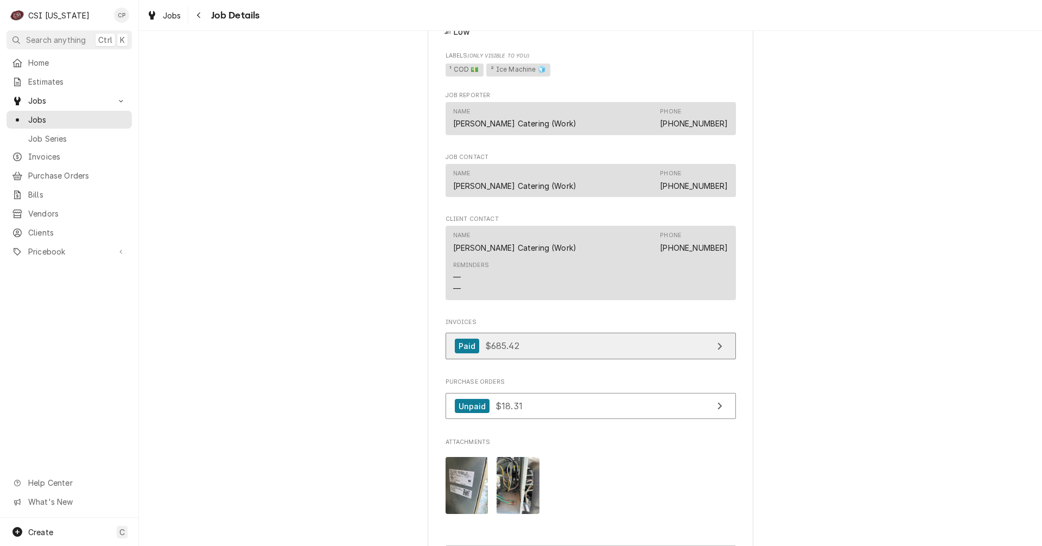
scroll to position [814, 0]
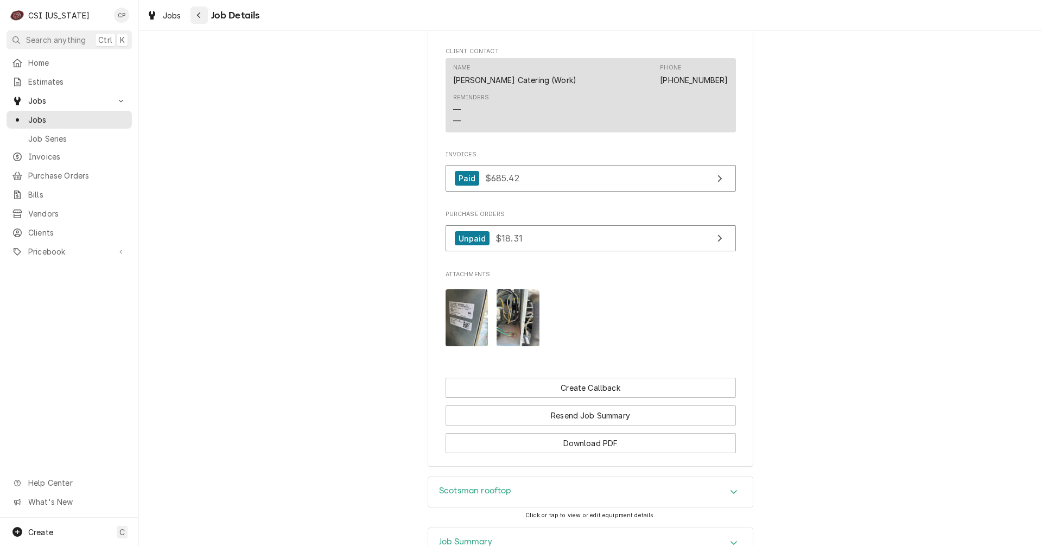
click at [199, 15] on icon "Navigate back" at bounding box center [199, 15] width 5 height 8
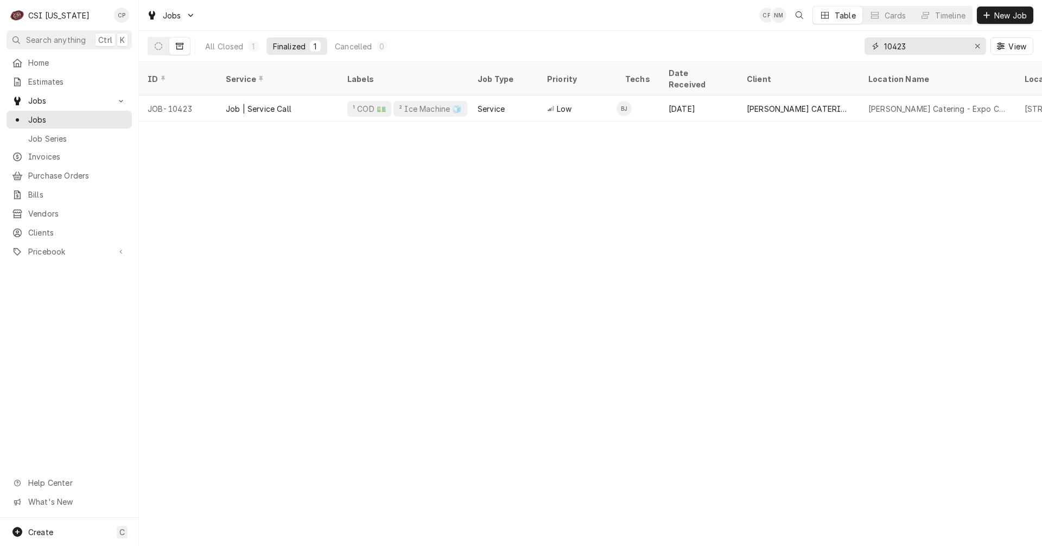
drag, startPoint x: 921, startPoint y: 48, endPoint x: 846, endPoint y: 50, distance: 75.5
click at [846, 50] on div "All Closed 1 Finalized 1 Cancelled 0 10423 View" at bounding box center [591, 46] width 886 height 30
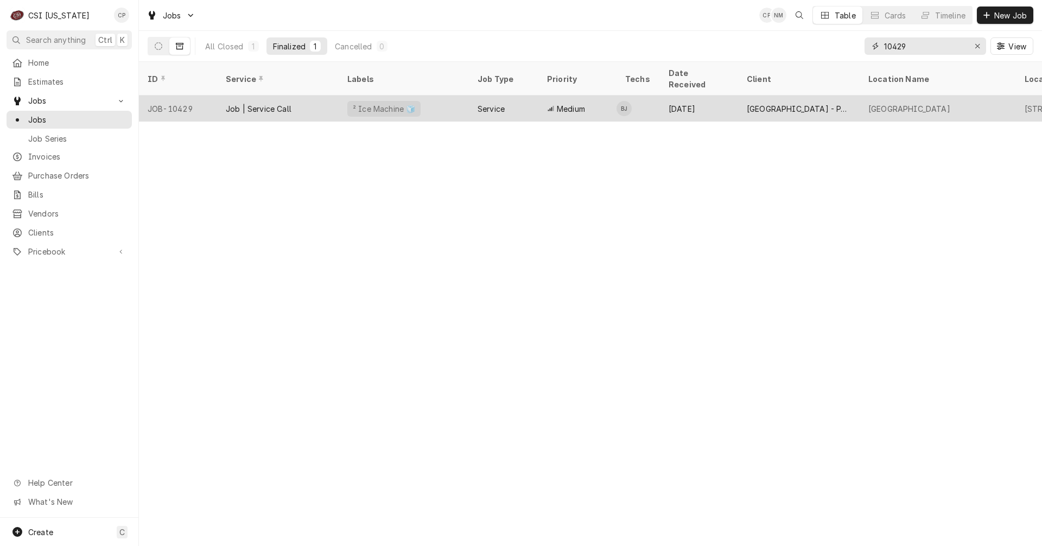
type input "10429"
click at [496, 103] on div "Service" at bounding box center [491, 108] width 27 height 11
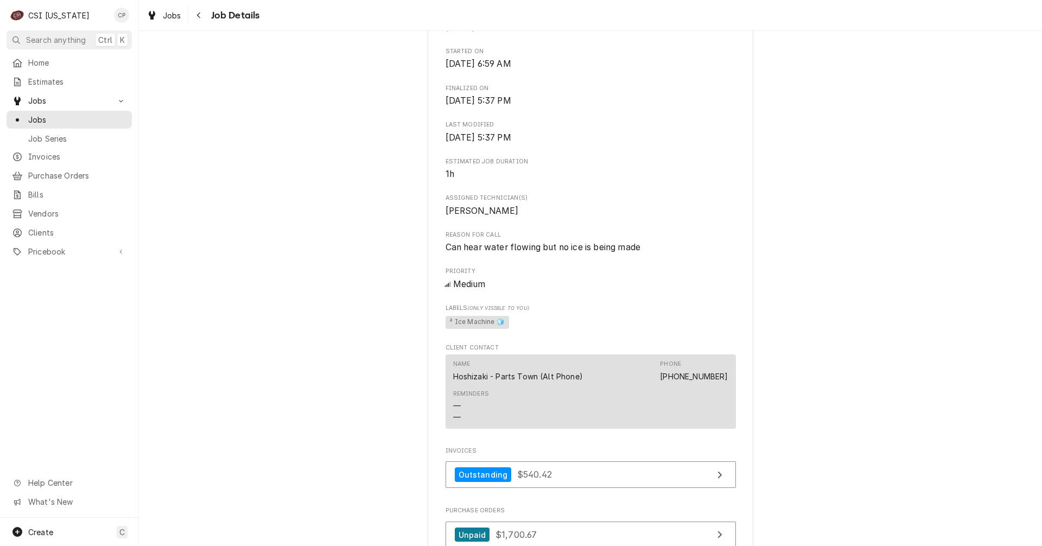
scroll to position [434, 0]
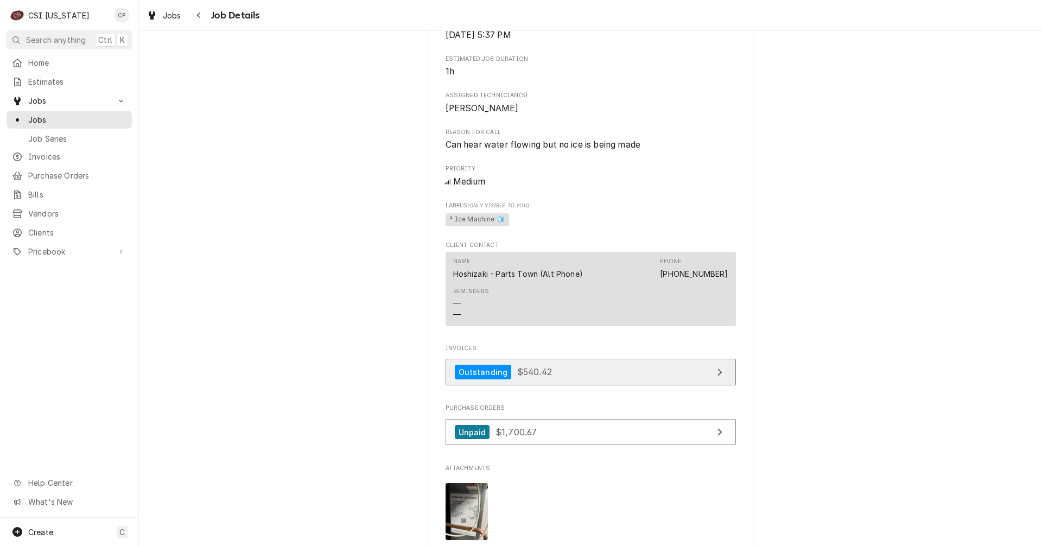
click at [581, 381] on link "Outstanding $540.42" at bounding box center [591, 372] width 290 height 27
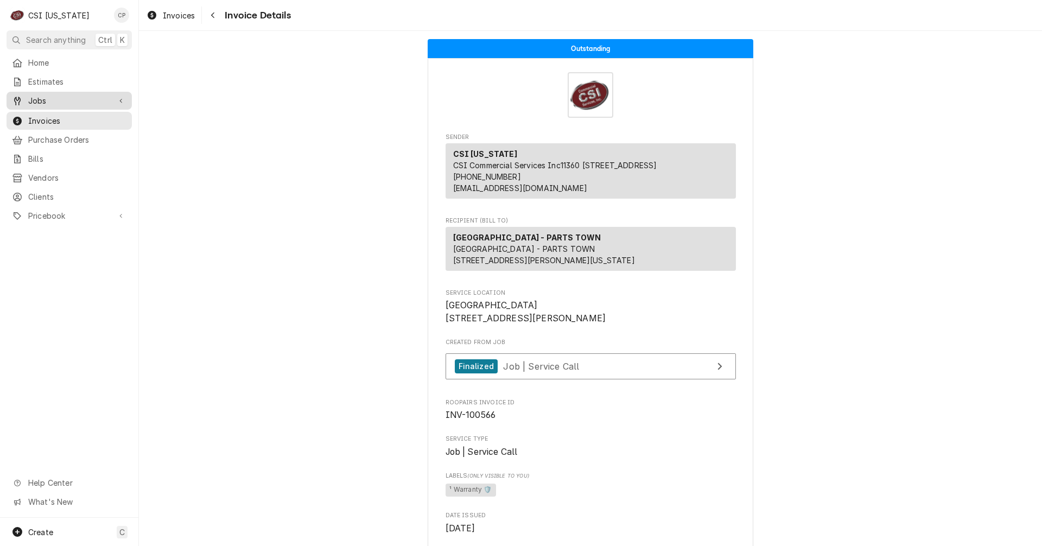
click at [54, 96] on span "Jobs" at bounding box center [69, 100] width 82 height 11
click at [52, 117] on span "Jobs" at bounding box center [77, 119] width 98 height 11
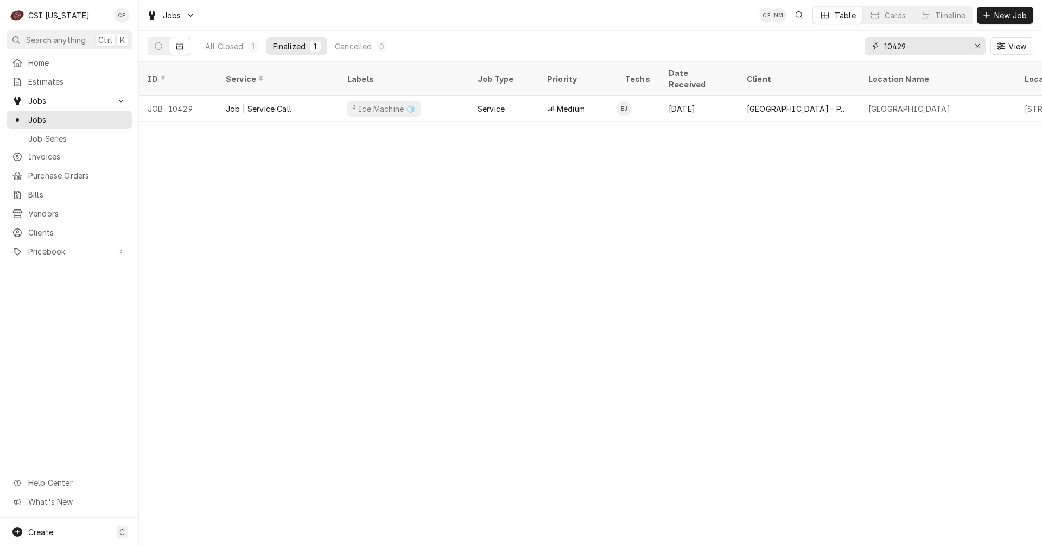
drag, startPoint x: 922, startPoint y: 44, endPoint x: 847, endPoint y: 48, distance: 75.6
click at [847, 48] on div "All Closed 1 Finalized 1 Cancelled 0 10429 View" at bounding box center [591, 46] width 886 height 30
type input "10426"
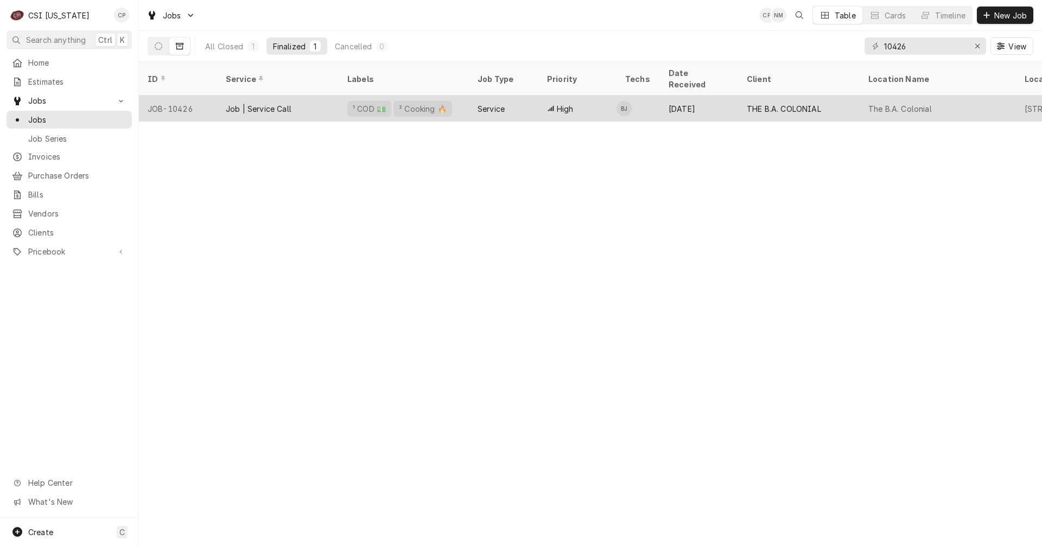
click at [448, 99] on div "¹ COD 💵 ² Cooking 🔥" at bounding box center [404, 109] width 130 height 26
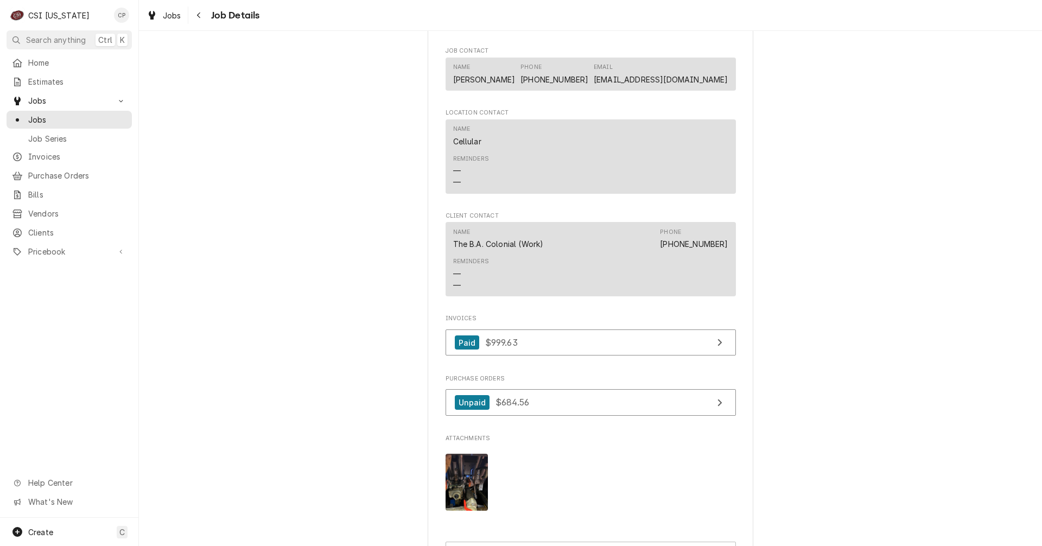
scroll to position [760, 0]
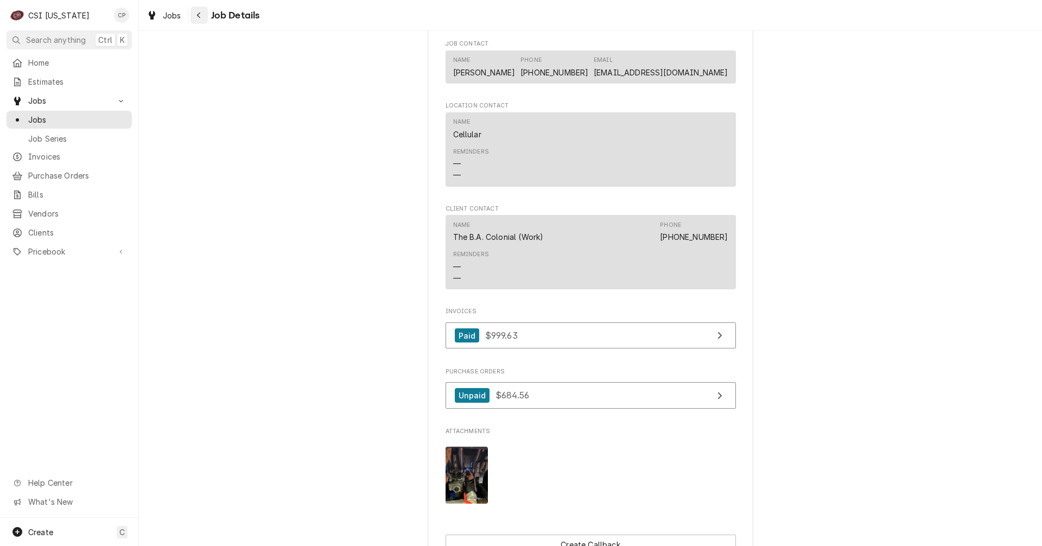
click at [201, 16] on div "Navigate back" at bounding box center [199, 15] width 11 height 11
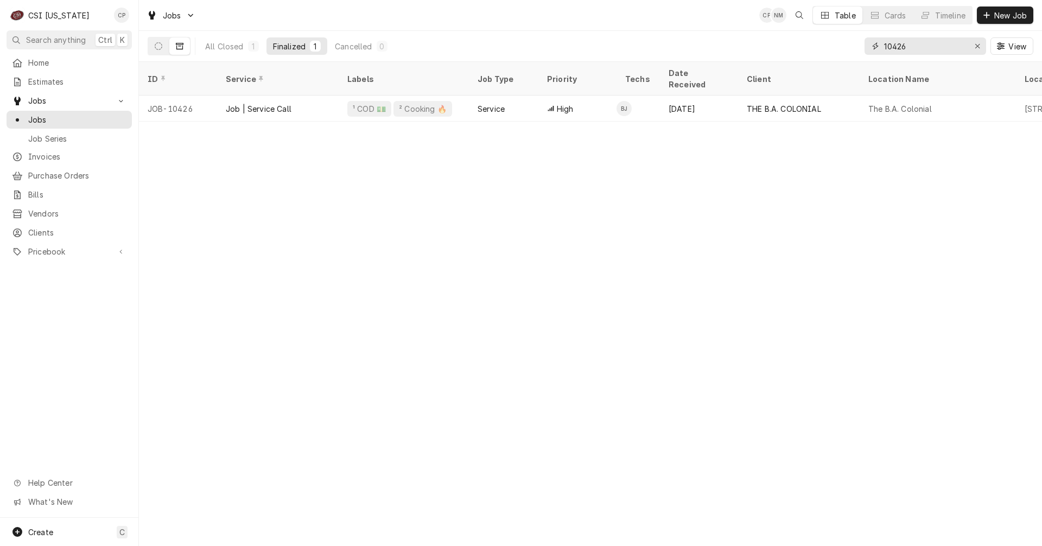
drag, startPoint x: 922, startPoint y: 43, endPoint x: 825, endPoint y: 52, distance: 98.1
click at [825, 52] on div "All Closed 1 Finalized 1 Cancelled 0 10426 View" at bounding box center [591, 46] width 886 height 30
type input "10416"
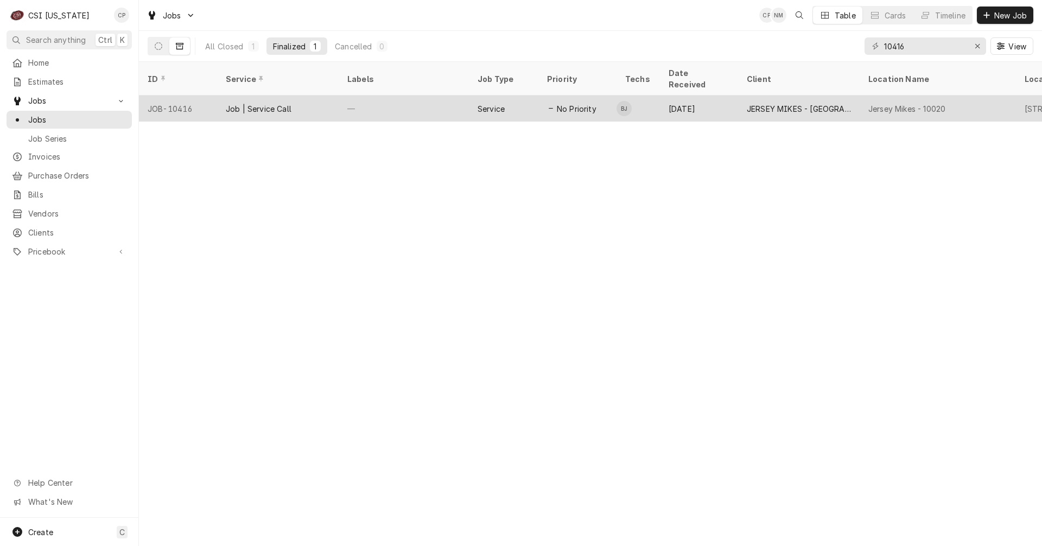
click at [489, 103] on div "Service" at bounding box center [491, 108] width 27 height 11
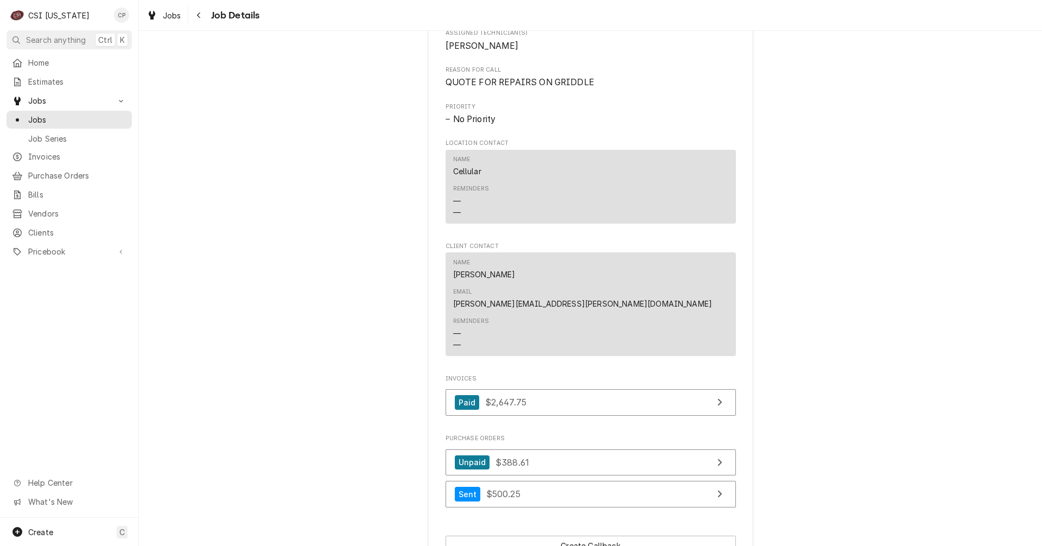
scroll to position [760, 0]
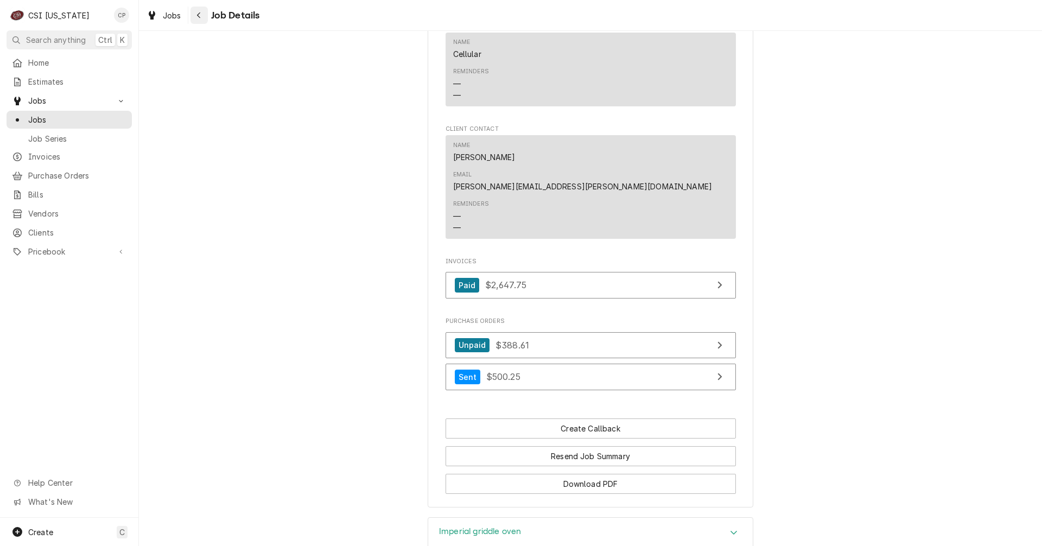
click at [200, 14] on icon "Navigate back" at bounding box center [199, 15] width 5 height 8
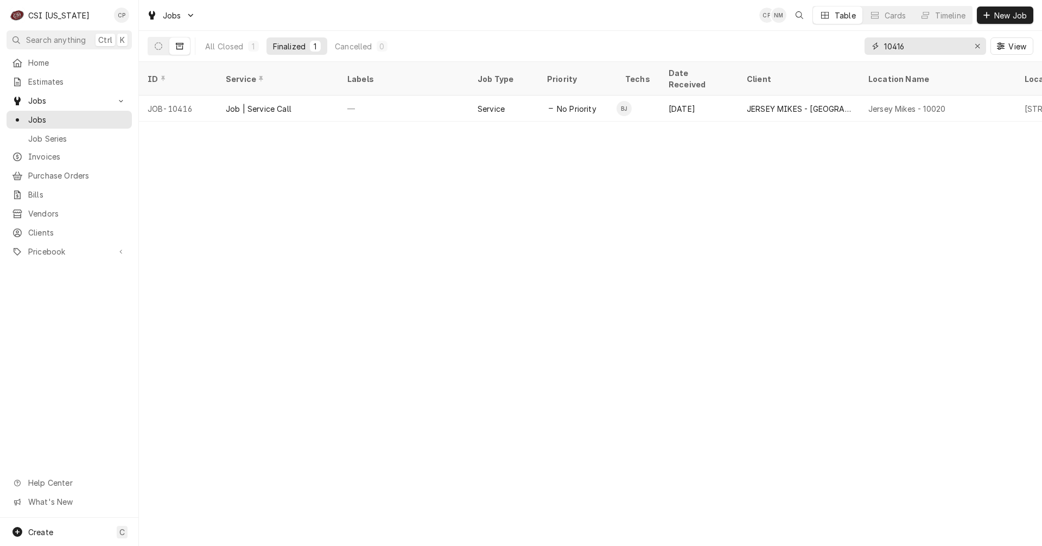
drag, startPoint x: 912, startPoint y: 48, endPoint x: 851, endPoint y: 52, distance: 60.9
click at [851, 52] on div "All Closed 1 Finalized 1 Cancelled 0 10416 View" at bounding box center [591, 46] width 886 height 30
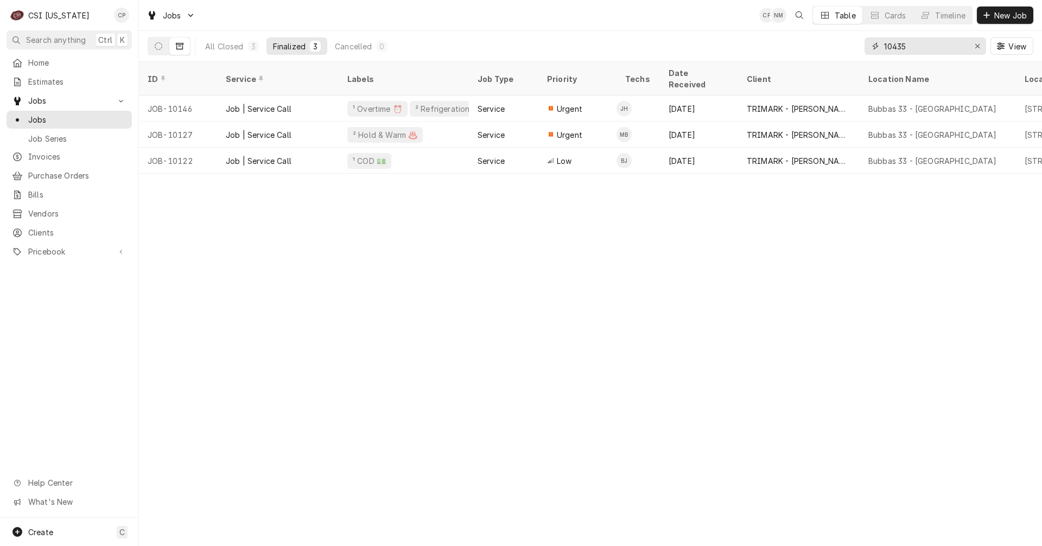
drag, startPoint x: 921, startPoint y: 48, endPoint x: 847, endPoint y: 55, distance: 74.2
click at [847, 55] on div "All Closed 3 Finalized 3 Cancelled 0 10435 View" at bounding box center [591, 46] width 886 height 30
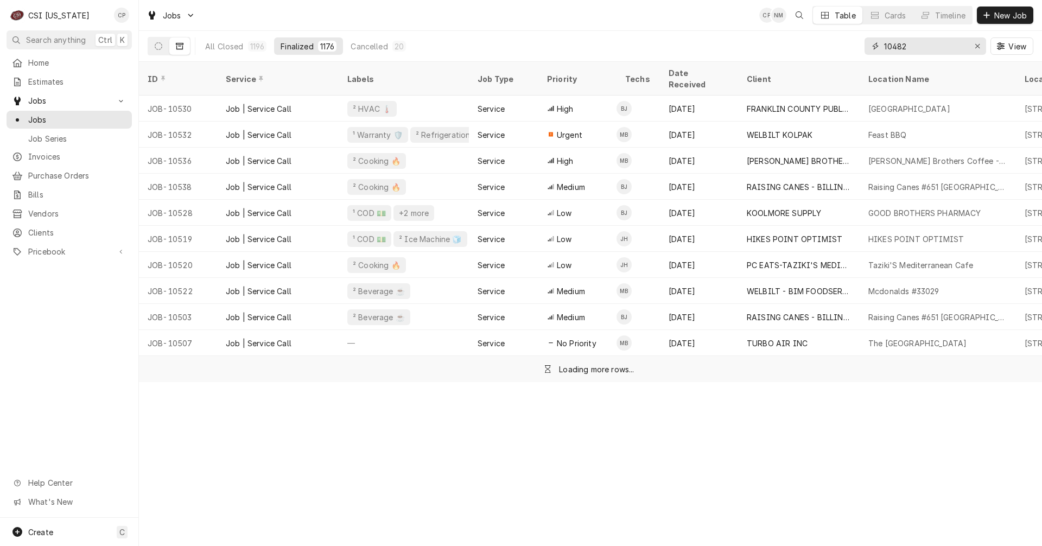
type input "10482"
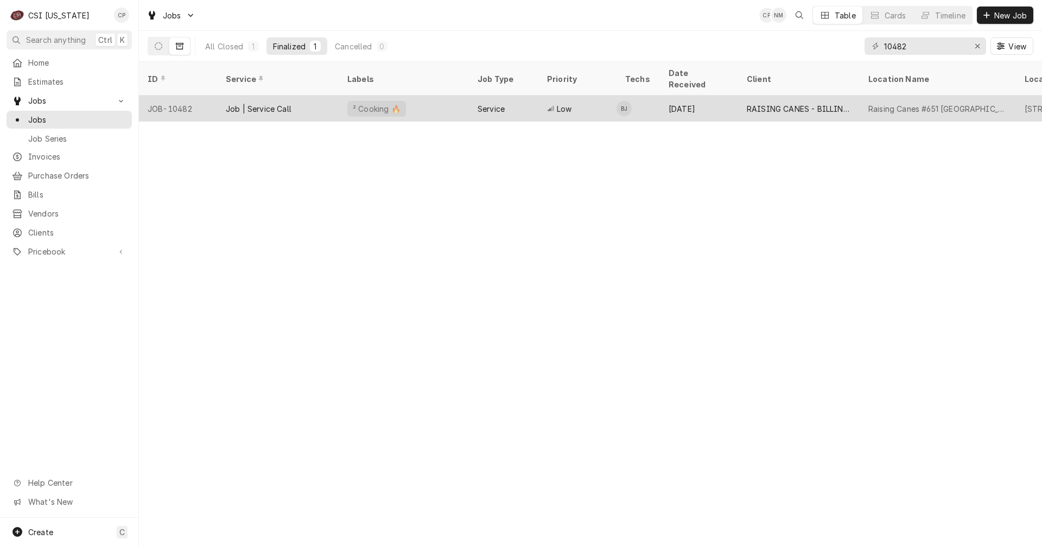
click at [470, 98] on div "Service" at bounding box center [503, 109] width 69 height 26
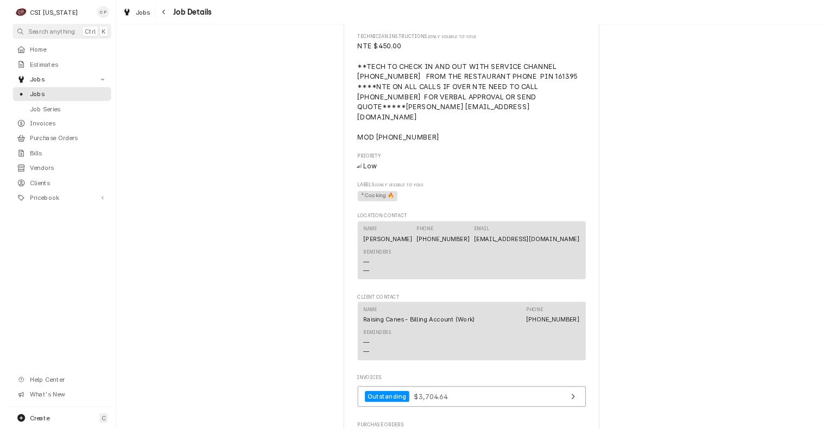
scroll to position [1194, 0]
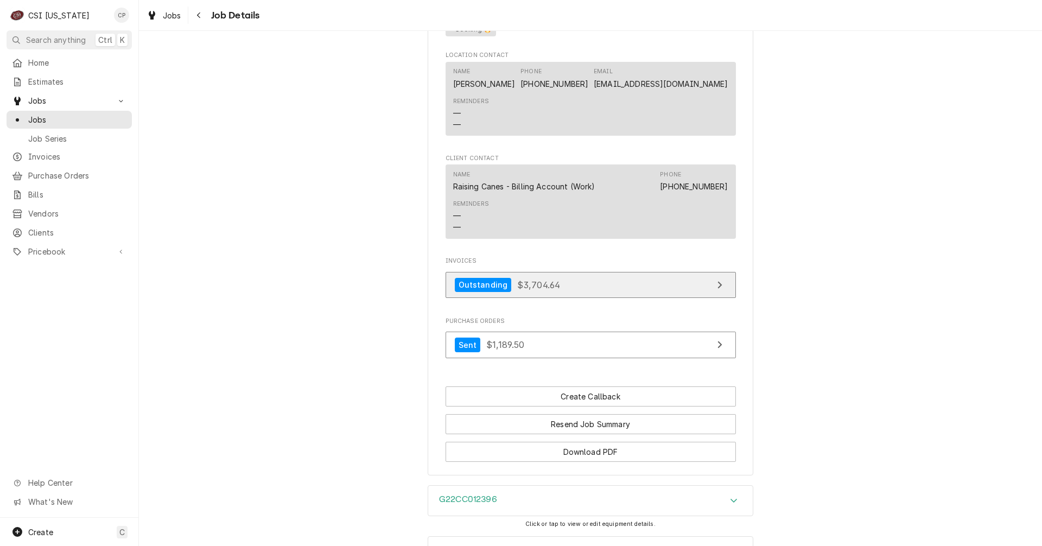
click at [644, 272] on link "Outstanding $3,704.64" at bounding box center [591, 285] width 290 height 27
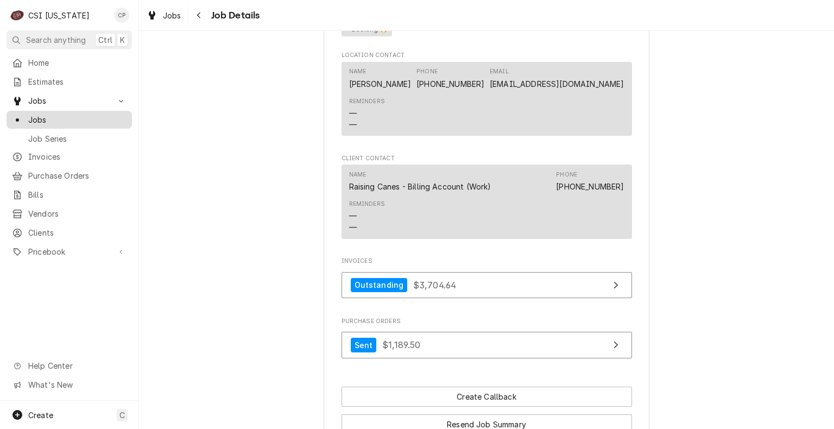
click at [52, 115] on span "Jobs" at bounding box center [77, 119] width 98 height 11
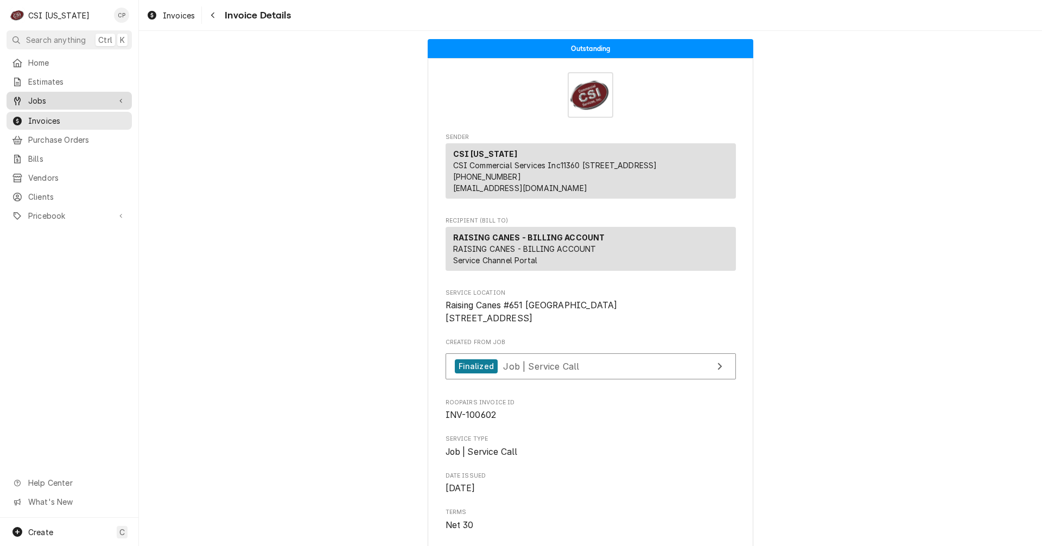
click at [55, 97] on span "Jobs" at bounding box center [69, 100] width 82 height 11
click at [49, 114] on span "Jobs" at bounding box center [77, 119] width 98 height 11
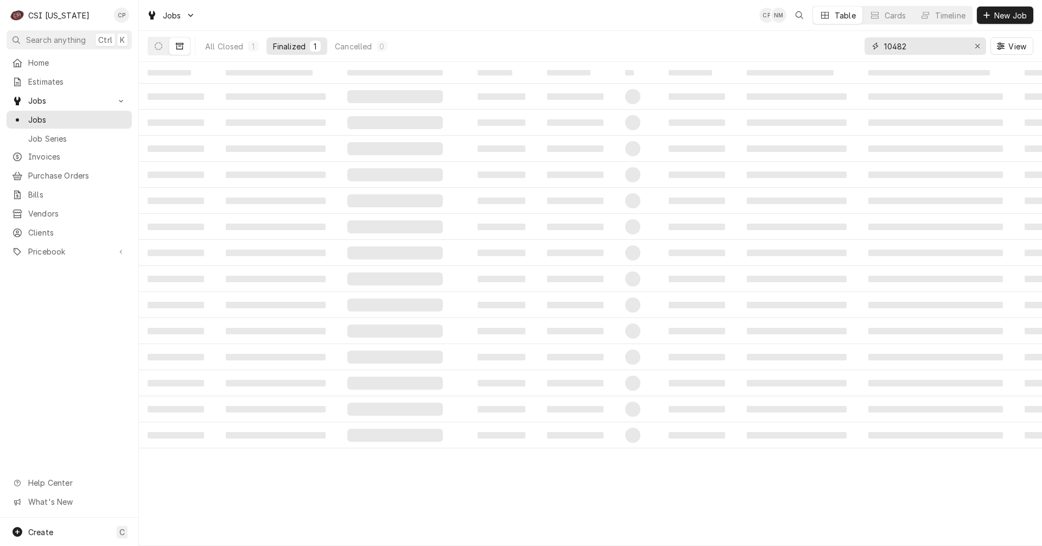
drag, startPoint x: 914, startPoint y: 47, endPoint x: 834, endPoint y: 47, distance: 79.3
click at [839, 48] on div "All Closed 1 Finalized 1 Cancelled 0 10482 View" at bounding box center [591, 46] width 886 height 30
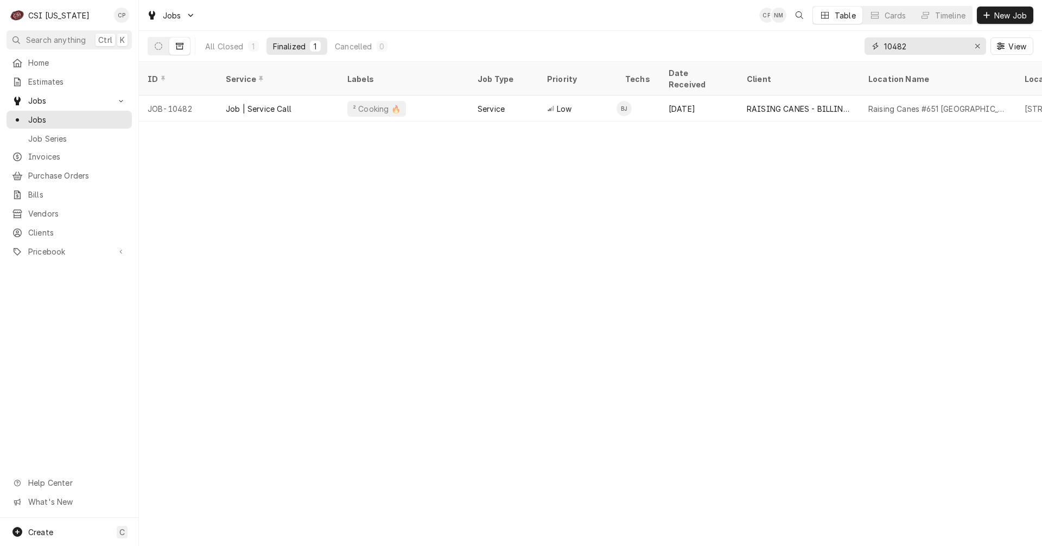
type input "1"
drag, startPoint x: 910, startPoint y: 48, endPoint x: 865, endPoint y: 49, distance: 44.5
click at [865, 49] on div "0259" at bounding box center [926, 45] width 122 height 17
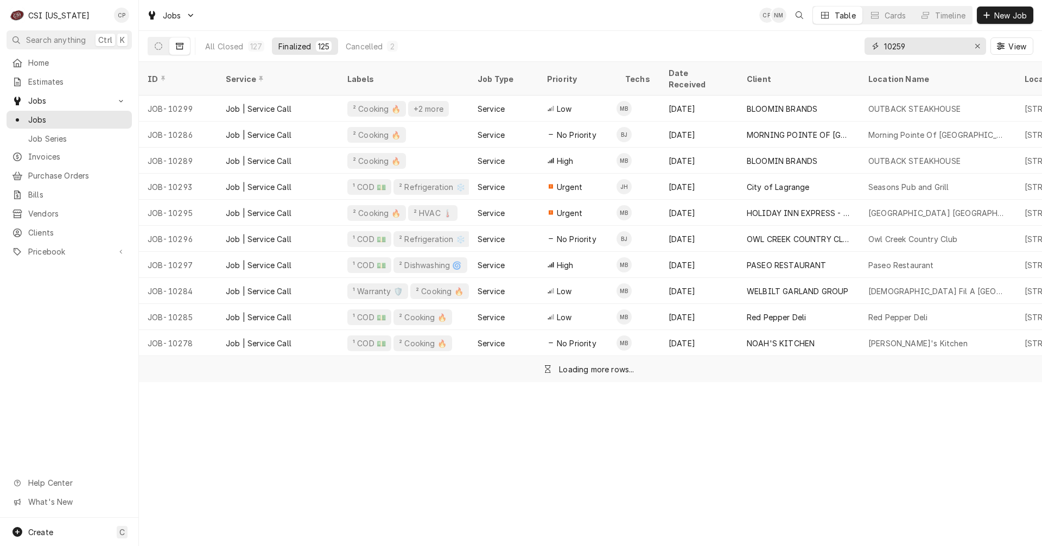
type input "10259"
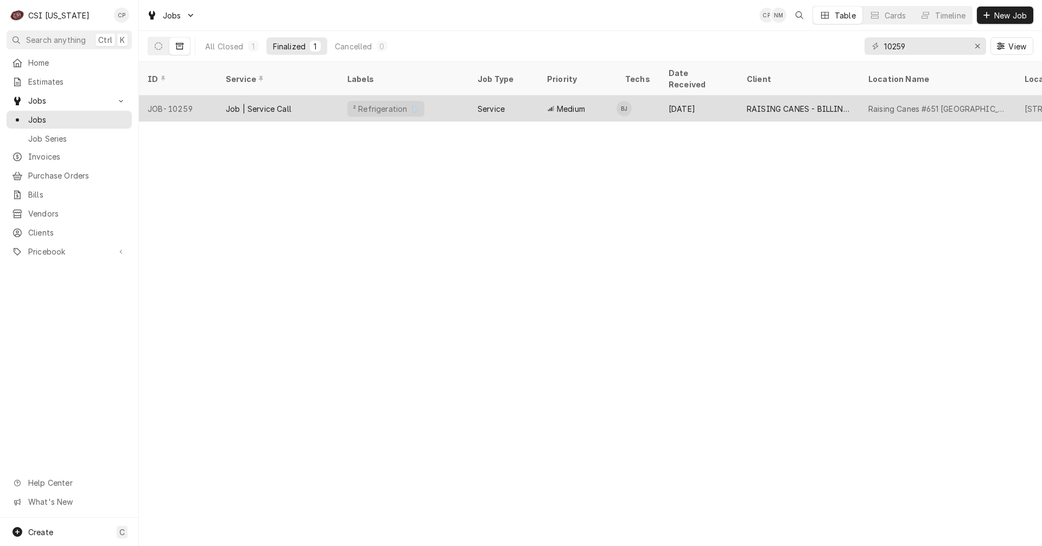
click at [576, 103] on span "Medium" at bounding box center [571, 108] width 28 height 11
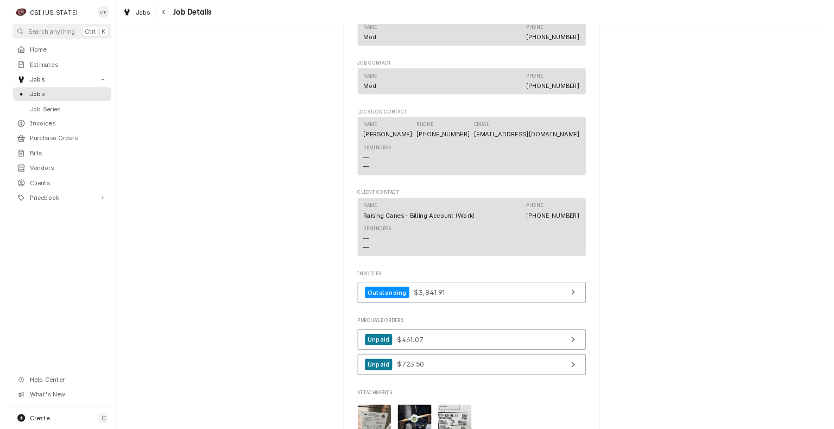
scroll to position [1357, 0]
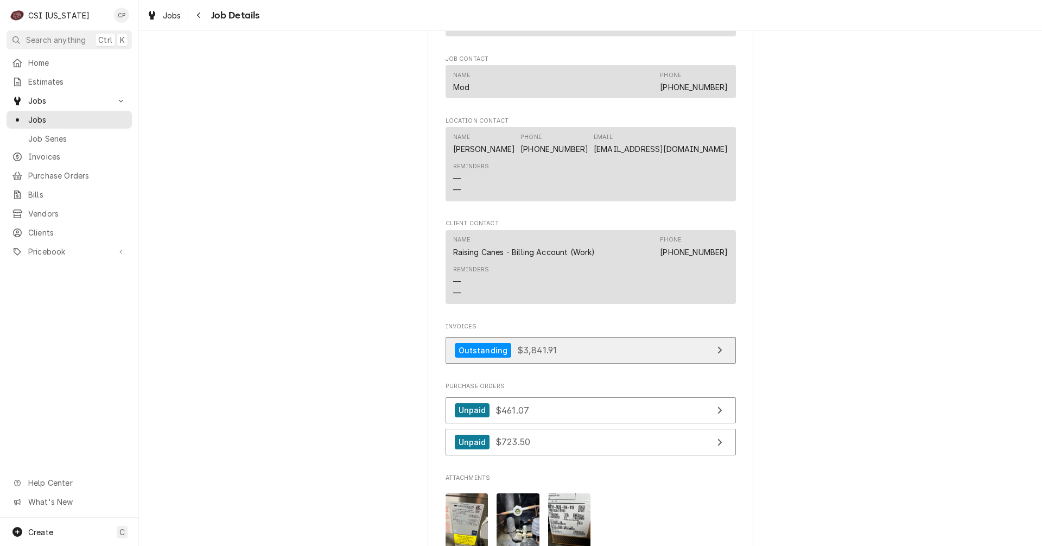
click at [596, 354] on link "Outstanding $3,841.91" at bounding box center [591, 350] width 290 height 27
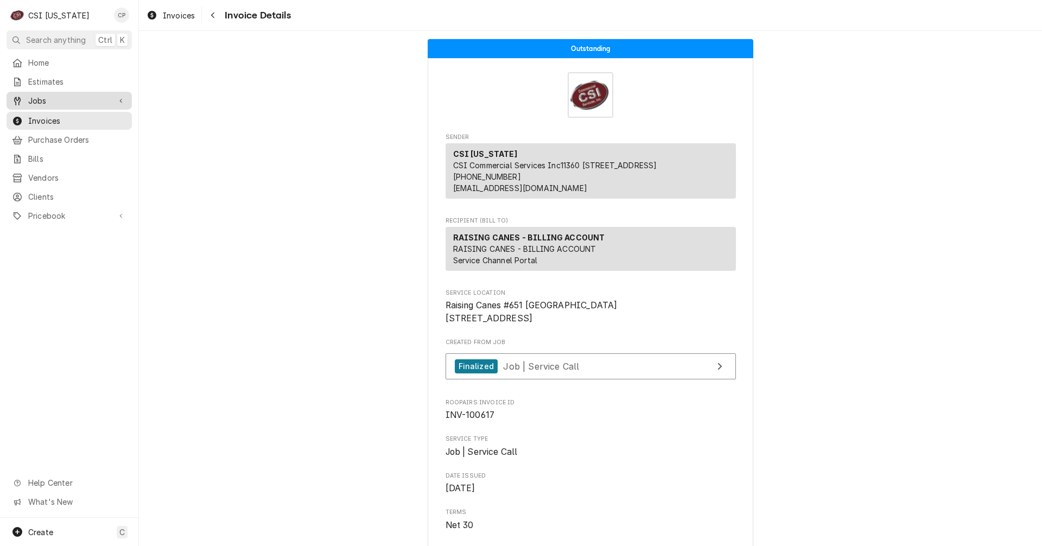
click at [54, 98] on span "Jobs" at bounding box center [69, 100] width 82 height 11
click at [50, 116] on span "Jobs" at bounding box center [77, 119] width 98 height 11
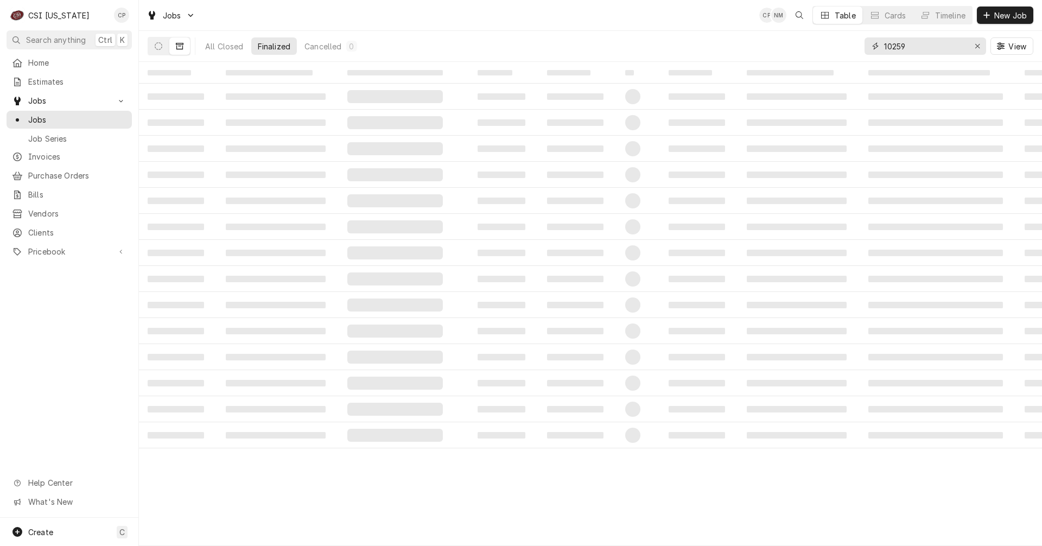
drag, startPoint x: 919, startPoint y: 50, endPoint x: 846, endPoint y: 53, distance: 73.3
click at [846, 53] on div "All Closed Finalized Cancelled 0 10259 View" at bounding box center [591, 46] width 886 height 30
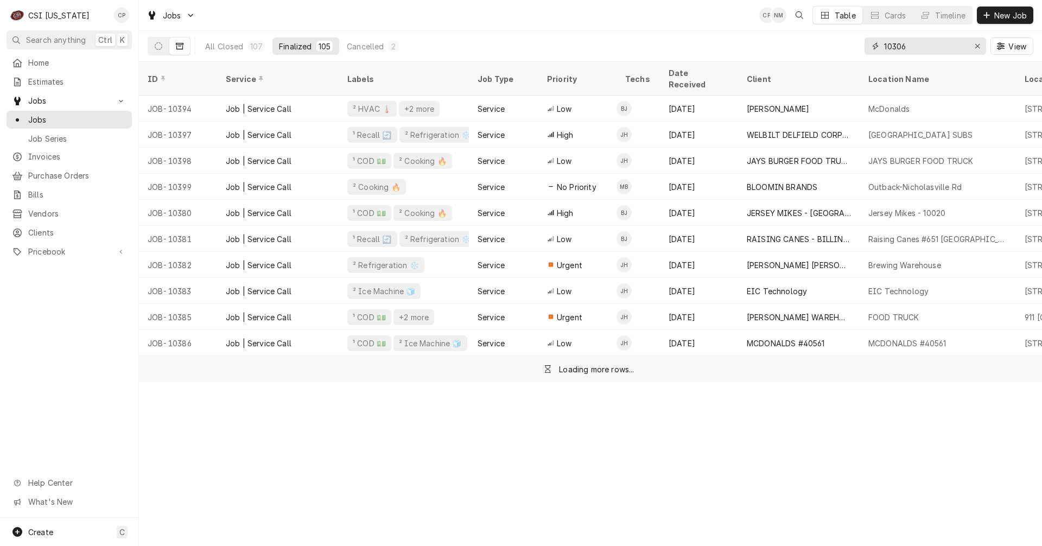
type input "10306"
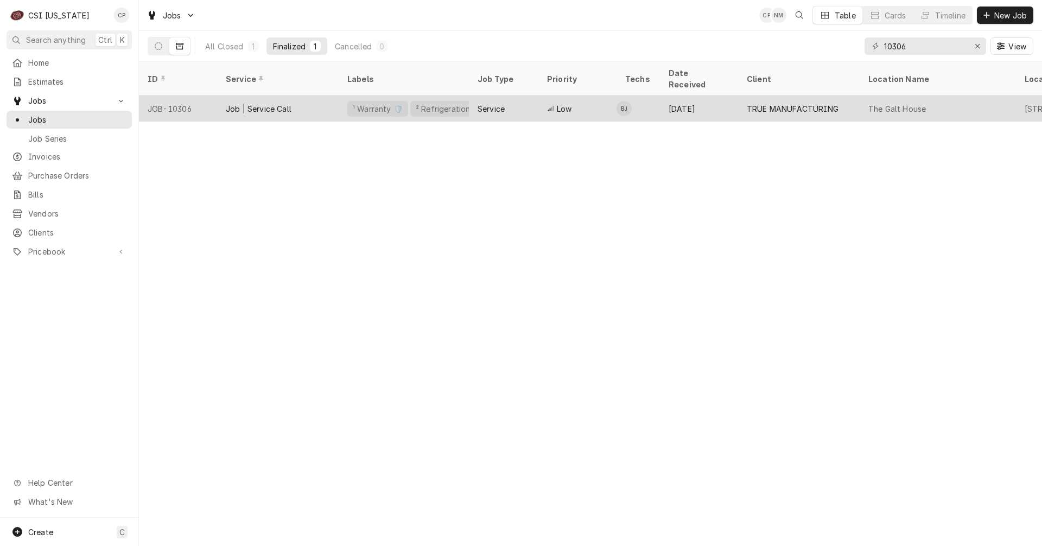
click at [584, 97] on div "Low" at bounding box center [578, 109] width 78 height 26
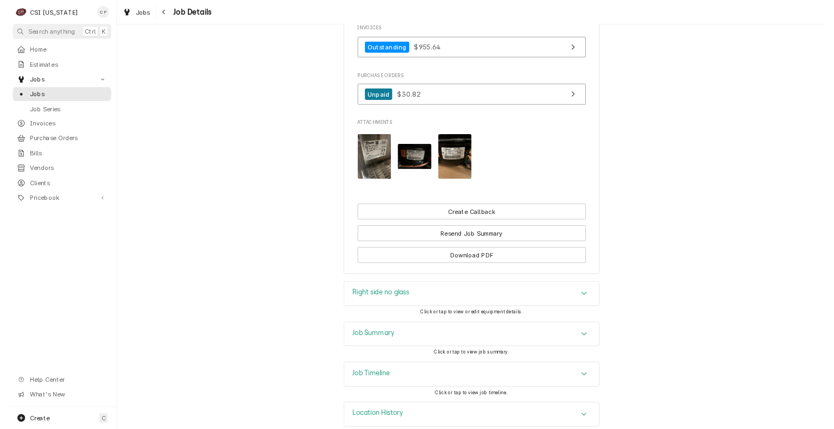
scroll to position [923, 0]
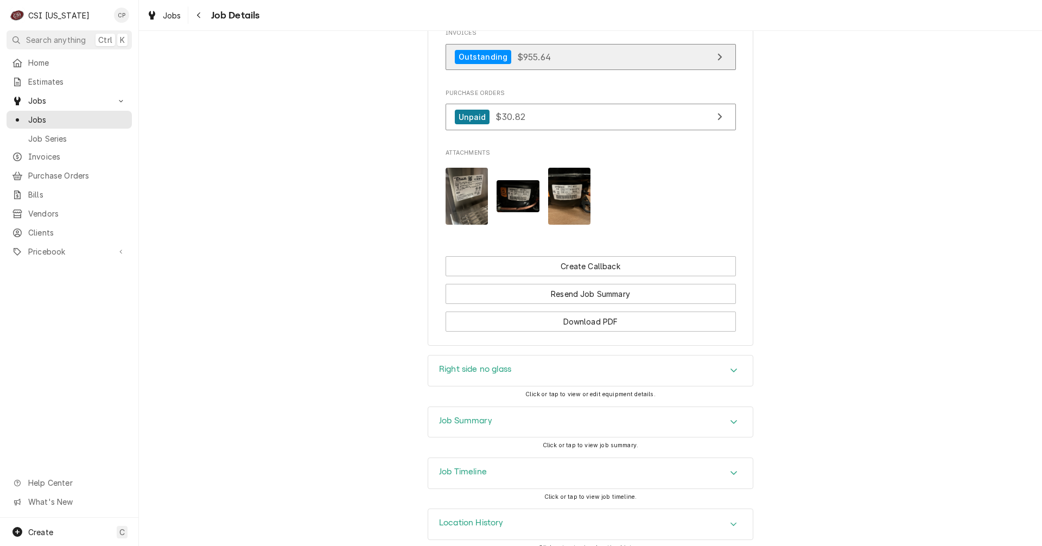
click at [604, 71] on link "Outstanding $955.64" at bounding box center [591, 57] width 290 height 27
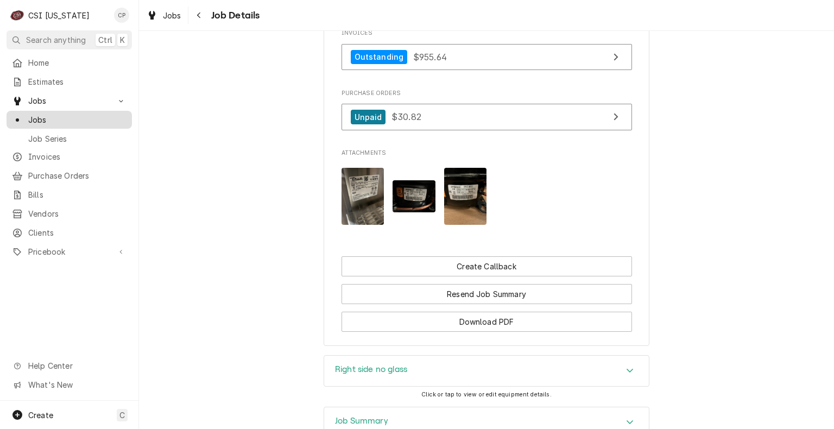
click at [51, 119] on span "Jobs" at bounding box center [77, 119] width 98 height 11
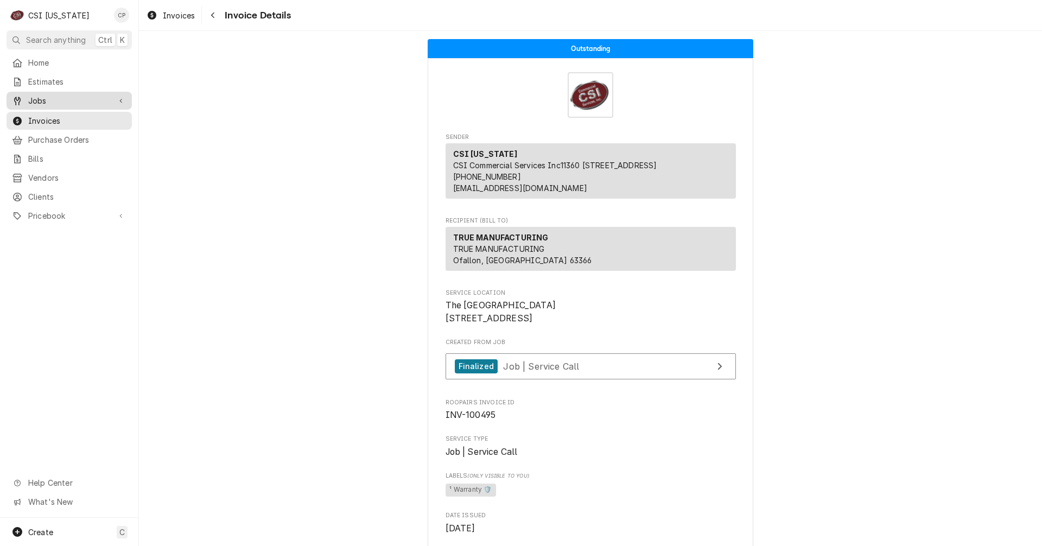
click at [76, 99] on span "Jobs" at bounding box center [69, 100] width 82 height 11
click at [66, 121] on span "Jobs" at bounding box center [77, 119] width 98 height 11
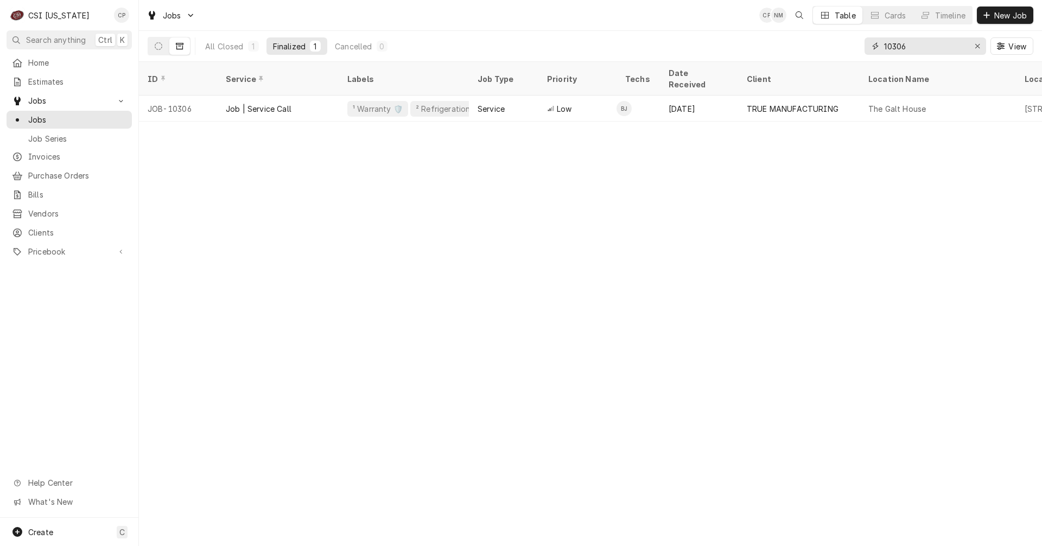
drag, startPoint x: 915, startPoint y: 45, endPoint x: 837, endPoint y: 52, distance: 78.0
click at [837, 52] on div "All Closed 1 Finalized 1 Cancelled 0 10306 View" at bounding box center [591, 46] width 886 height 30
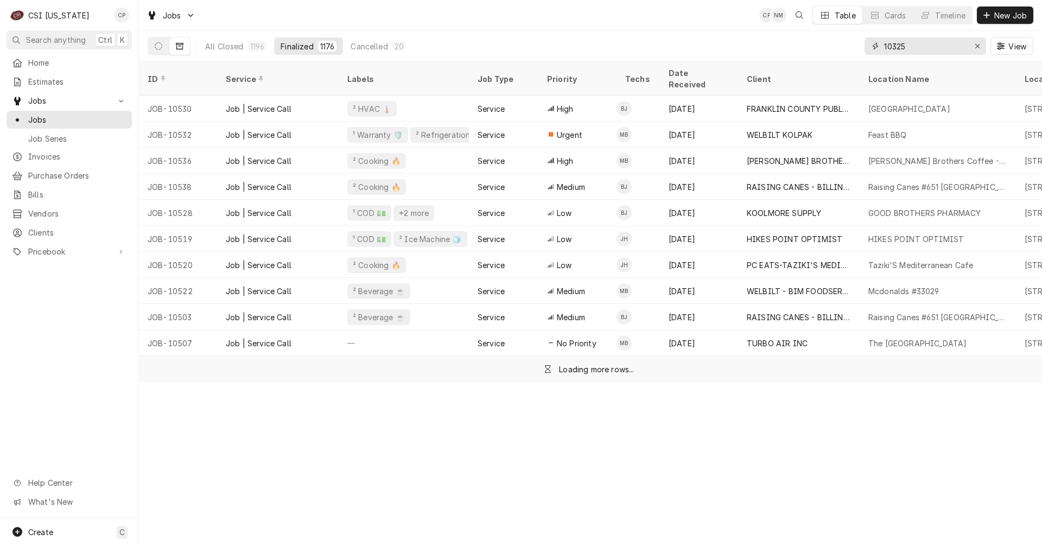
type input "10325"
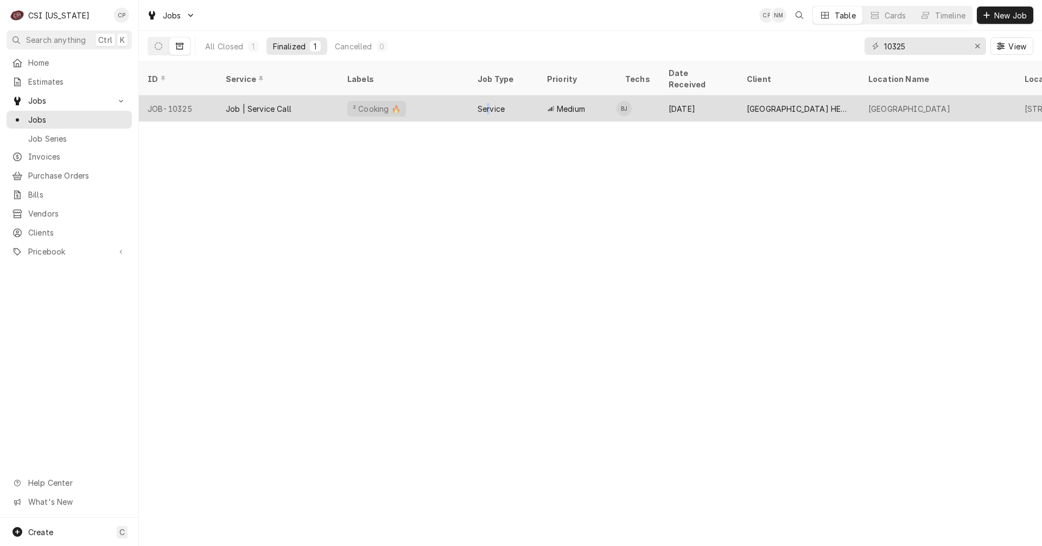
click at [489, 103] on div "Service" at bounding box center [491, 108] width 27 height 11
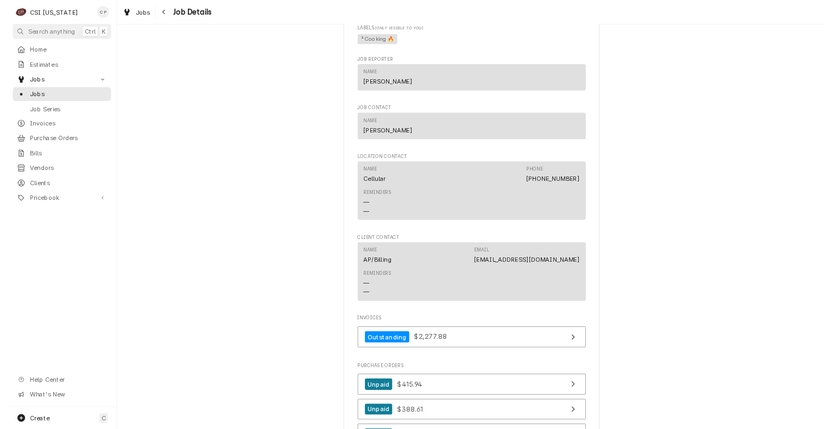
scroll to position [760, 0]
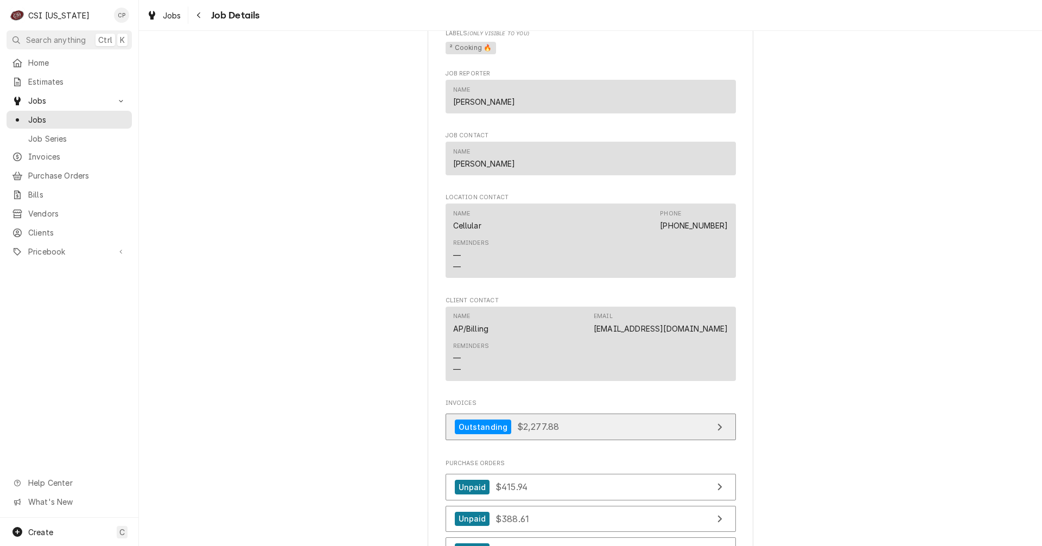
click at [623, 440] on link "Outstanding $2,277.88" at bounding box center [591, 427] width 290 height 27
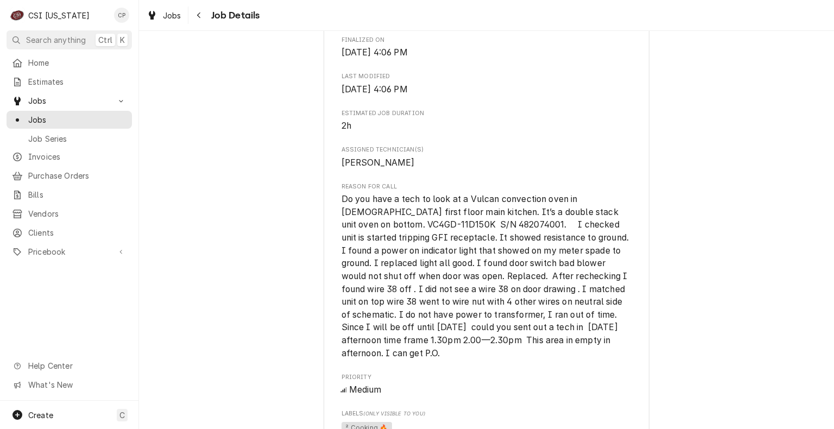
scroll to position [0, 0]
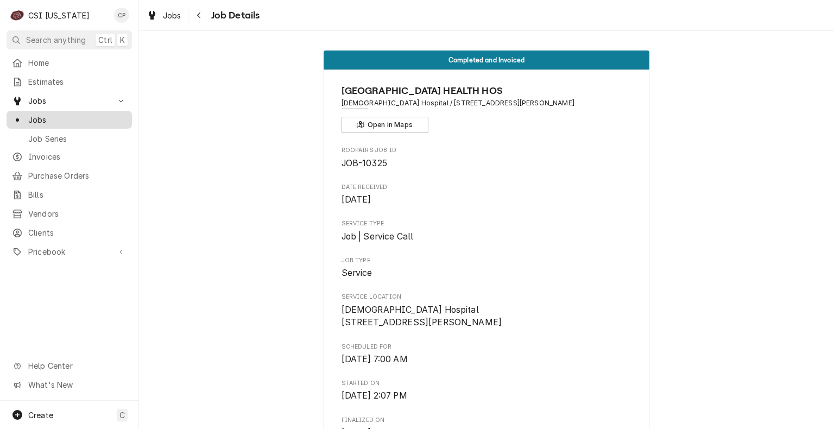
click at [66, 117] on span "Jobs" at bounding box center [77, 119] width 98 height 11
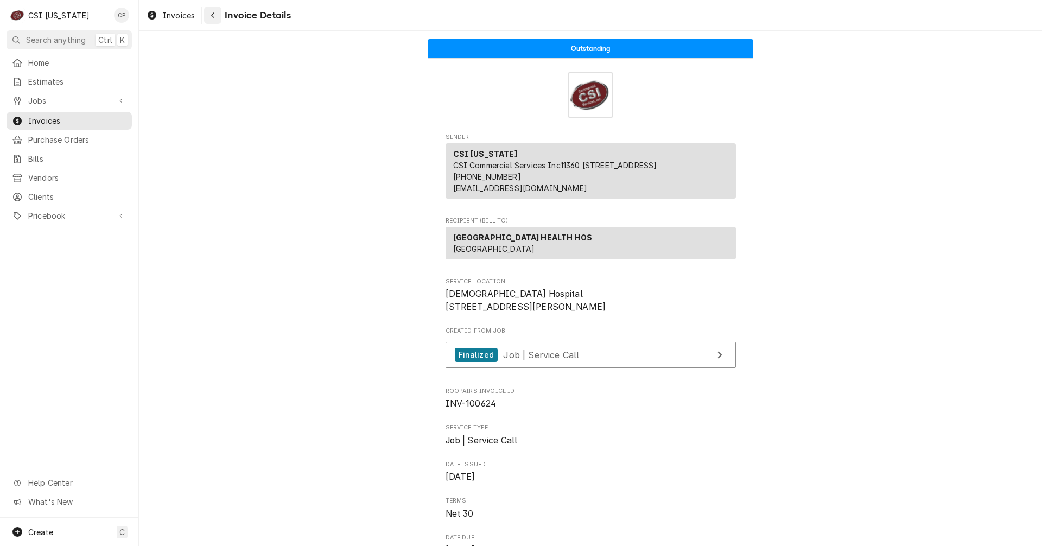
click at [211, 18] on icon "Navigate back" at bounding box center [213, 15] width 5 height 8
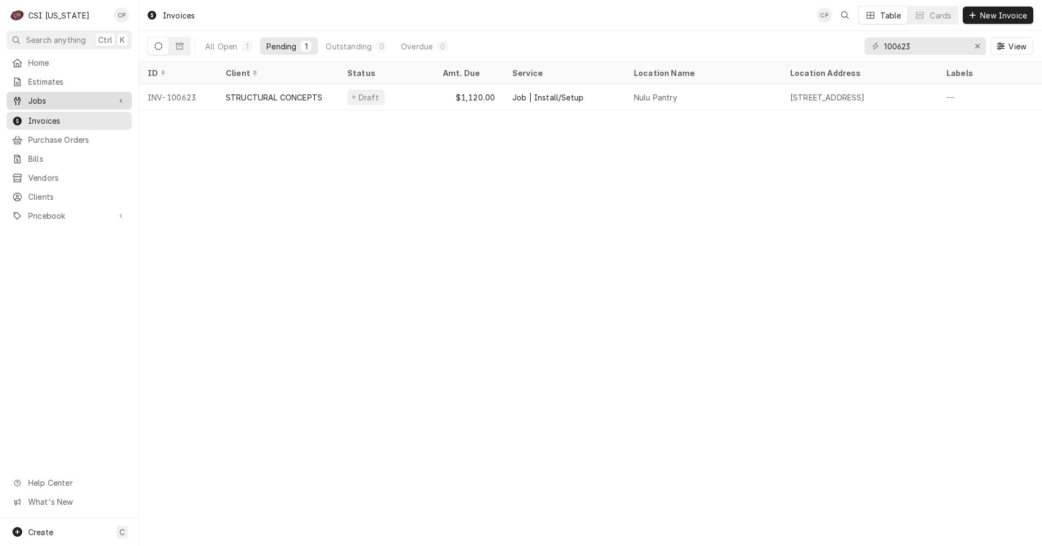
click at [44, 96] on span "Jobs" at bounding box center [69, 100] width 82 height 11
click at [37, 116] on span "Jobs" at bounding box center [77, 119] width 98 height 11
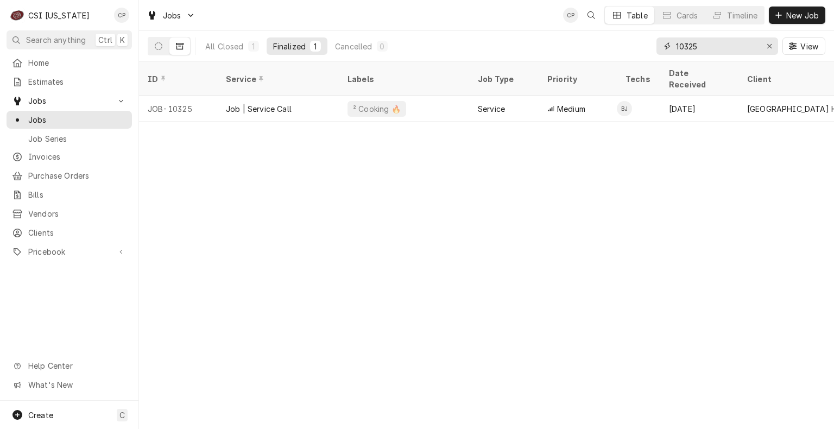
drag, startPoint x: 706, startPoint y: 50, endPoint x: 599, endPoint y: 56, distance: 107.1
click at [599, 56] on div "All Closed 1 Finalized 1 Cancelled 0 10325 View" at bounding box center [487, 46] width 678 height 30
type input "100147"
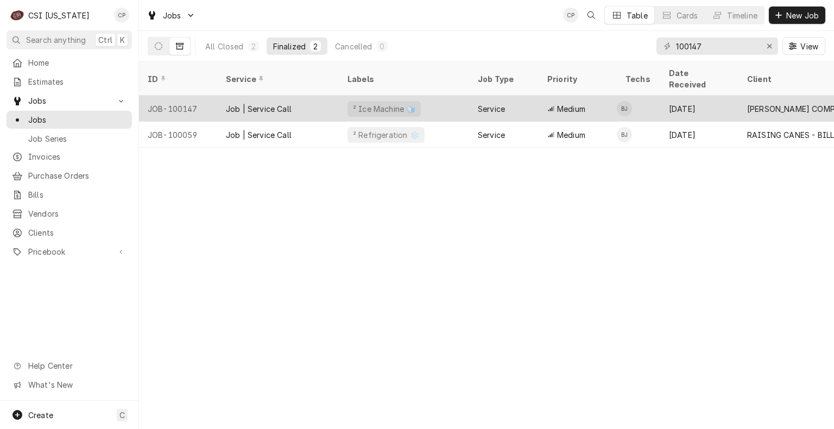
click at [330, 98] on div "Job | Service Call" at bounding box center [278, 109] width 122 height 26
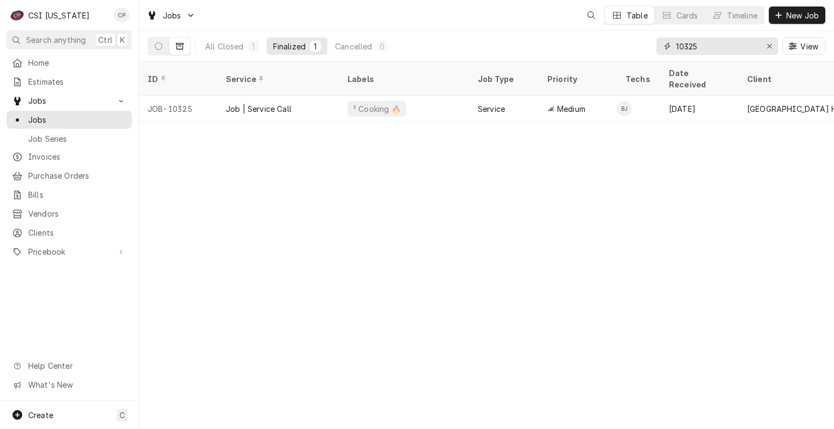
drag, startPoint x: 723, startPoint y: 48, endPoint x: 633, endPoint y: 45, distance: 89.6
click at [635, 46] on div "All Closed 1 Finalized 1 Cancelled 0 10325 View" at bounding box center [487, 46] width 678 height 30
type input "10014"
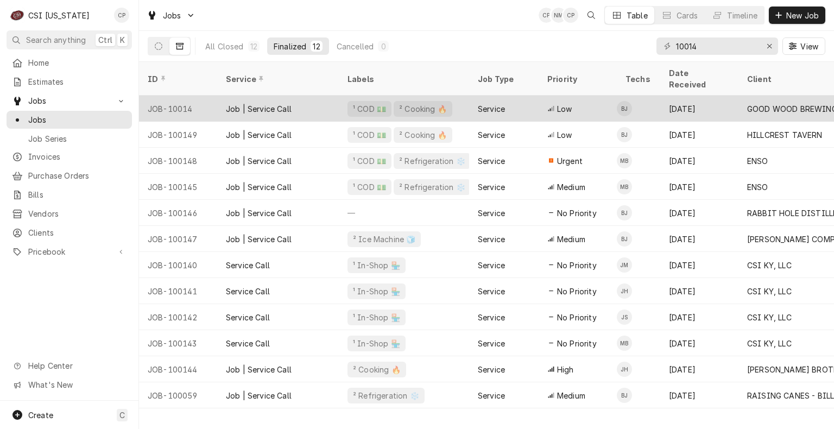
click at [257, 103] on div "Job | Service Call" at bounding box center [259, 108] width 66 height 11
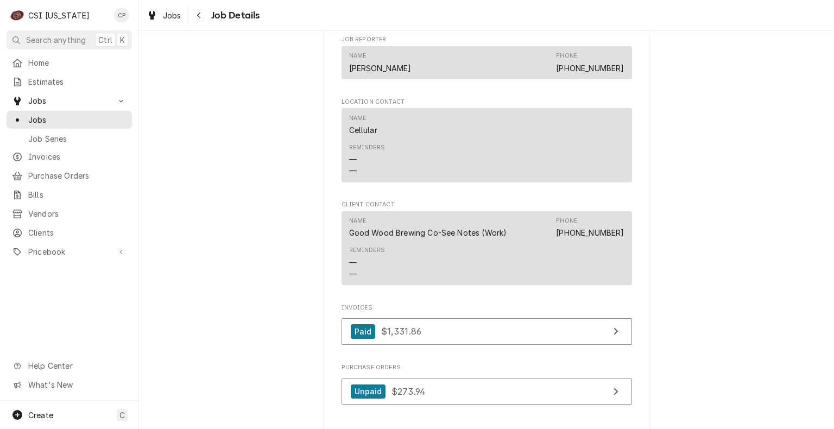
scroll to position [923, 0]
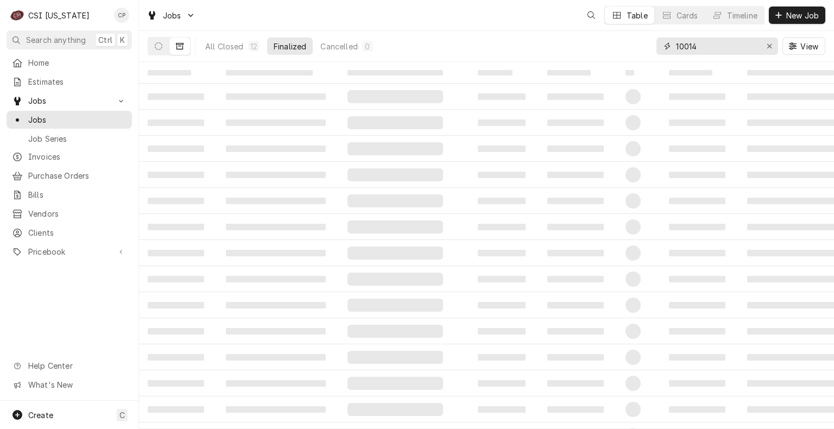
drag, startPoint x: 690, startPoint y: 47, endPoint x: 609, endPoint y: 43, distance: 81.0
click at [609, 43] on div "All Closed 12 Finalized Cancelled 0 10014 View" at bounding box center [487, 46] width 678 height 30
type input "100086"
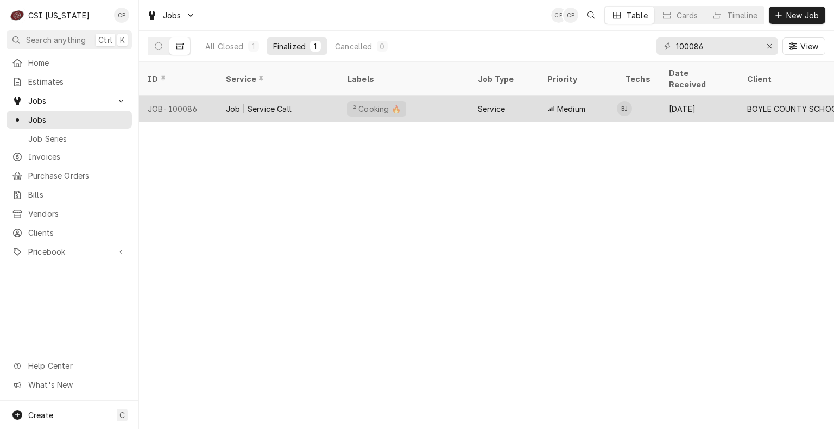
click at [278, 103] on div "Job | Service Call" at bounding box center [259, 108] width 66 height 11
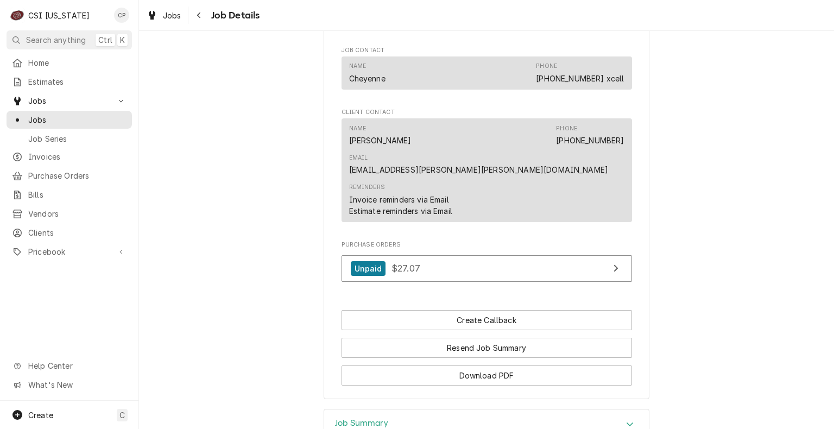
scroll to position [923, 0]
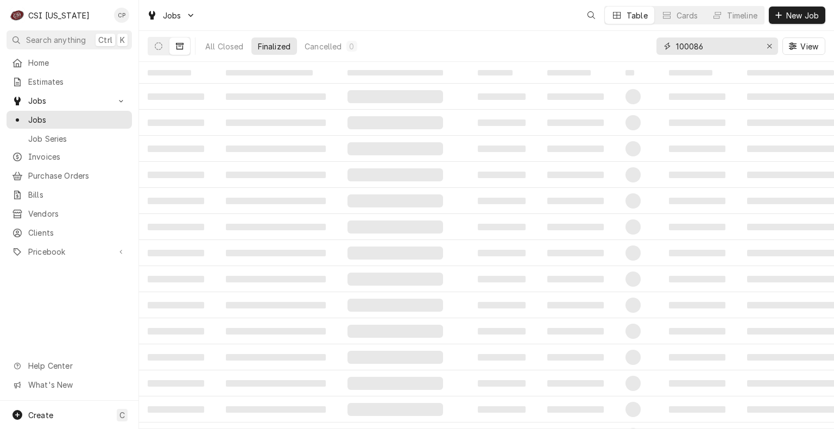
drag, startPoint x: 723, startPoint y: 48, endPoint x: 648, endPoint y: 52, distance: 75.6
click at [648, 52] on div "All Closed Finalized Cancelled 0 100086 View" at bounding box center [487, 46] width 678 height 30
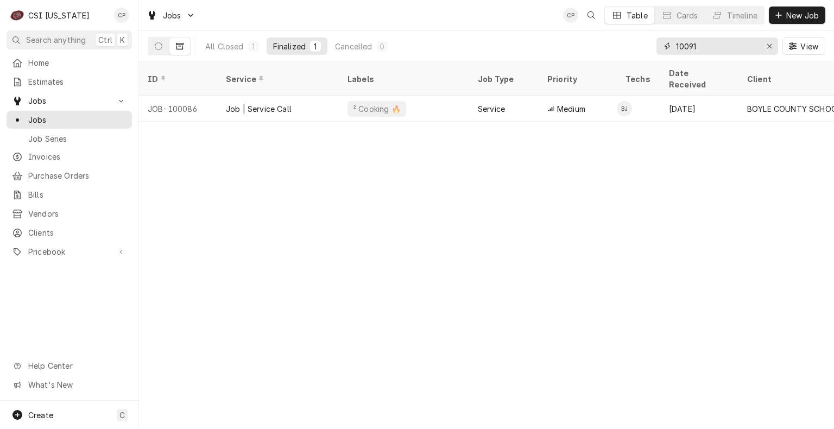
type input "10091"
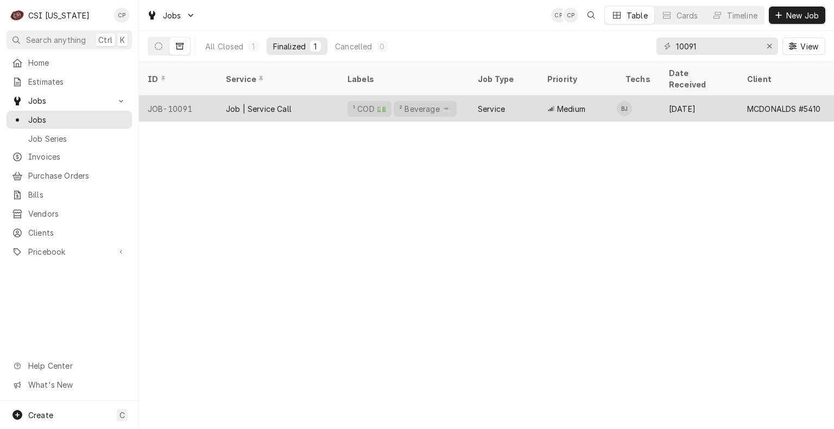
click at [307, 98] on div "Job | Service Call" at bounding box center [278, 109] width 122 height 26
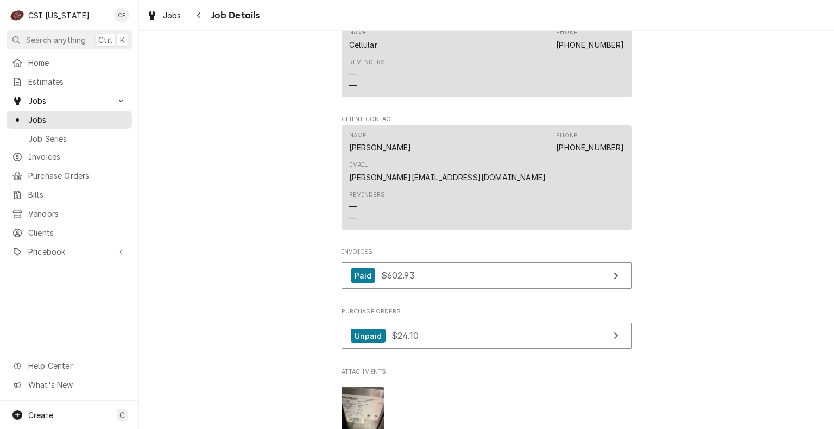
scroll to position [958, 0]
click at [32, 116] on span "Jobs" at bounding box center [77, 119] width 98 height 11
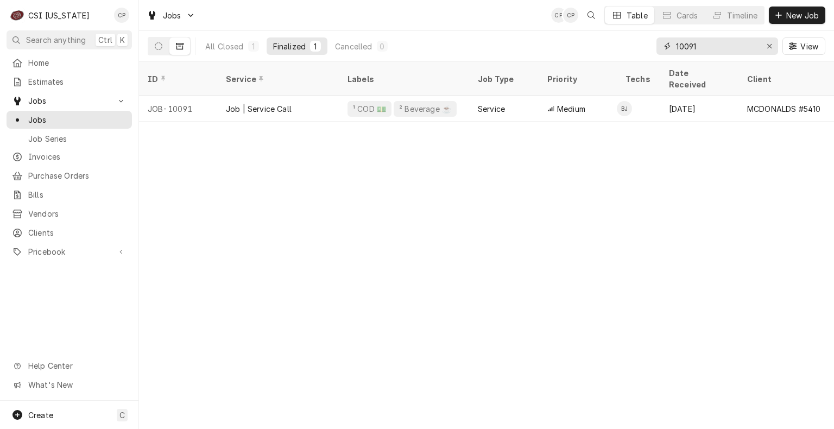
drag, startPoint x: 738, startPoint y: 49, endPoint x: 492, endPoint y: 53, distance: 246.0
click at [492, 54] on div "All Closed 1 Finalized 1 Cancelled 0 10091 View" at bounding box center [487, 46] width 678 height 30
type input "10084"
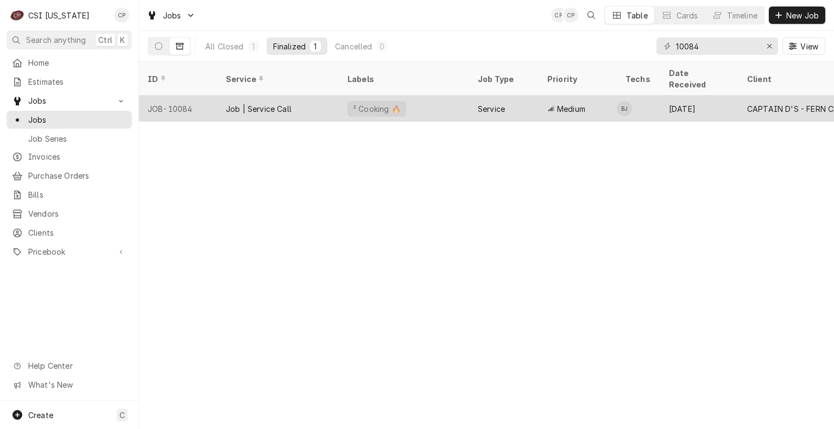
click at [293, 99] on div "Job | Service Call" at bounding box center [278, 109] width 122 height 26
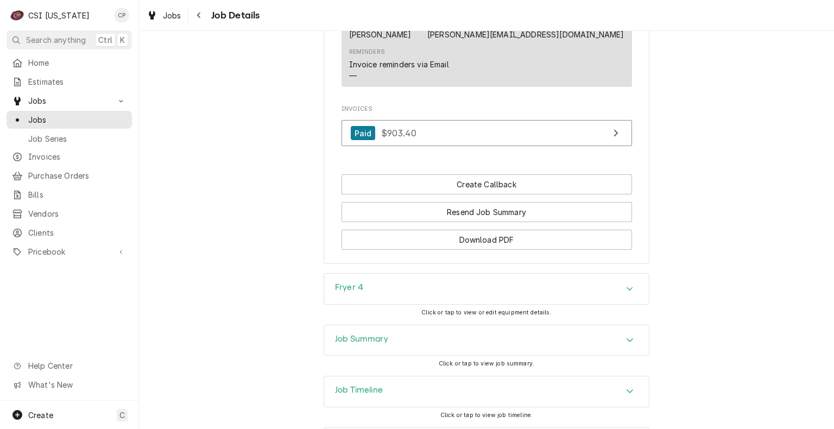
scroll to position [955, 0]
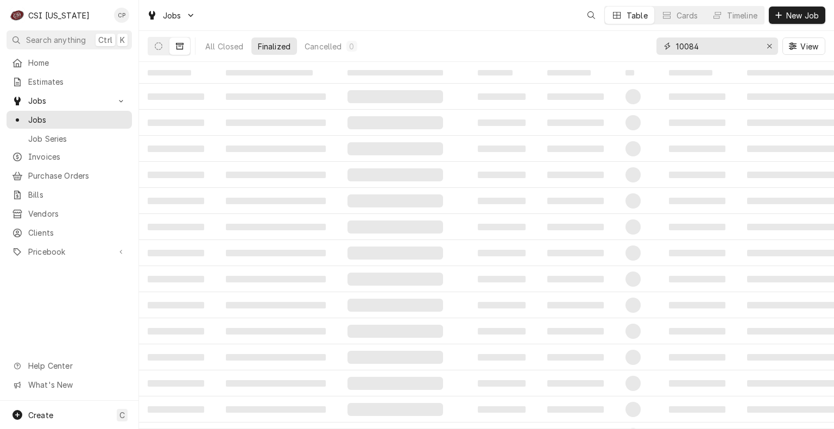
drag, startPoint x: 670, startPoint y: 52, endPoint x: 649, endPoint y: 50, distance: 20.7
click at [650, 51] on div "All Closed Finalized Cancelled 0 10084 View" at bounding box center [487, 46] width 678 height 30
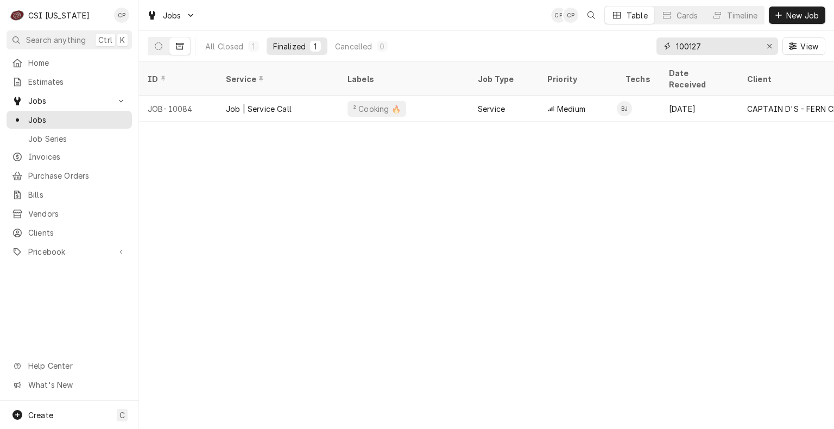
type input "100127"
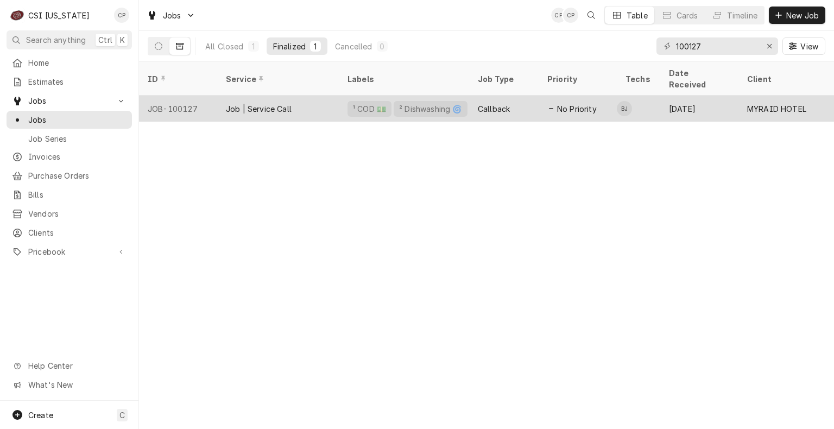
click at [305, 100] on div "Job | Service Call" at bounding box center [278, 109] width 122 height 26
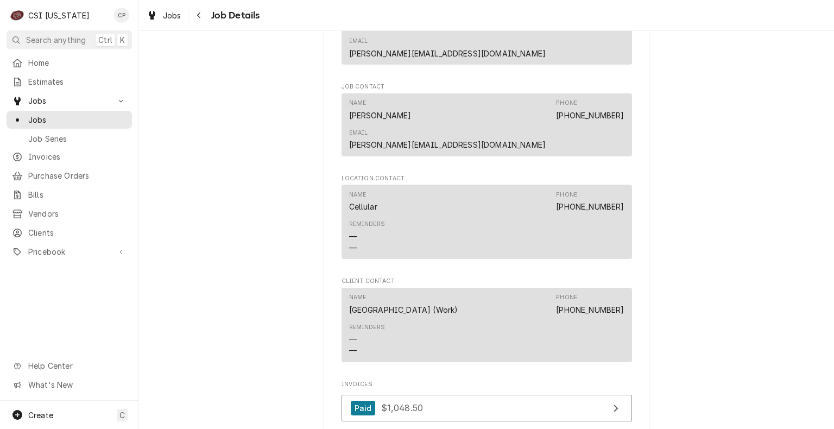
scroll to position [977, 0]
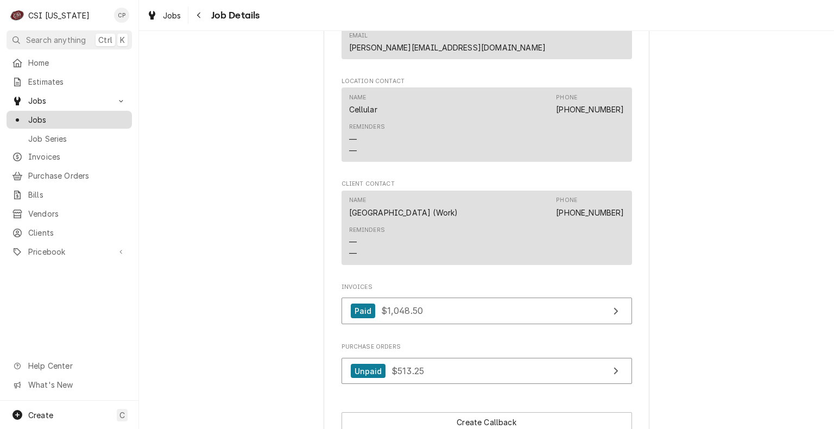
click at [74, 117] on span "Jobs" at bounding box center [77, 119] width 98 height 11
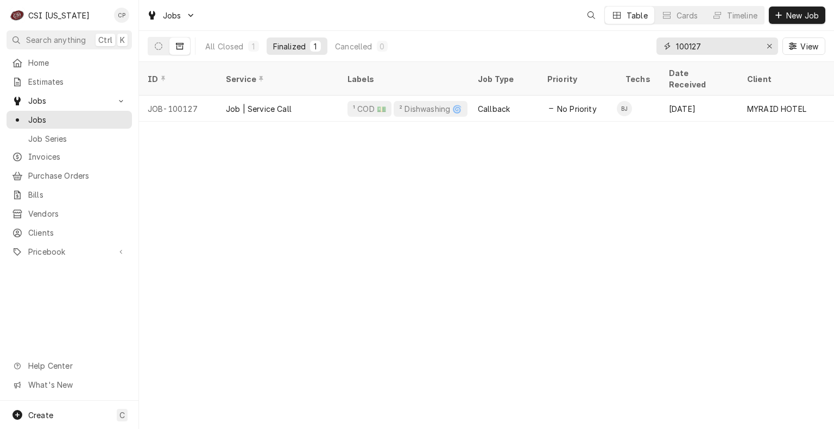
drag, startPoint x: 712, startPoint y: 46, endPoint x: 632, endPoint y: 51, distance: 80.0
click at [632, 51] on div "All Closed 1 Finalized 1 Cancelled 0 100127 View" at bounding box center [487, 46] width 678 height 30
type input "1"
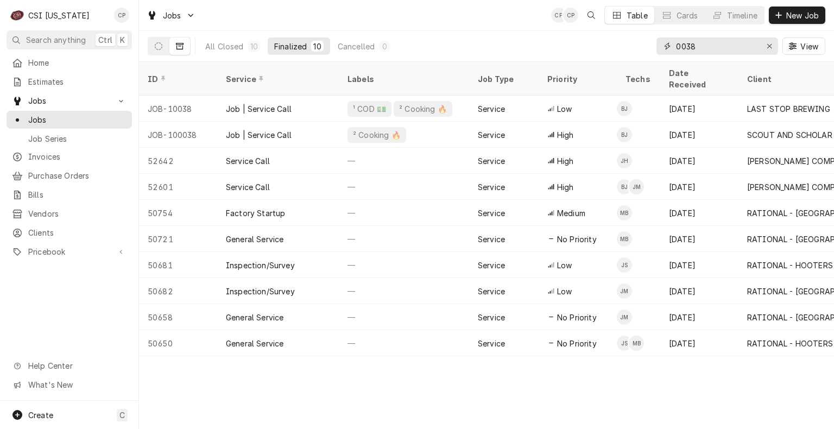
click at [676, 42] on input "0038" at bounding box center [716, 45] width 81 height 17
type input "10038"
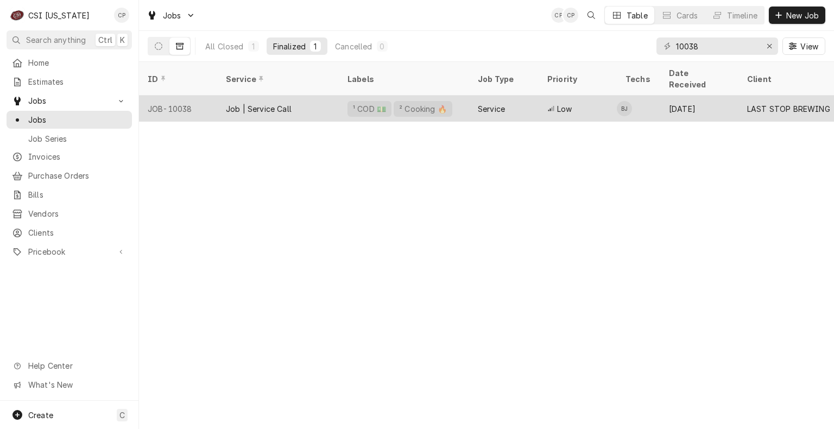
click at [414, 101] on div "² Cooking 🔥" at bounding box center [423, 109] width 59 height 16
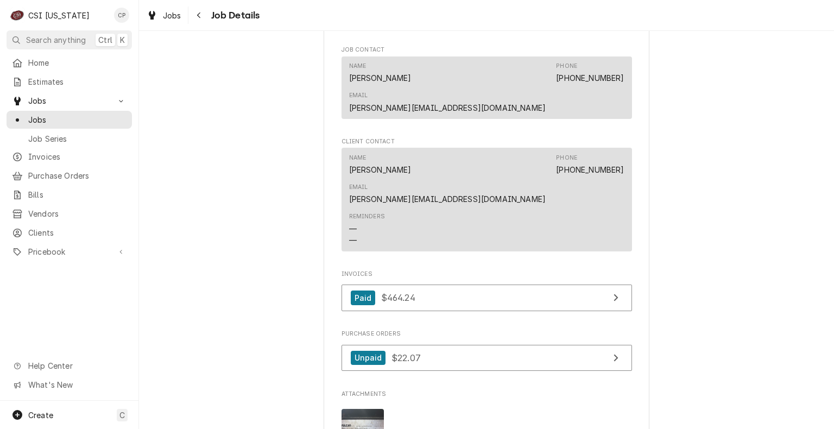
scroll to position [977, 0]
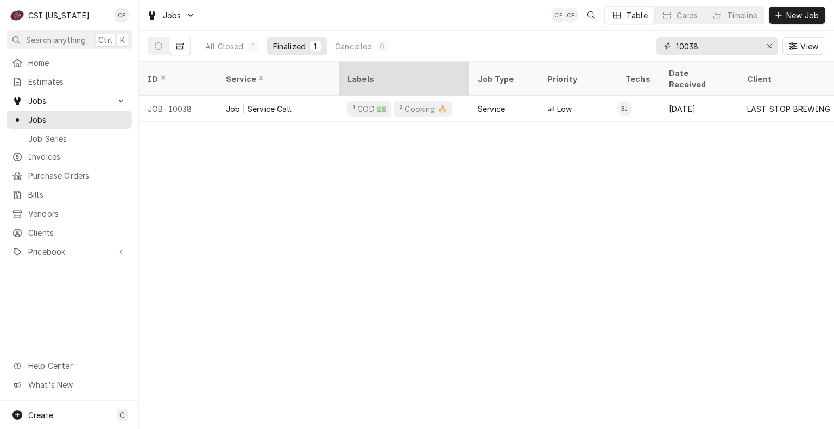
drag, startPoint x: 710, startPoint y: 40, endPoint x: 432, endPoint y: 71, distance: 279.2
click at [432, 71] on div "Jobs CP CP Table Cards Timeline New Job All Closed 1 Finalized 1 Cancelled 0 10…" at bounding box center [486, 214] width 695 height 429
type input "10074"
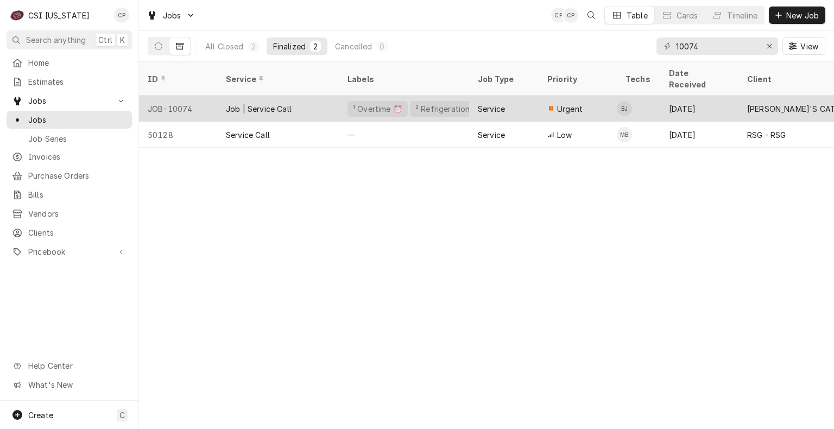
click at [328, 96] on div "Job | Service Call" at bounding box center [278, 109] width 122 height 26
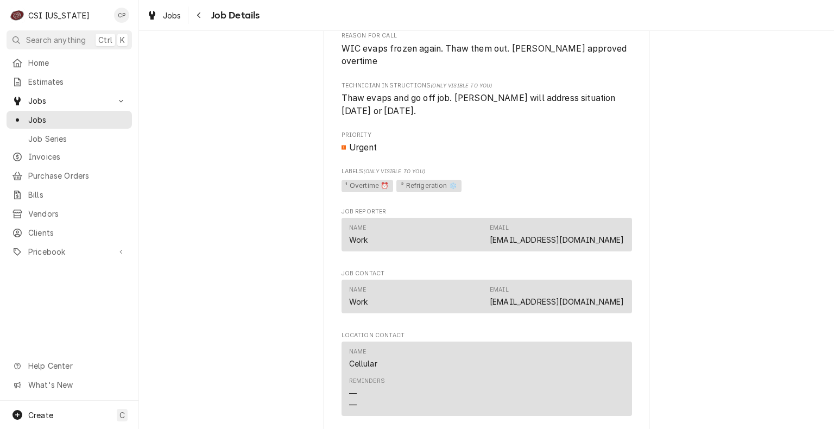
scroll to position [760, 0]
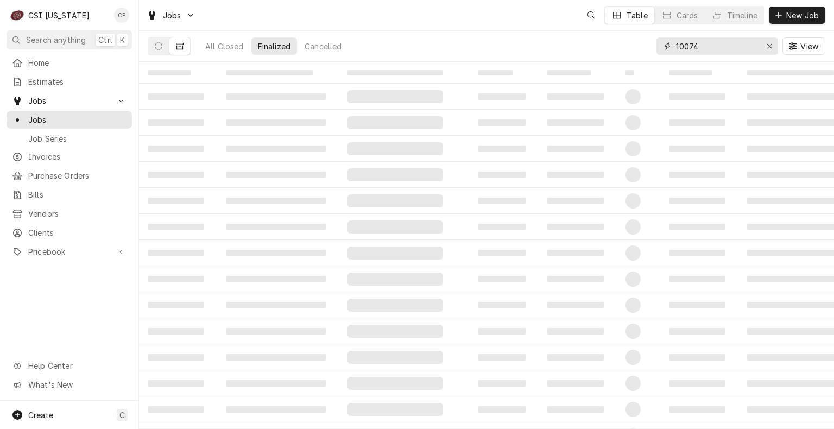
drag, startPoint x: 532, startPoint y: 27, endPoint x: 520, endPoint y: 30, distance: 12.2
click at [520, 30] on div "Jobs Table Cards Timeline New Job All Closed Finalized Cancelled 10074 View" at bounding box center [486, 31] width 695 height 62
type input "10020"
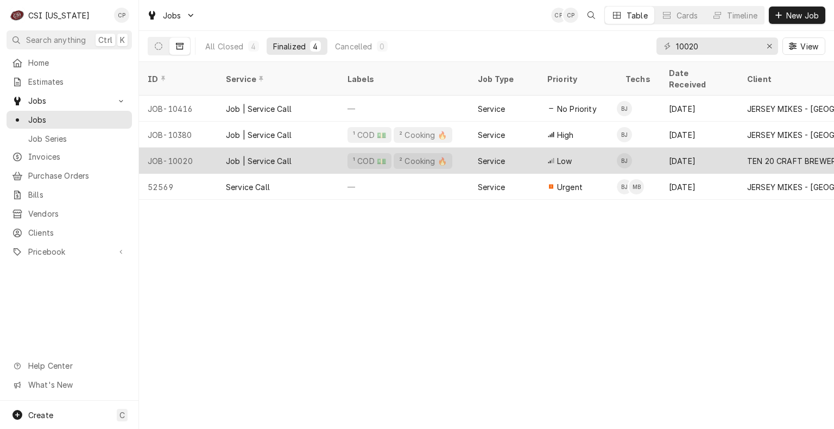
click at [214, 152] on div "JOB-10020" at bounding box center [178, 161] width 78 height 26
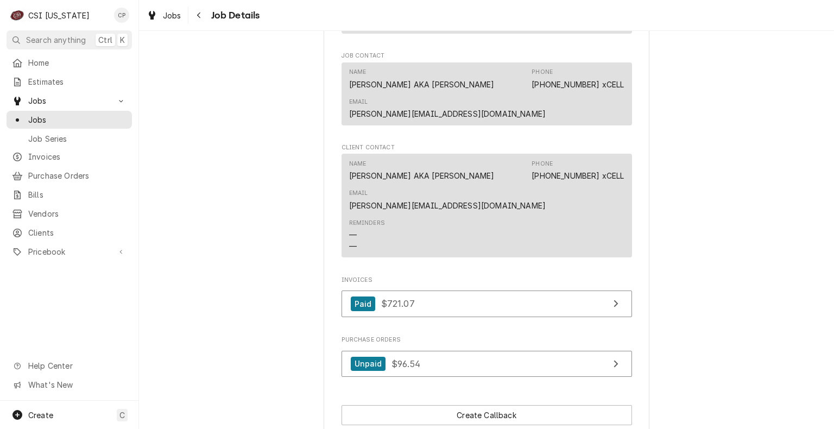
scroll to position [1032, 0]
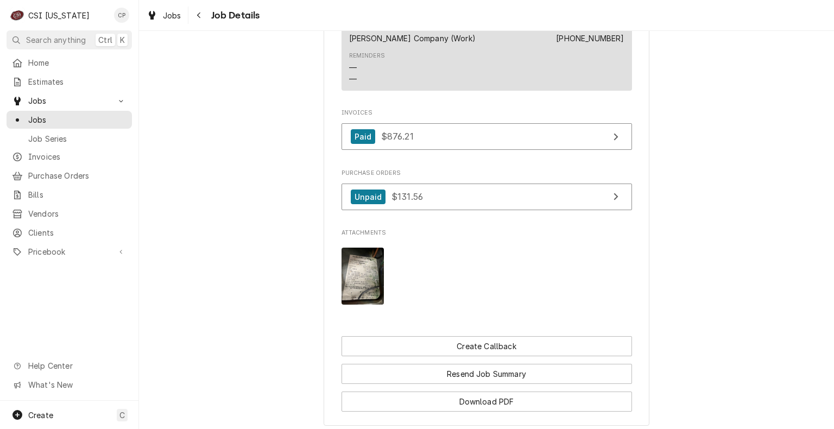
scroll to position [1140, 0]
